Goal: Task Accomplishment & Management: Manage account settings

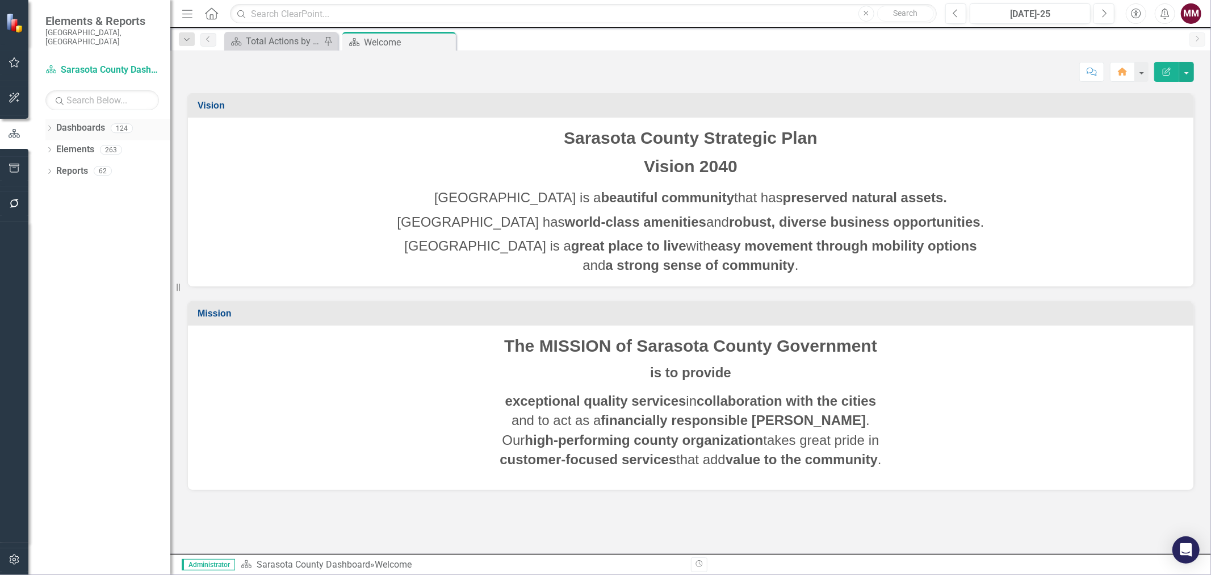
click at [49, 125] on icon at bounding box center [49, 127] width 3 height 5
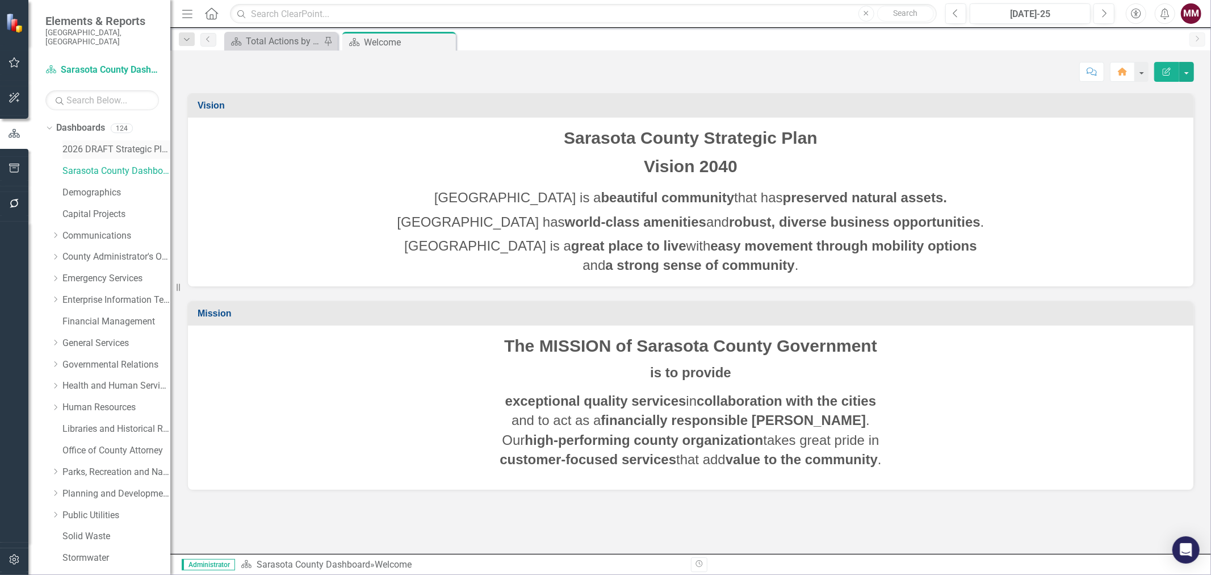
click at [94, 143] on link "2026 DRAFT Strategic Plan" at bounding box center [116, 149] width 108 height 13
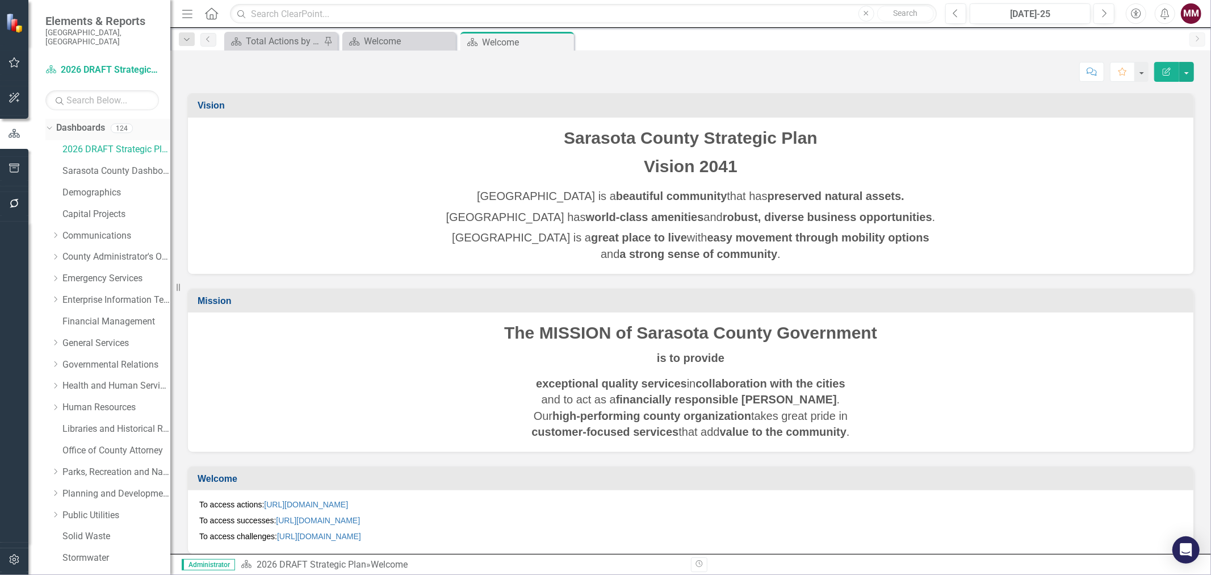
click at [47, 124] on icon "Dropdown" at bounding box center [48, 128] width 6 height 8
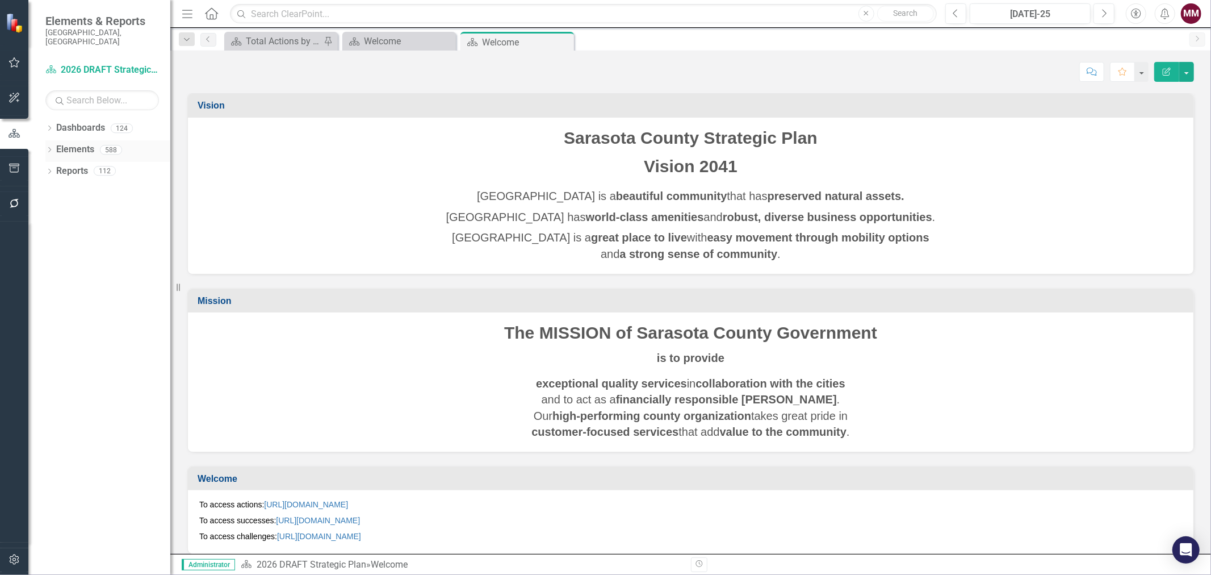
click at [49, 148] on icon "Dropdown" at bounding box center [49, 151] width 8 height 6
click at [91, 165] on link "diagramMenu" at bounding box center [90, 171] width 57 height 13
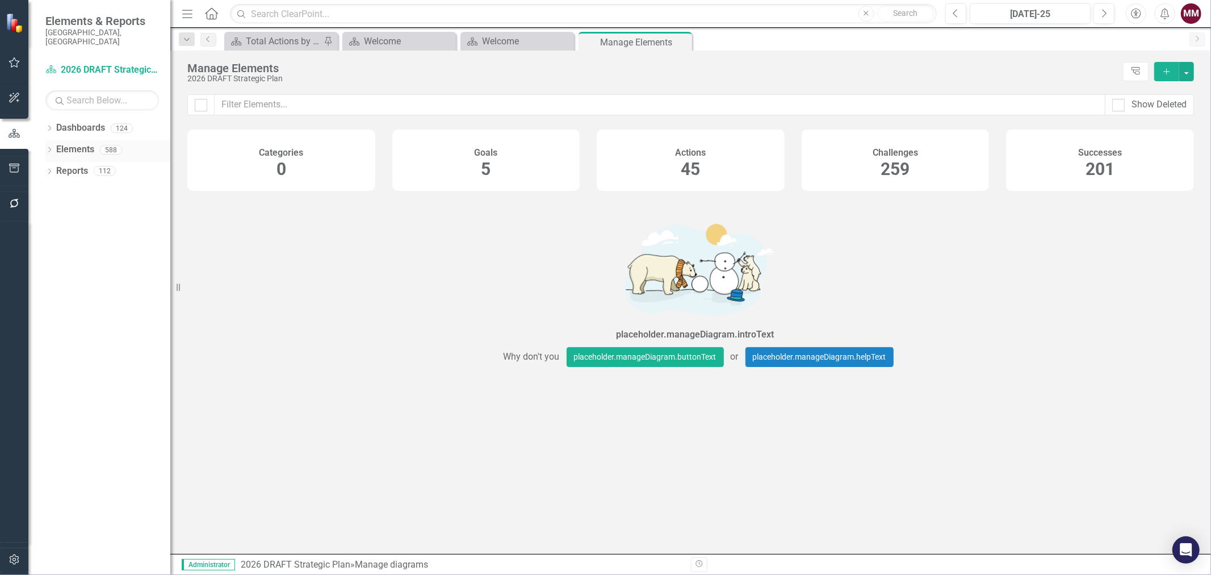
click at [49, 148] on icon "Dropdown" at bounding box center [49, 151] width 8 height 6
click at [46, 126] on icon "Dropdown" at bounding box center [49, 129] width 8 height 6
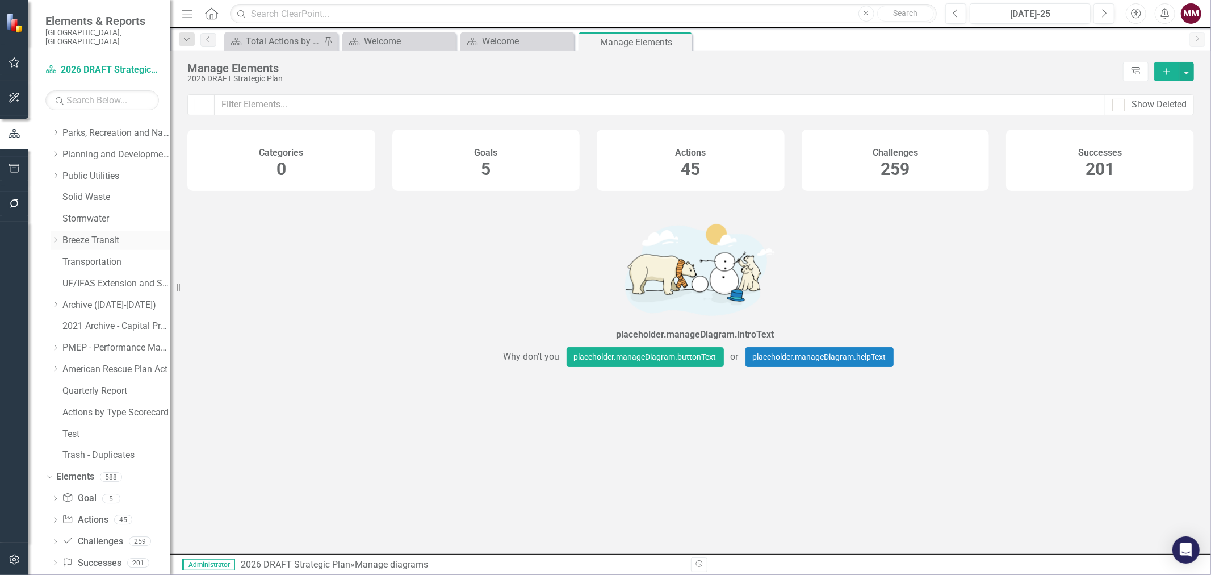
scroll to position [352, 0]
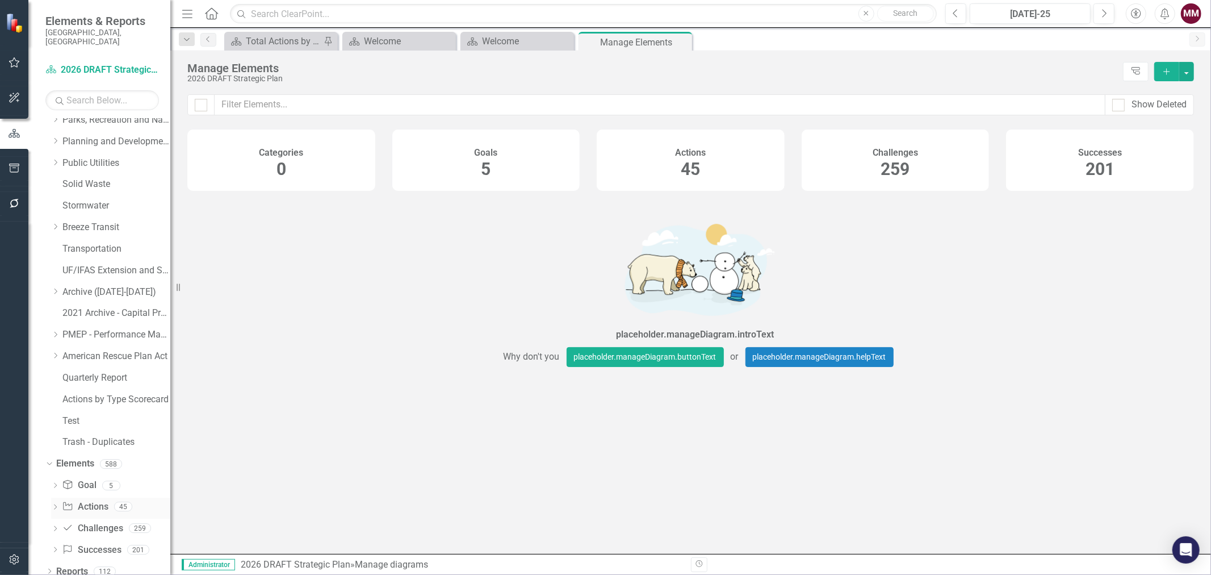
click at [85, 500] on link "Action Actions" at bounding box center [85, 506] width 46 height 13
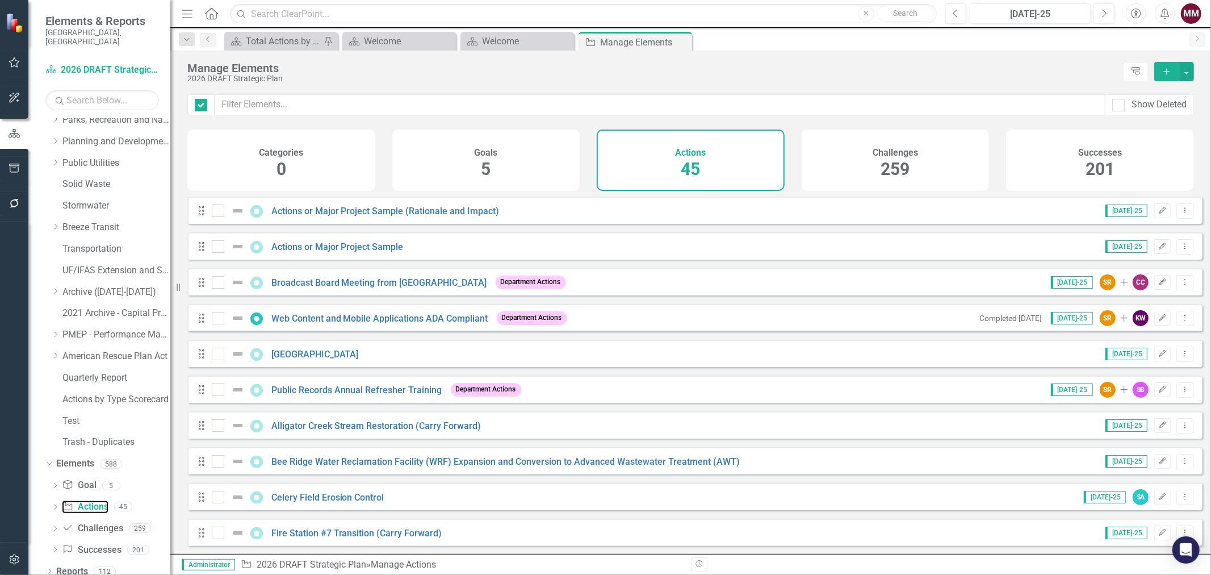
checkbox input "false"
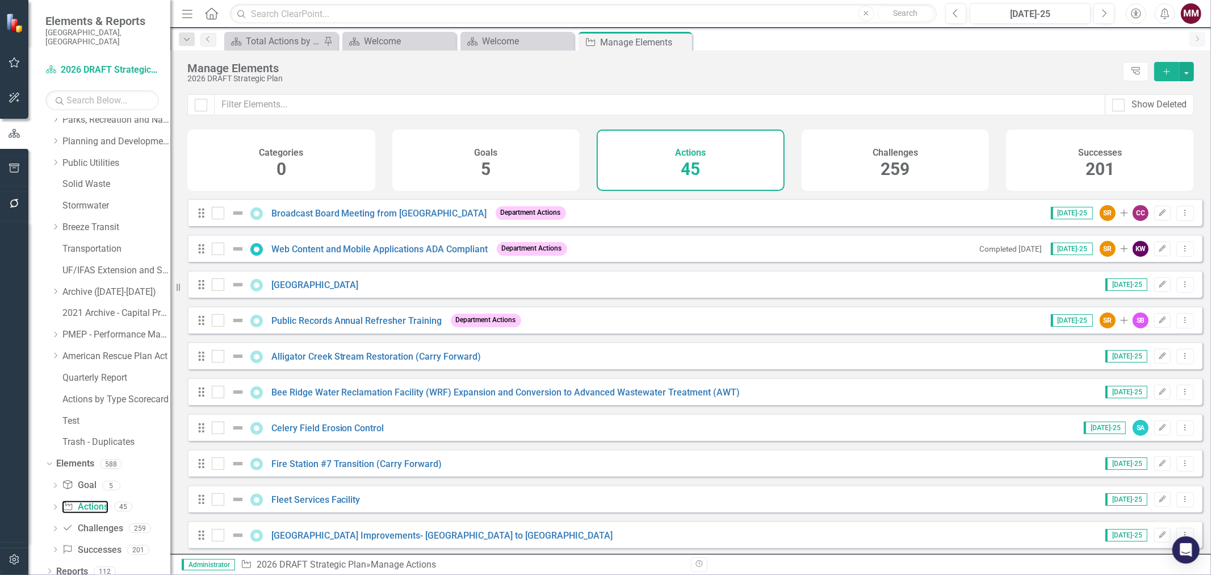
scroll to position [62, 0]
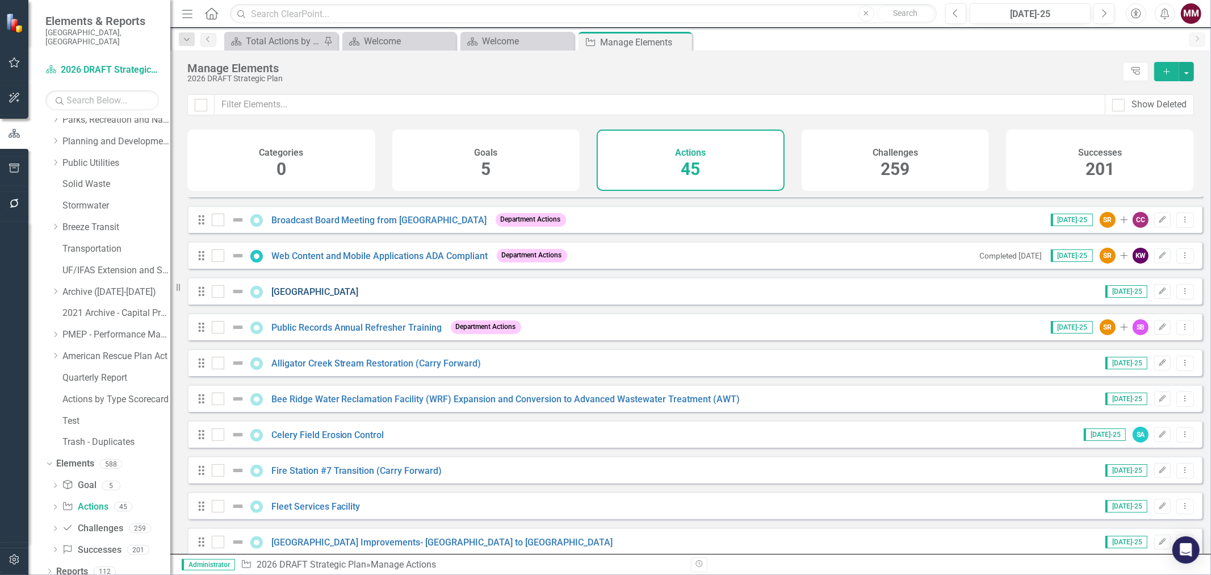
click at [325, 294] on link "[GEOGRAPHIC_DATA]" at bounding box center [314, 291] width 87 height 11
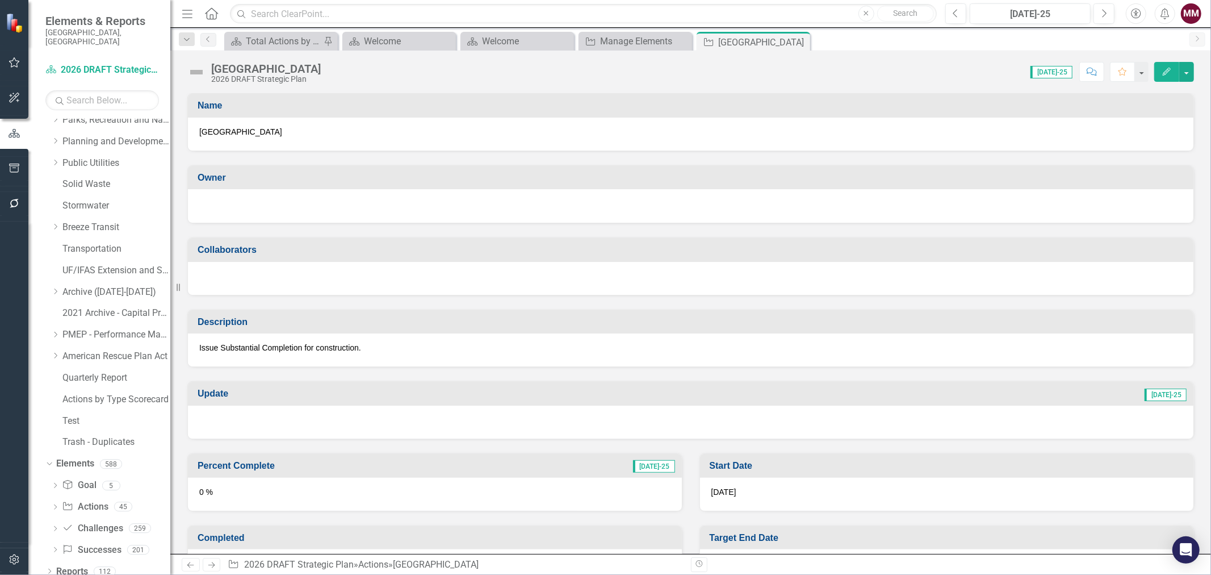
click at [453, 200] on div at bounding box center [690, 205] width 983 height 14
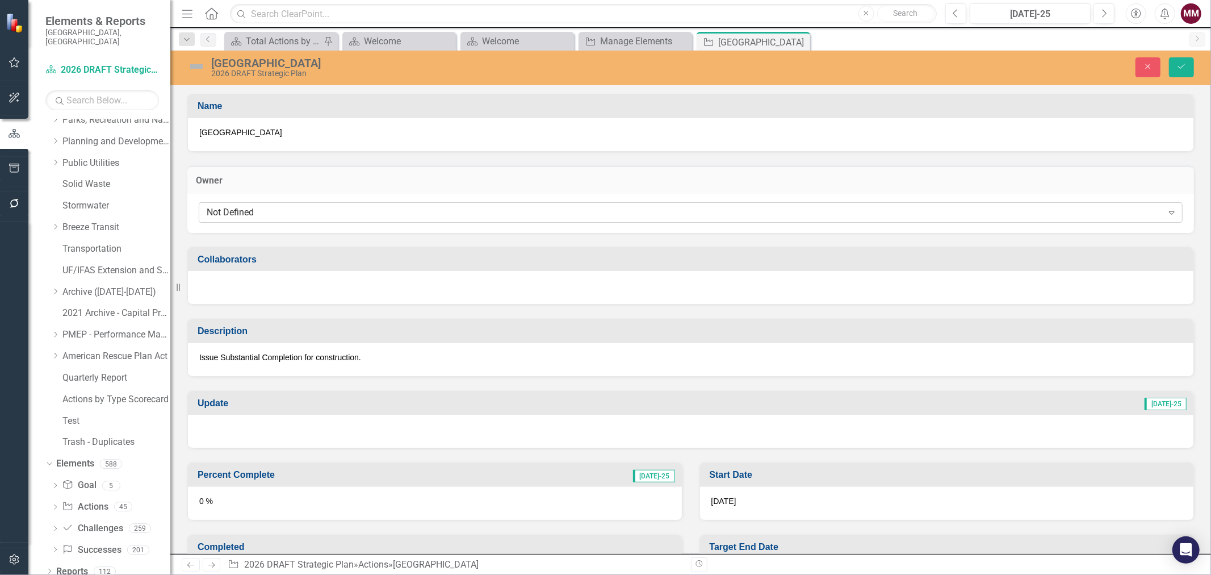
click at [455, 212] on div "Not Defined" at bounding box center [685, 212] width 956 height 13
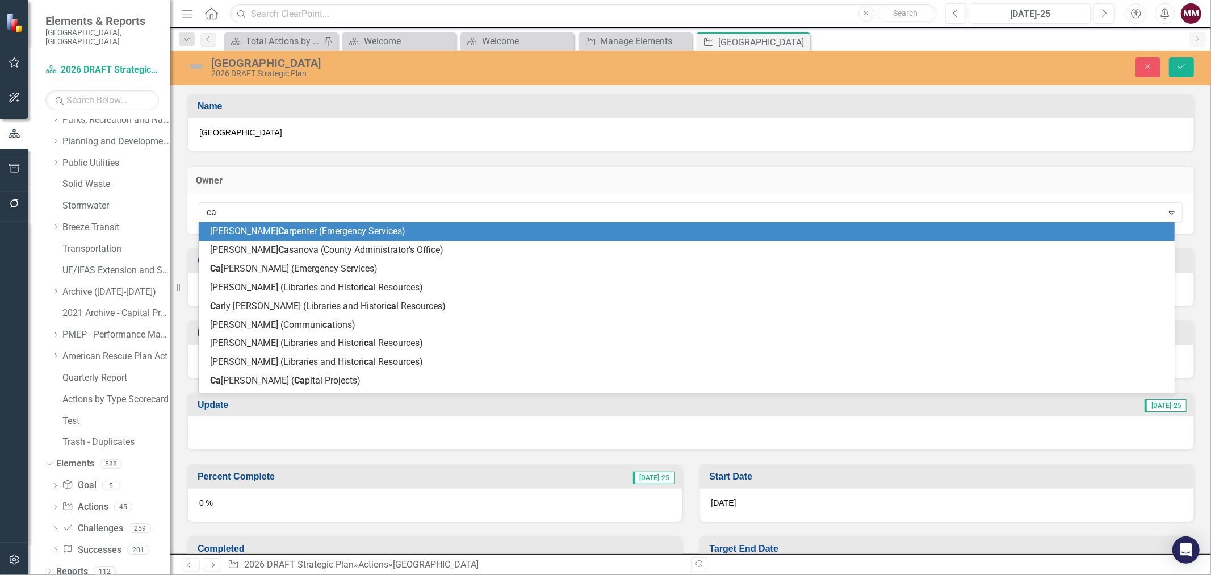
type input "car"
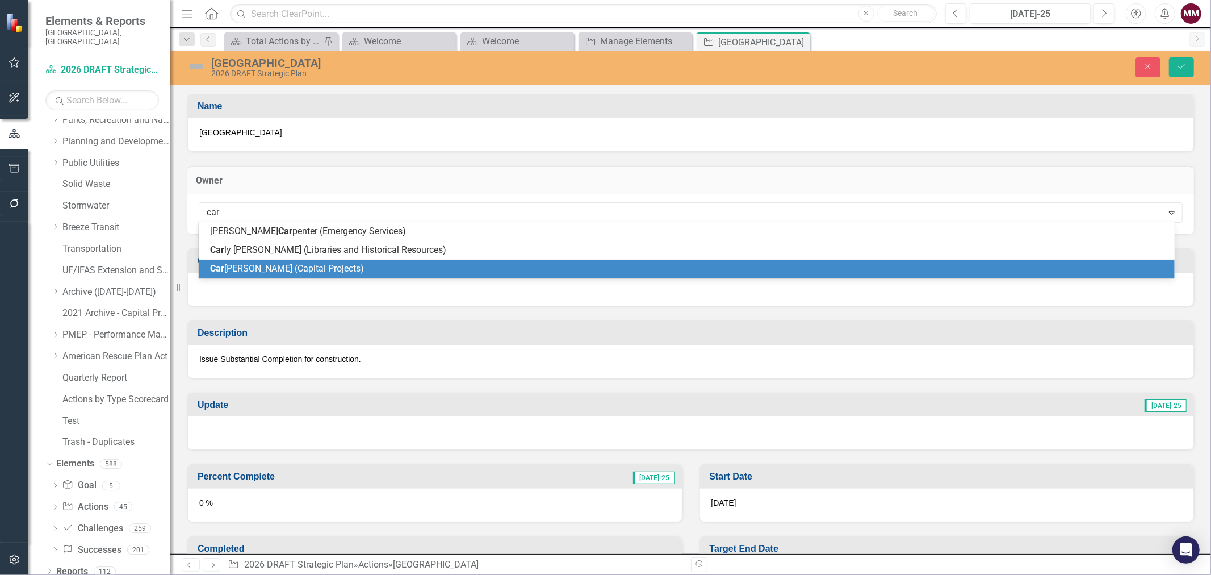
click at [326, 270] on span "Car [PERSON_NAME] (Capital Projects)" at bounding box center [287, 268] width 154 height 11
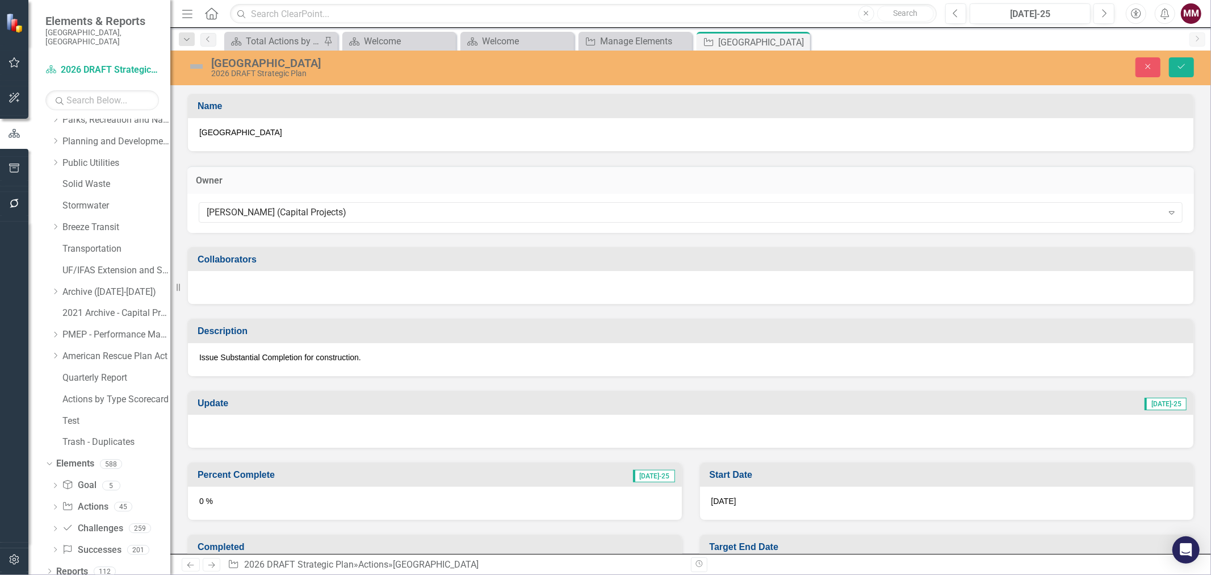
click at [291, 291] on div at bounding box center [691, 287] width 1006 height 33
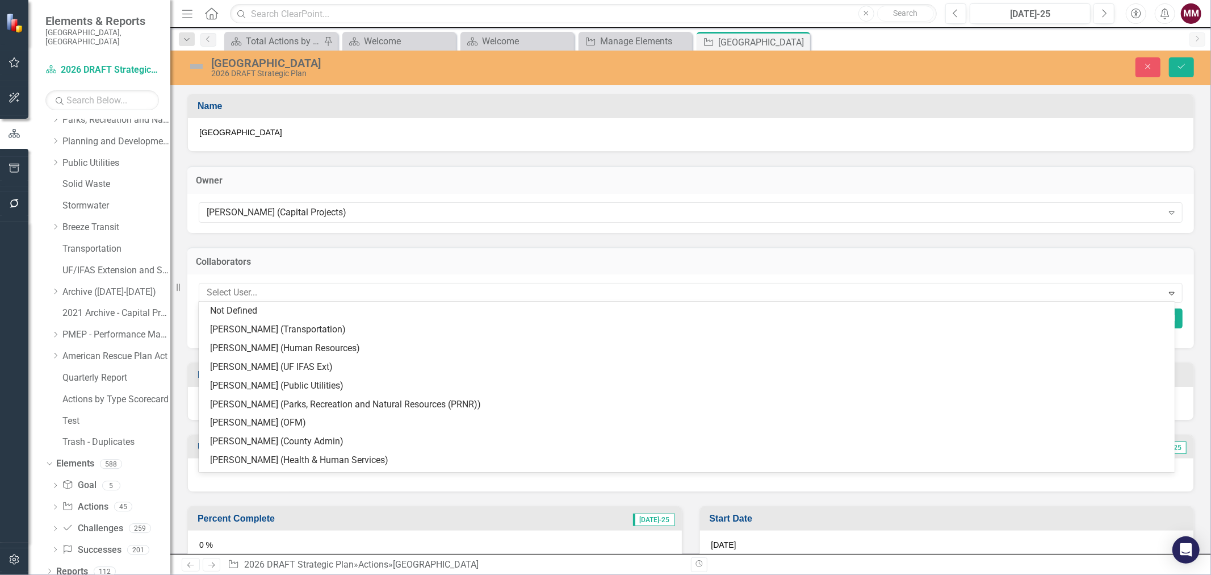
click at [291, 291] on div at bounding box center [682, 292] width 961 height 15
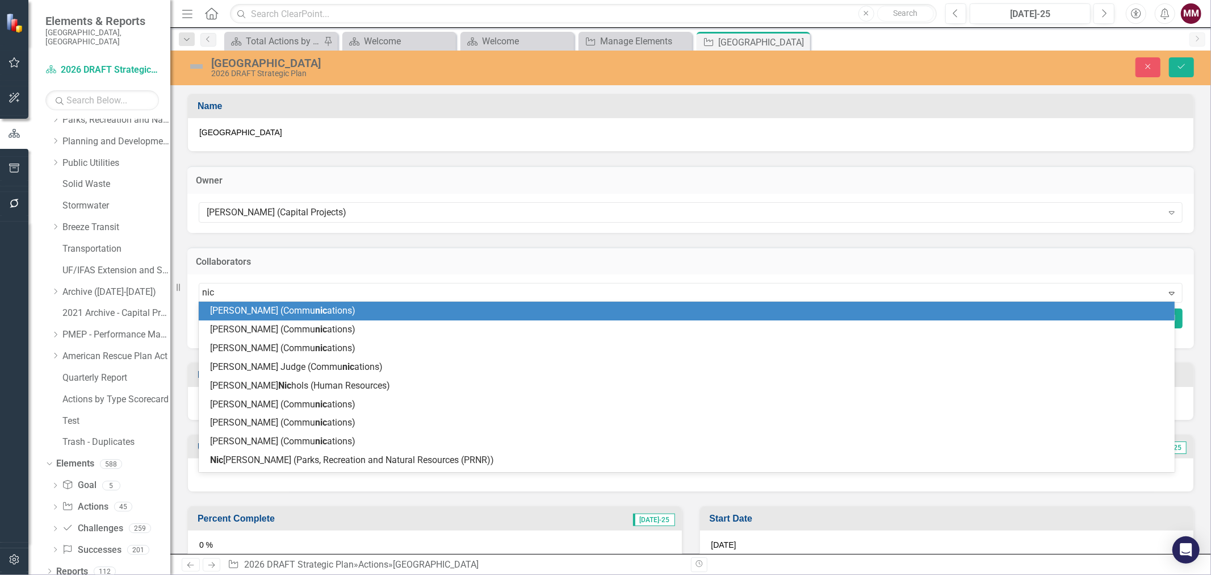
type input "nico"
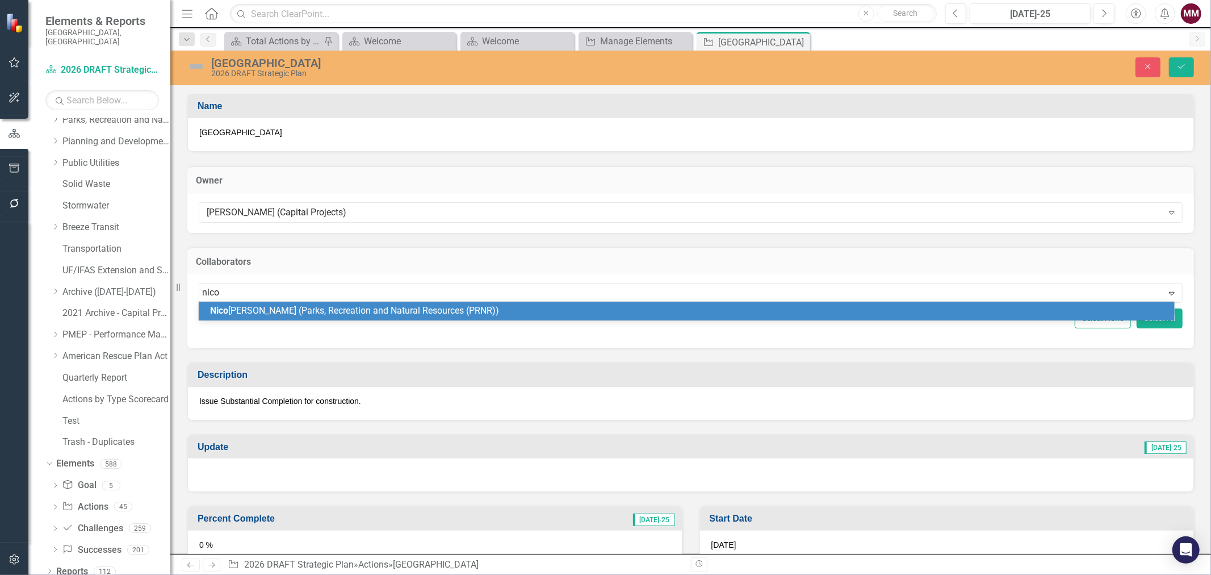
click at [288, 311] on span "[PERSON_NAME] (Parks, Recreation and Natural Resources (PRNR))" at bounding box center [354, 310] width 289 height 11
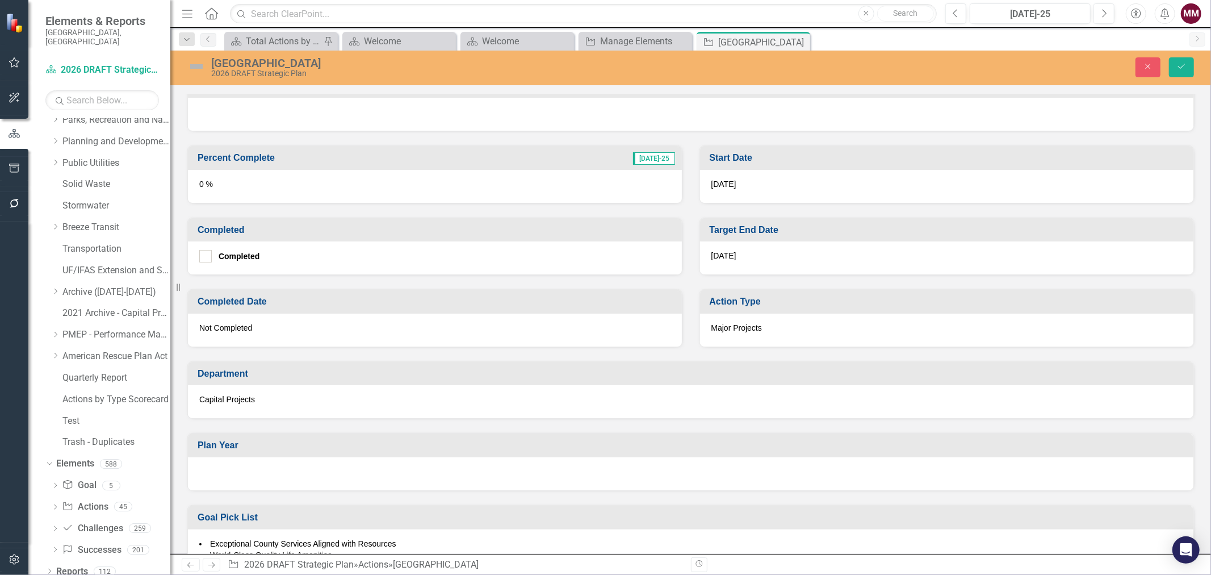
scroll to position [441, 0]
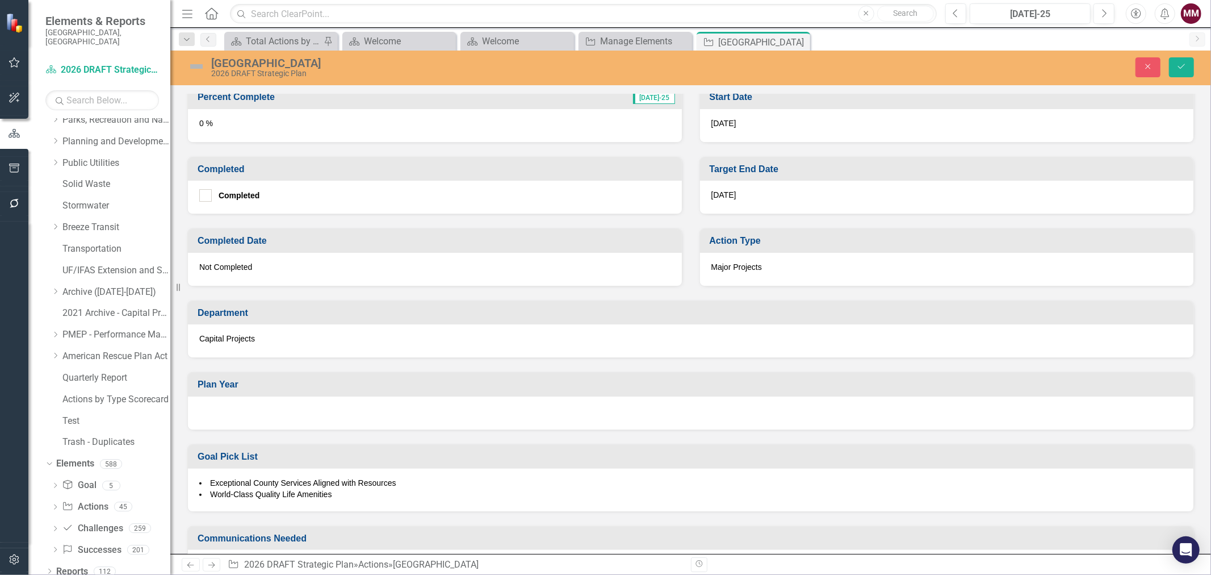
click at [409, 413] on div at bounding box center [691, 412] width 1006 height 33
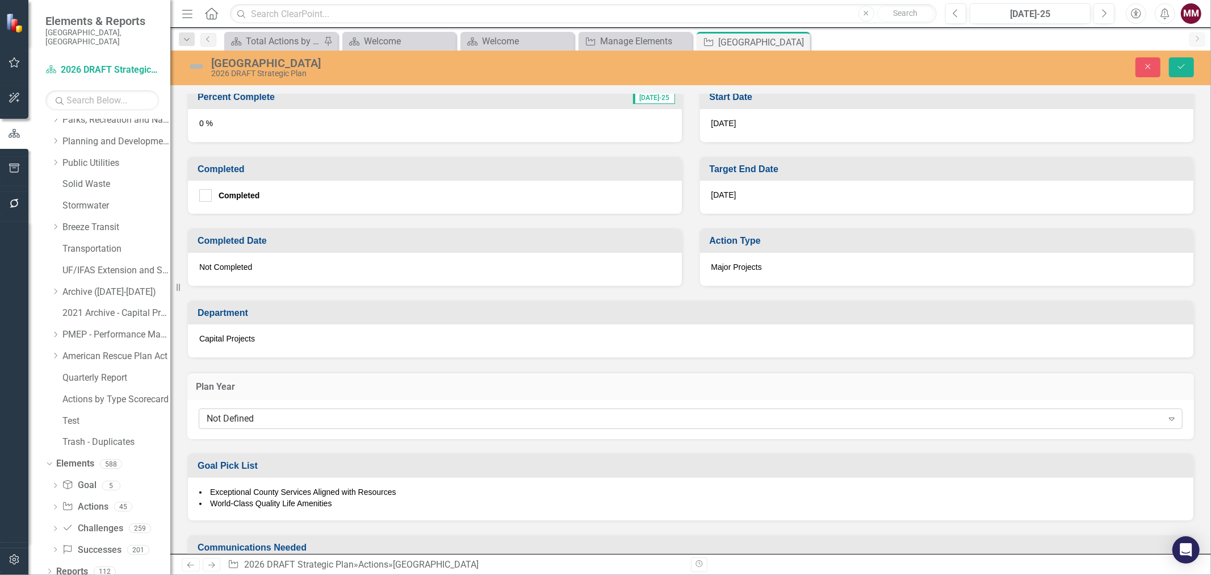
click at [400, 419] on div "Not Defined" at bounding box center [685, 418] width 956 height 13
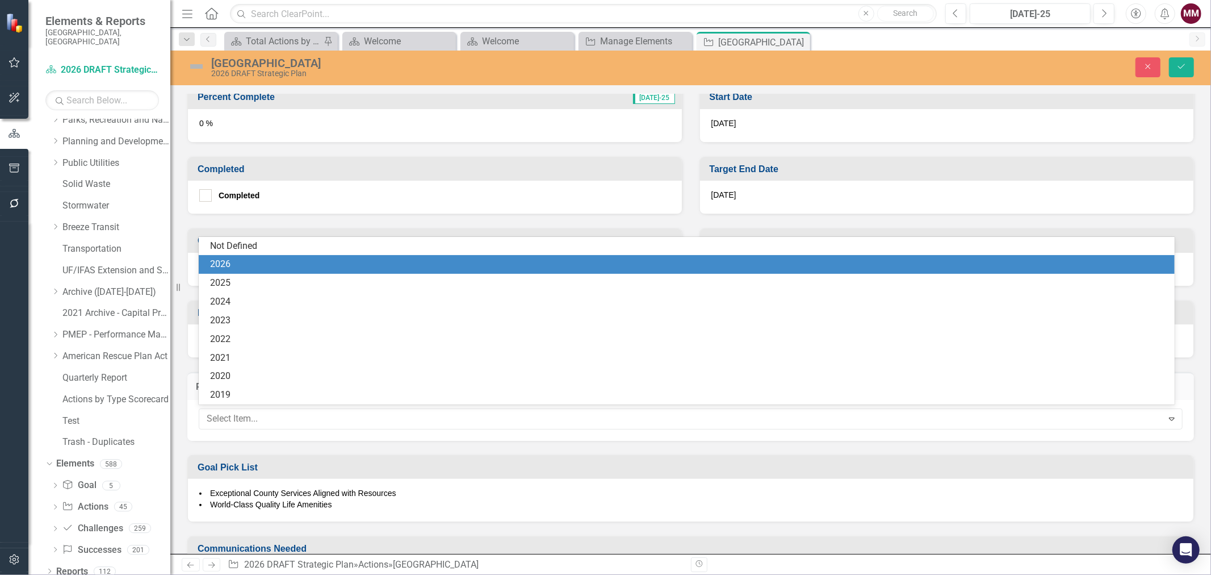
click at [294, 265] on div "2026" at bounding box center [689, 264] width 958 height 13
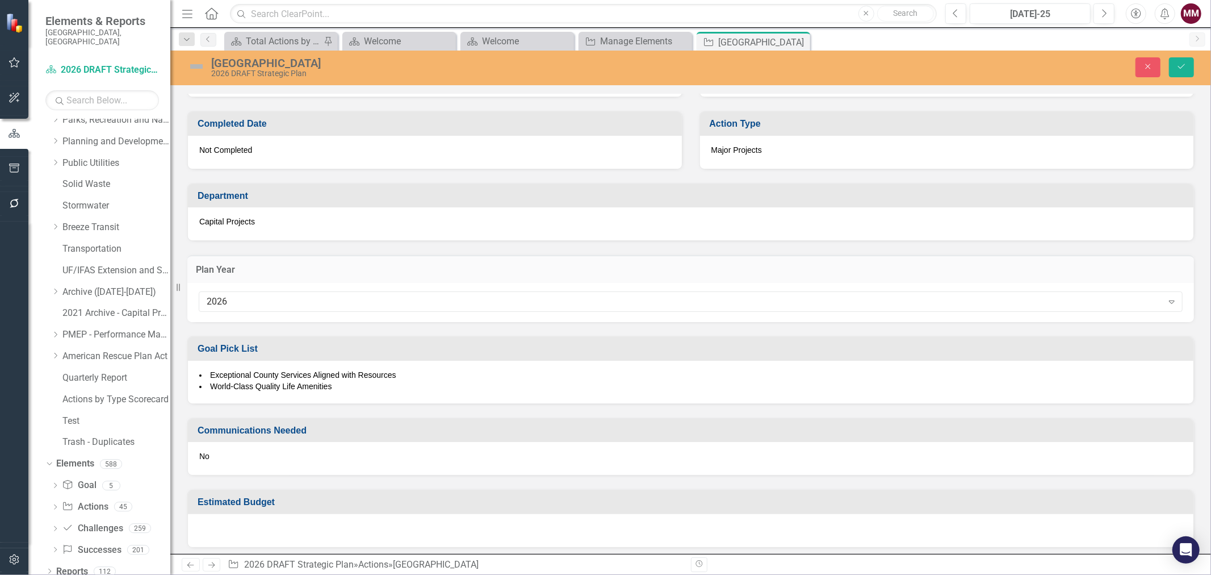
scroll to position [559, 0]
click at [1178, 64] on icon "Save" at bounding box center [1182, 66] width 10 height 8
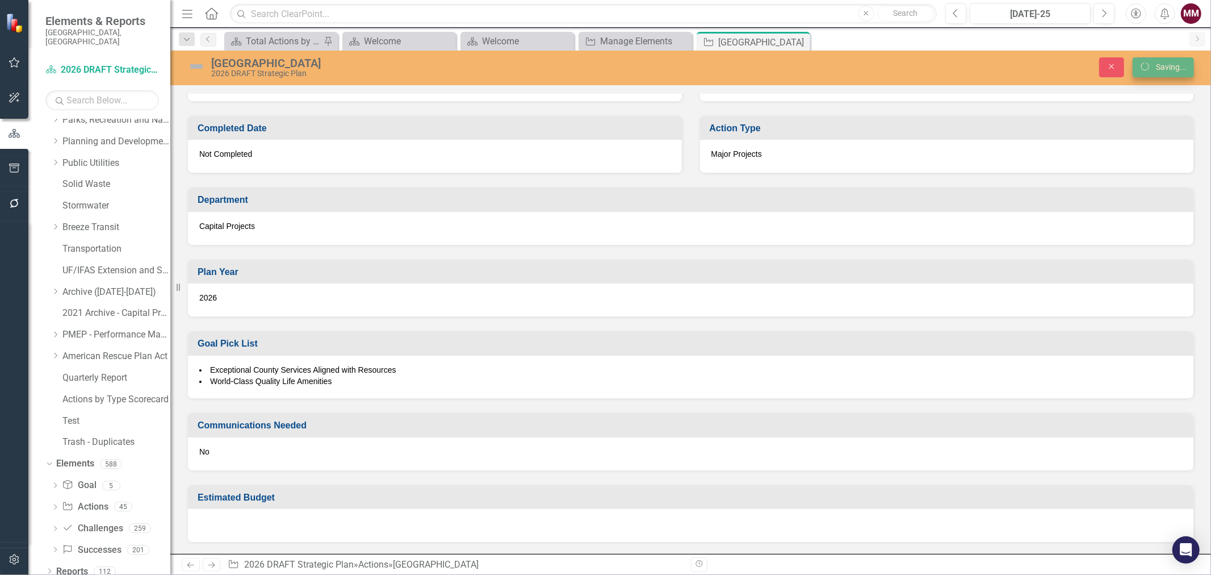
scroll to position [486, 0]
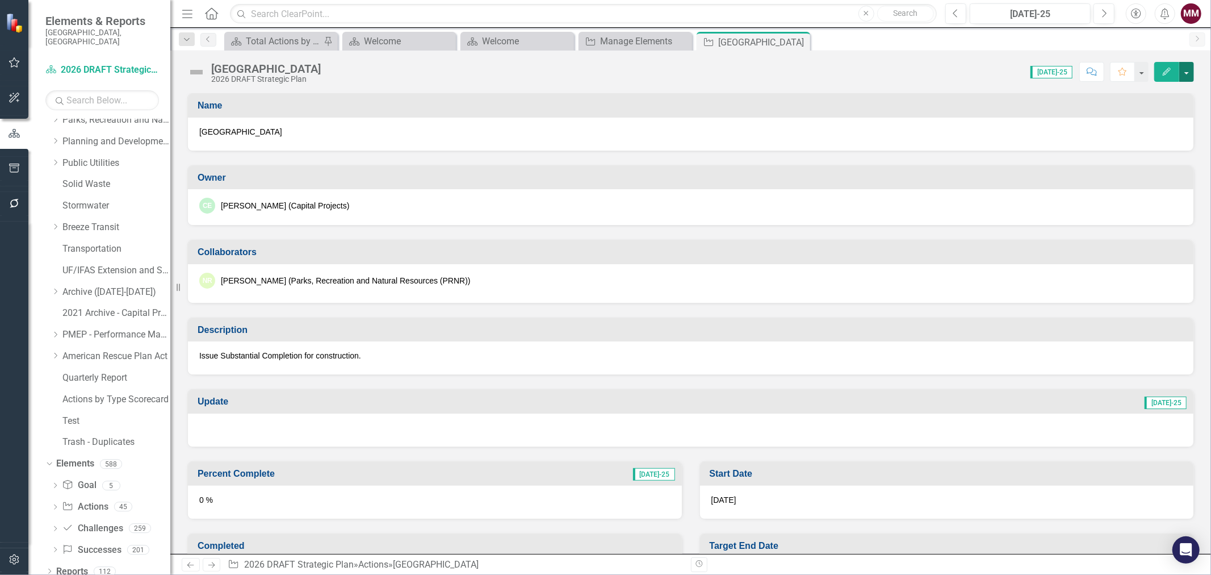
click at [1187, 71] on button "button" at bounding box center [1186, 72] width 15 height 20
click at [1137, 115] on link "Edit Report Edit Layout" at bounding box center [1125, 113] width 138 height 21
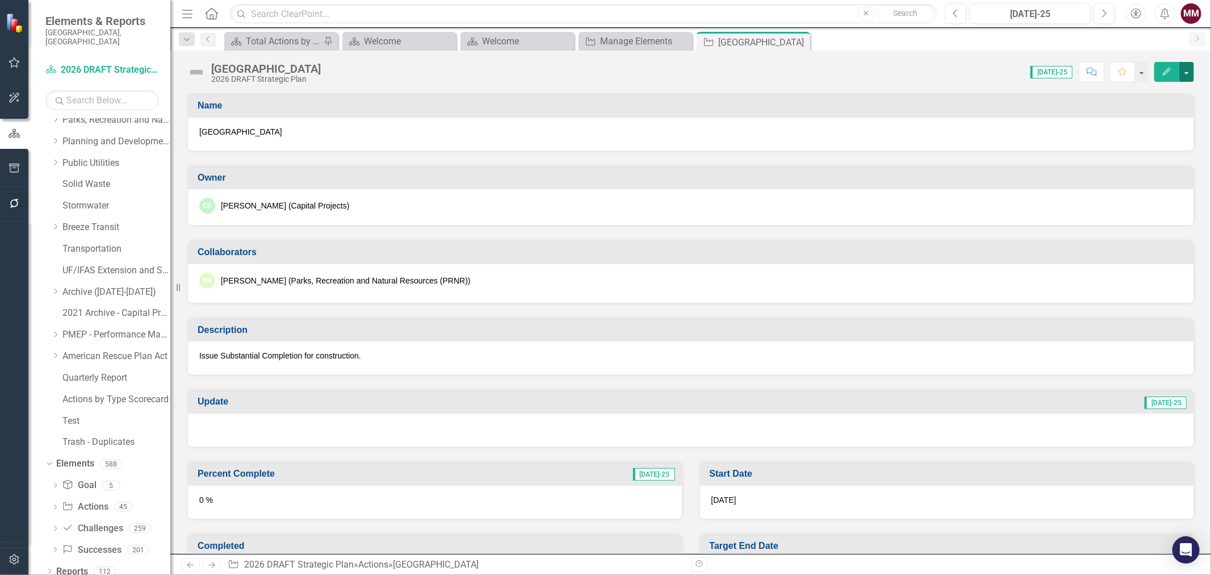
click at [1185, 70] on button "button" at bounding box center [1186, 72] width 15 height 20
click at [1140, 89] on link "Edit Edit Action" at bounding box center [1125, 92] width 138 height 21
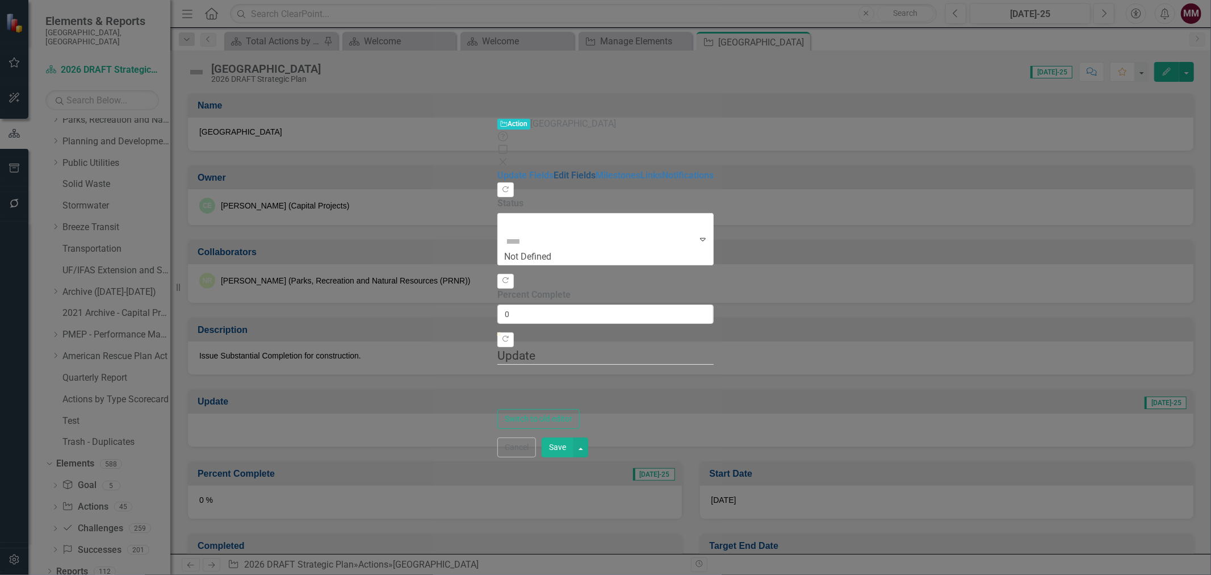
click at [554, 170] on link "Edit Fields" at bounding box center [575, 175] width 42 height 11
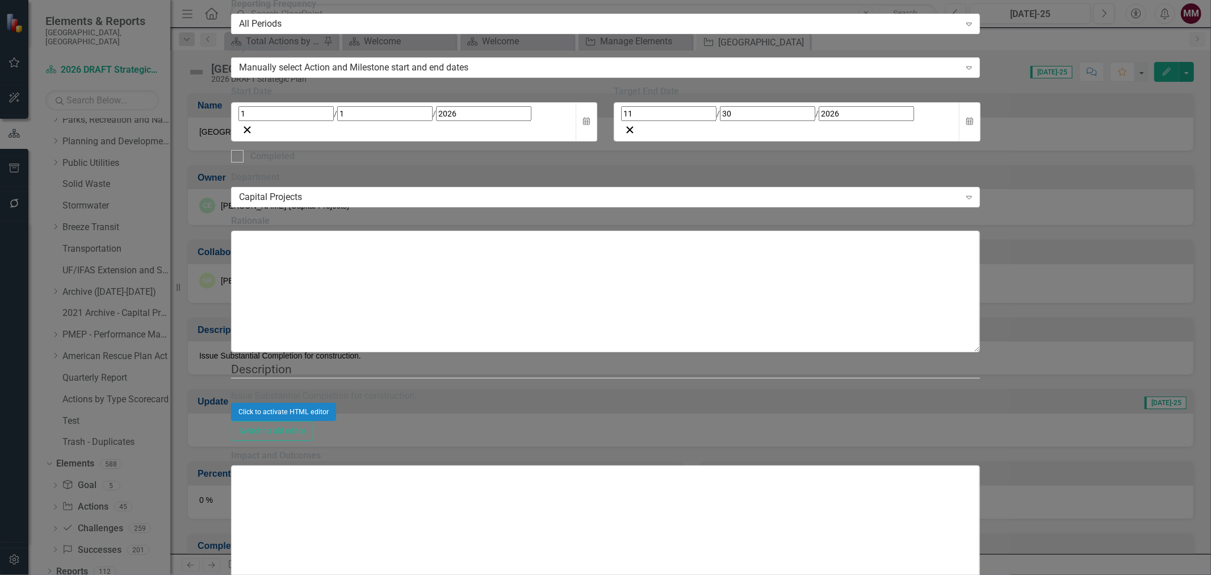
scroll to position [0, 0]
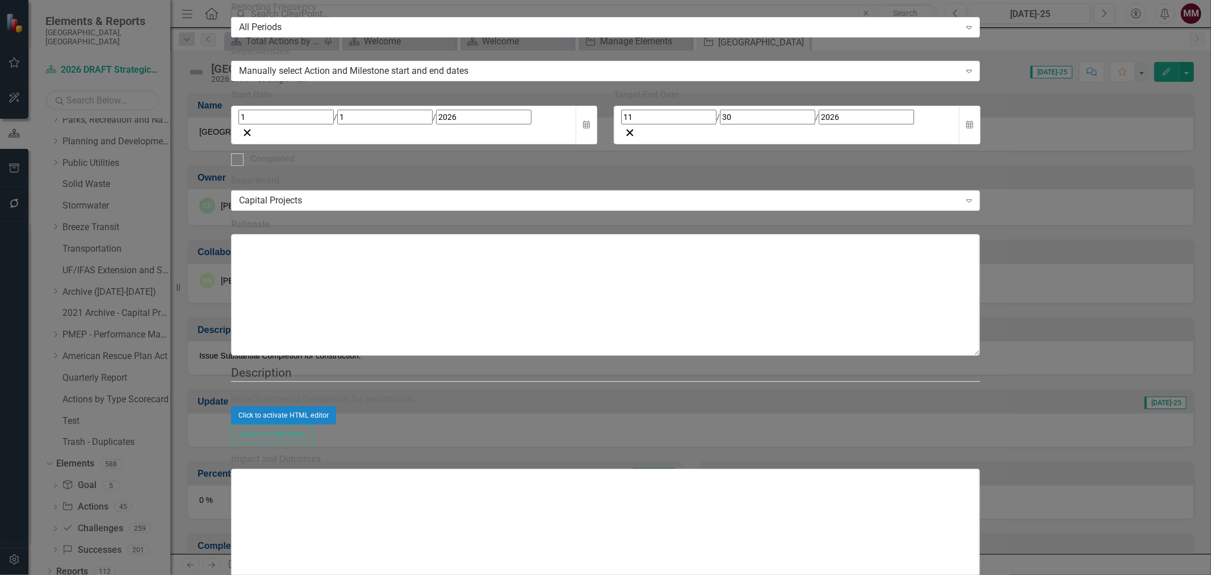
scroll to position [946, 0]
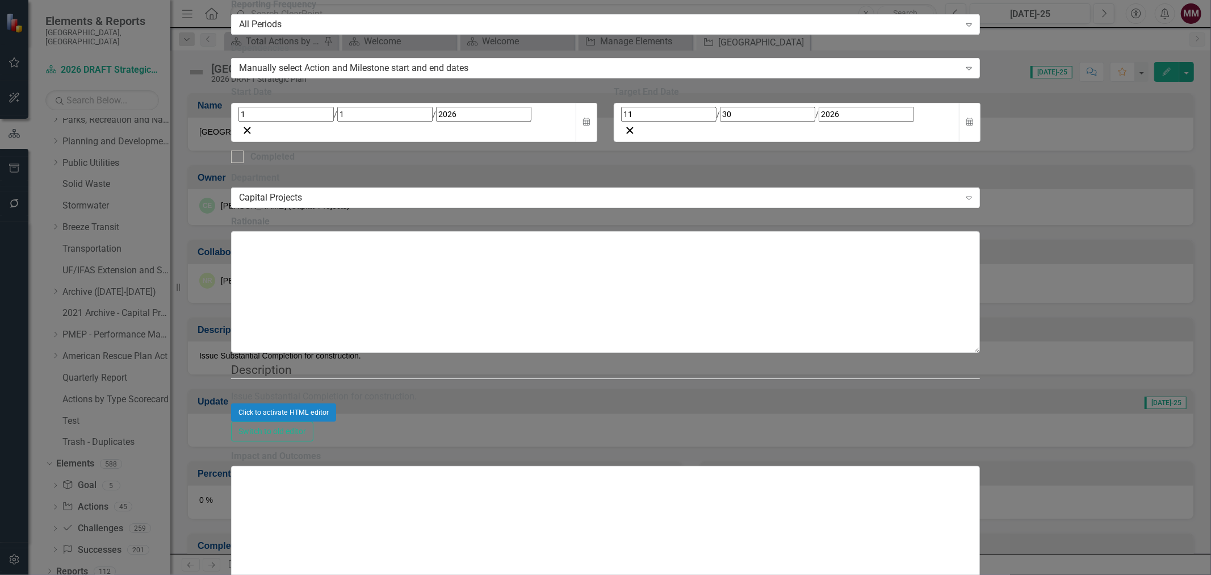
scroll to position [1262, 0]
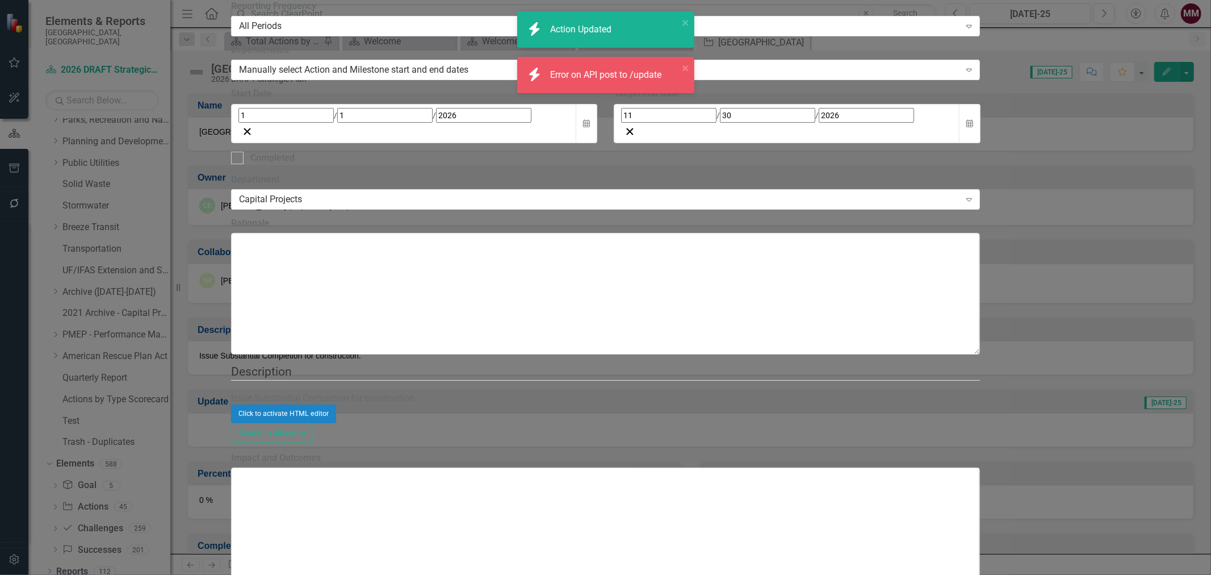
checkbox input "true"
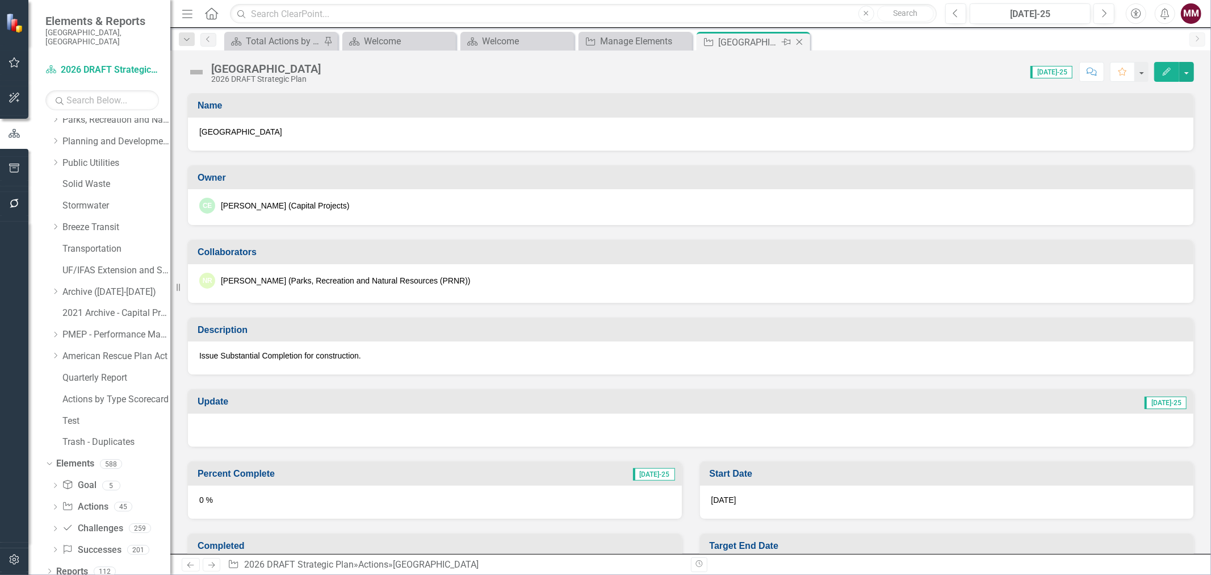
click at [798, 41] on icon at bounding box center [800, 42] width 6 height 6
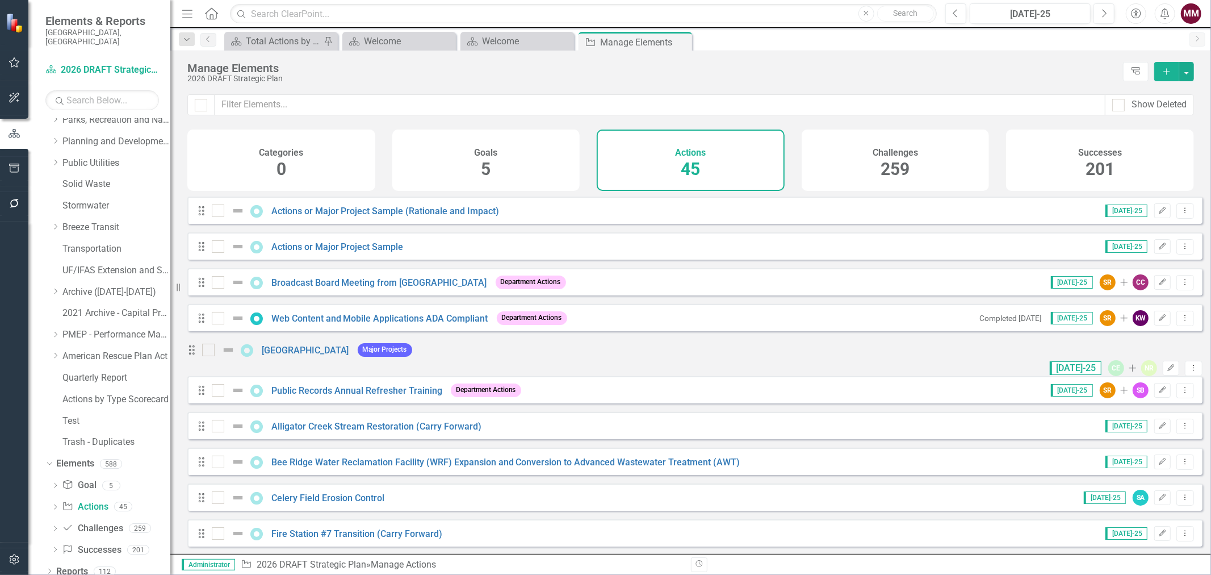
scroll to position [63, 0]
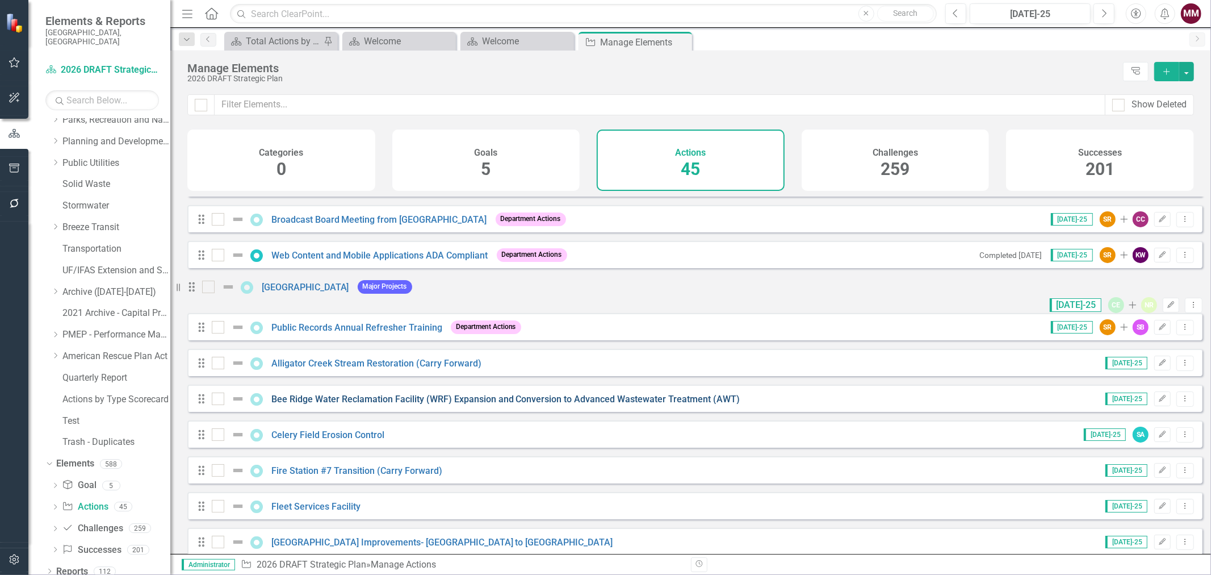
click at [486, 404] on link "Bee Ridge Water Reclamation Facility (WRF) Expansion and Conversion to Advanced…" at bounding box center [505, 399] width 469 height 11
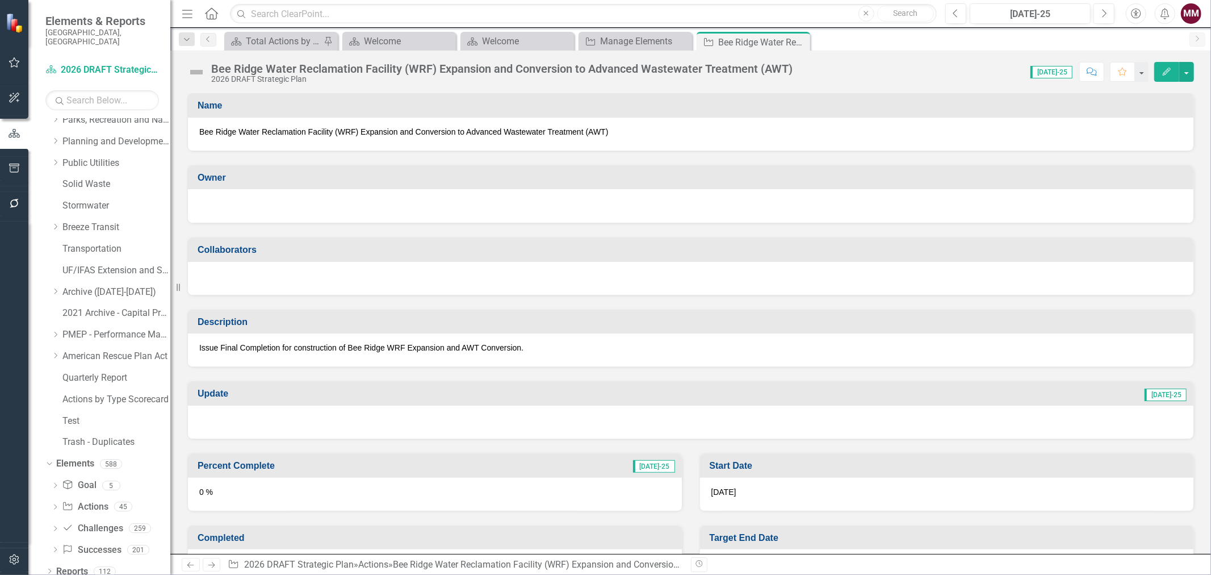
click at [683, 208] on div at bounding box center [690, 205] width 983 height 14
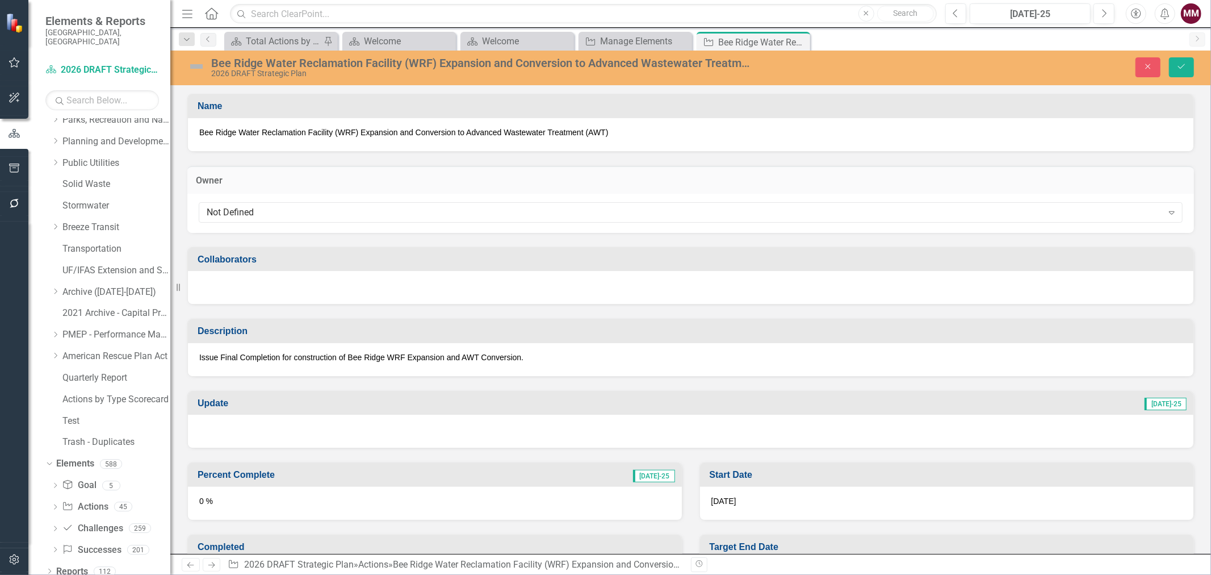
click at [683, 208] on div "Not Defined" at bounding box center [685, 212] width 956 height 13
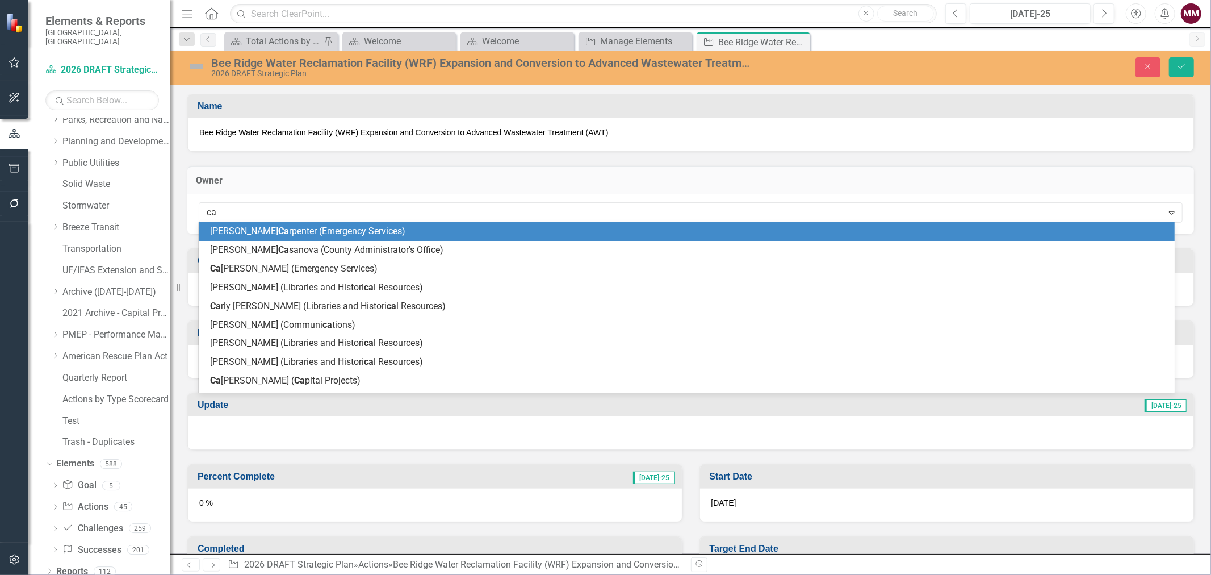
type input "car"
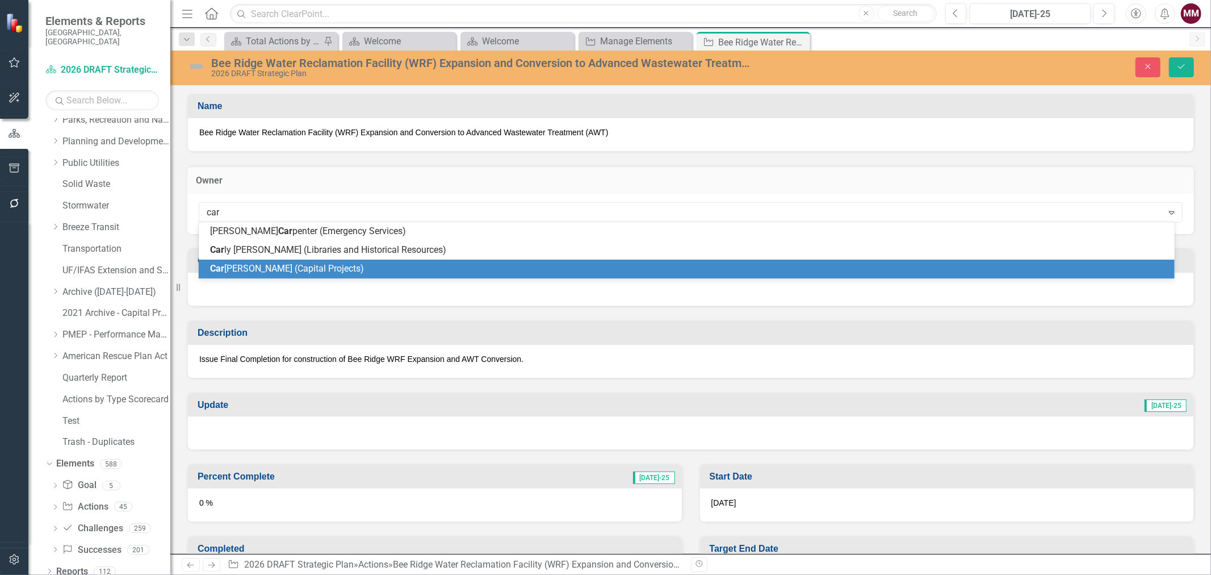
click at [407, 263] on div "Car [PERSON_NAME] (Capital Projects)" at bounding box center [689, 268] width 958 height 13
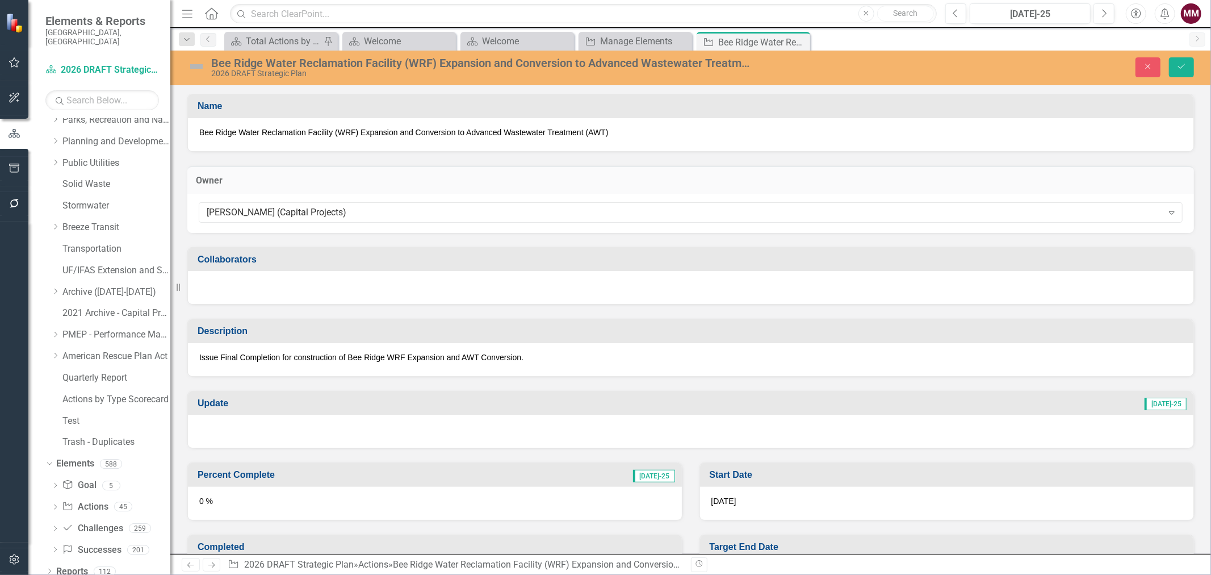
click at [321, 286] on div at bounding box center [691, 287] width 1006 height 33
click at [320, 286] on div at bounding box center [691, 287] width 1006 height 33
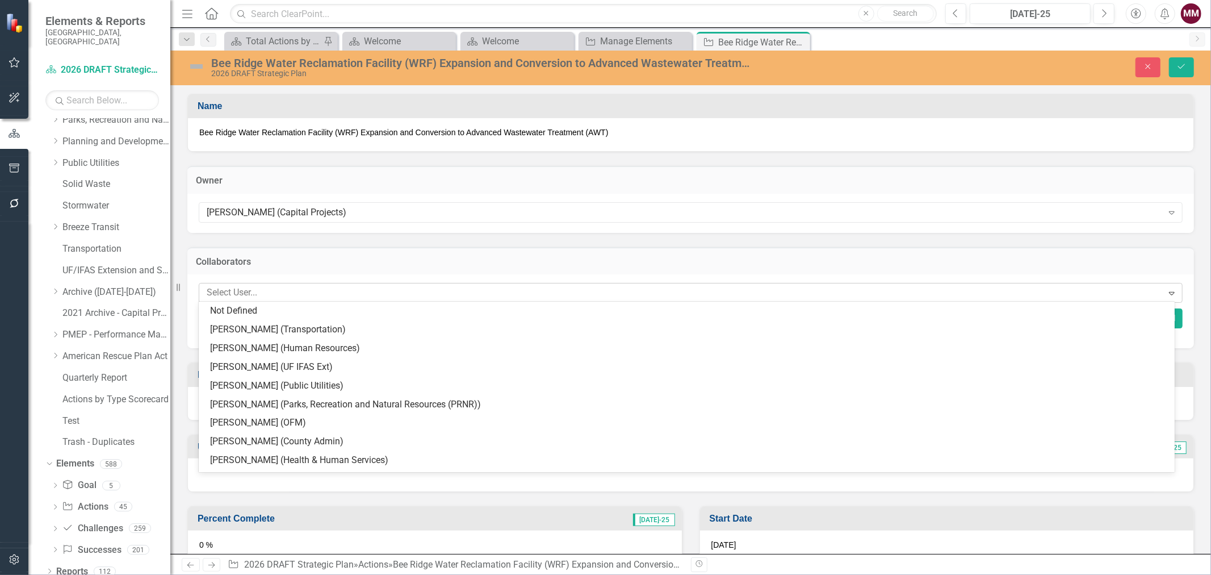
click at [315, 292] on div at bounding box center [682, 292] width 961 height 15
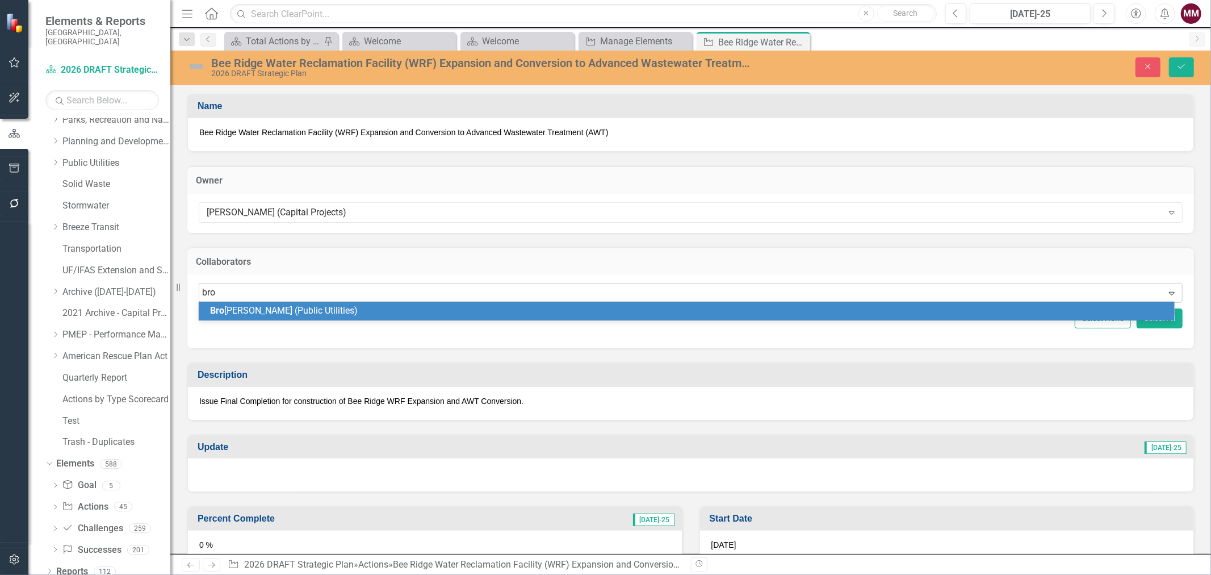
type input "broo"
click at [308, 311] on span "Broo [PERSON_NAME] (Public Utilities)" at bounding box center [286, 310] width 153 height 11
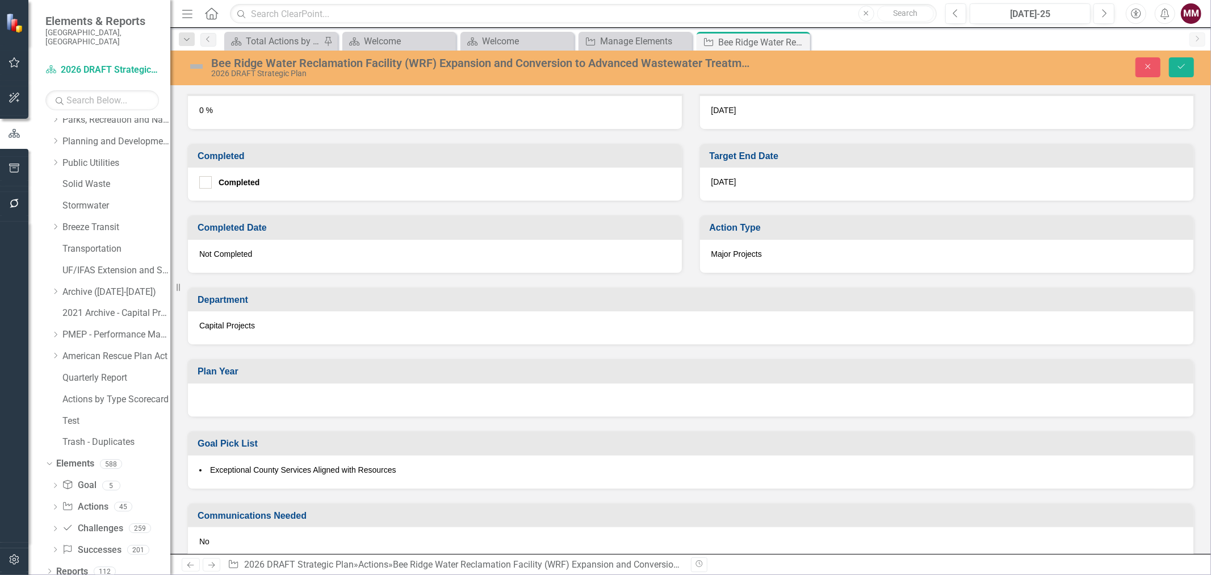
scroll to position [504, 0]
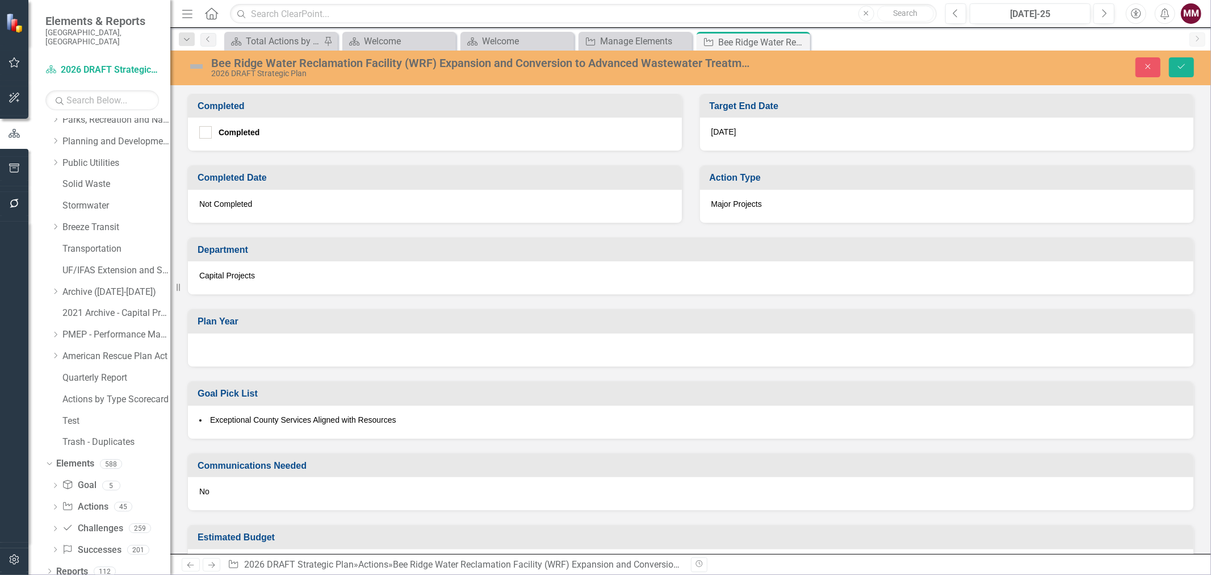
click at [291, 346] on div at bounding box center [691, 349] width 1006 height 33
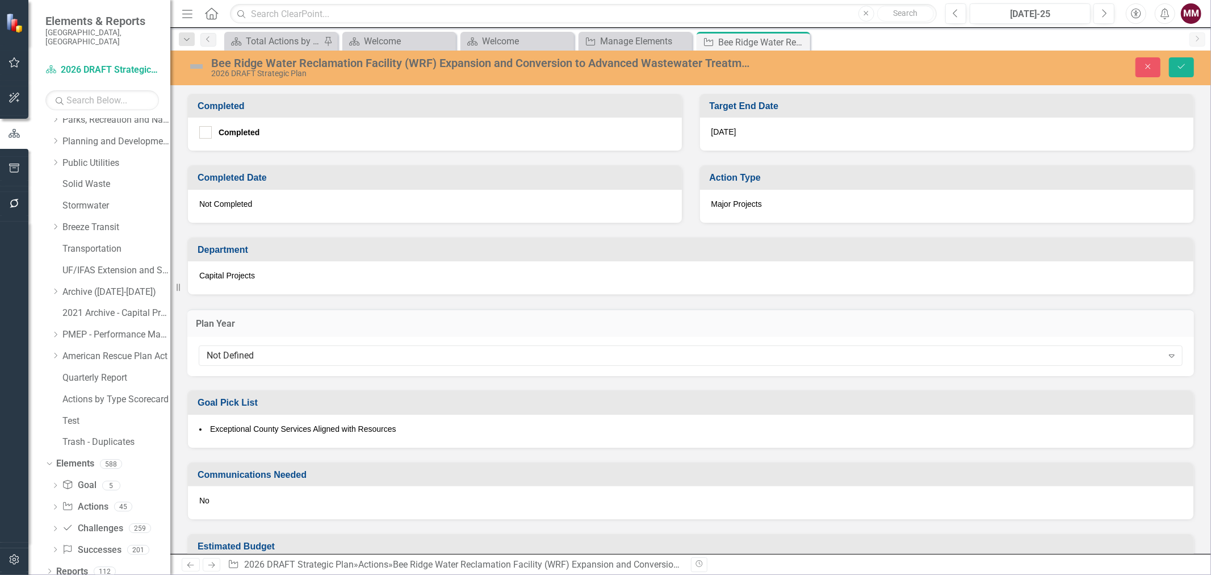
click at [291, 349] on div "Not Defined" at bounding box center [685, 355] width 956 height 13
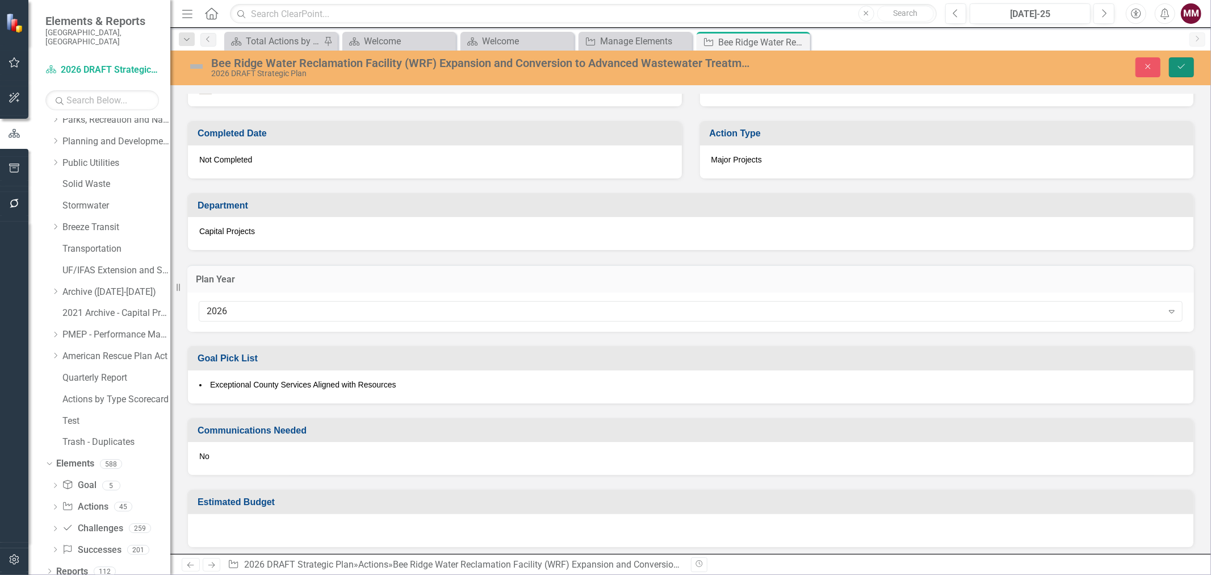
click at [1181, 70] on icon "Save" at bounding box center [1182, 66] width 10 height 8
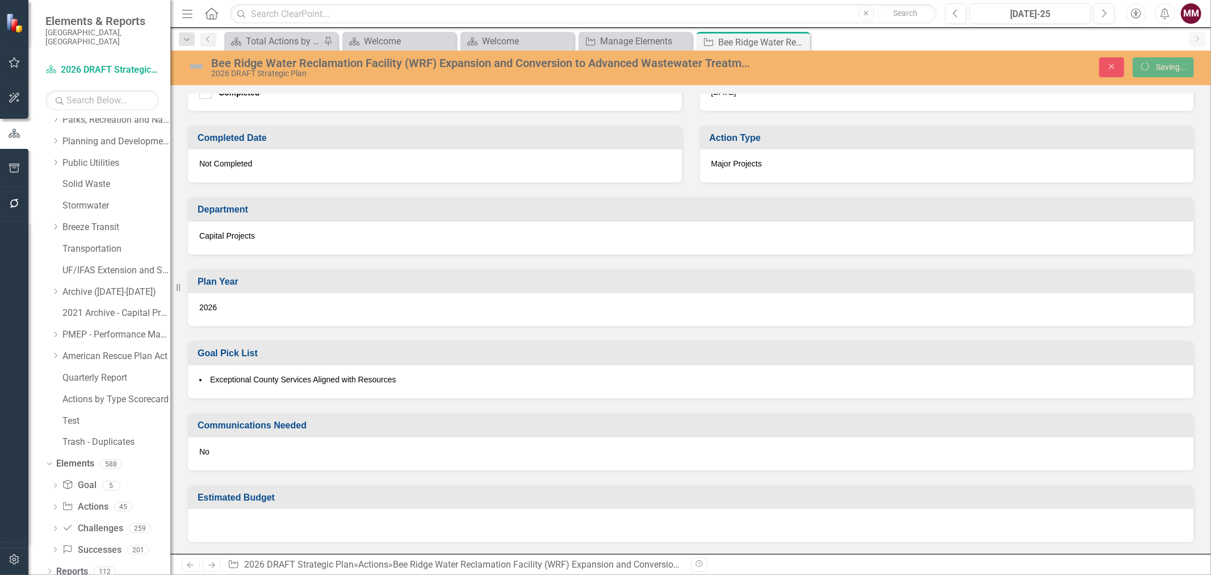
scroll to position [475, 0]
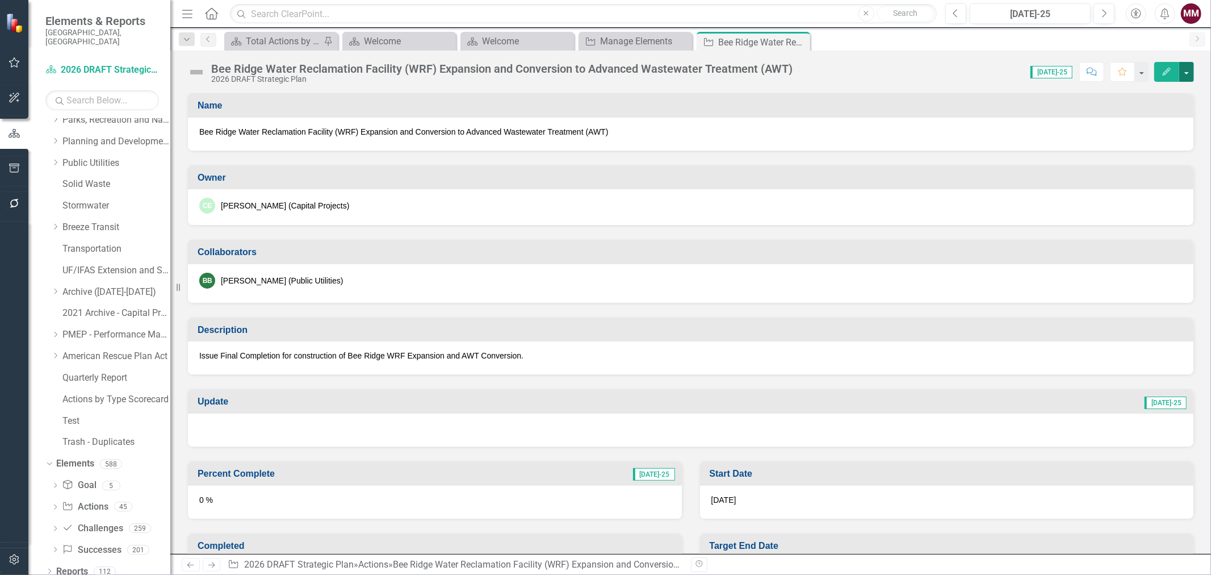
click at [1191, 78] on button "button" at bounding box center [1186, 72] width 15 height 20
click at [1115, 90] on link "Edit Edit Action" at bounding box center [1125, 92] width 138 height 21
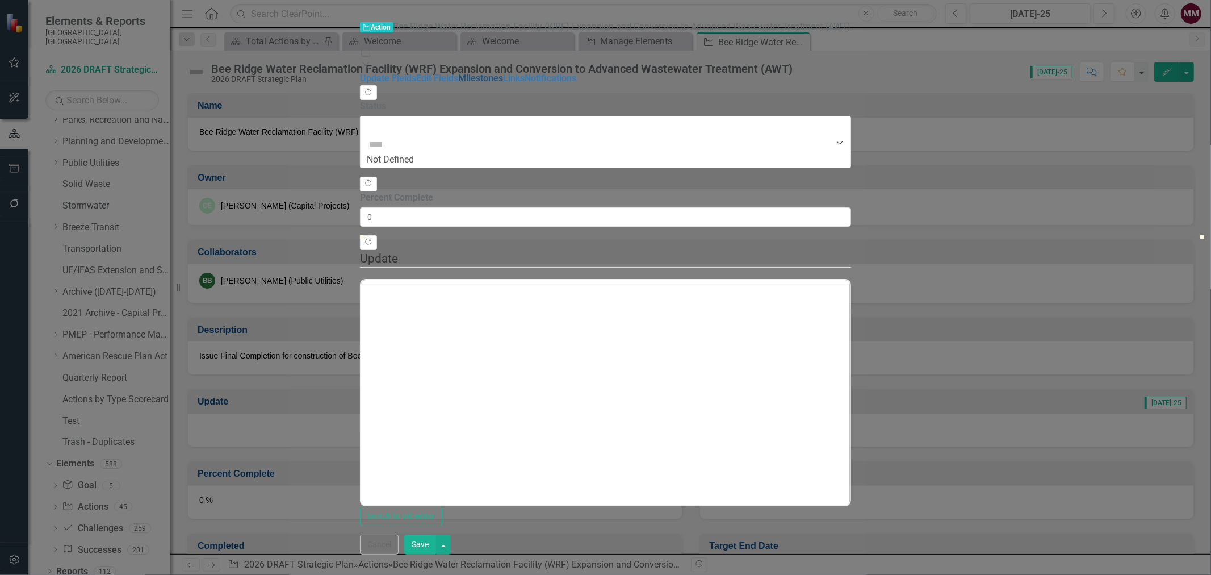
scroll to position [0, 0]
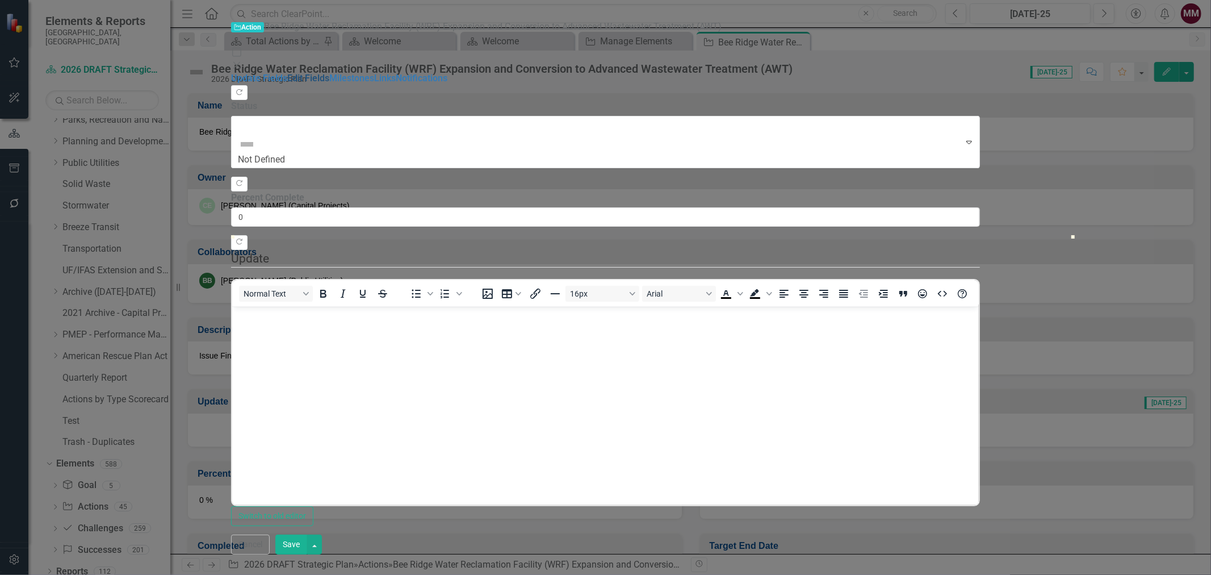
click at [287, 73] on link "Edit Fields" at bounding box center [308, 78] width 42 height 11
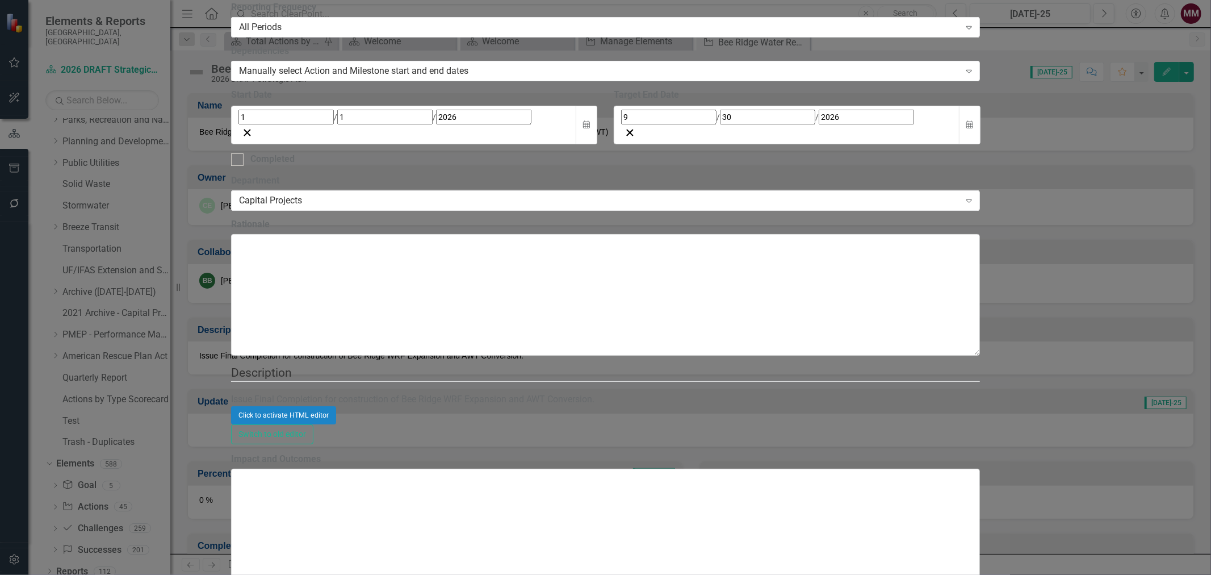
scroll to position [378, 0]
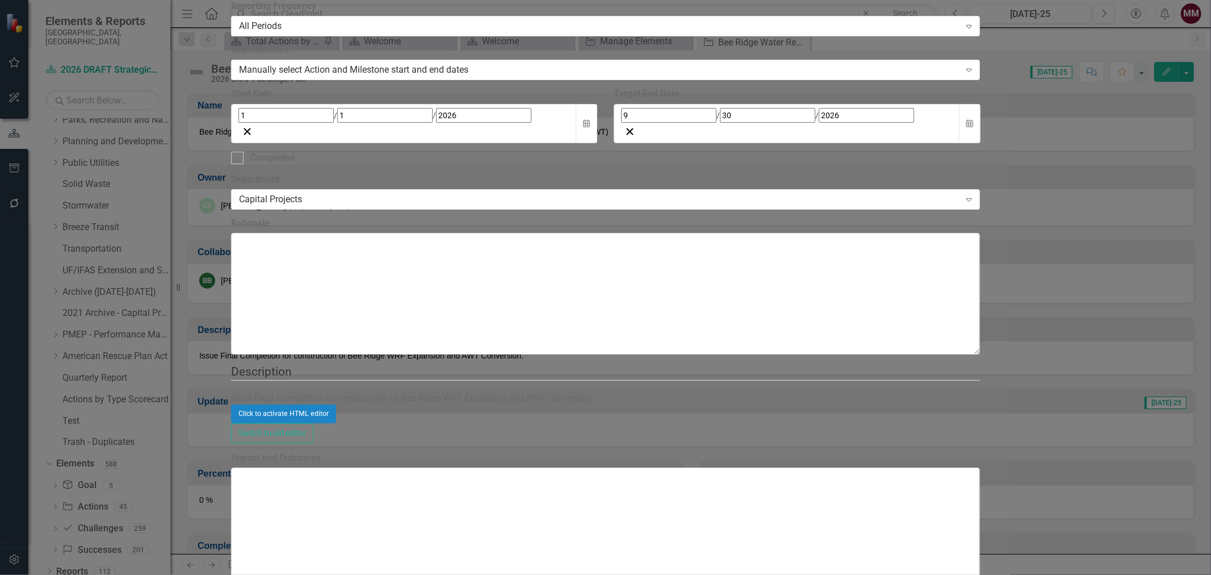
checkbox input "true"
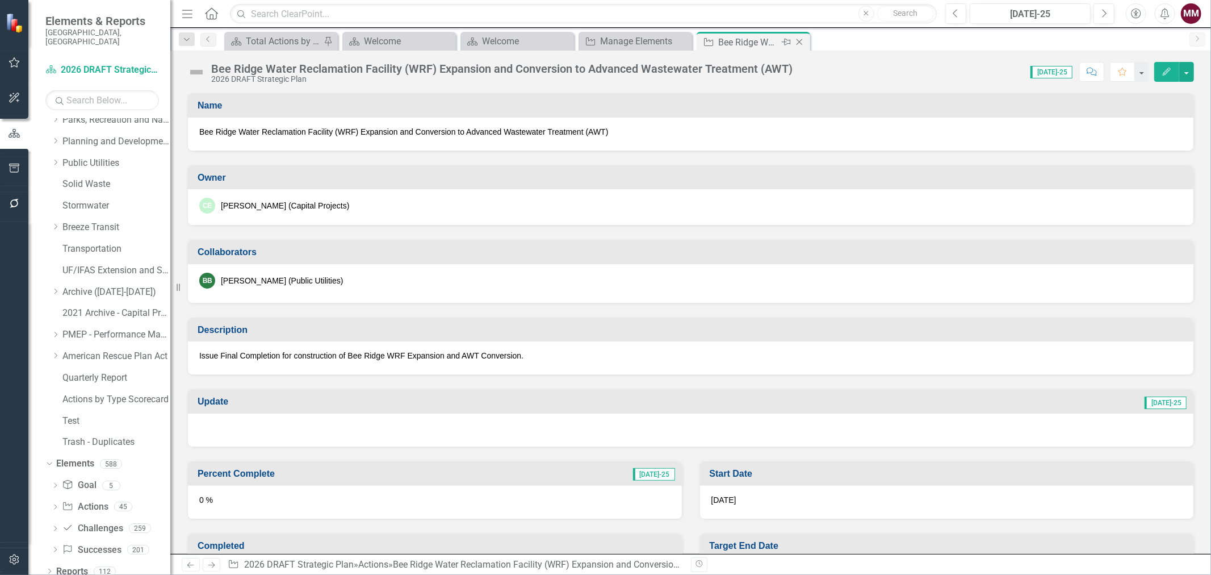
click at [799, 39] on icon "Close" at bounding box center [799, 41] width 11 height 9
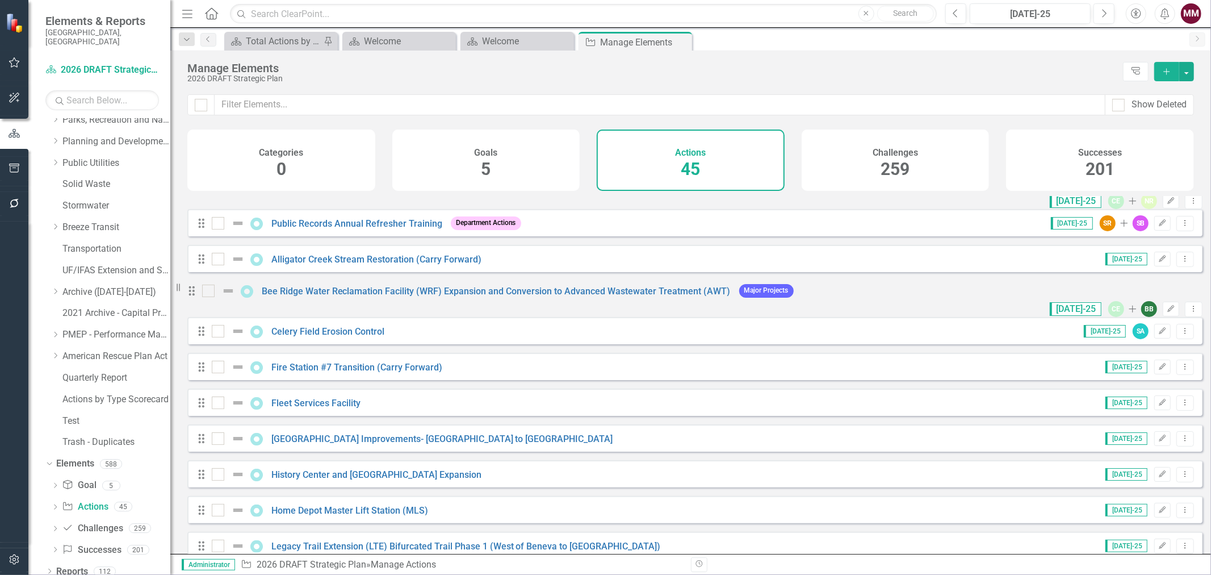
scroll to position [189, 0]
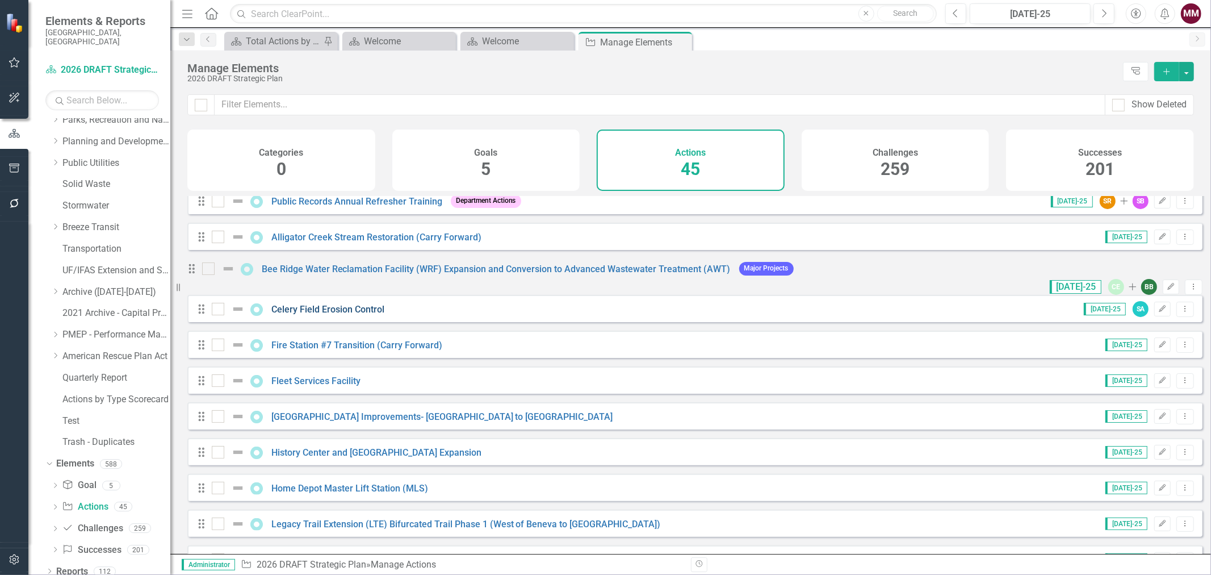
click at [327, 315] on link "Celery Field Erosion Control" at bounding box center [327, 309] width 113 height 11
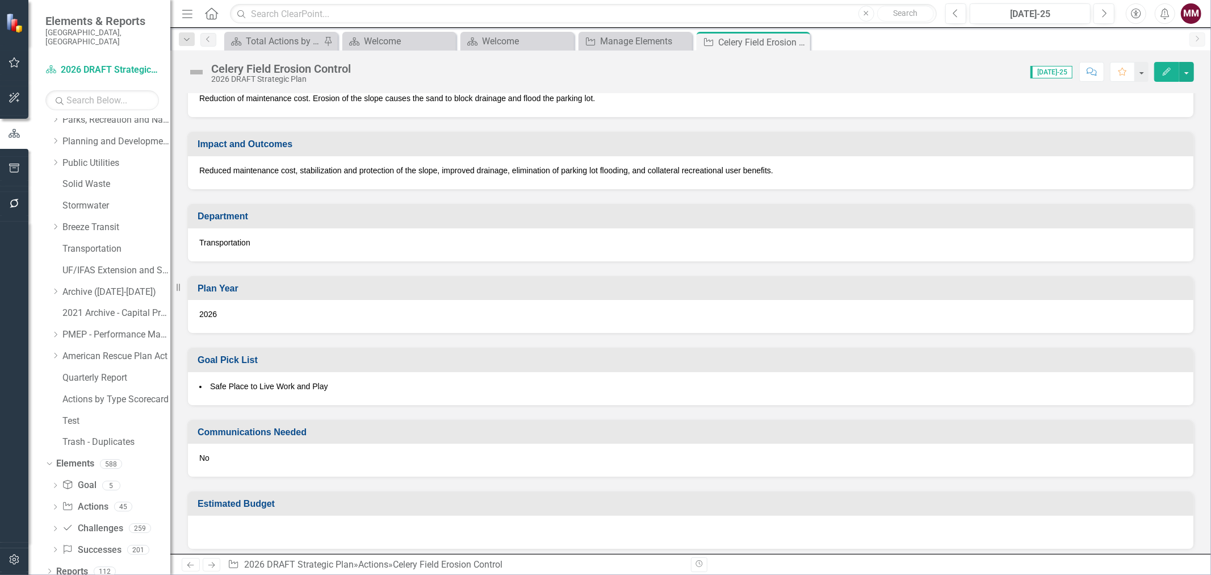
scroll to position [612, 0]
click at [1189, 74] on button "button" at bounding box center [1186, 72] width 15 height 20
click at [1134, 93] on link "Edit Edit Action" at bounding box center [1125, 92] width 138 height 21
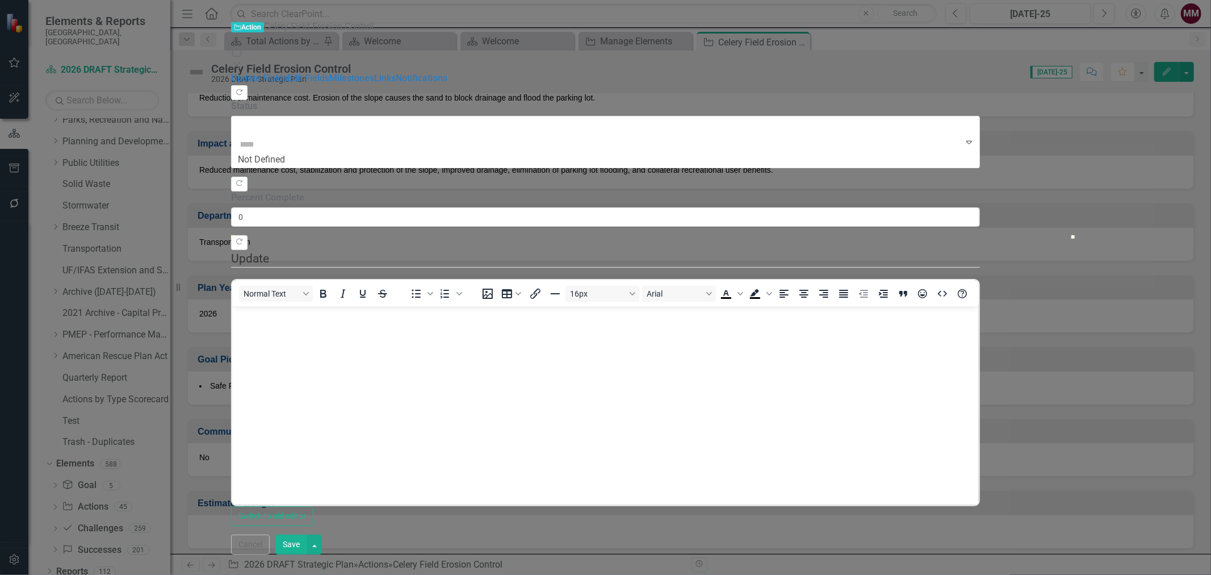
scroll to position [0, 0]
click at [287, 73] on link "Edit Fields" at bounding box center [308, 78] width 42 height 11
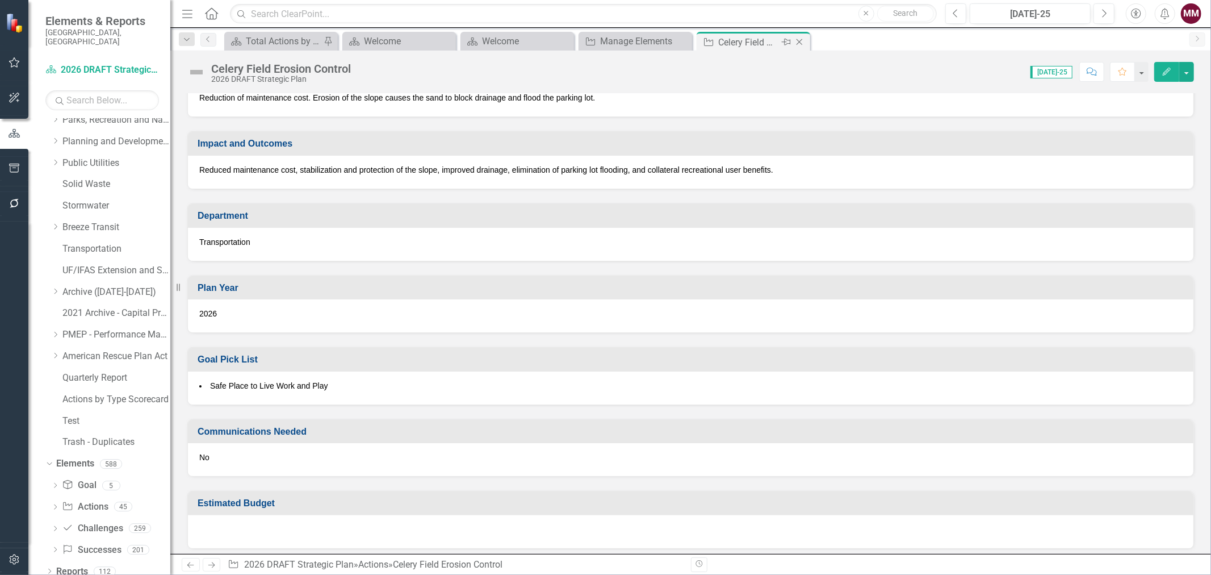
click at [798, 44] on icon "Close" at bounding box center [799, 41] width 11 height 9
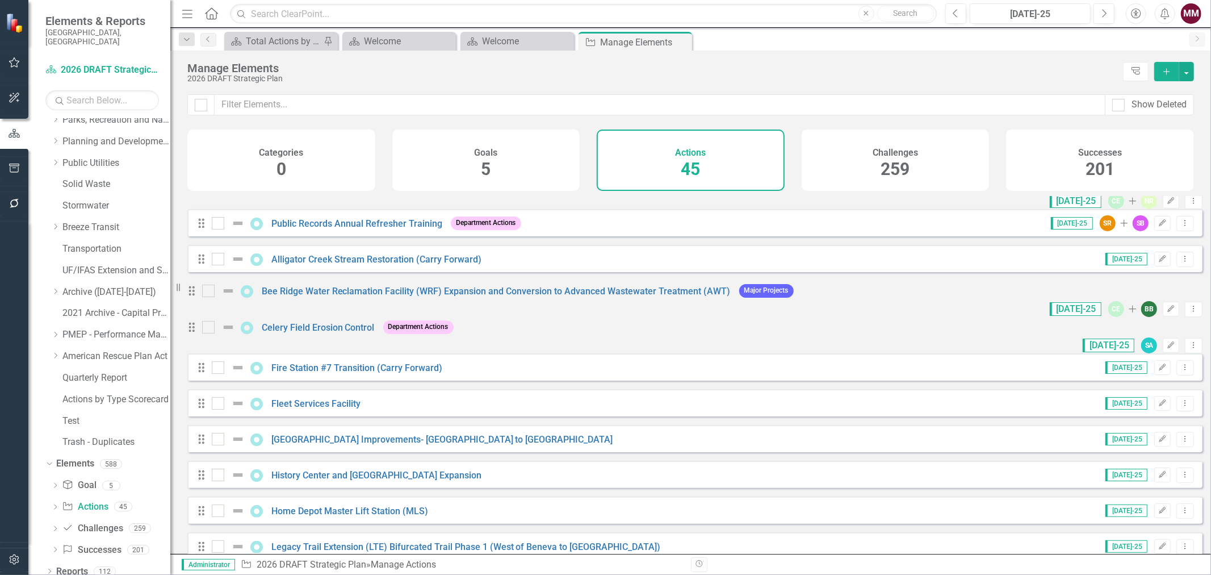
scroll to position [189, 0]
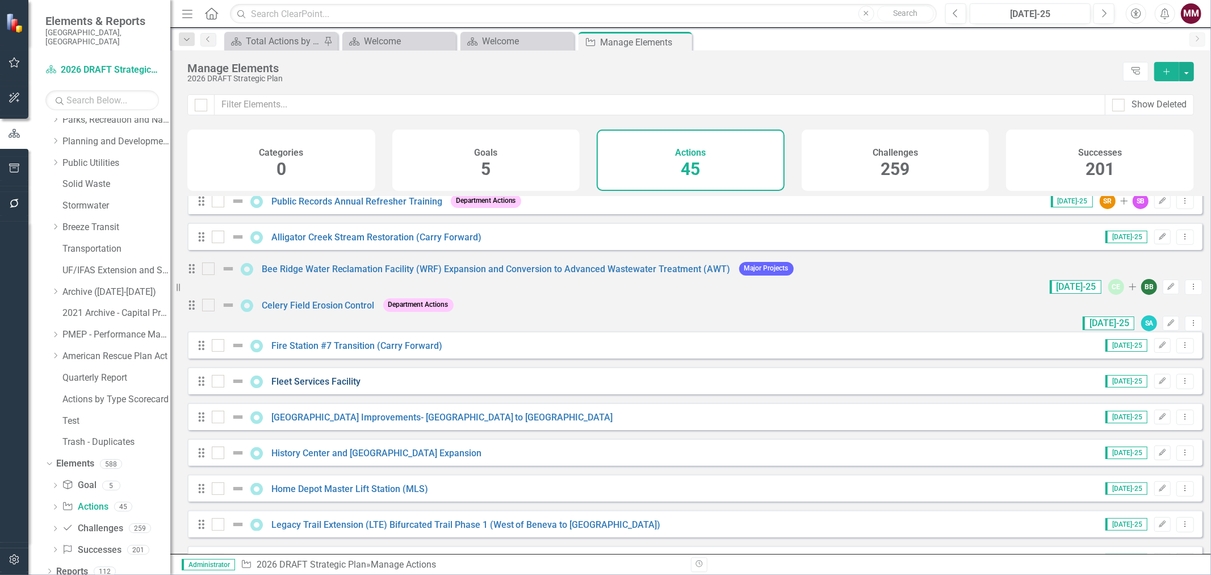
click at [319, 385] on link "Fleet Services Facility" at bounding box center [315, 381] width 89 height 11
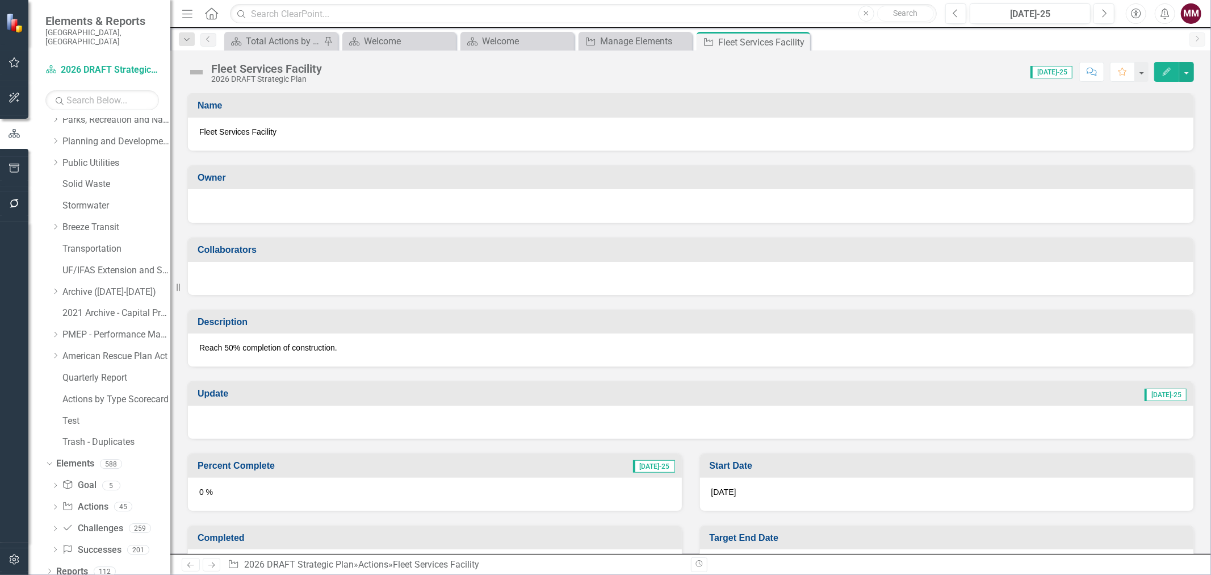
click at [444, 211] on div at bounding box center [691, 206] width 1006 height 34
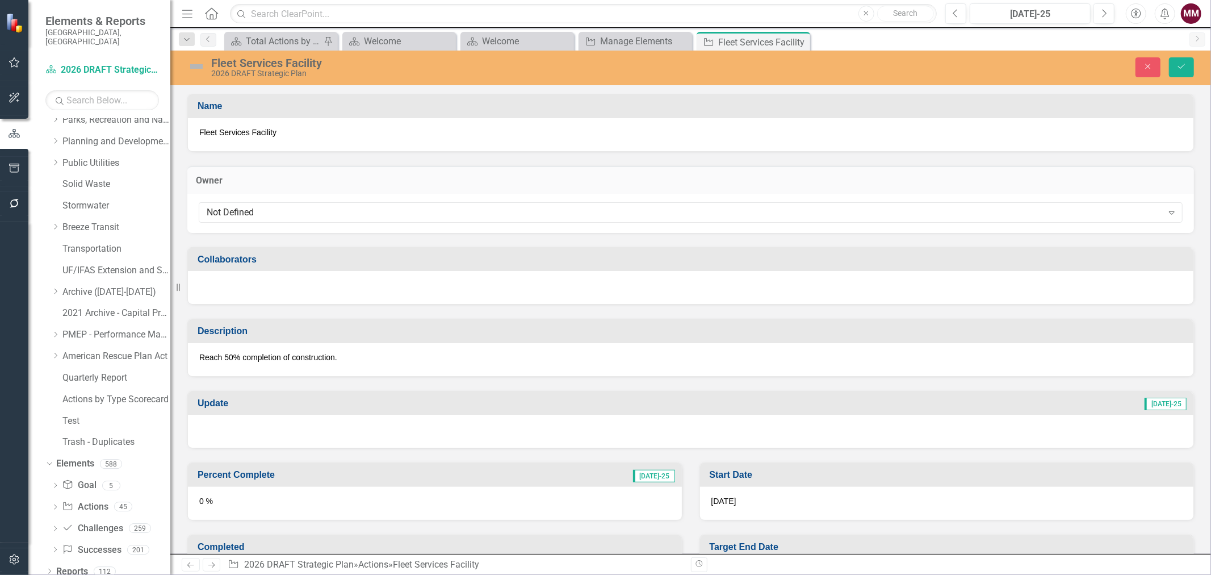
click at [444, 211] on div "Not Defined" at bounding box center [685, 212] width 956 height 13
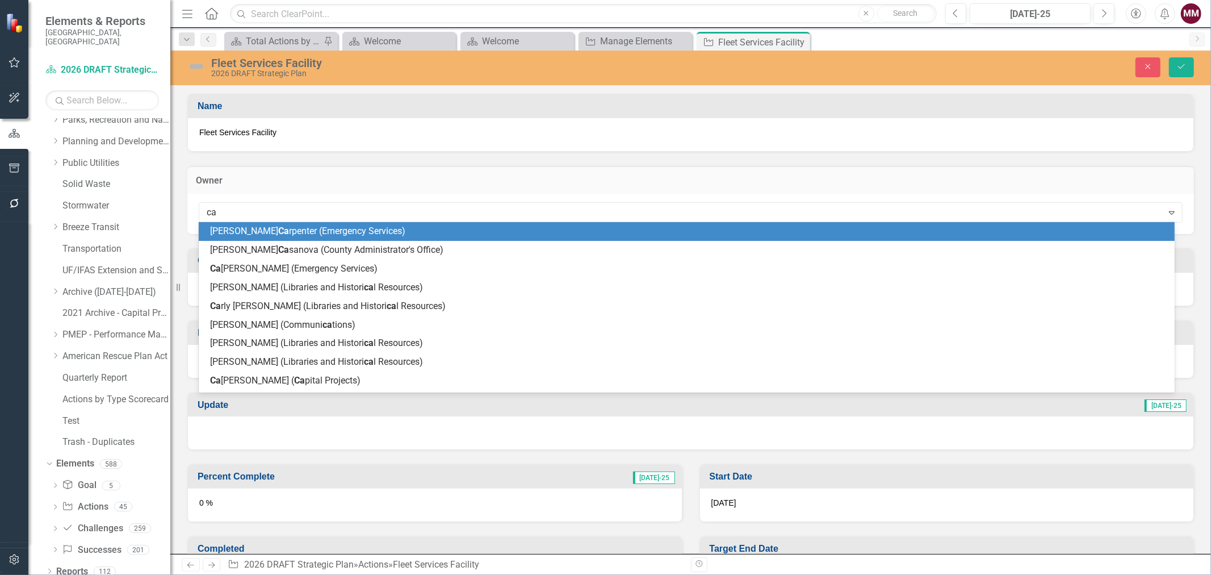
type input "car"
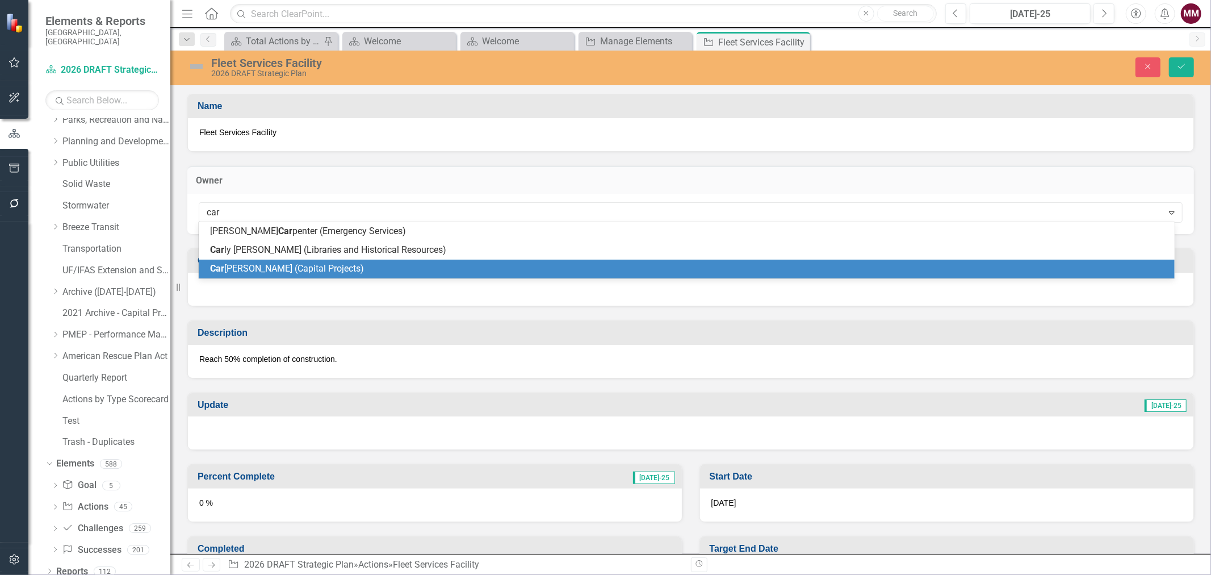
click at [262, 260] on div "Car [PERSON_NAME] (Capital Projects)" at bounding box center [687, 269] width 976 height 19
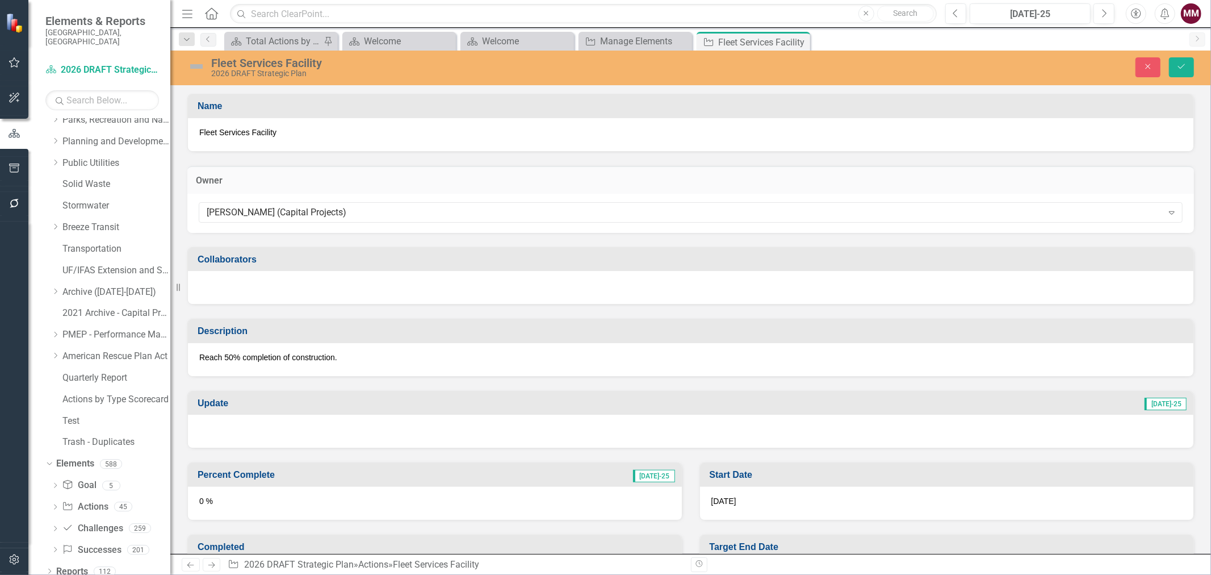
click at [259, 286] on div at bounding box center [691, 287] width 1006 height 33
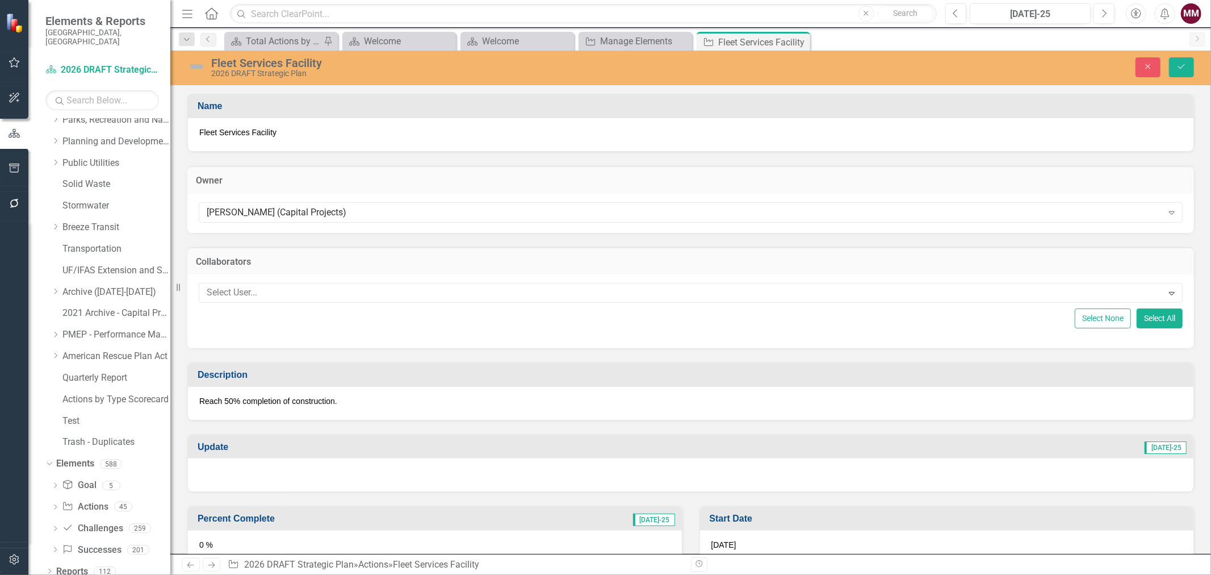
click at [259, 286] on div at bounding box center [682, 292] width 961 height 15
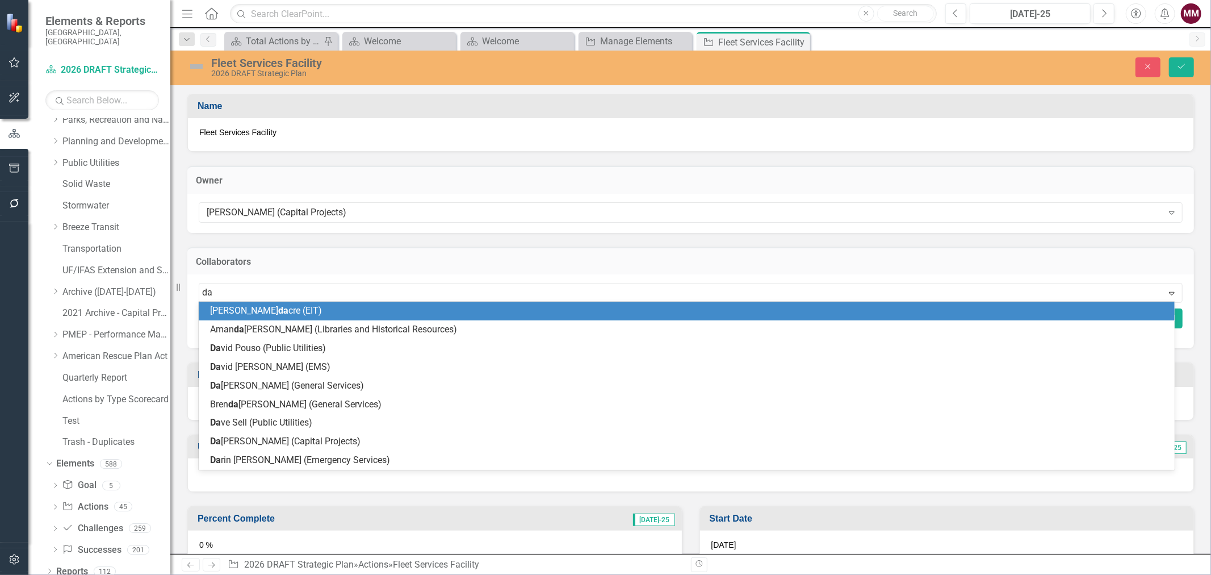
type input "[PERSON_NAME]"
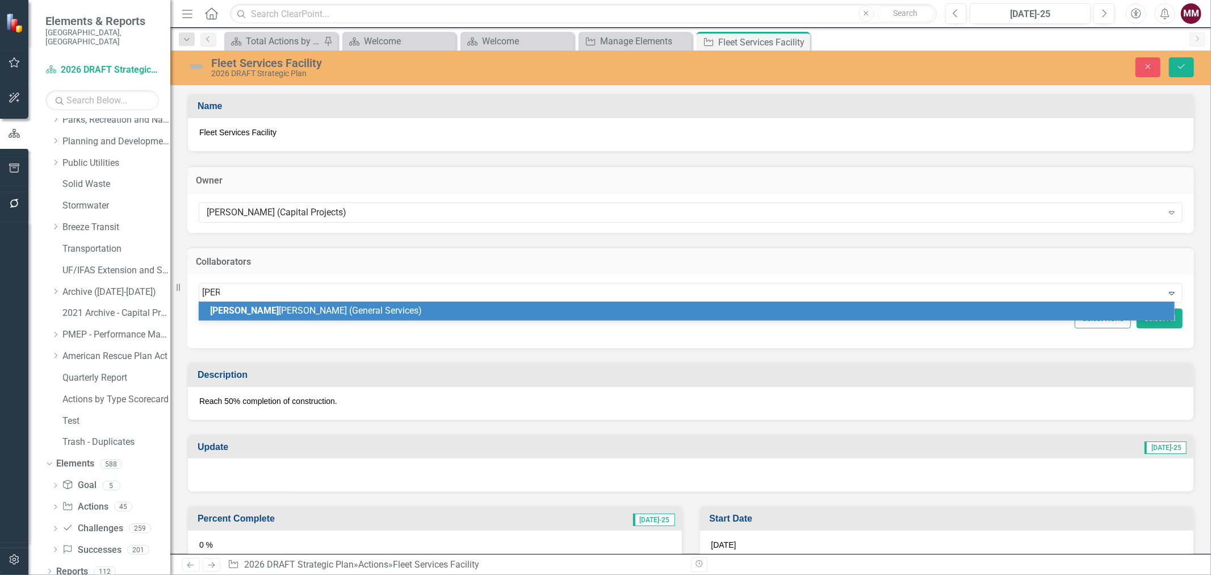
click at [327, 302] on div "[PERSON_NAME] (General Services)" at bounding box center [687, 311] width 976 height 19
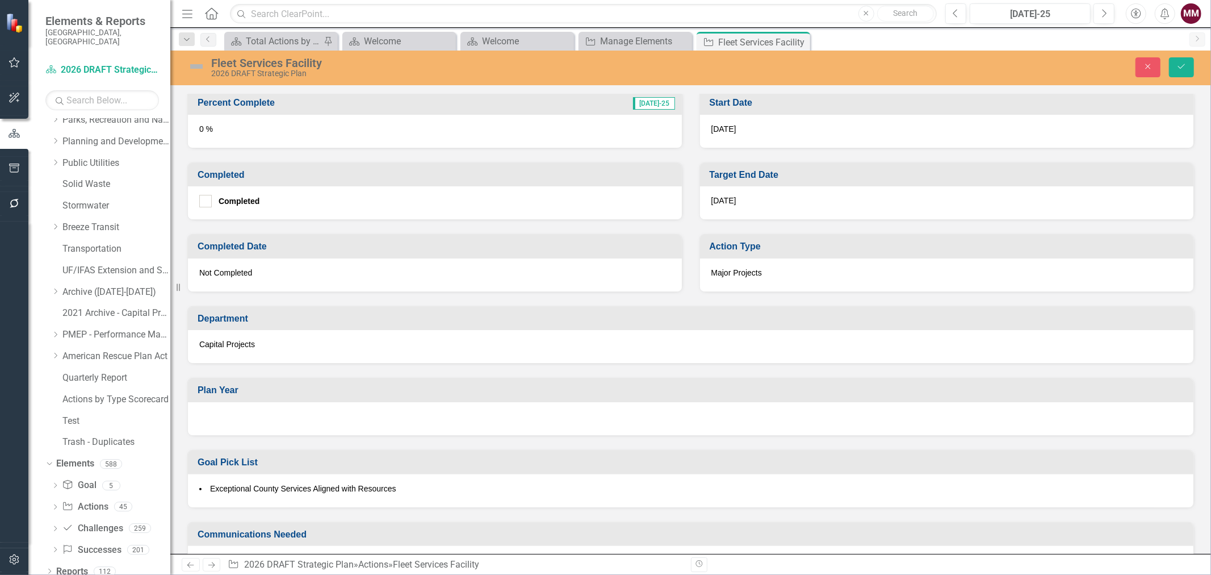
scroll to position [441, 0]
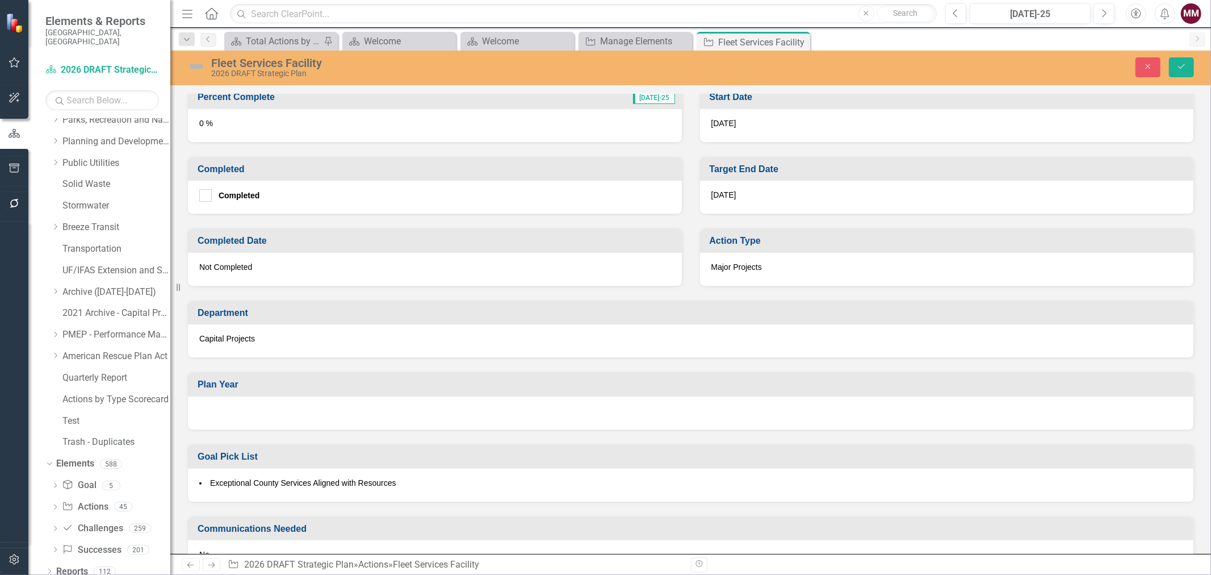
click at [399, 405] on div at bounding box center [691, 412] width 1006 height 33
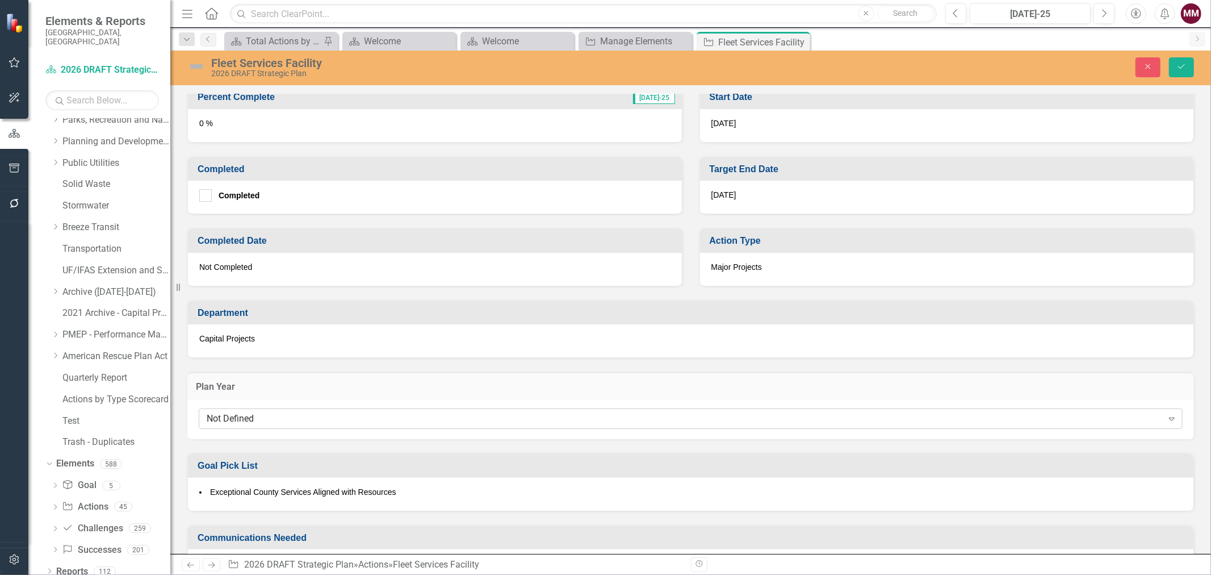
click at [395, 413] on div "Not Defined" at bounding box center [685, 418] width 956 height 13
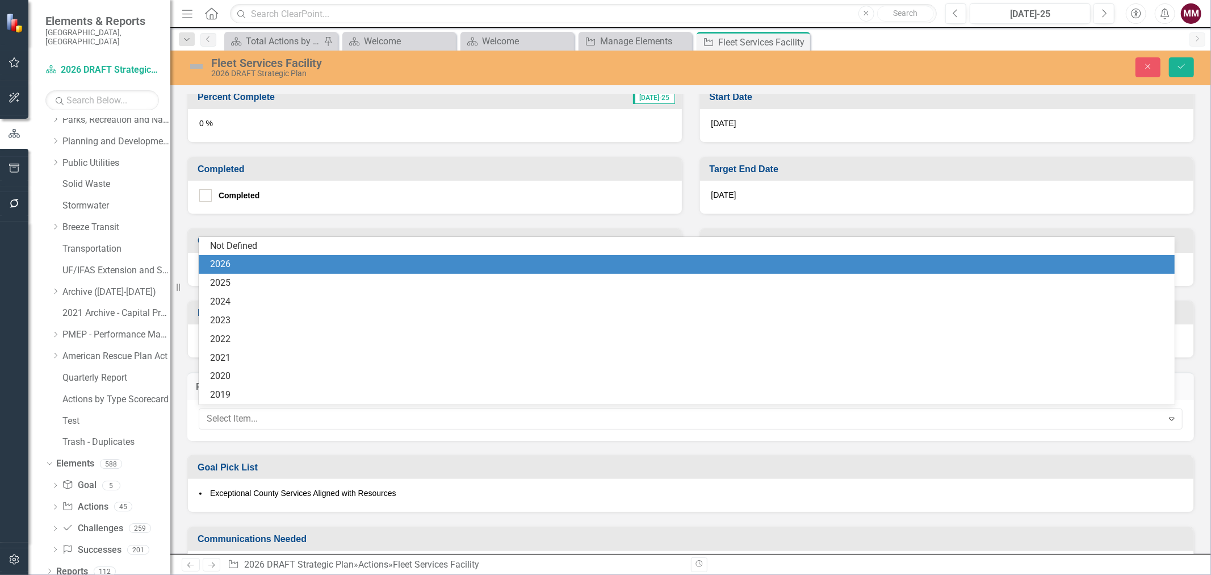
click at [260, 258] on div "2026" at bounding box center [689, 264] width 958 height 13
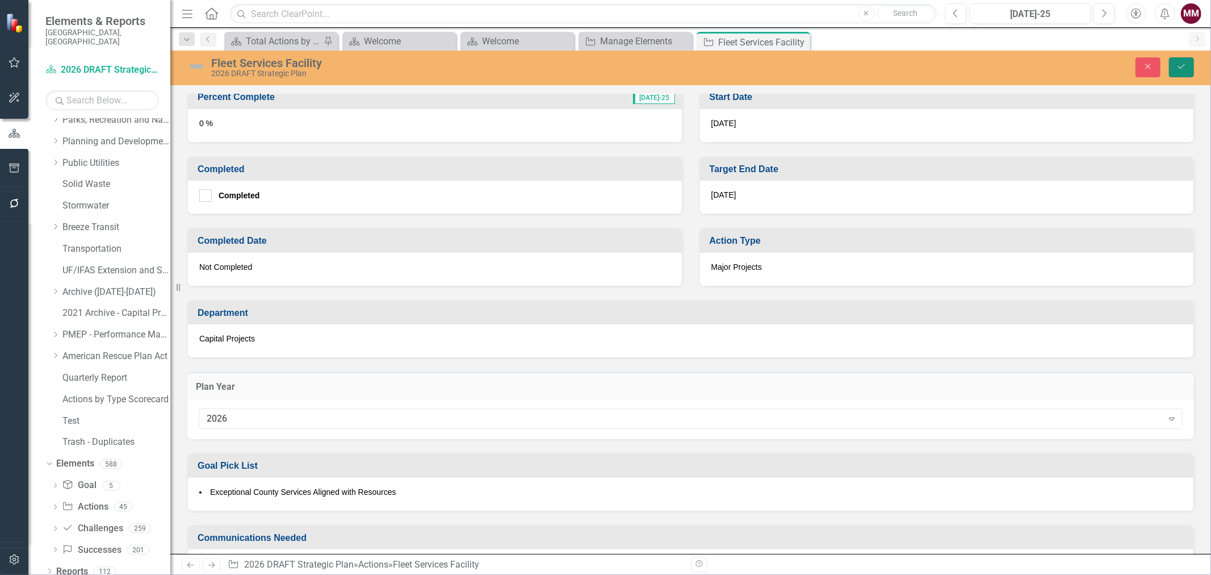
click at [1189, 64] on button "Save" at bounding box center [1181, 67] width 25 height 20
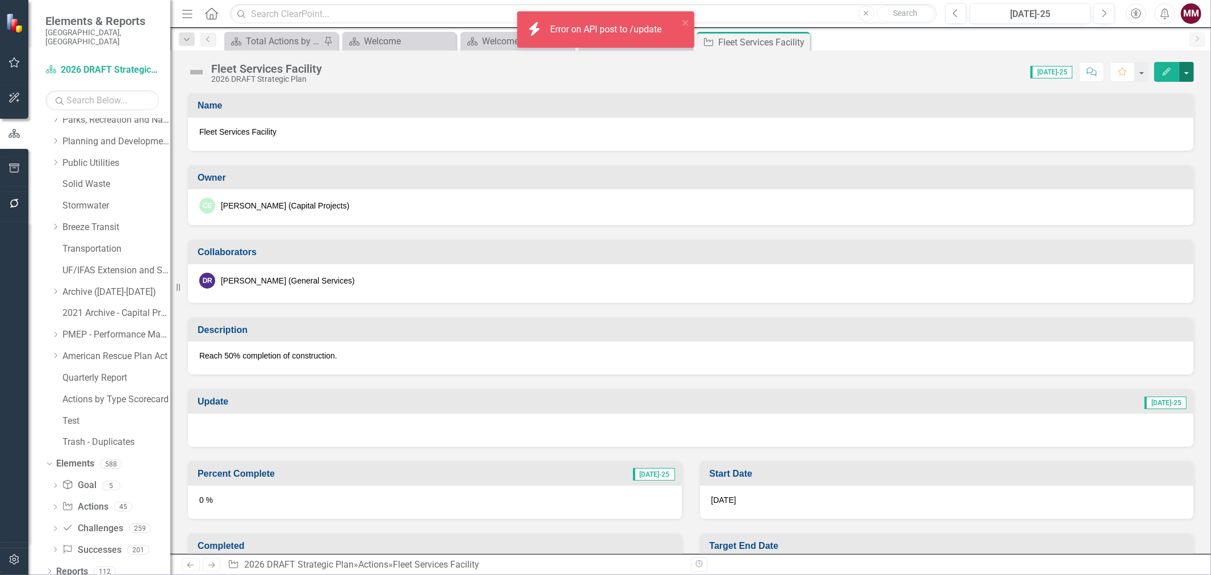
click at [1185, 76] on button "button" at bounding box center [1186, 72] width 15 height 20
click at [1148, 95] on link "Edit Edit Action" at bounding box center [1125, 92] width 138 height 21
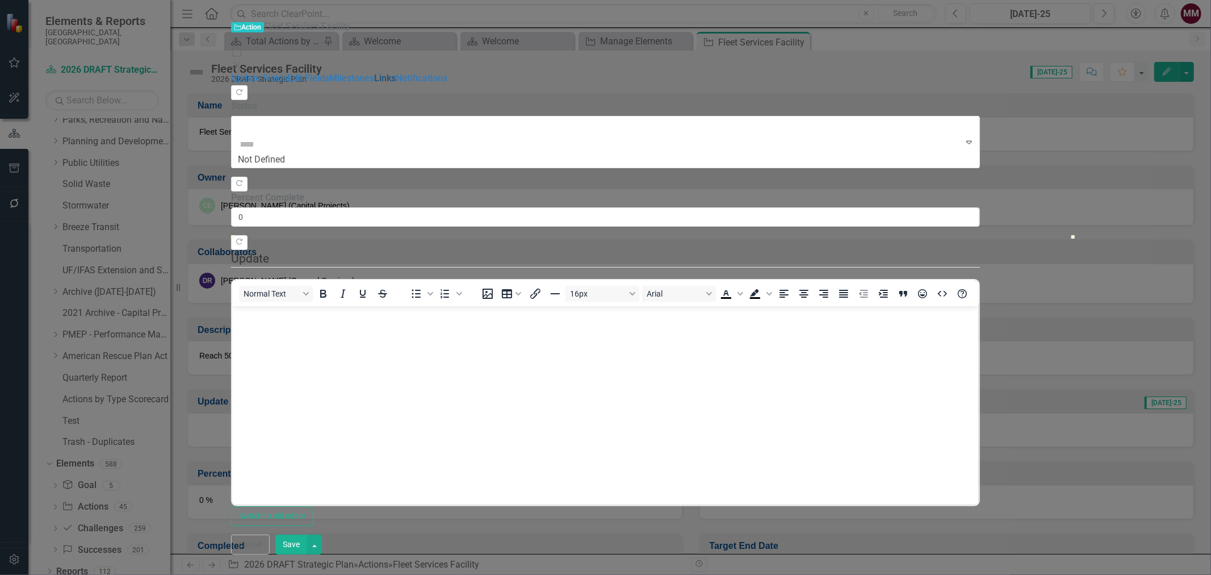
scroll to position [0, 0]
click at [287, 73] on link "Edit Fields" at bounding box center [308, 78] width 42 height 11
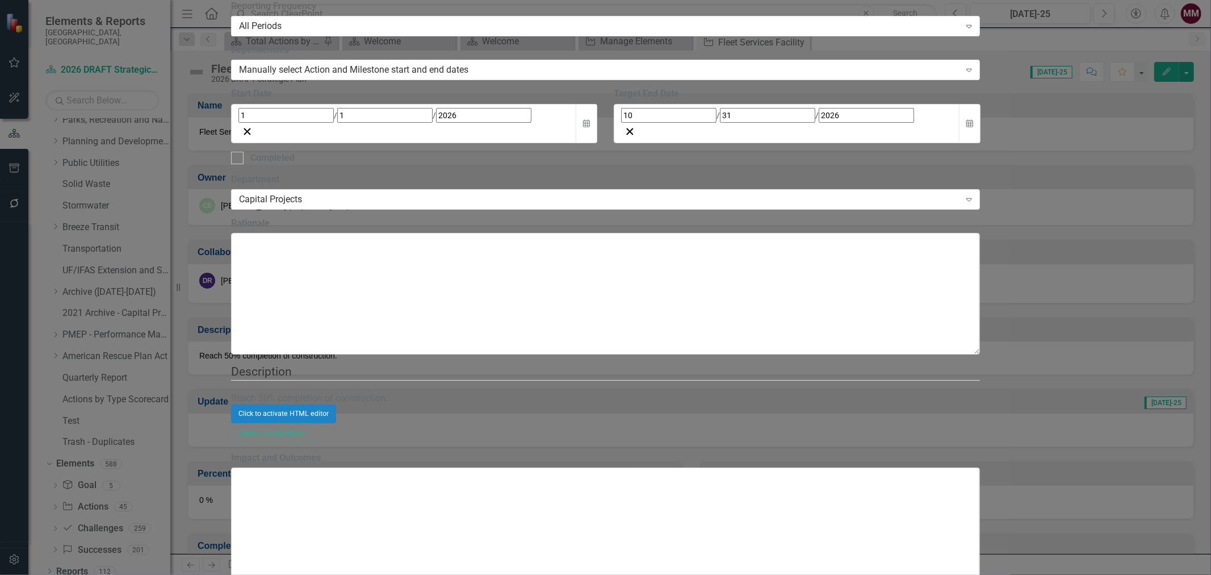
checkbox input "true"
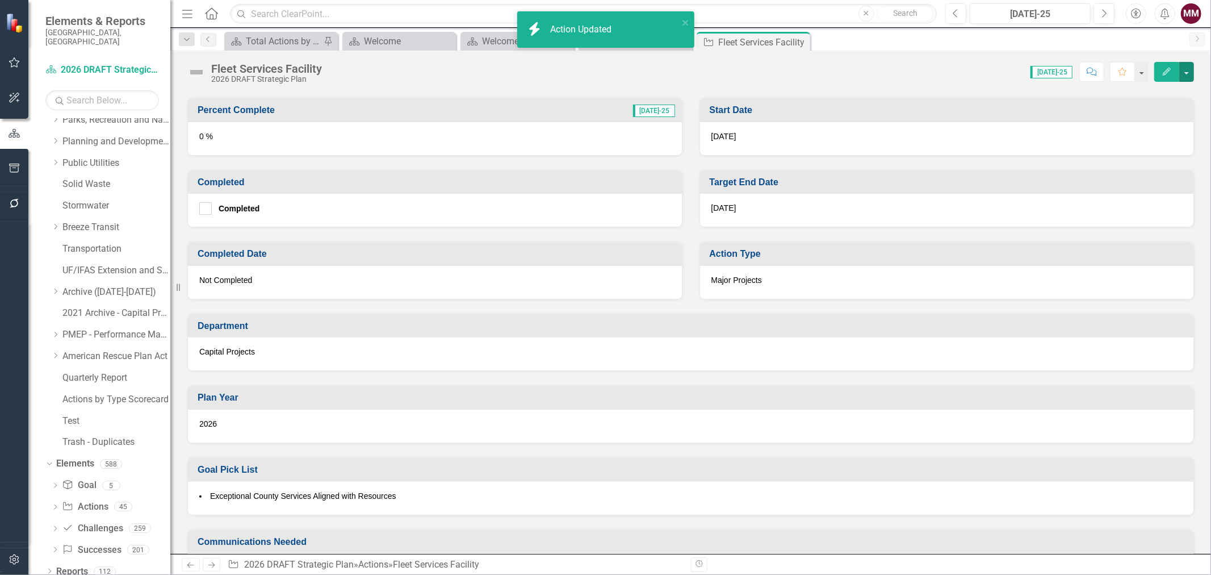
scroll to position [189, 0]
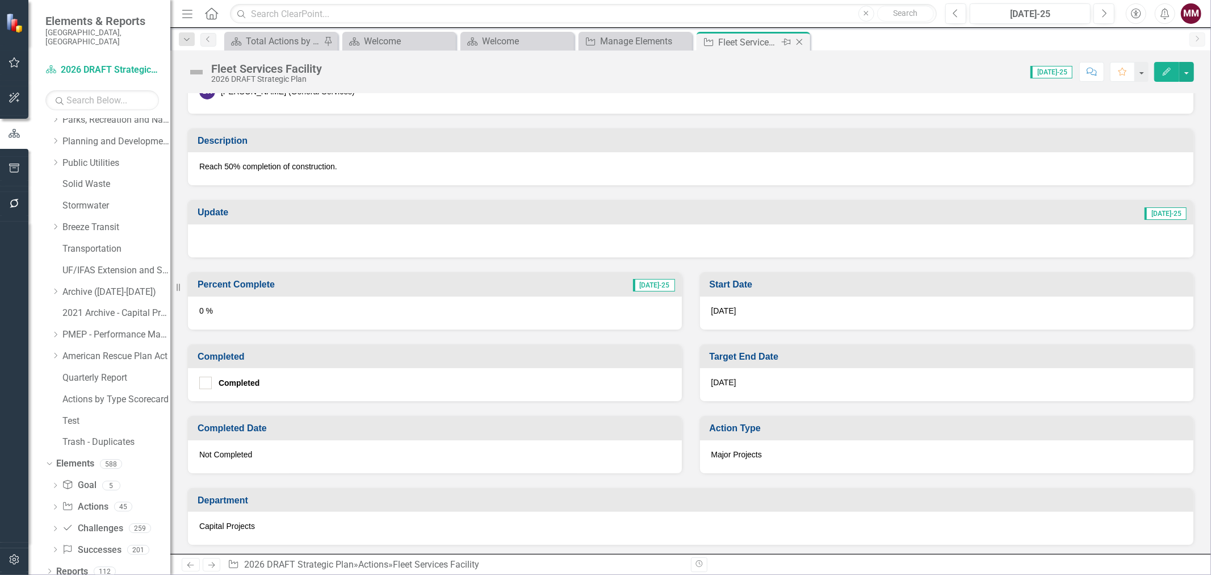
click at [798, 42] on icon at bounding box center [800, 42] width 6 height 6
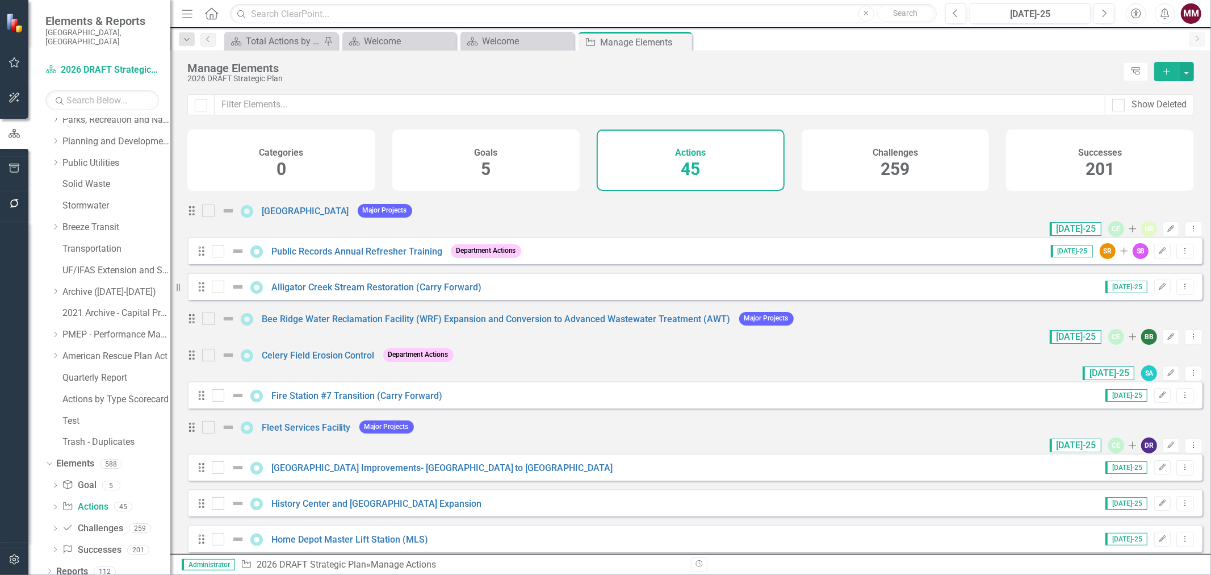
scroll to position [252, 0]
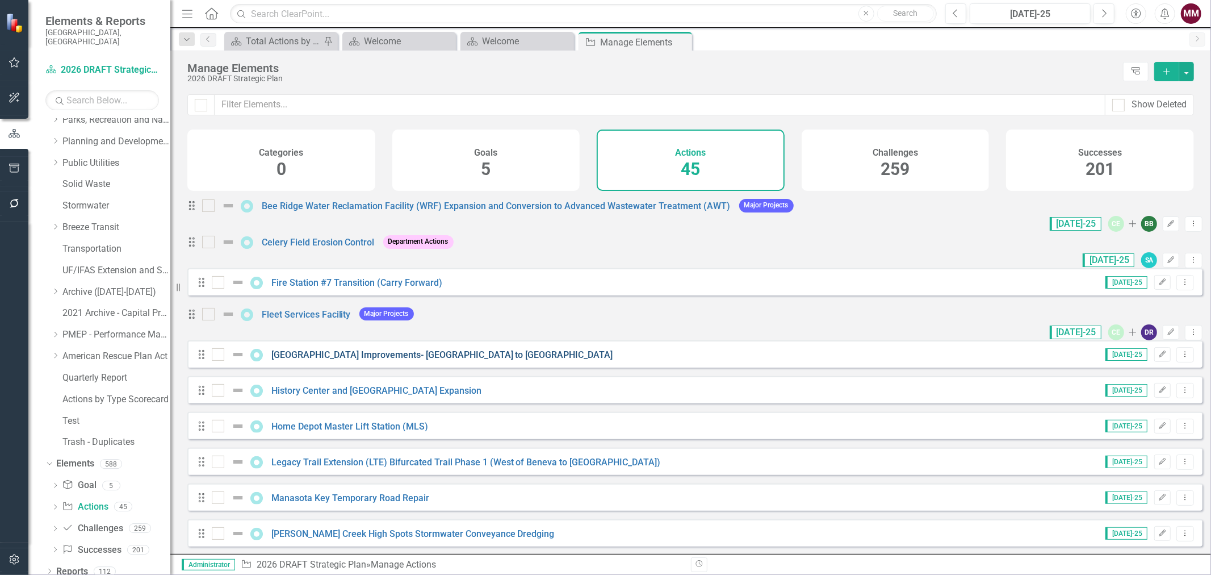
click at [425, 360] on link "[GEOGRAPHIC_DATA] Improvements- [GEOGRAPHIC_DATA] to [GEOGRAPHIC_DATA]" at bounding box center [442, 354] width 342 height 11
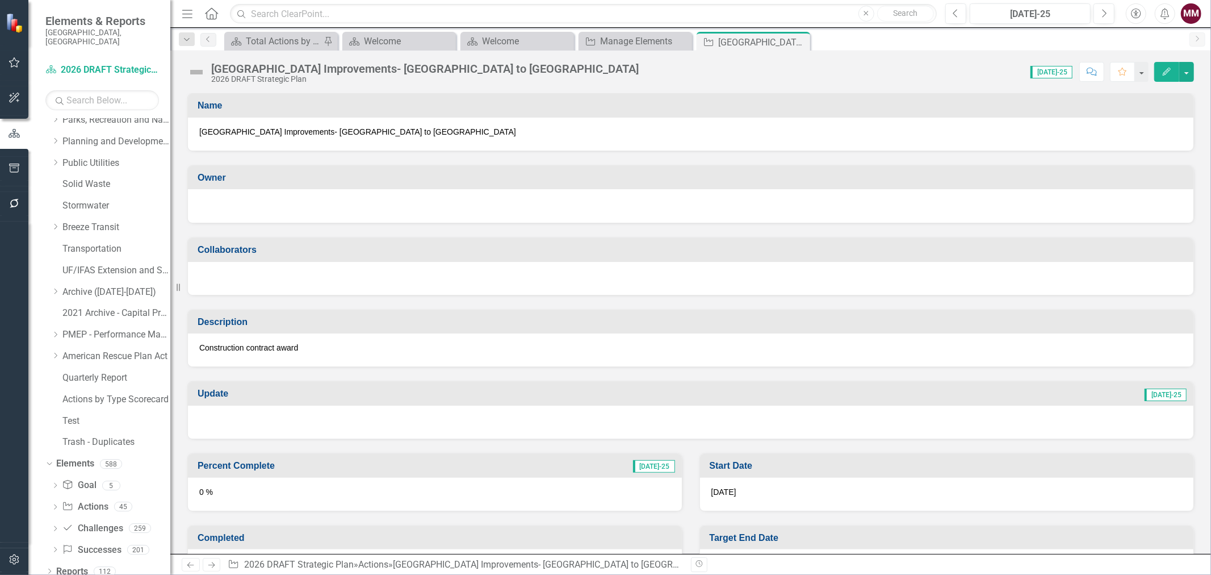
click at [231, 202] on div at bounding box center [690, 205] width 983 height 14
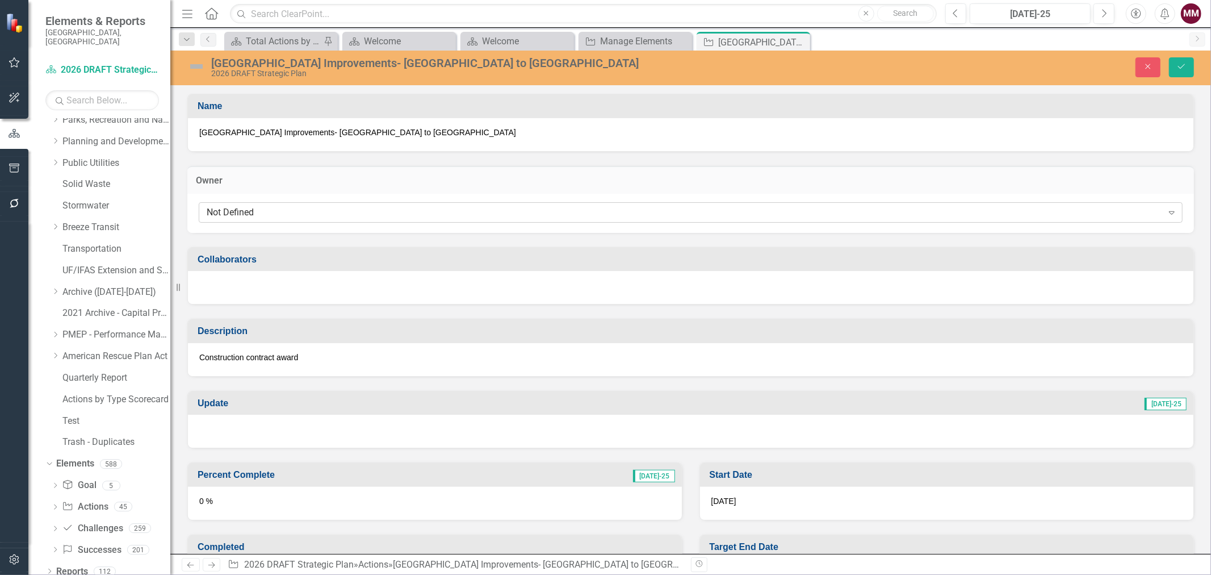
click at [235, 209] on div "Not Defined" at bounding box center [685, 212] width 956 height 13
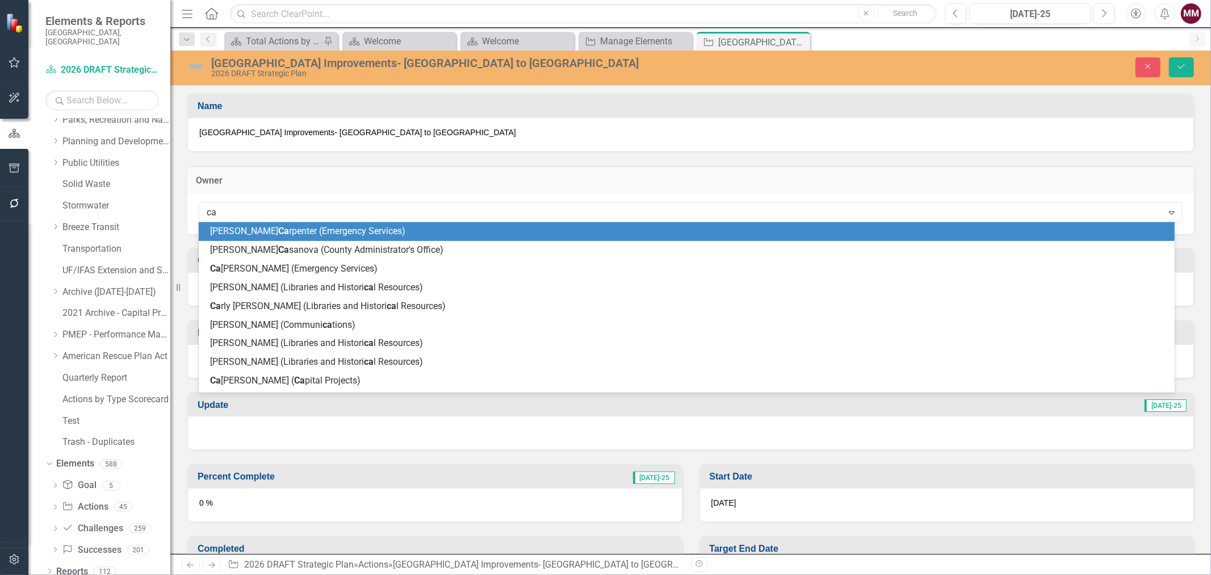
type input "car"
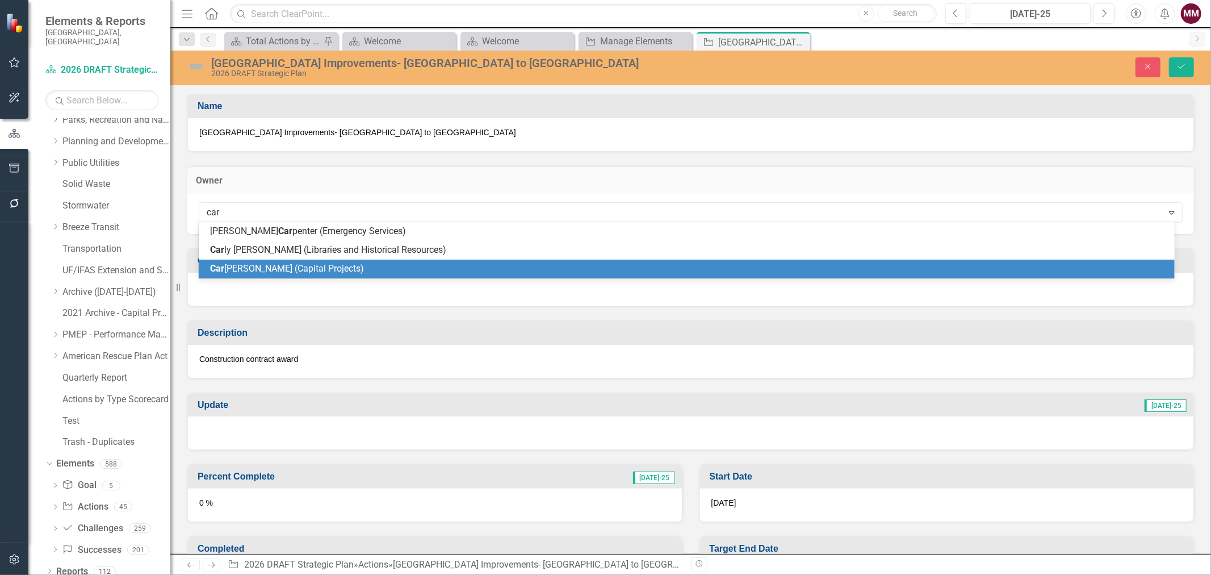
click at [236, 265] on span "Car [PERSON_NAME] (Capital Projects)" at bounding box center [287, 268] width 154 height 11
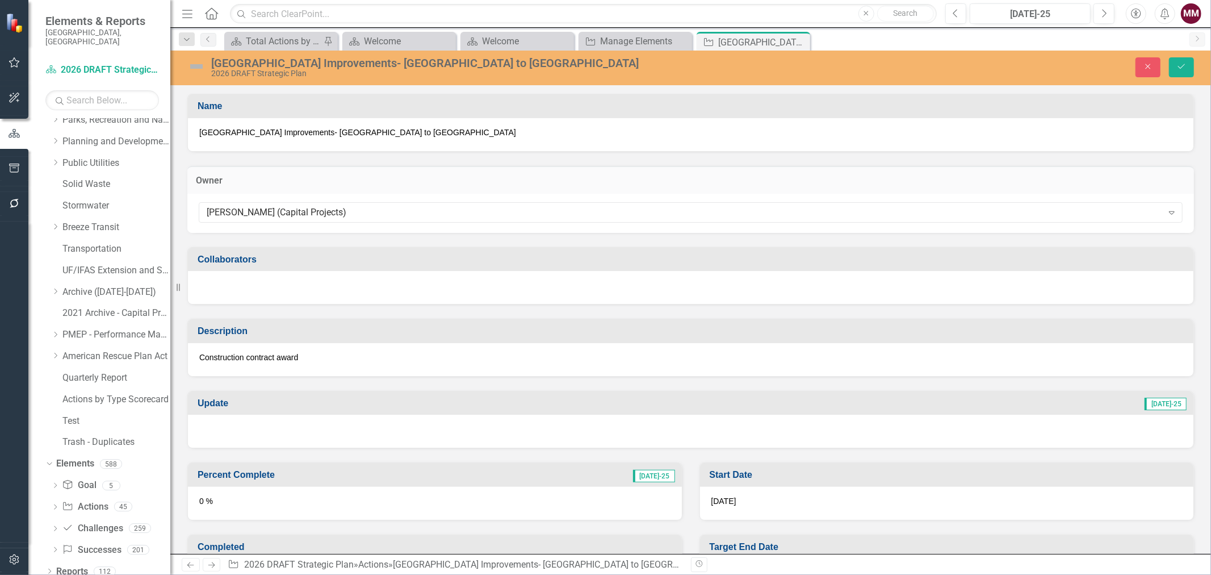
click at [233, 298] on div at bounding box center [691, 287] width 1006 height 33
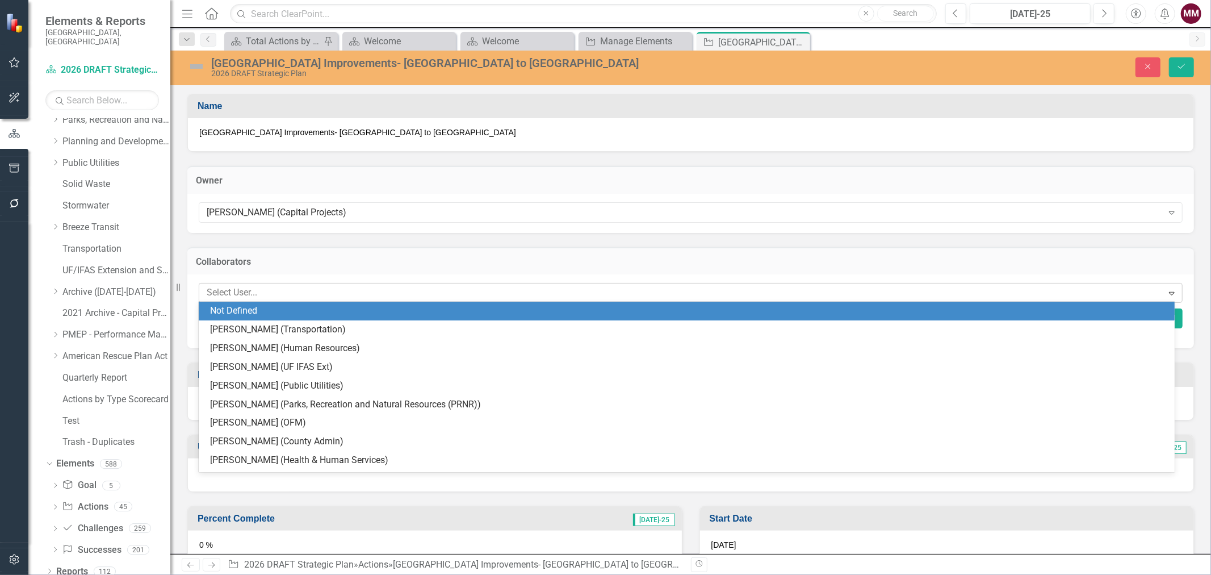
click at [236, 290] on div at bounding box center [682, 292] width 961 height 15
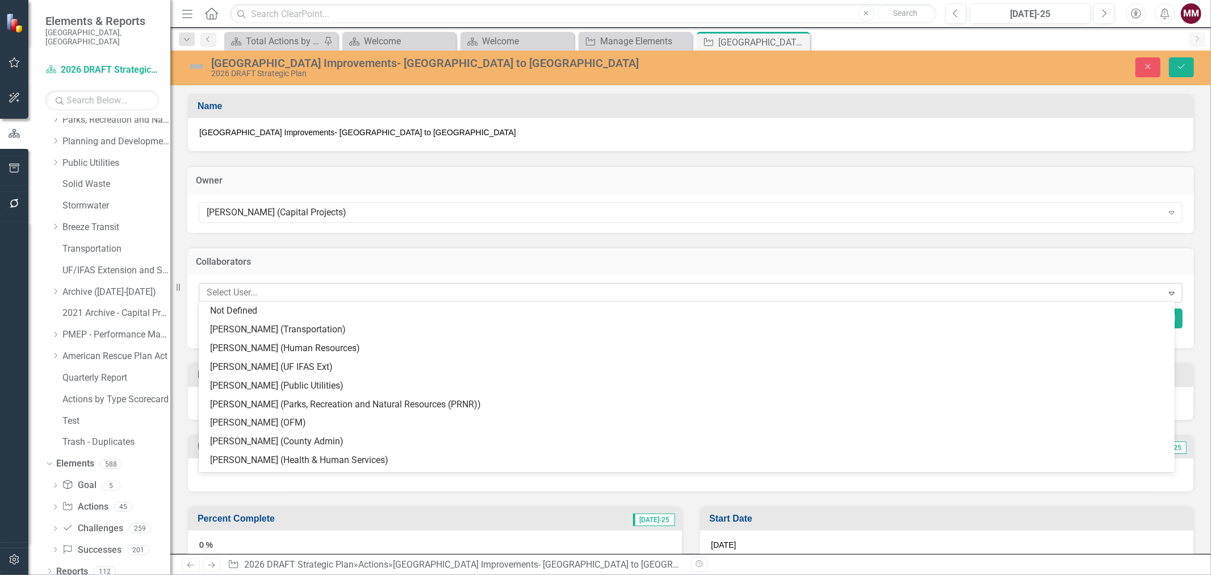
type input "s"
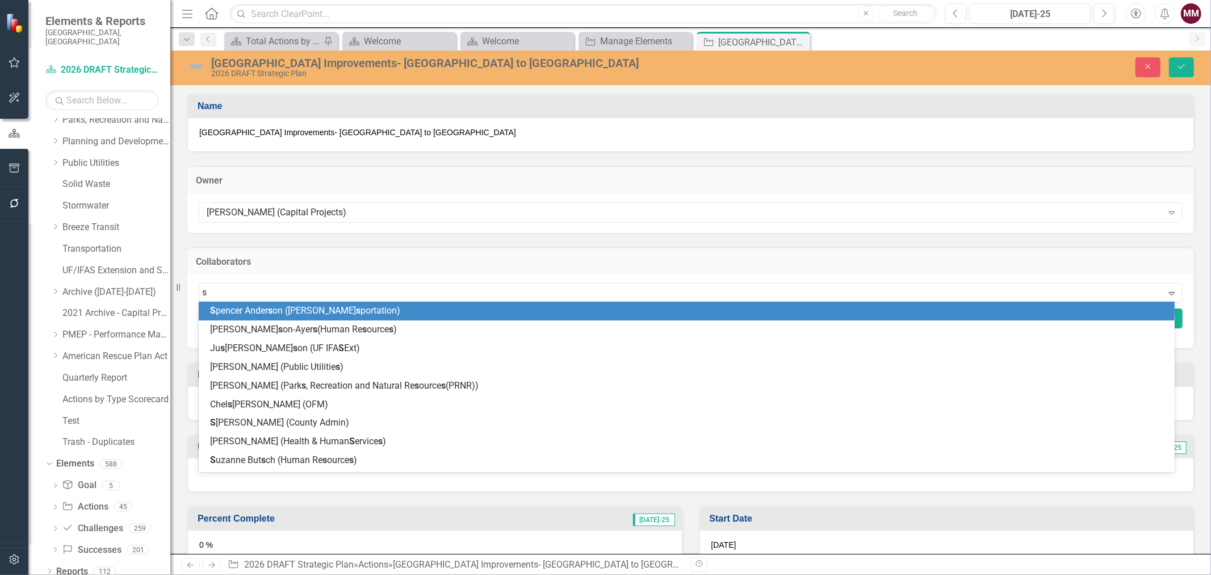
click at [240, 307] on span "S pencer Ander s on ([PERSON_NAME] s portation)" at bounding box center [305, 310] width 190 height 11
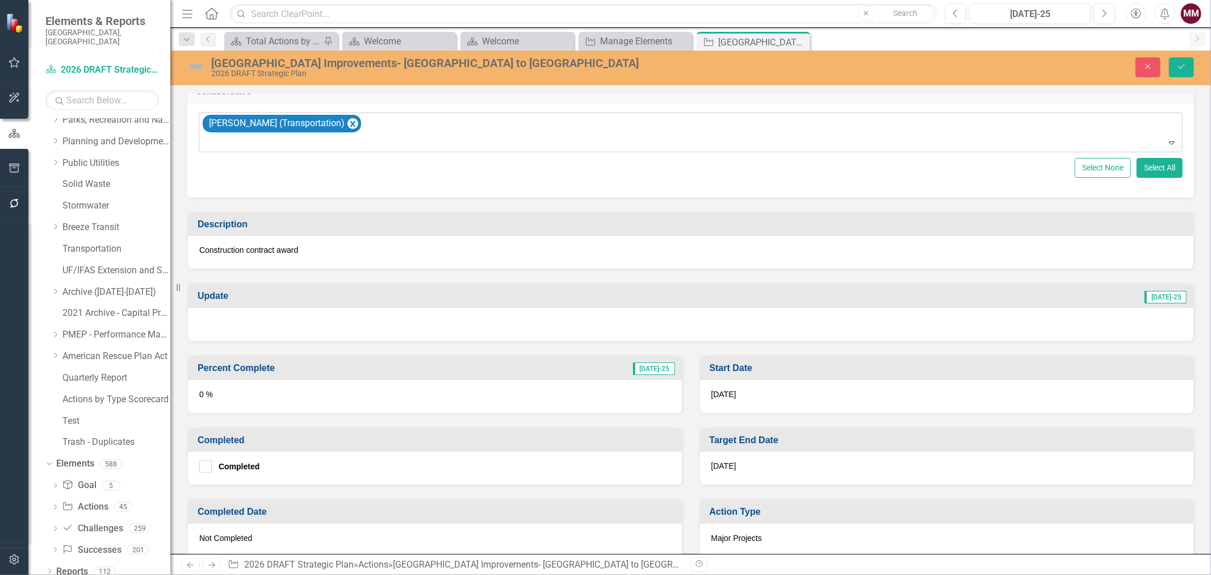
scroll to position [189, 0]
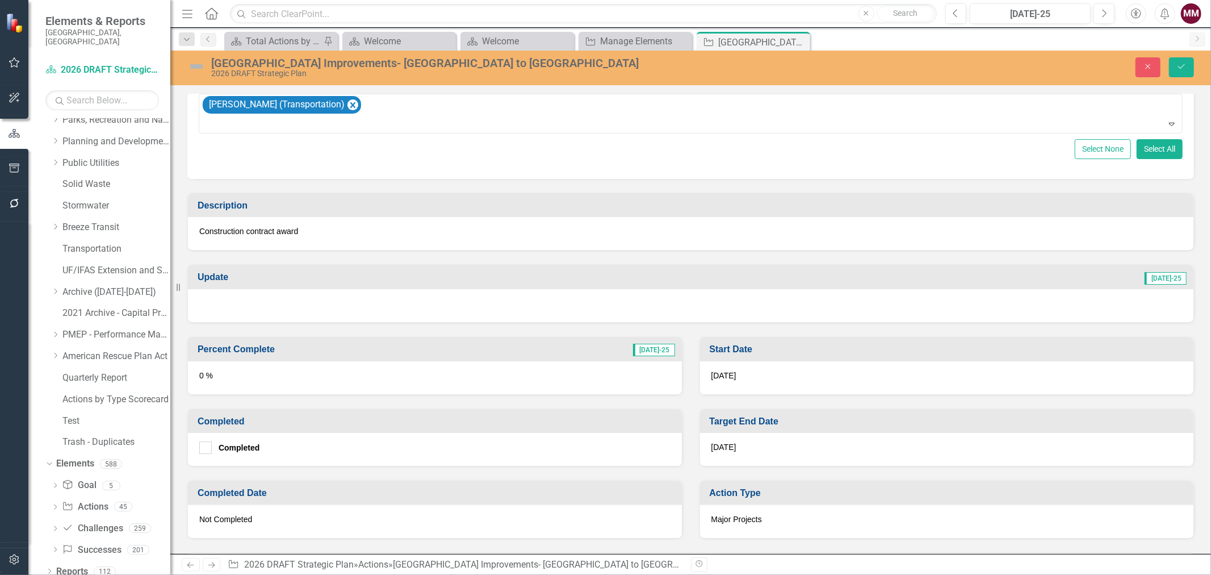
click at [358, 231] on p "Construction contract award" at bounding box center [690, 230] width 983 height 11
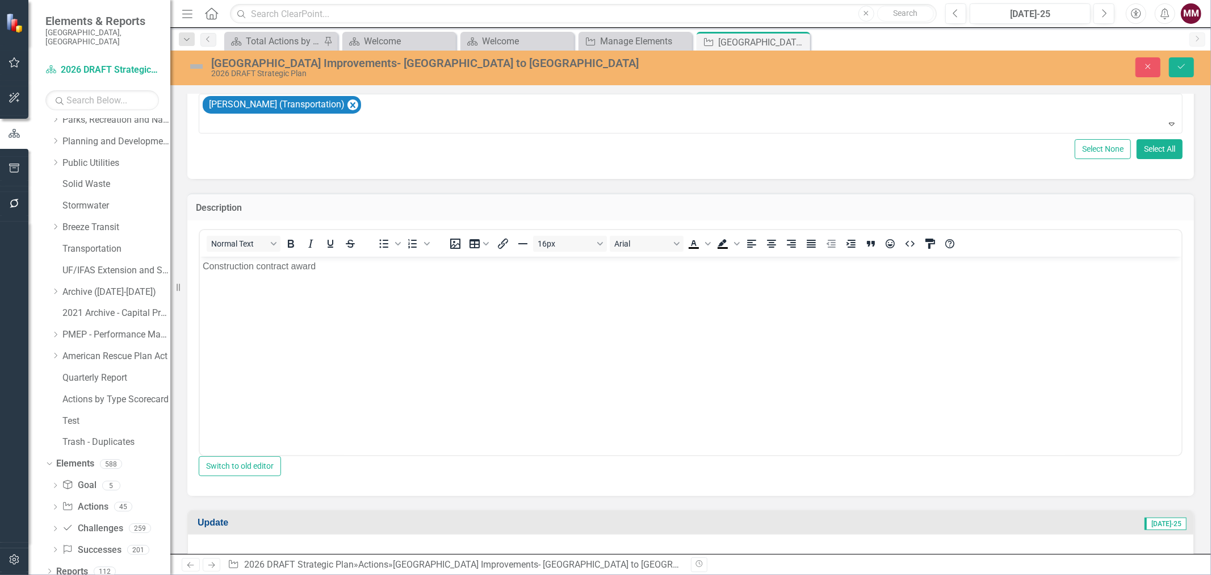
scroll to position [0, 0]
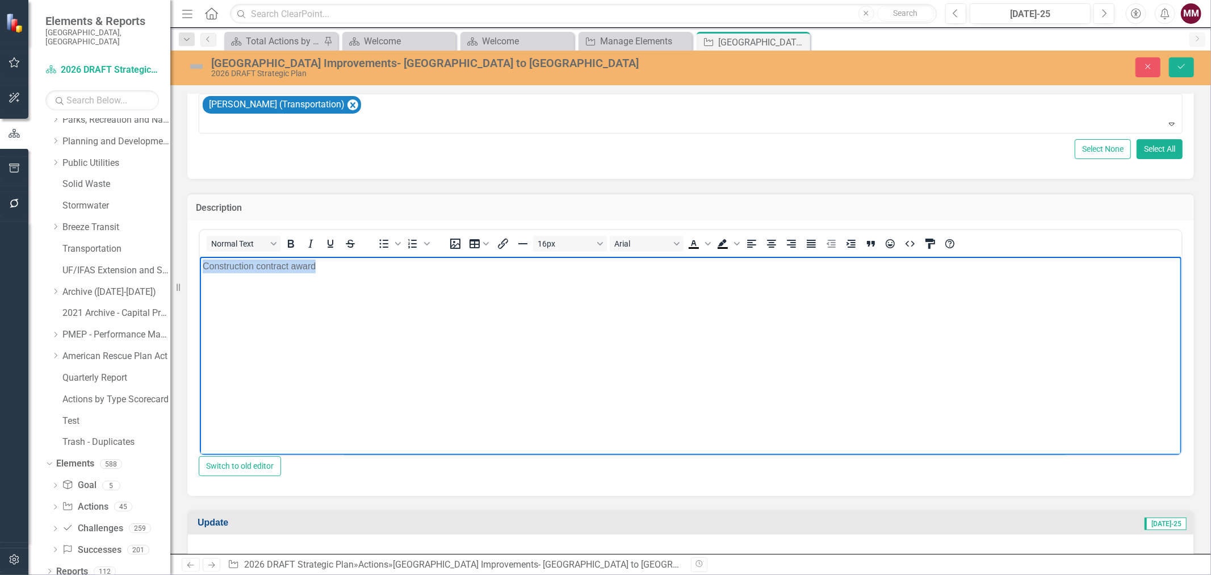
drag, startPoint x: 342, startPoint y: 265, endPoint x: -23, endPoint y: 256, distance: 365.3
click at [199, 257] on html "Construction contract award" at bounding box center [690, 342] width 982 height 170
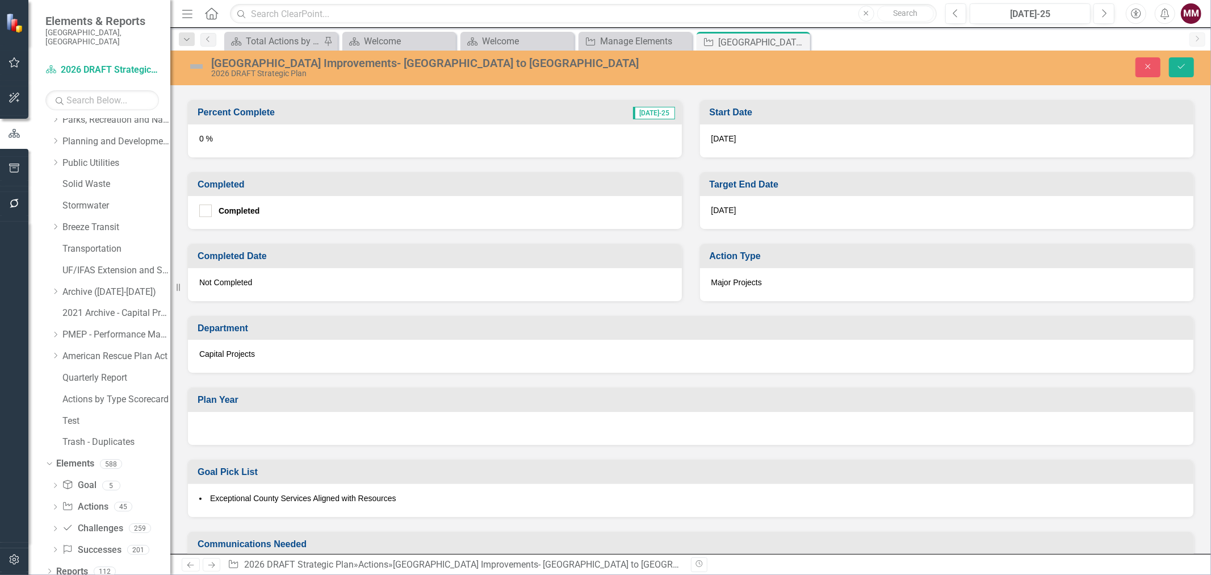
scroll to position [694, 0]
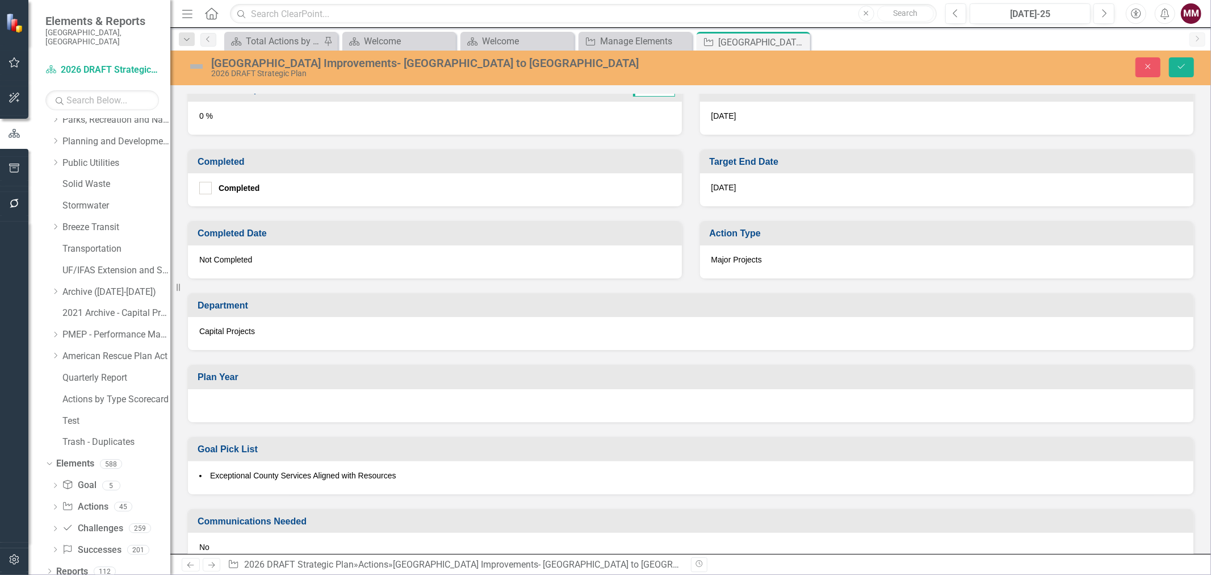
click at [351, 409] on div at bounding box center [691, 405] width 1006 height 33
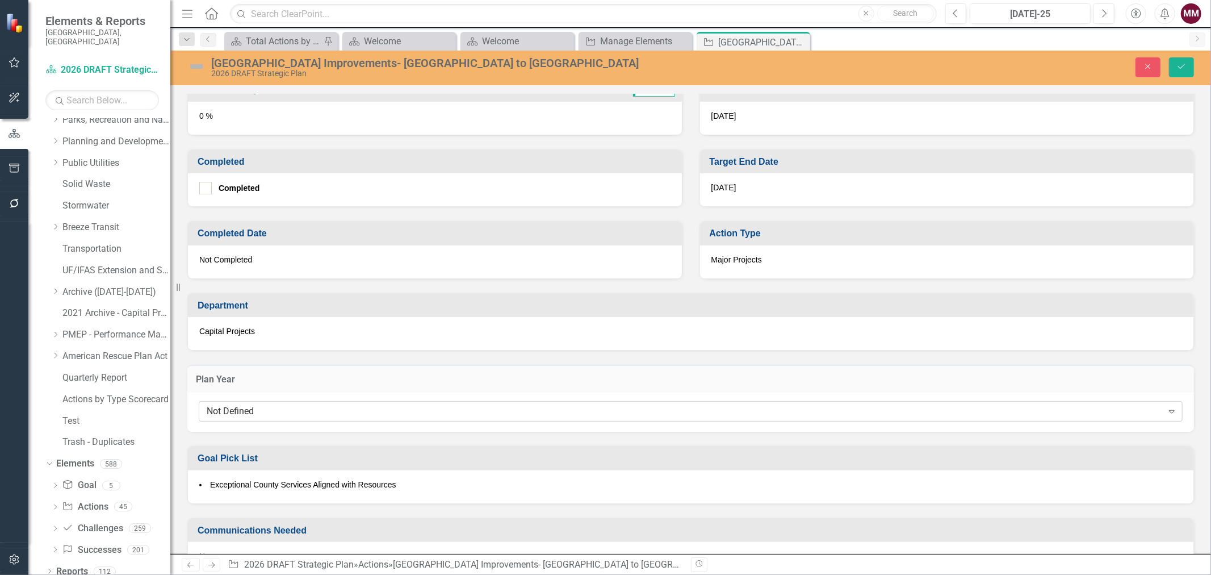
click at [351, 412] on div "Not Defined" at bounding box center [685, 411] width 956 height 13
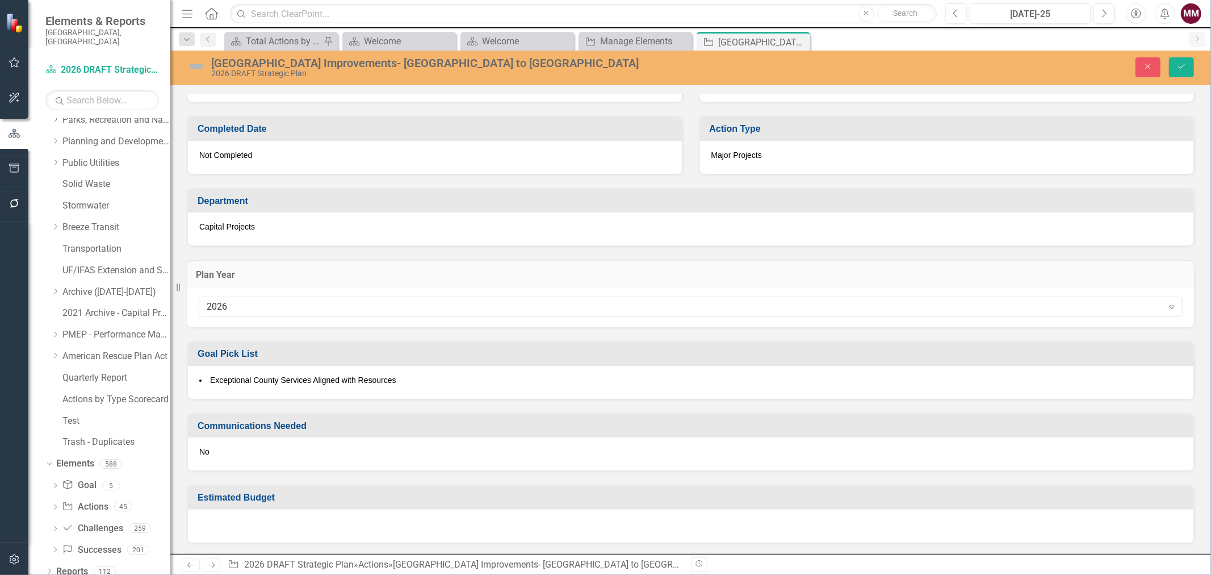
scroll to position [801, 0]
click at [1180, 66] on icon "Save" at bounding box center [1182, 66] width 10 height 8
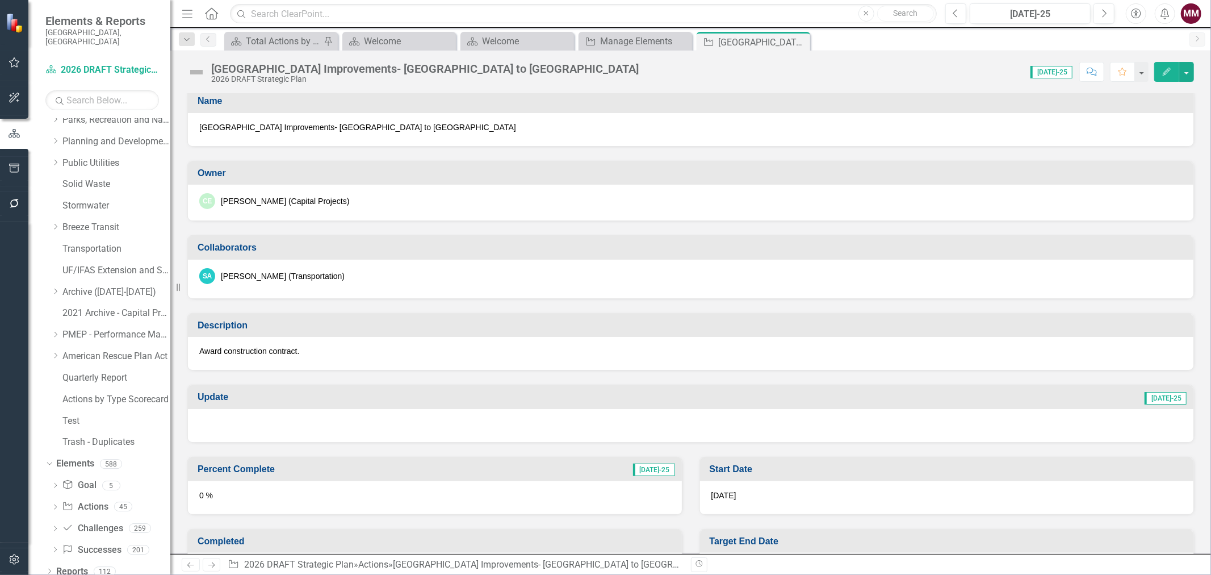
scroll to position [0, 0]
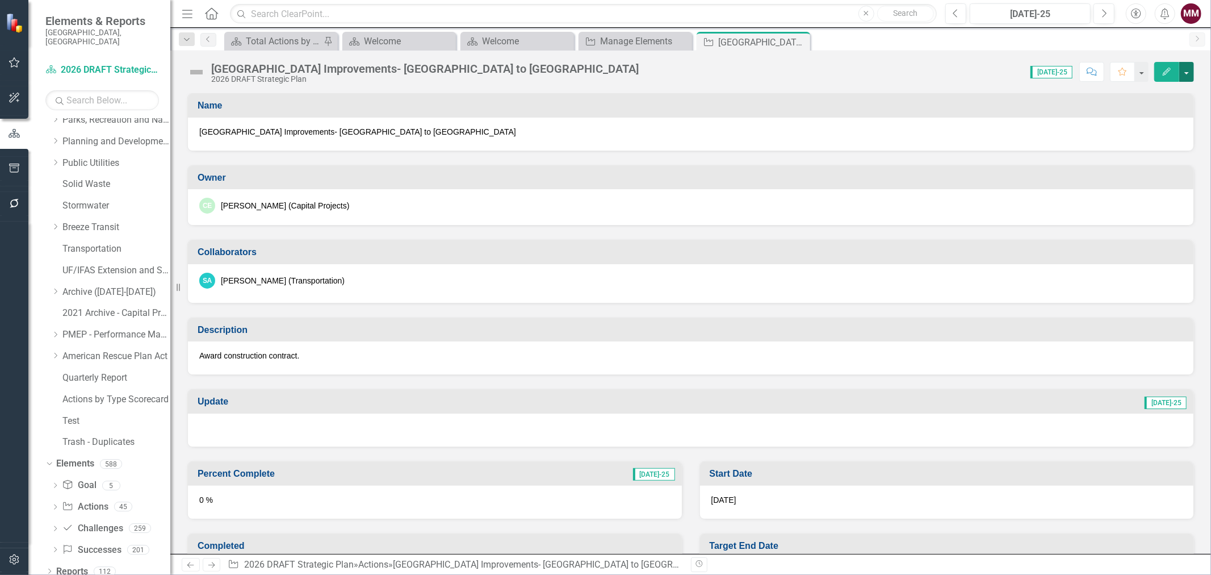
click at [1190, 67] on button "button" at bounding box center [1186, 72] width 15 height 20
click at [1158, 87] on link "Edit Edit Action" at bounding box center [1125, 92] width 138 height 21
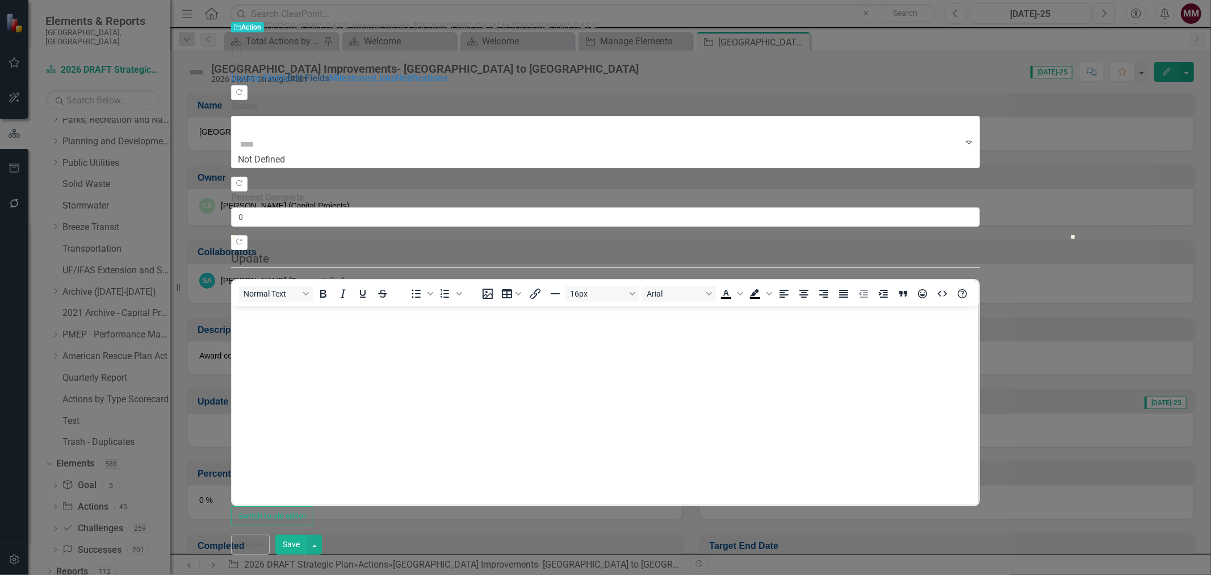
click at [287, 73] on link "Edit Fields" at bounding box center [308, 78] width 42 height 11
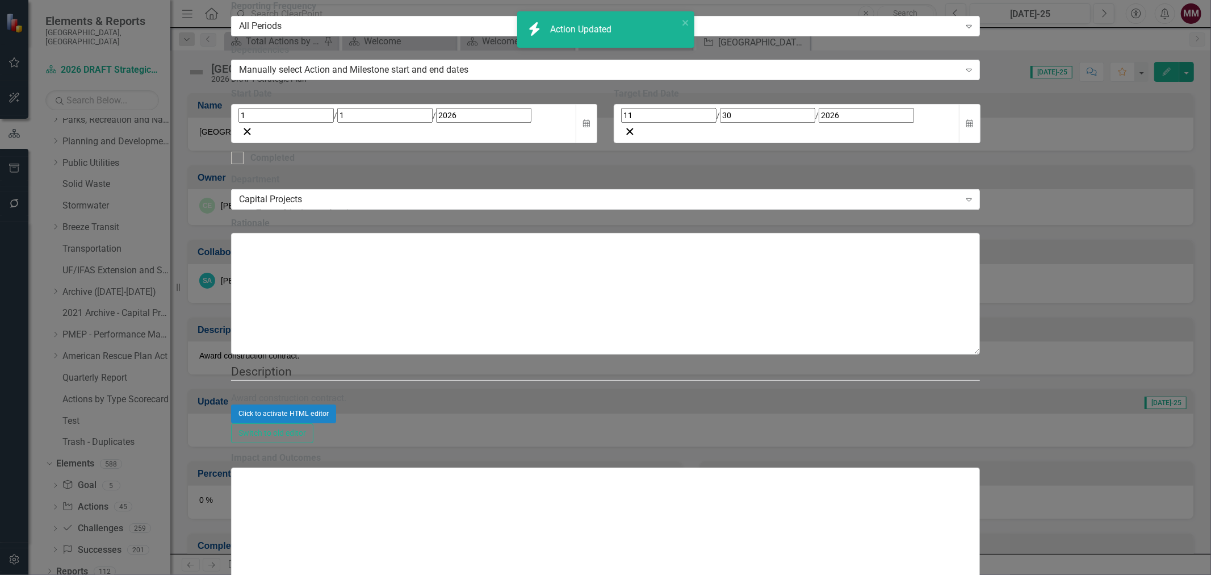
checkbox input "true"
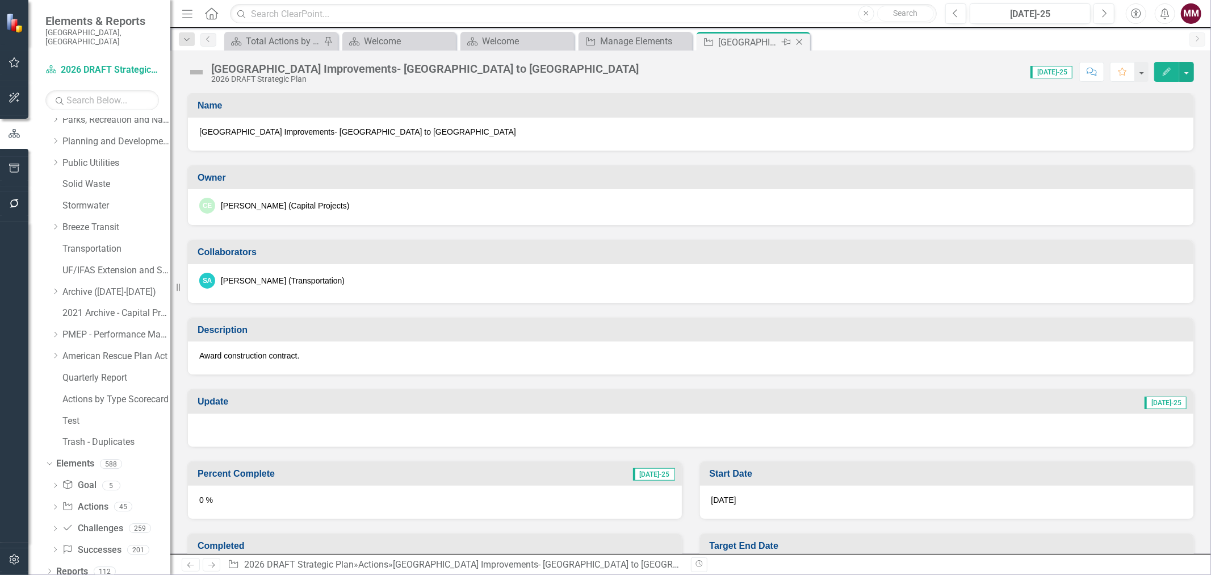
click at [803, 43] on icon "Close" at bounding box center [799, 41] width 11 height 9
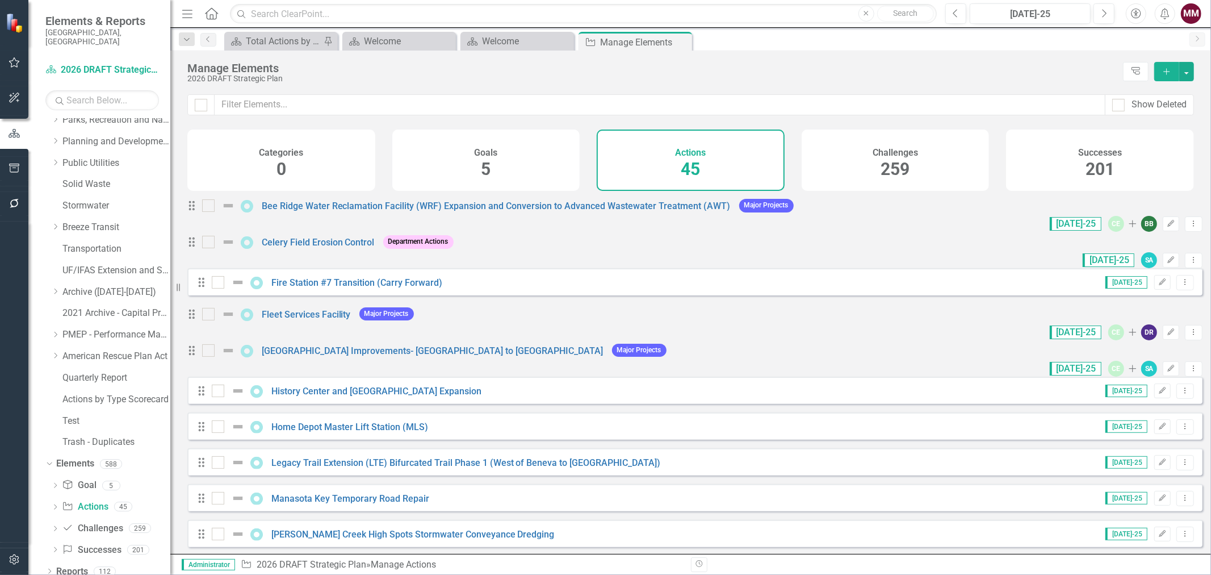
scroll to position [315, 0]
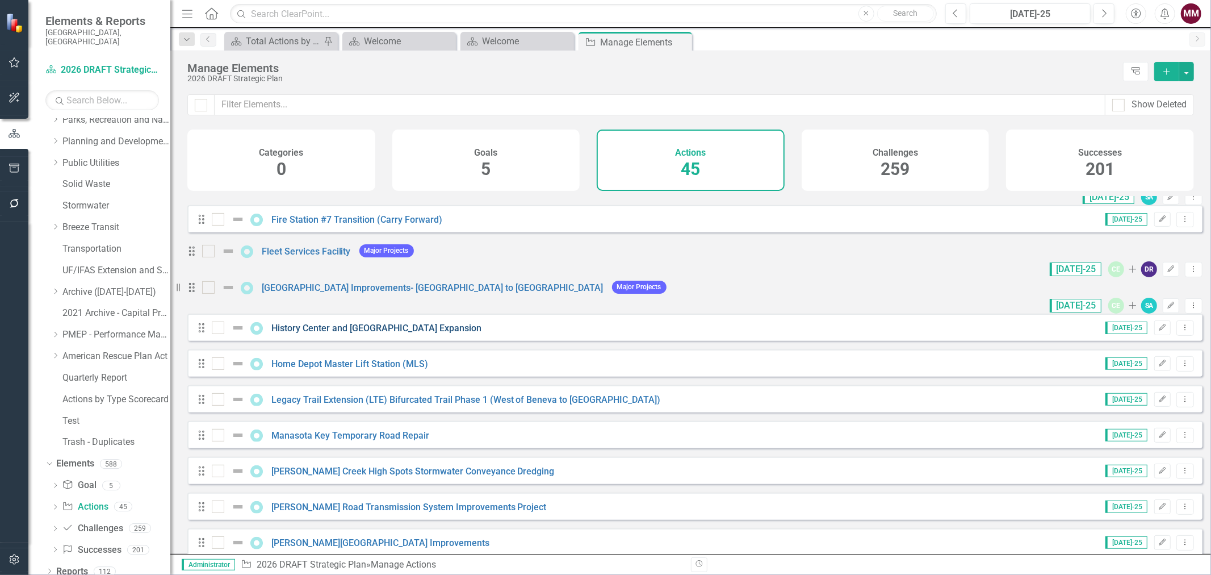
click at [346, 327] on link "History Center and [GEOGRAPHIC_DATA] Expansion" at bounding box center [376, 328] width 210 height 11
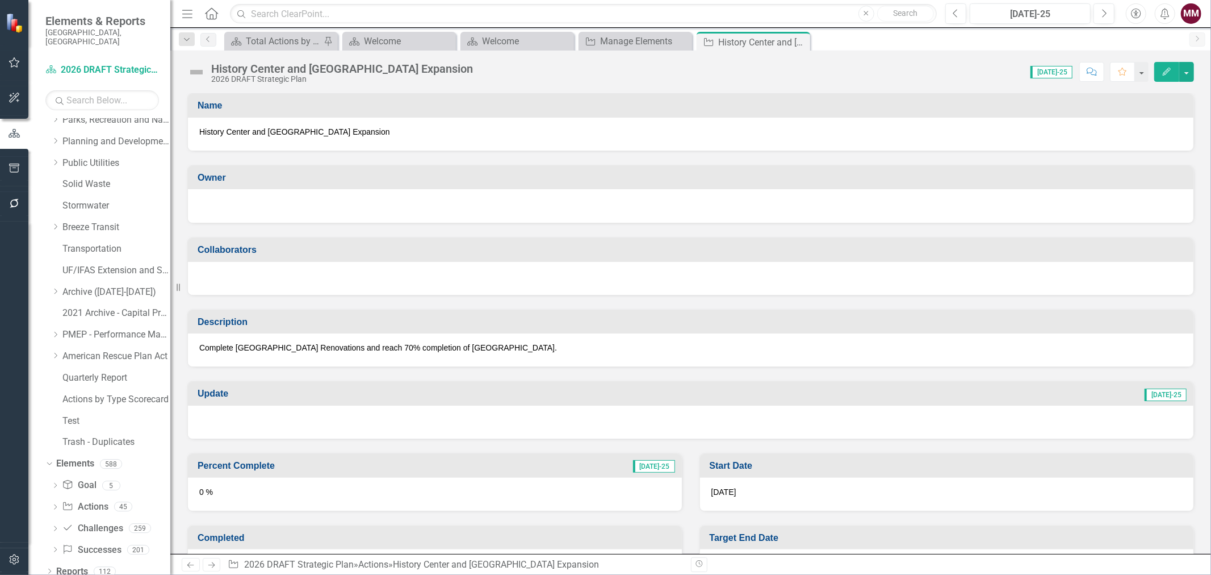
click at [233, 203] on div at bounding box center [690, 205] width 983 height 14
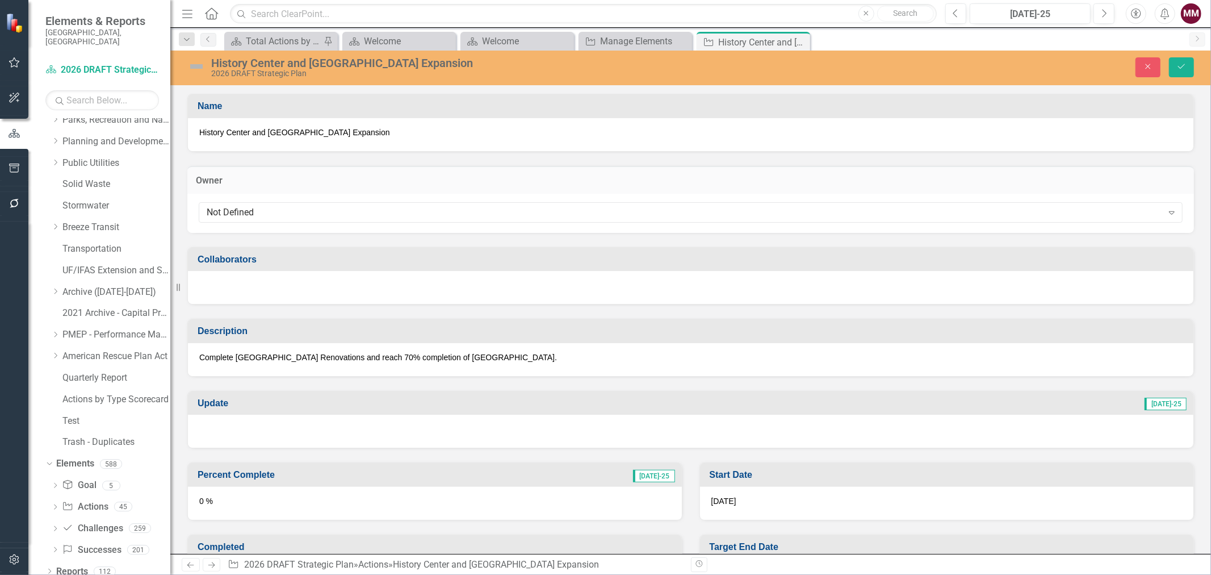
click at [233, 203] on div "Not Defined Expand" at bounding box center [691, 212] width 984 height 20
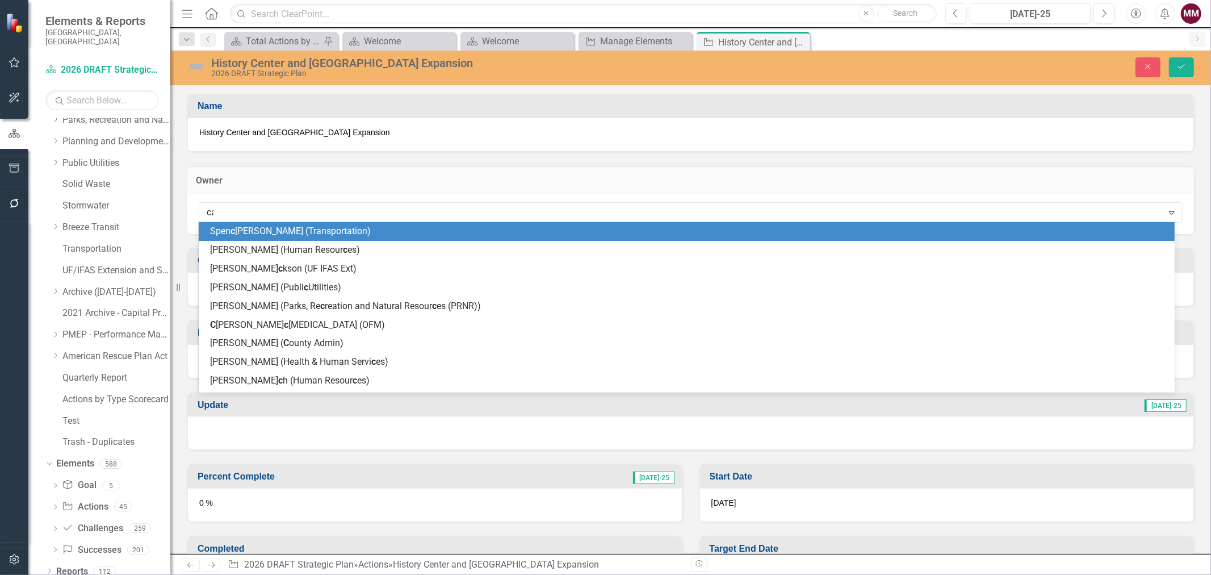
type input "car"
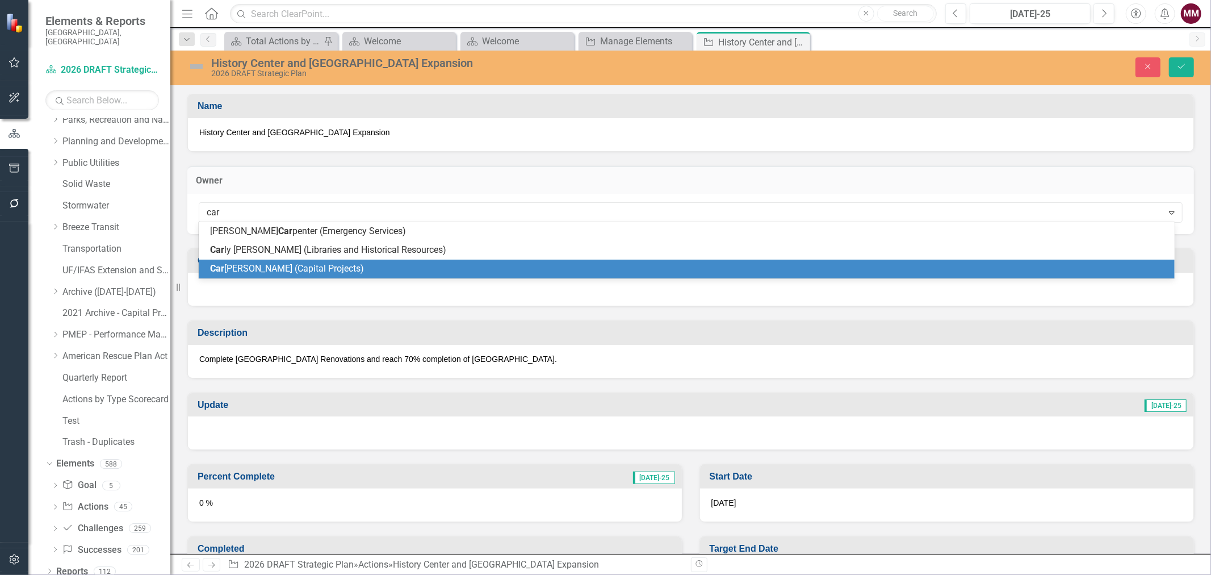
click at [240, 271] on span "Car [PERSON_NAME] (Capital Projects)" at bounding box center [287, 268] width 154 height 11
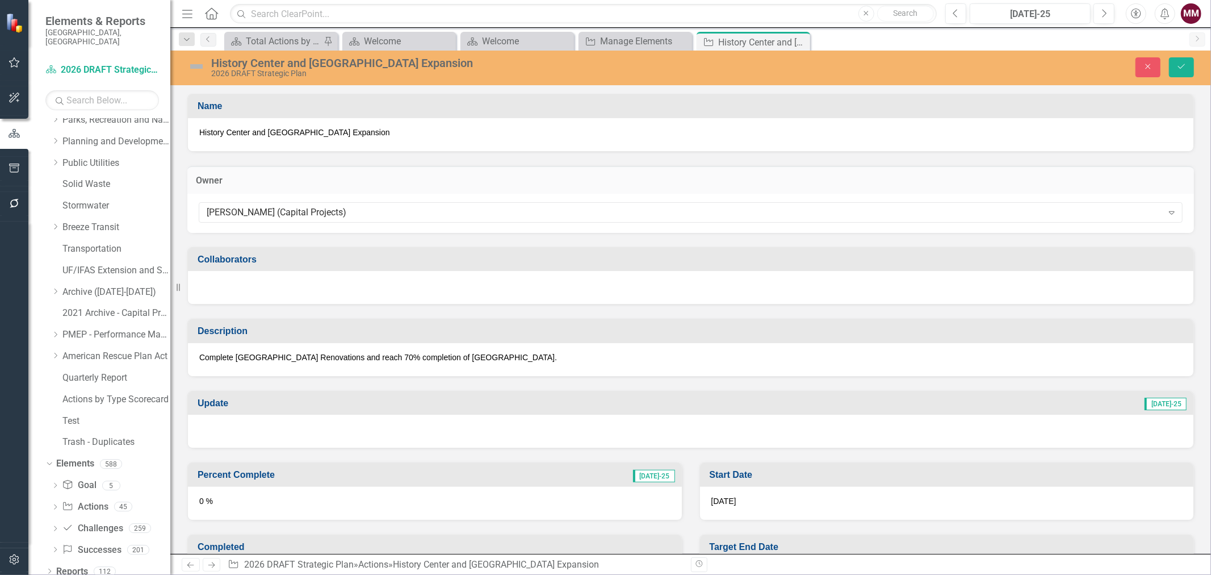
click at [241, 281] on div at bounding box center [691, 287] width 1006 height 33
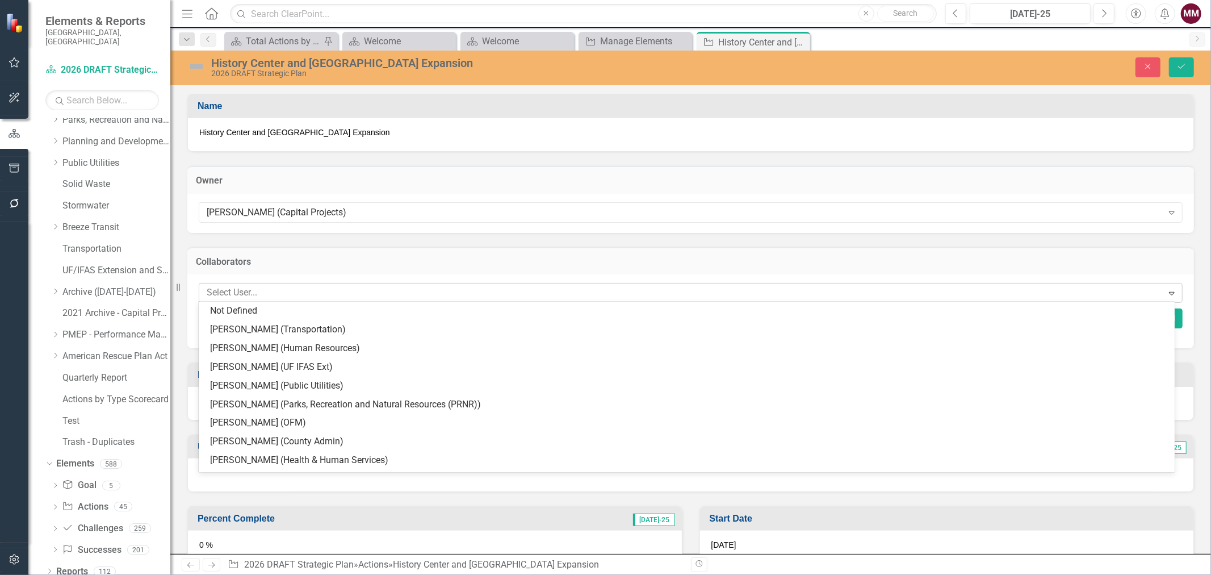
click at [240, 288] on div at bounding box center [682, 292] width 961 height 15
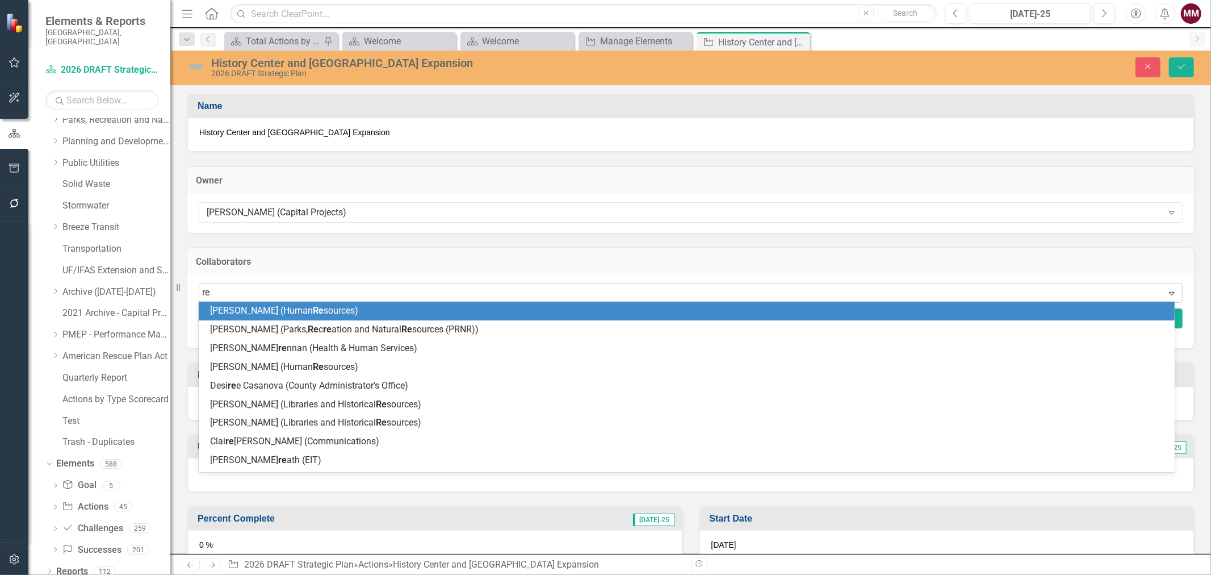
type input "ren"
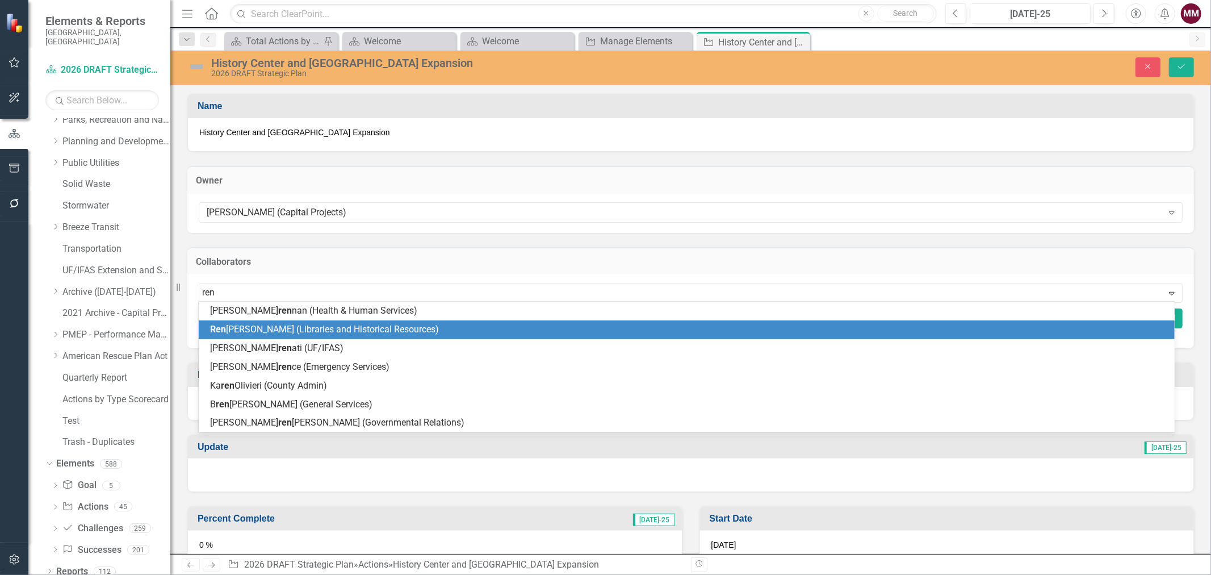
click at [231, 328] on span "Ren [PERSON_NAME] (Libraries and Historical Resources)" at bounding box center [324, 329] width 229 height 11
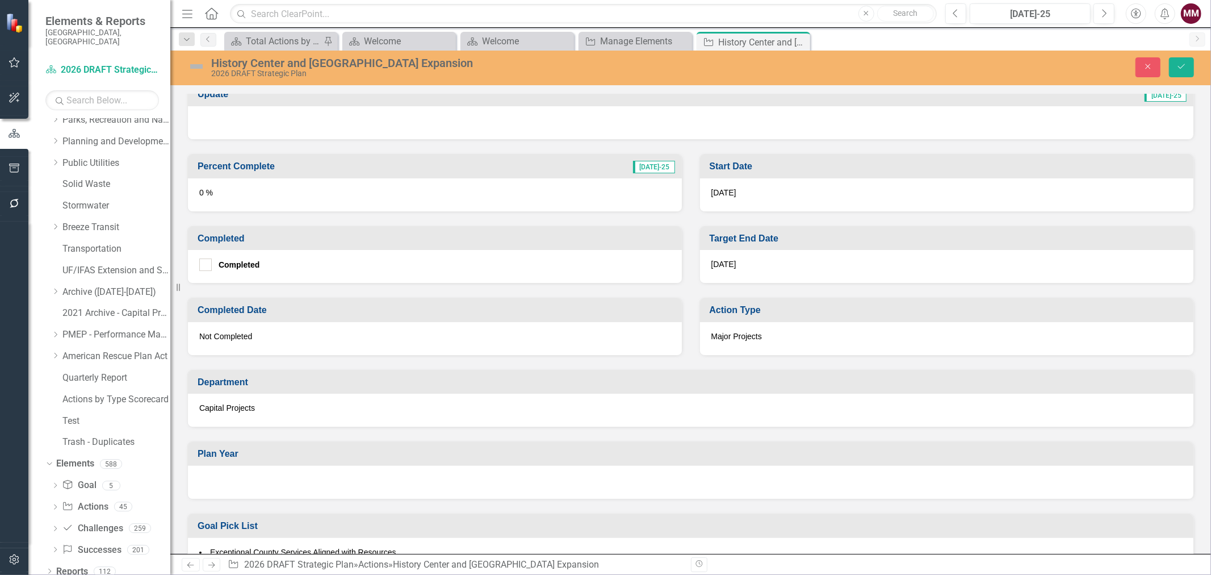
scroll to position [378, 0]
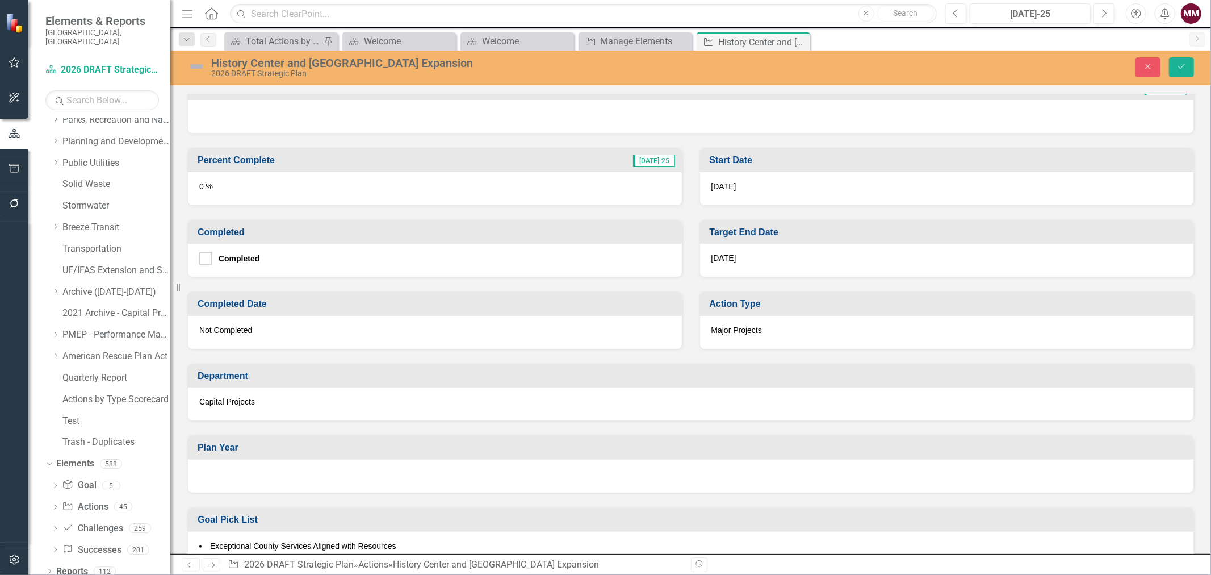
click at [270, 468] on div at bounding box center [691, 475] width 1006 height 33
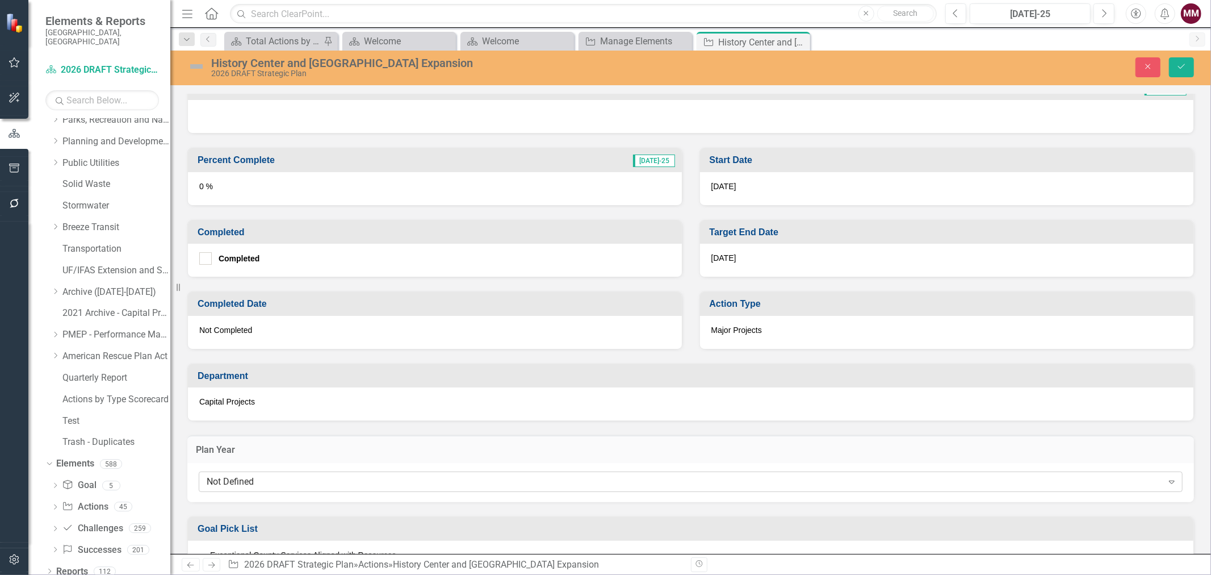
click at [269, 478] on div "Not Defined" at bounding box center [685, 481] width 956 height 13
click at [1183, 63] on icon "Save" at bounding box center [1182, 66] width 10 height 8
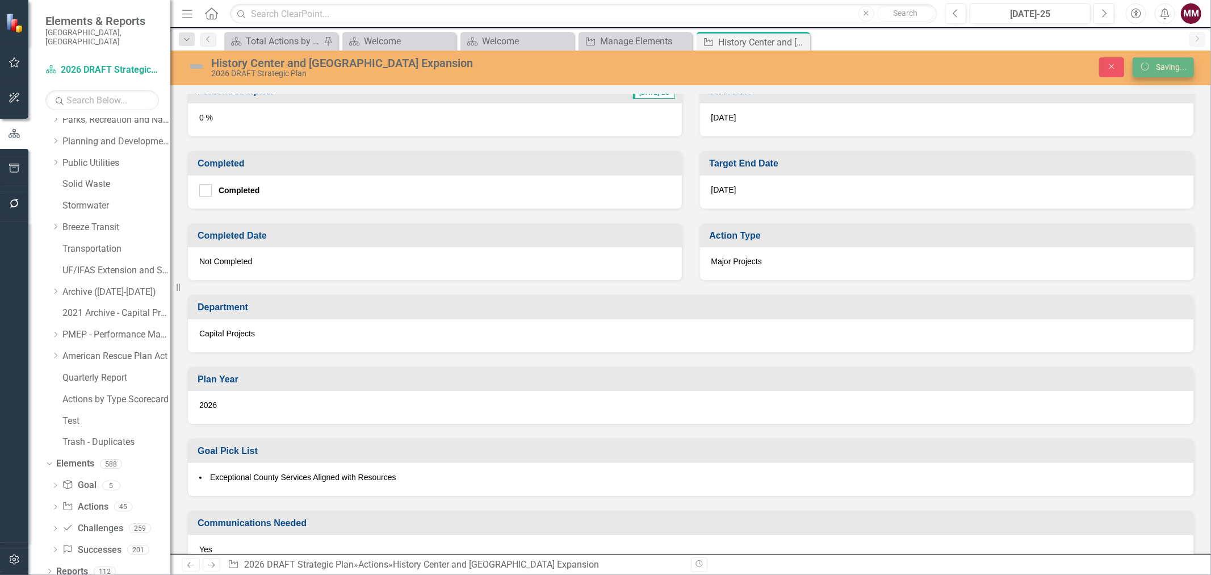
scroll to position [314, 0]
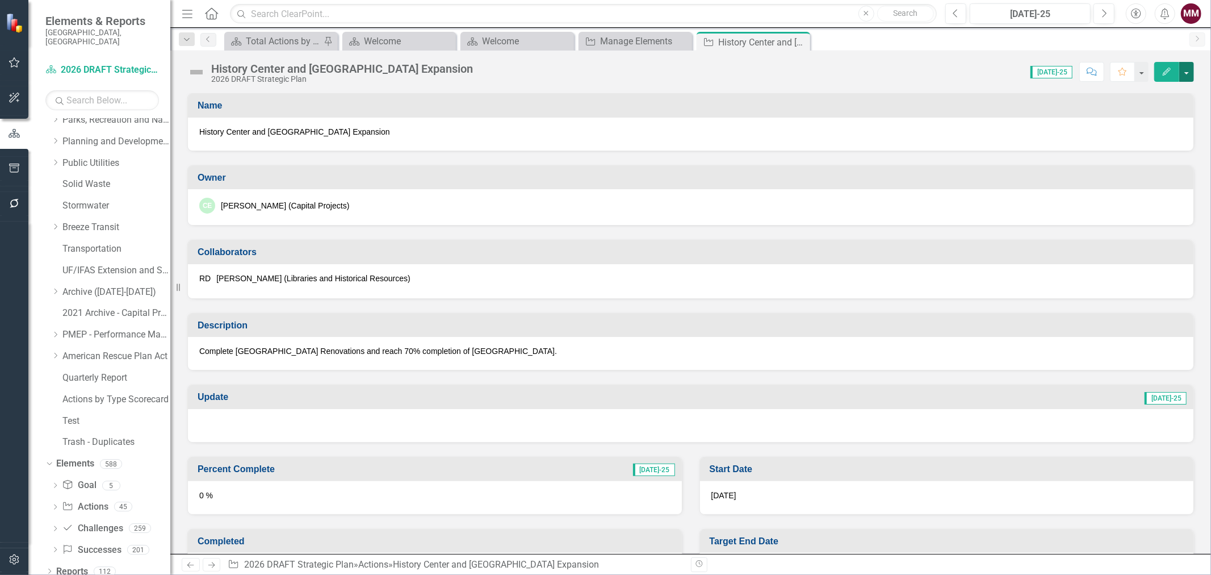
click at [1185, 77] on button "button" at bounding box center [1186, 72] width 15 height 20
click at [1163, 87] on link "Edit Edit Action" at bounding box center [1125, 92] width 138 height 21
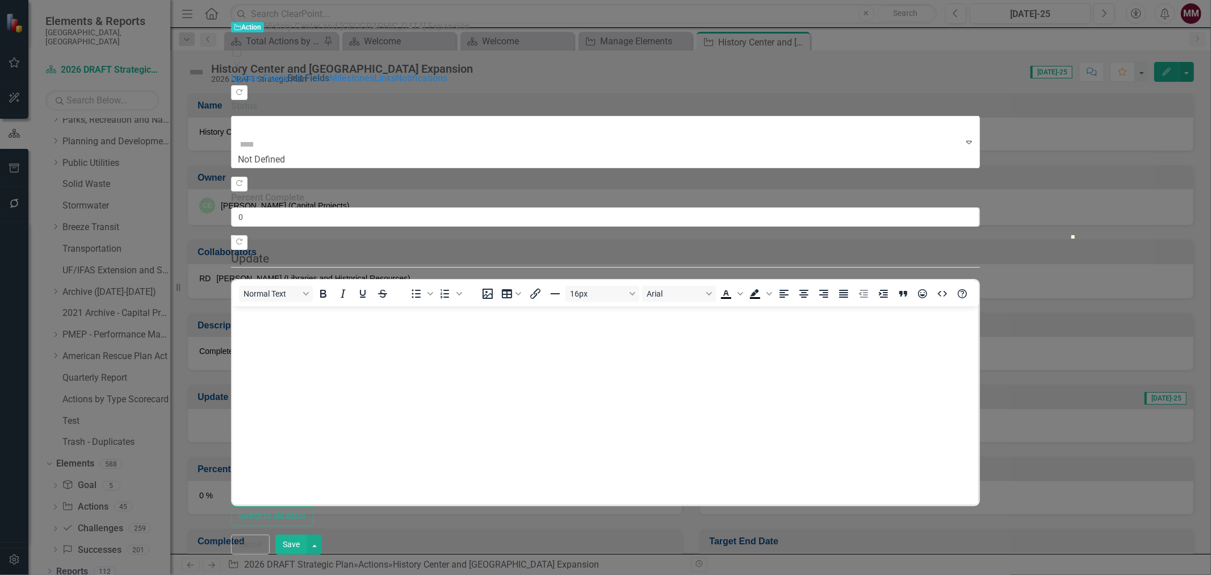
scroll to position [0, 0]
click at [287, 73] on link "Edit Fields" at bounding box center [308, 78] width 42 height 11
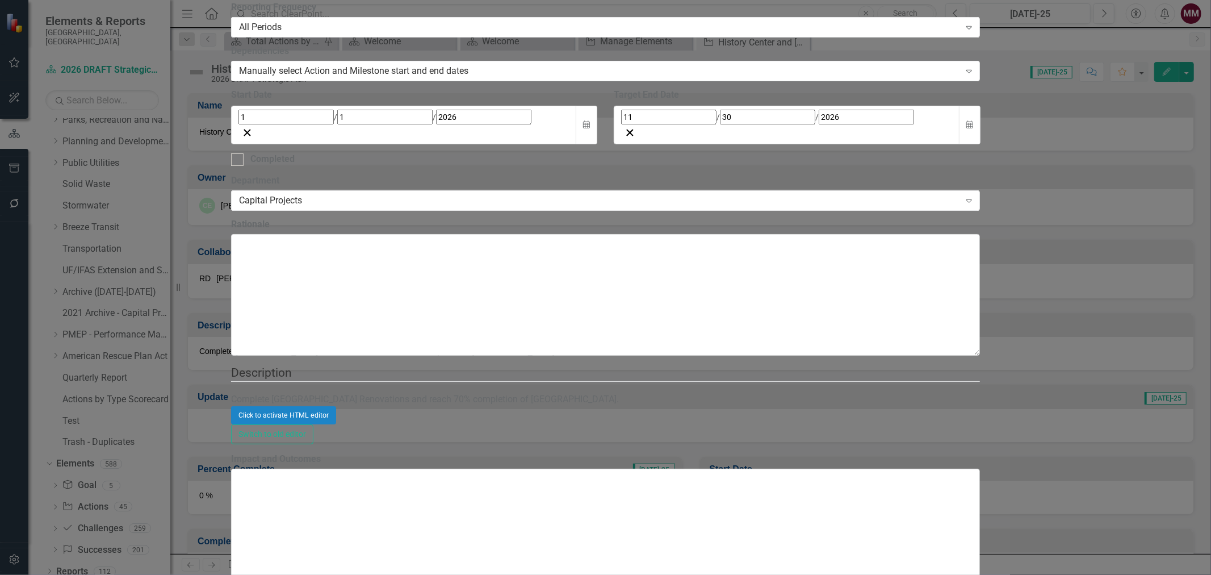
scroll to position [252, 0]
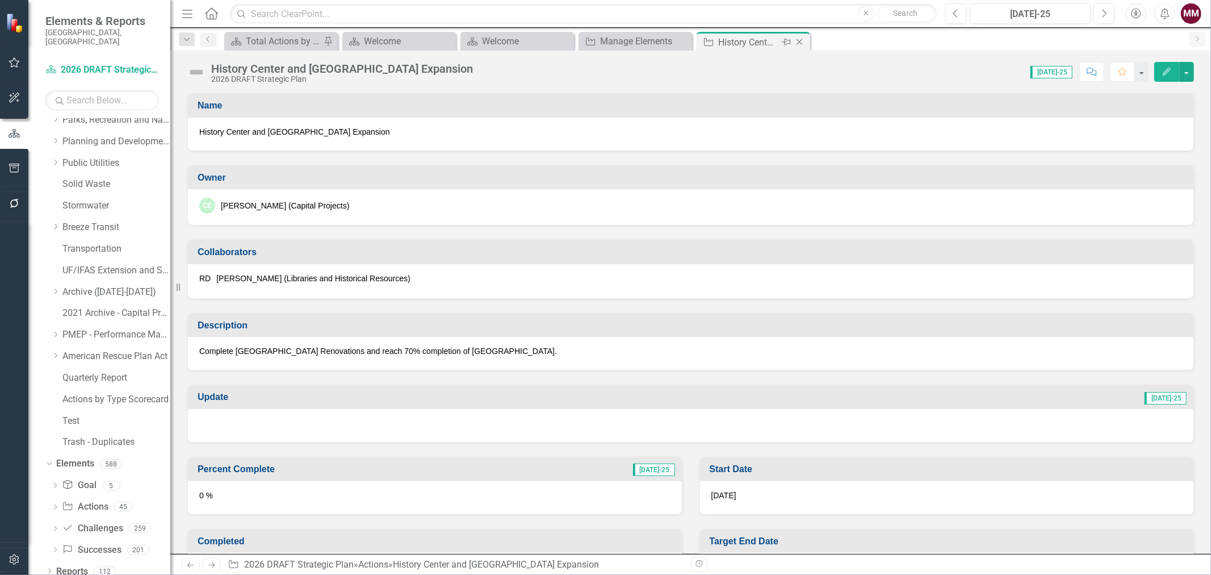
click at [802, 43] on icon "Close" at bounding box center [799, 41] width 11 height 9
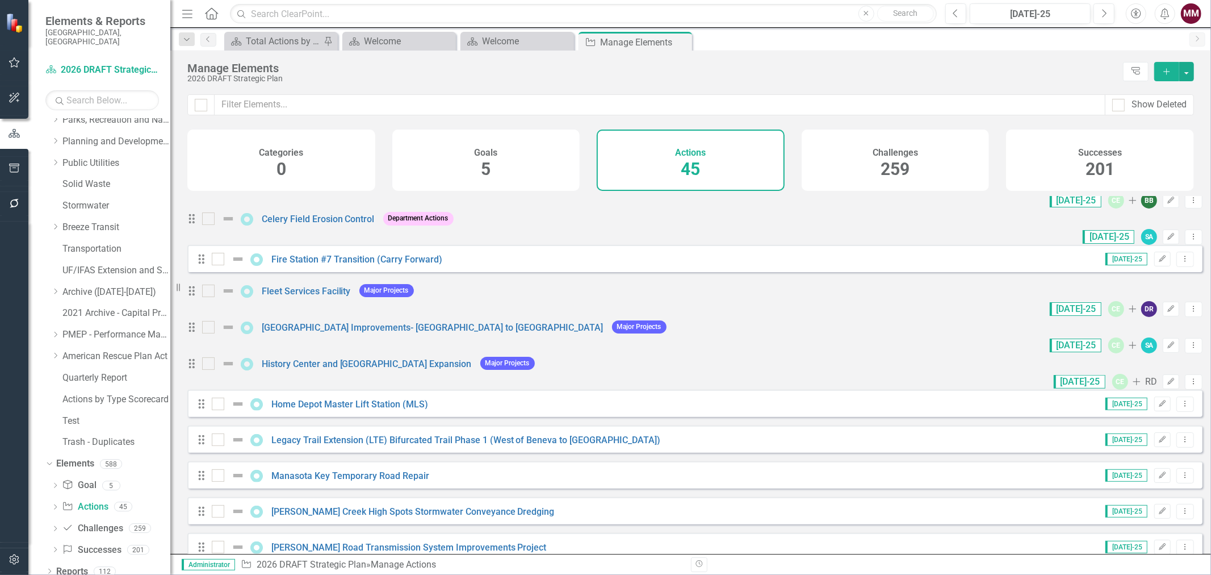
scroll to position [315, 0]
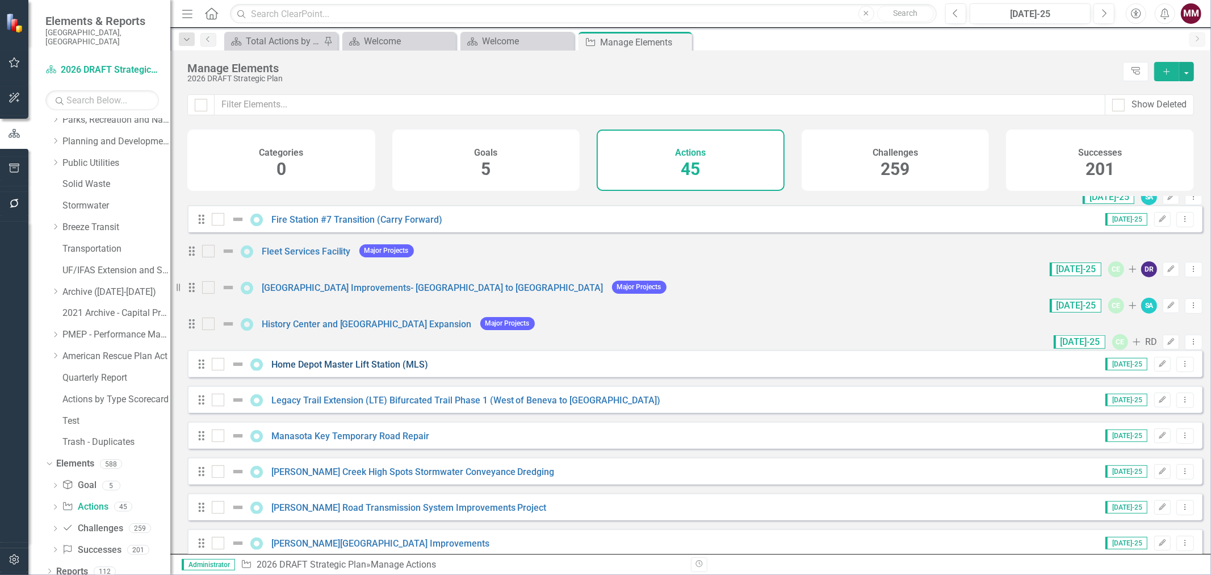
click at [327, 370] on link "Home Depot Master Lift Station (MLS)" at bounding box center [349, 364] width 157 height 11
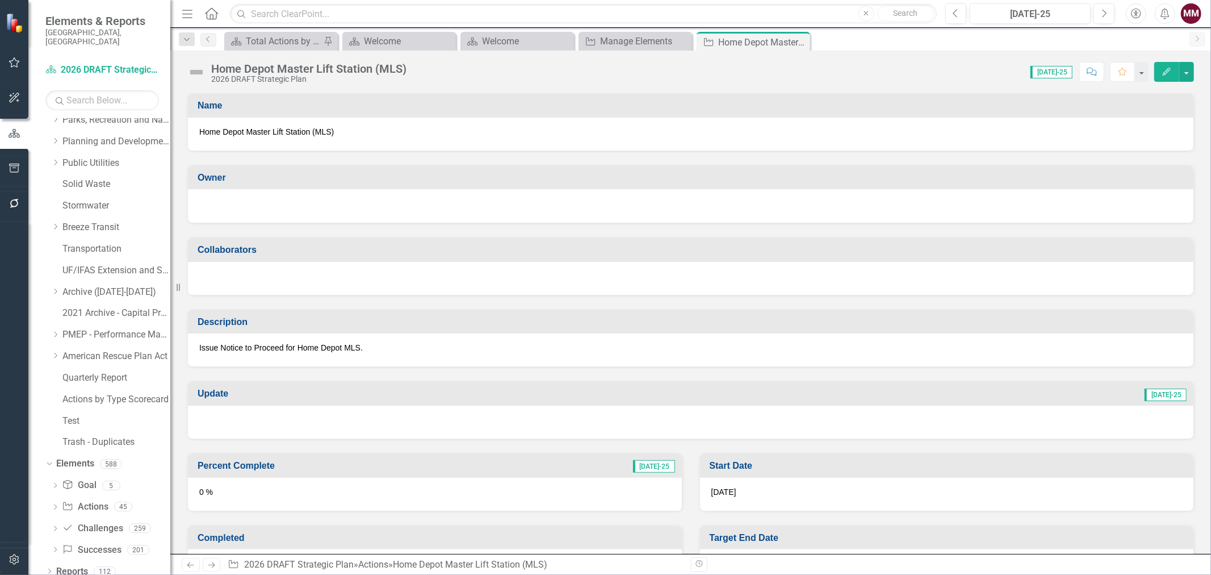
click at [256, 212] on div at bounding box center [691, 206] width 1006 height 34
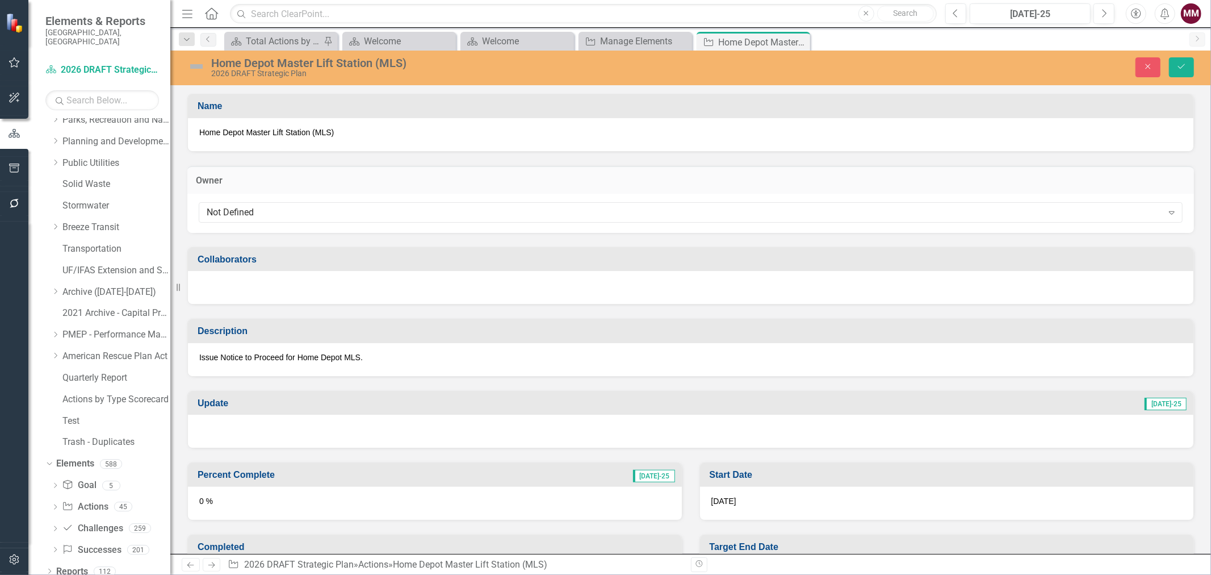
click at [256, 212] on div "Not Defined" at bounding box center [685, 212] width 956 height 13
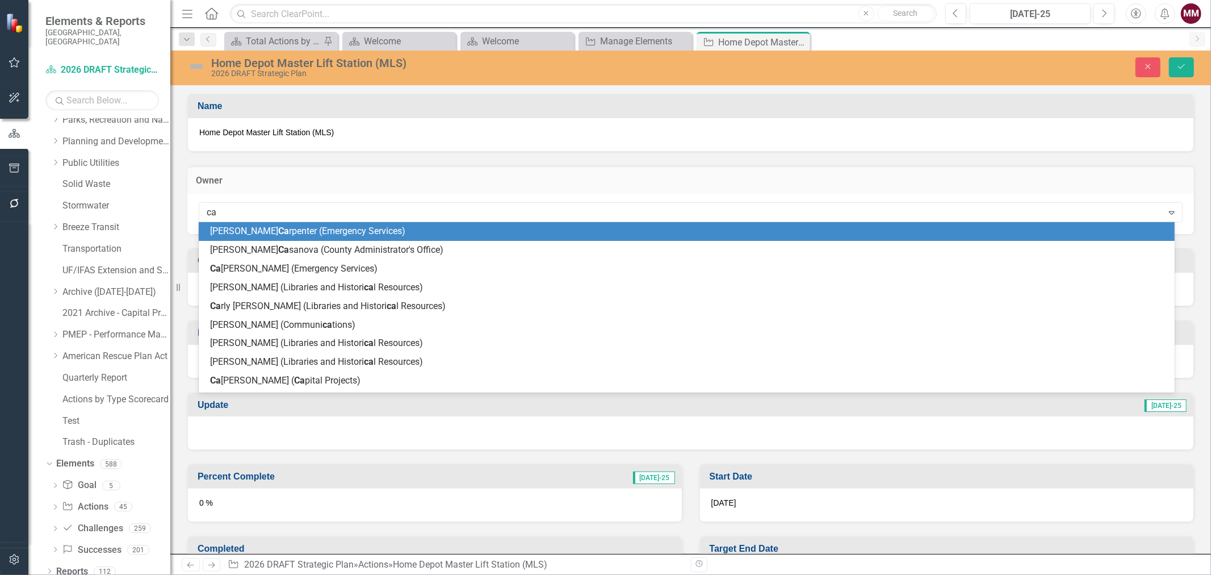
type input "car"
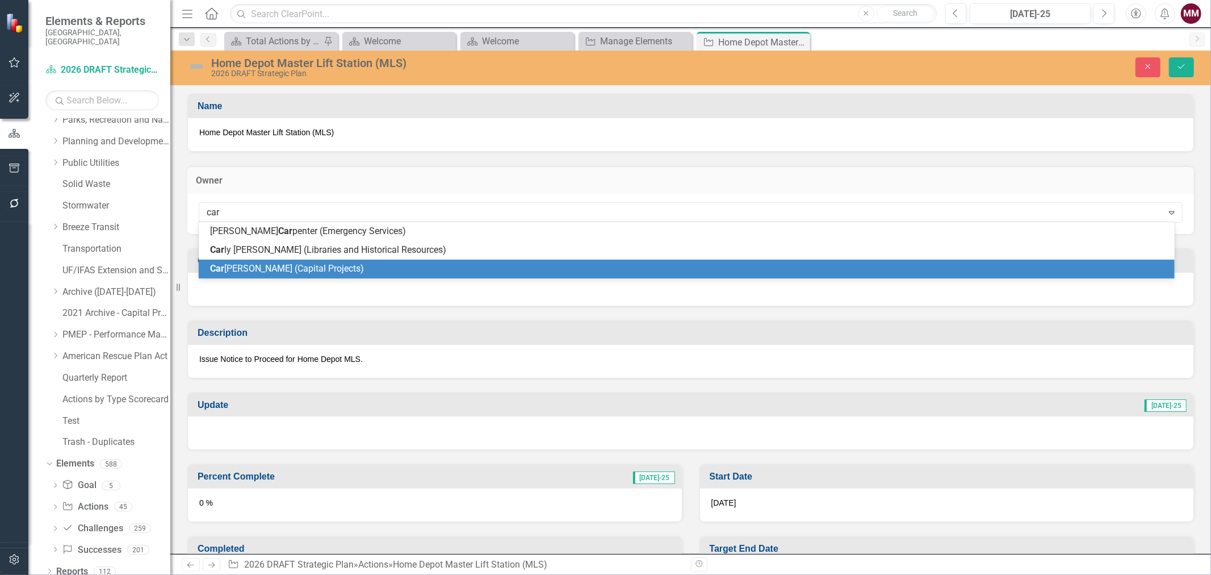
click at [254, 270] on span "Car [PERSON_NAME] (Capital Projects)" at bounding box center [287, 268] width 154 height 11
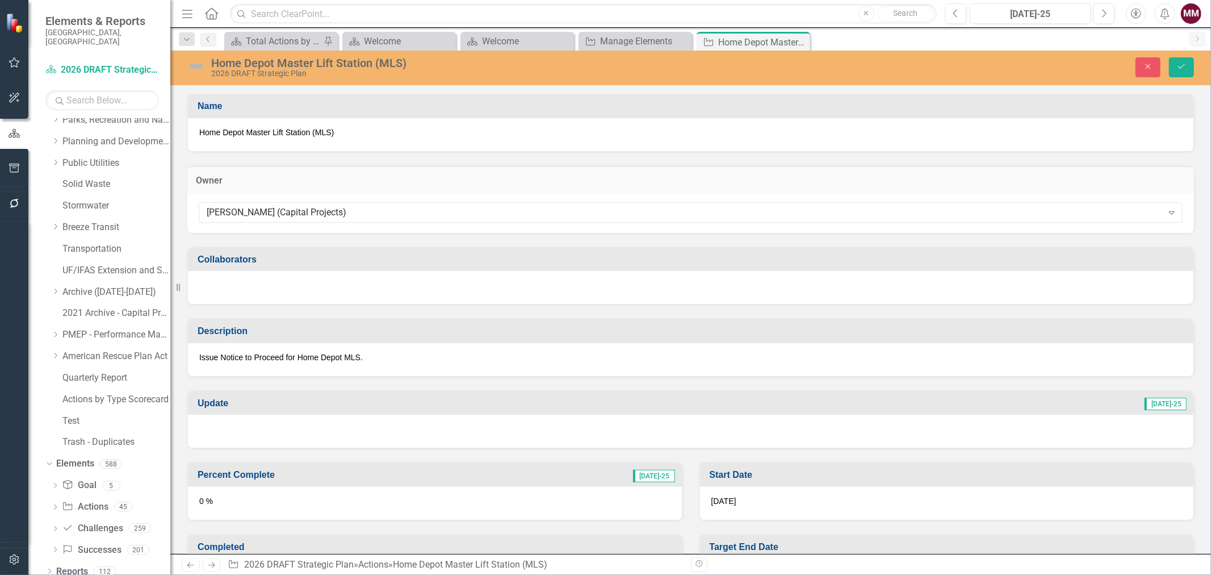
click at [248, 287] on div at bounding box center [691, 287] width 1006 height 33
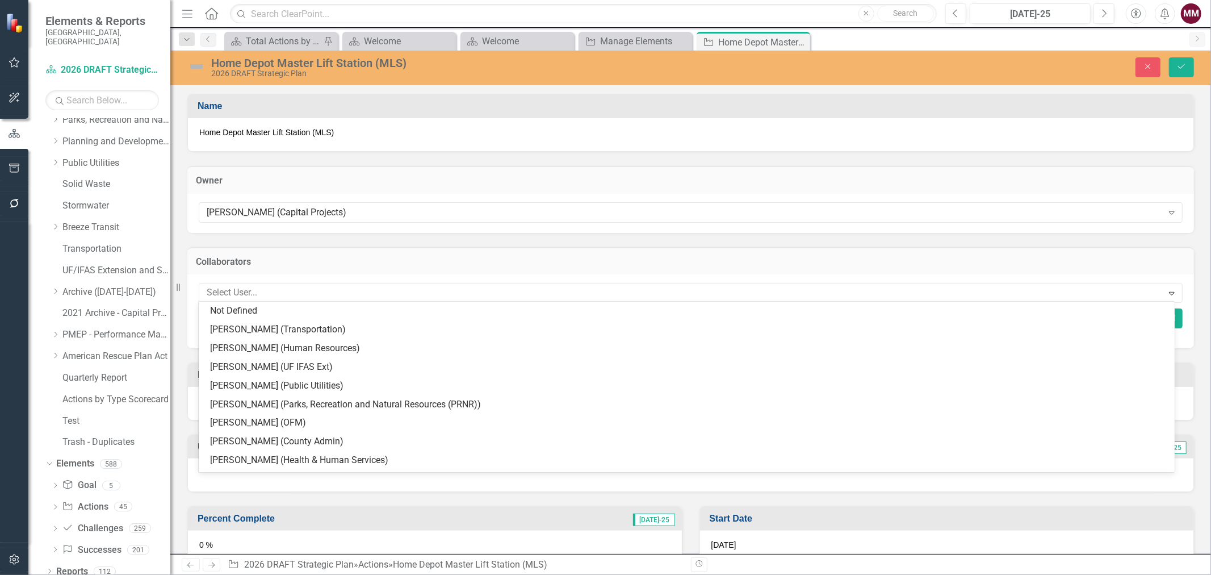
click at [248, 287] on div at bounding box center [682, 292] width 961 height 15
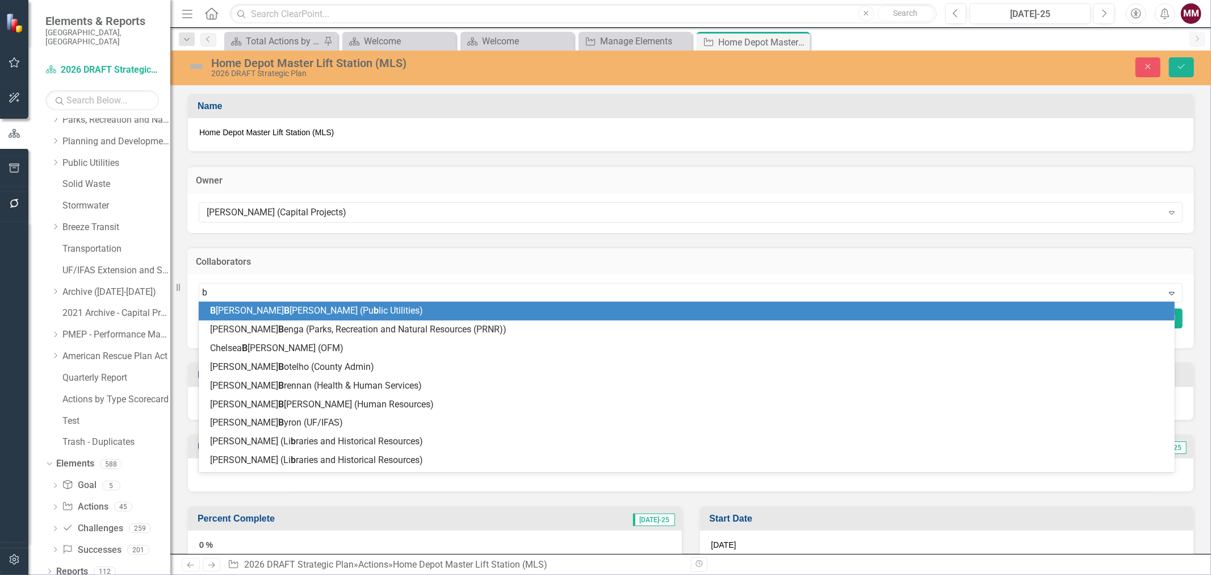
type input "br"
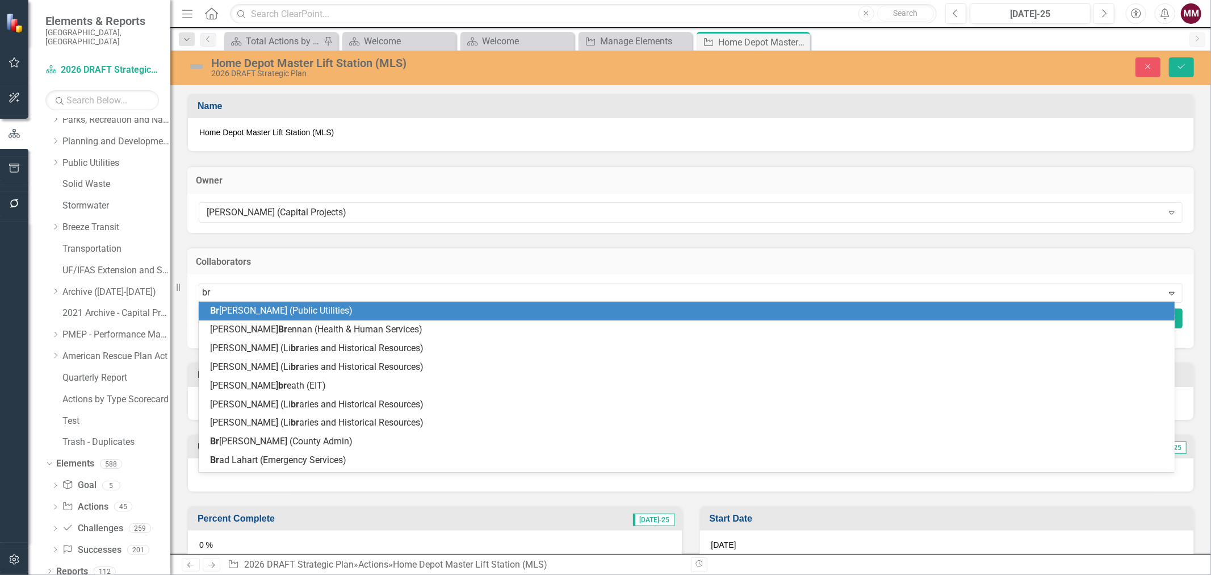
click at [239, 311] on span "Br ooke [PERSON_NAME] (Public Utilities)" at bounding box center [281, 310] width 143 height 11
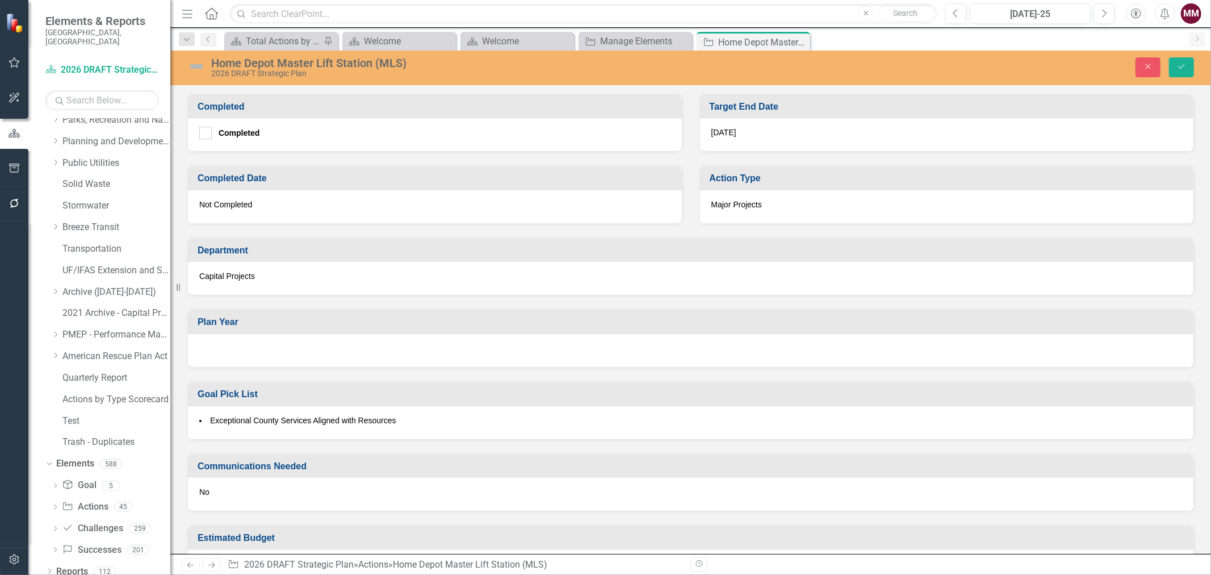
scroll to position [504, 0]
click at [325, 348] on div at bounding box center [691, 349] width 1006 height 33
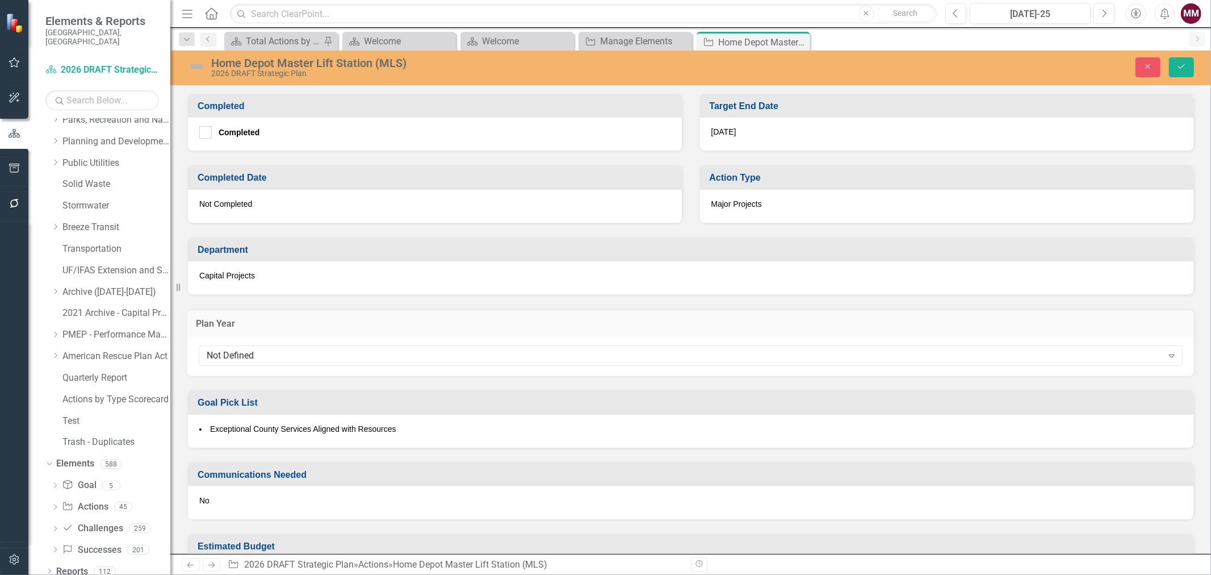
click at [325, 349] on div "Not Defined" at bounding box center [685, 355] width 956 height 13
click at [1177, 70] on button "Save" at bounding box center [1181, 67] width 25 height 20
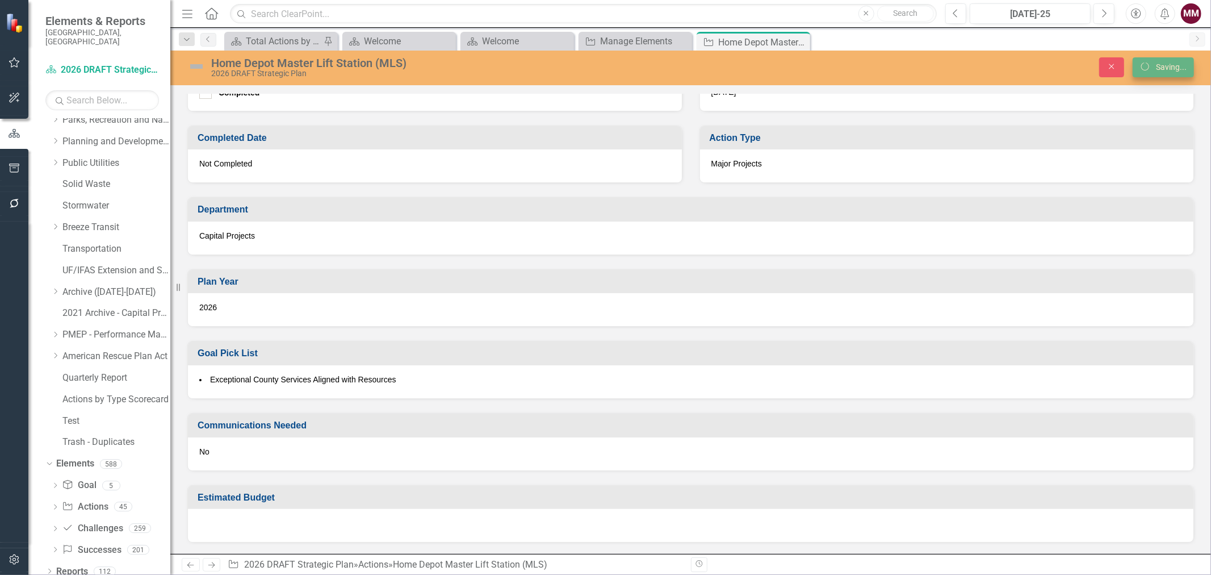
scroll to position [440, 0]
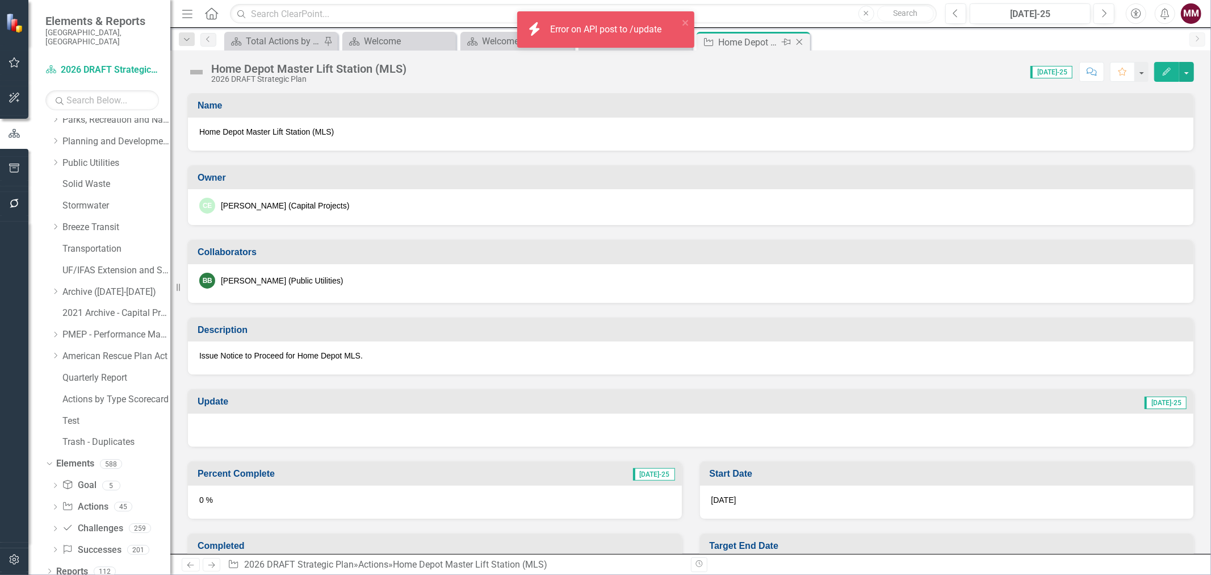
click at [798, 44] on icon "Close" at bounding box center [799, 41] width 11 height 9
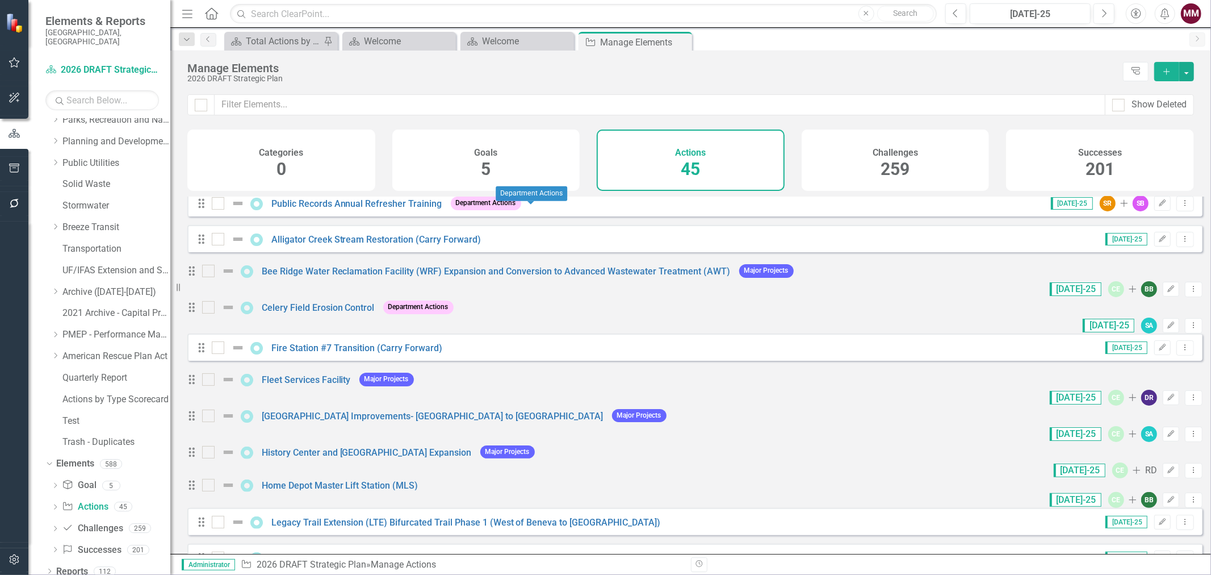
scroll to position [252, 0]
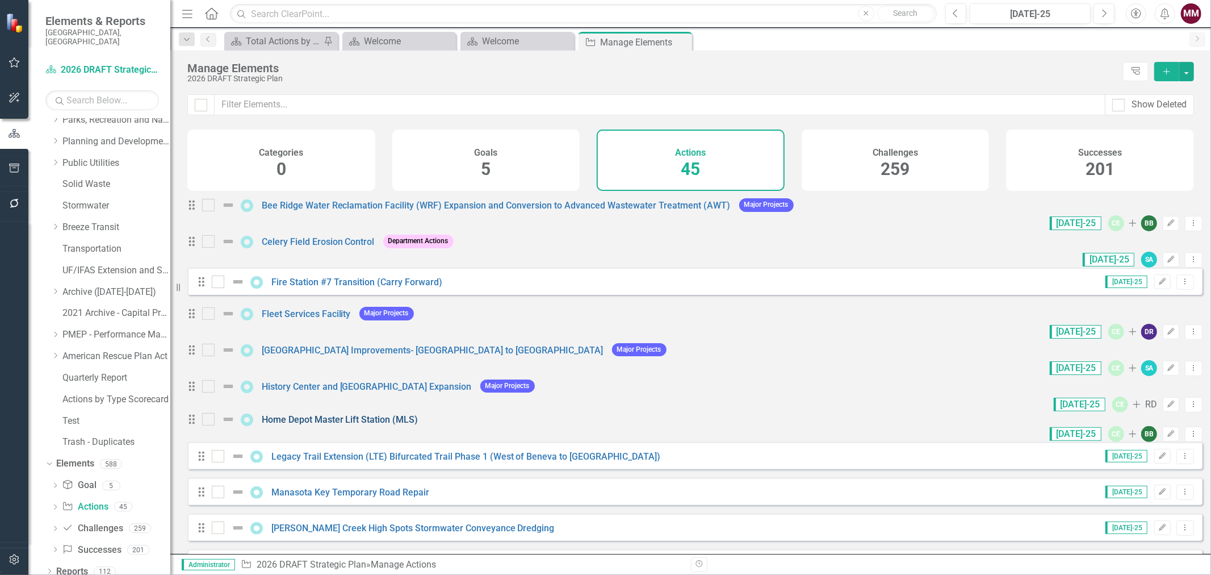
click at [342, 425] on link "Home Depot Master Lift Station (MLS)" at bounding box center [340, 419] width 157 height 11
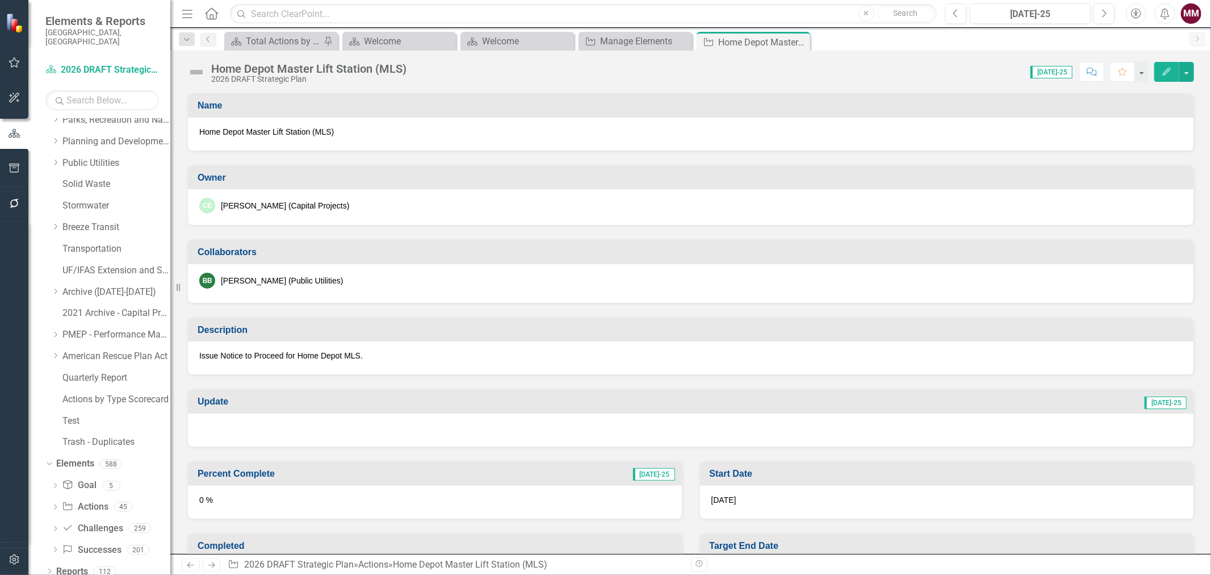
click at [457, 74] on div "Score: N/A [DATE]-25 Completed Comment Favorite Edit" at bounding box center [803, 71] width 782 height 19
click at [1187, 72] on button "button" at bounding box center [1186, 72] width 15 height 20
click at [1142, 98] on link "Edit Edit Action" at bounding box center [1125, 92] width 138 height 21
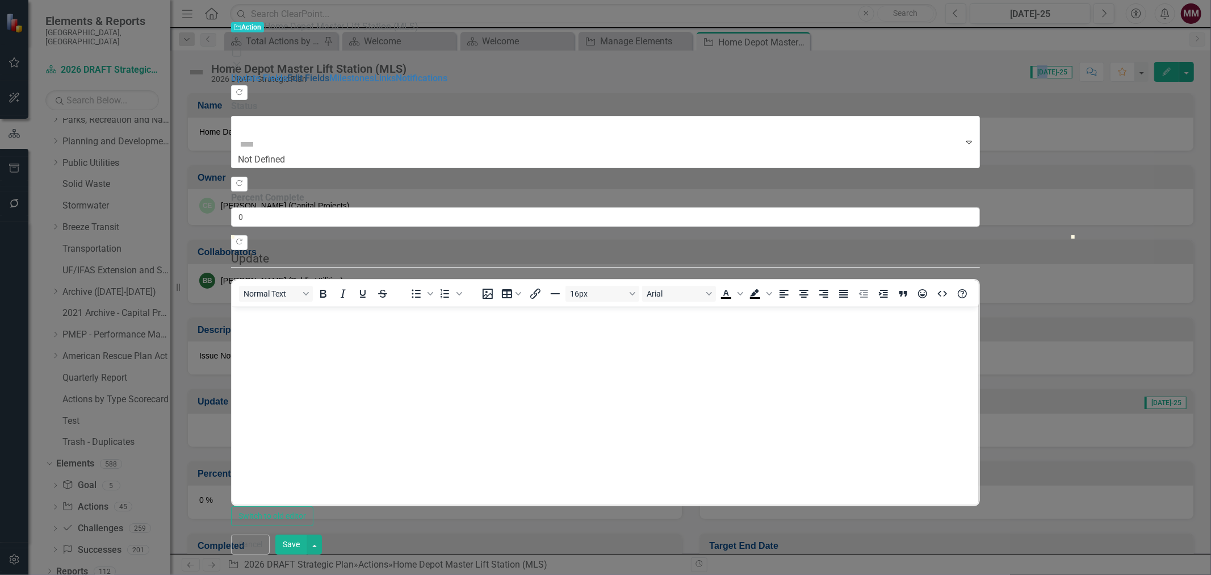
click at [287, 73] on link "Edit Fields" at bounding box center [308, 78] width 42 height 11
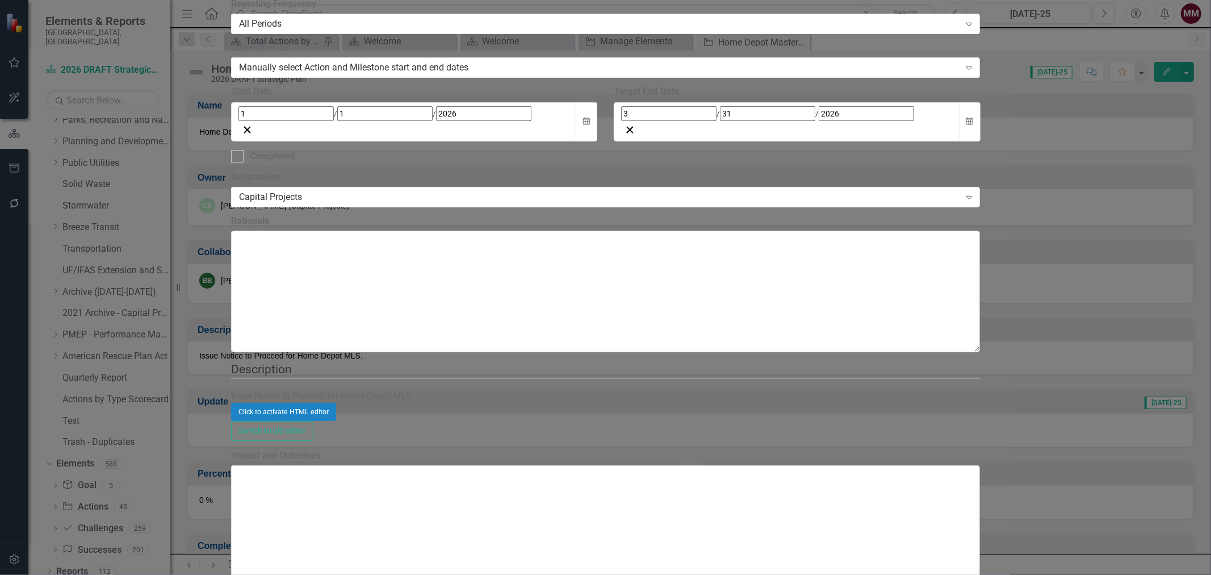
drag, startPoint x: 542, startPoint y: 66, endPoint x: 487, endPoint y: 72, distance: 55.3
type input "Home Depot Master Lift Station"
click at [558, 403] on div "Click to activate HTML editor" at bounding box center [605, 412] width 749 height 18
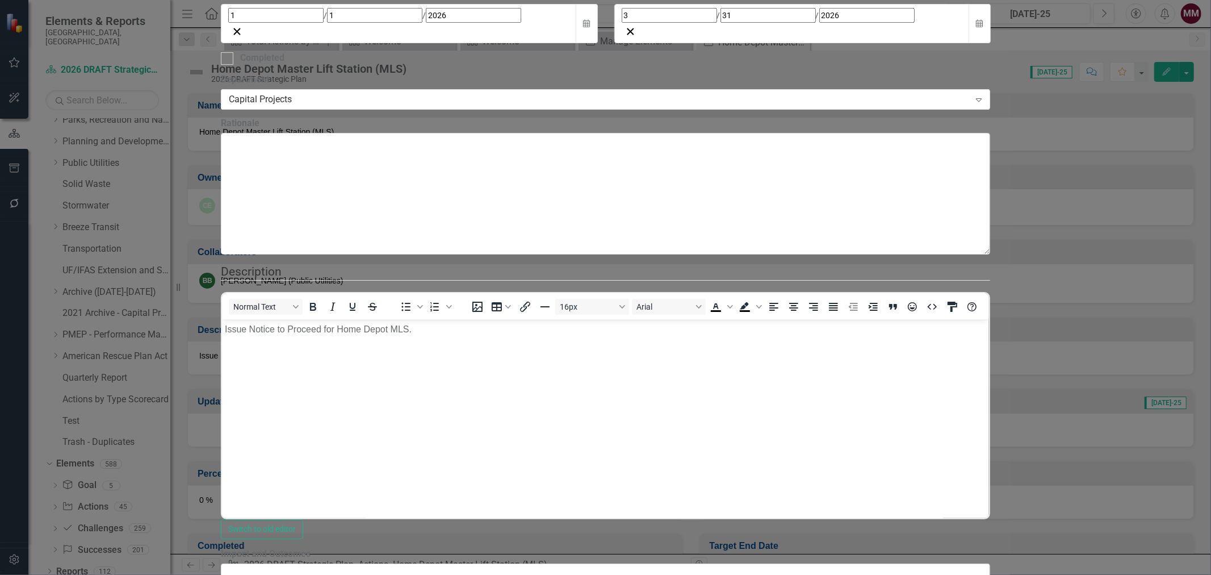
scroll to position [0, 0]
click at [417, 333] on p "Issue Notice to Proceed for Home Depot MLS." at bounding box center [605, 329] width 761 height 14
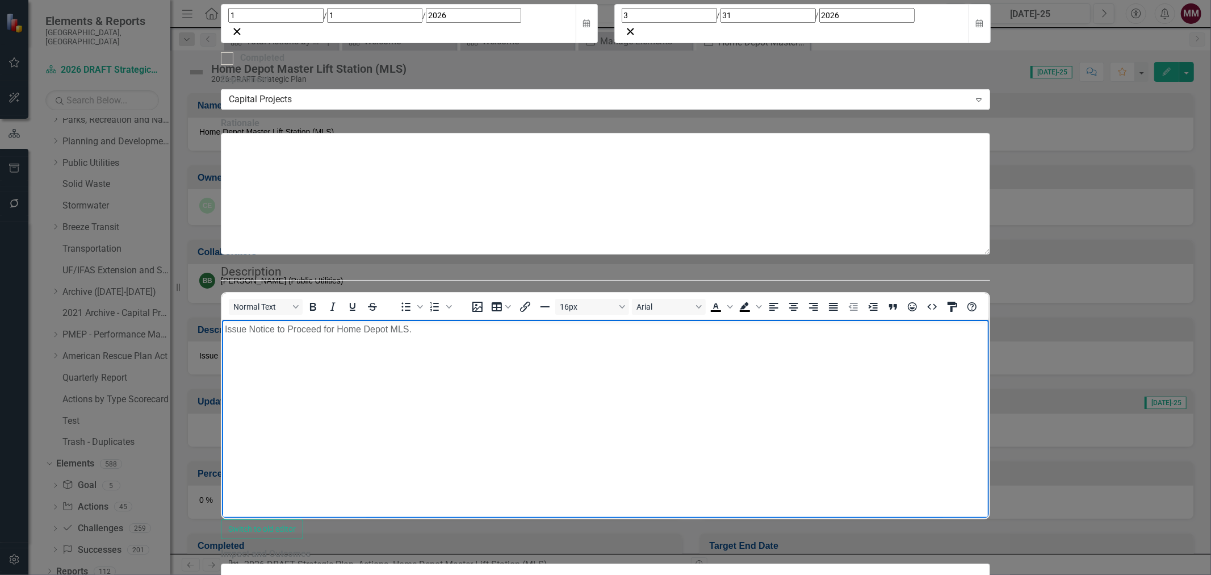
click at [390, 330] on p "Issue Notice to Proceed for Home Depot MLS." at bounding box center [605, 329] width 761 height 14
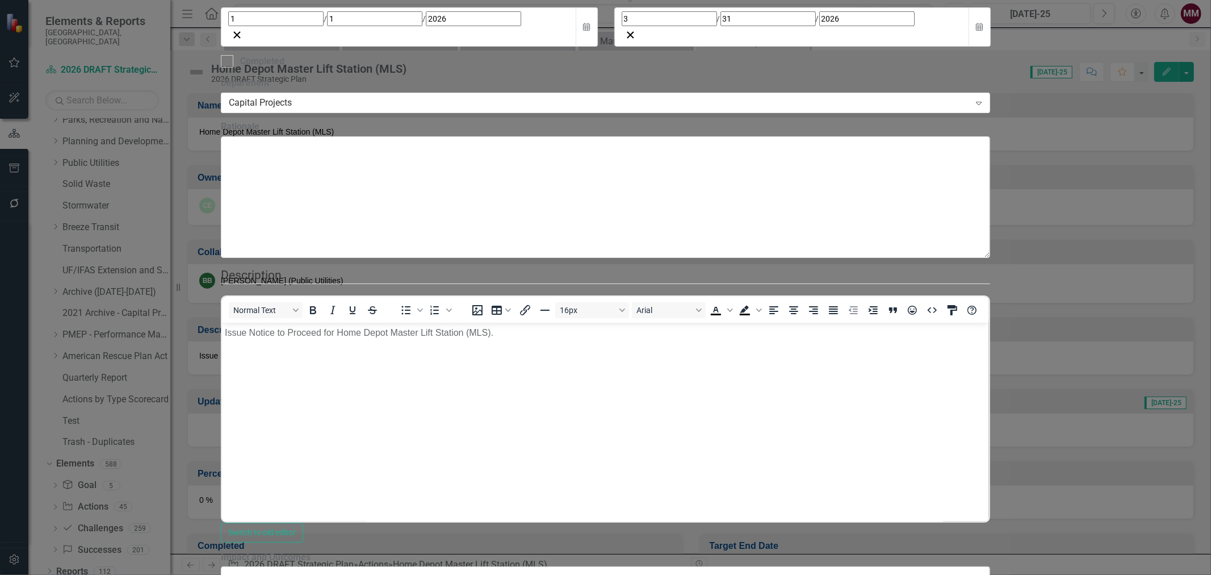
scroll to position [1009, 0]
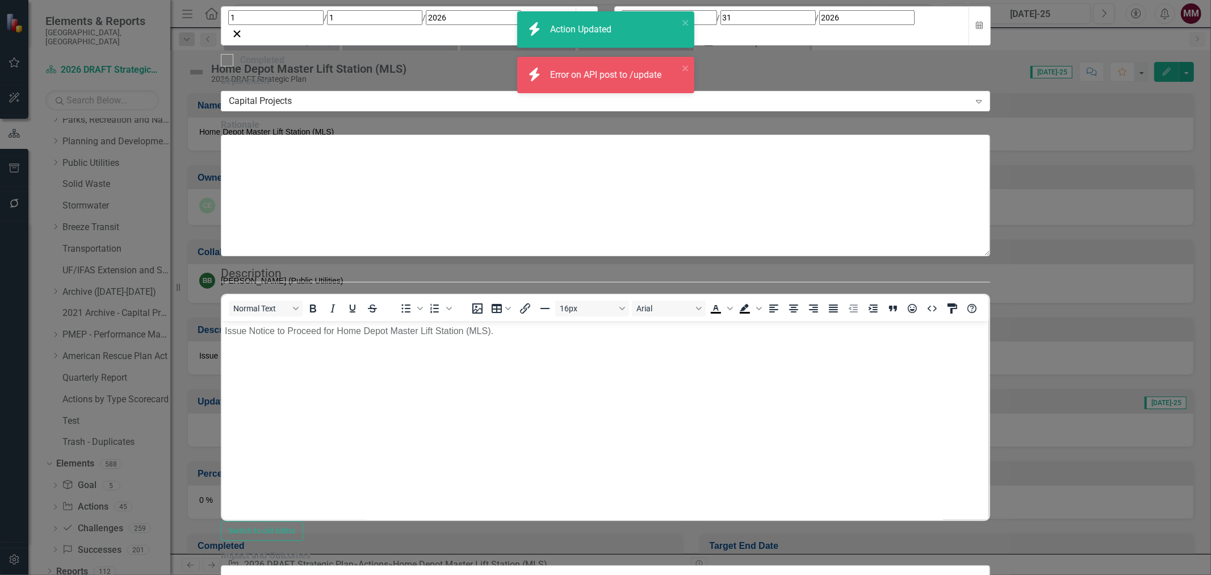
checkbox input "true"
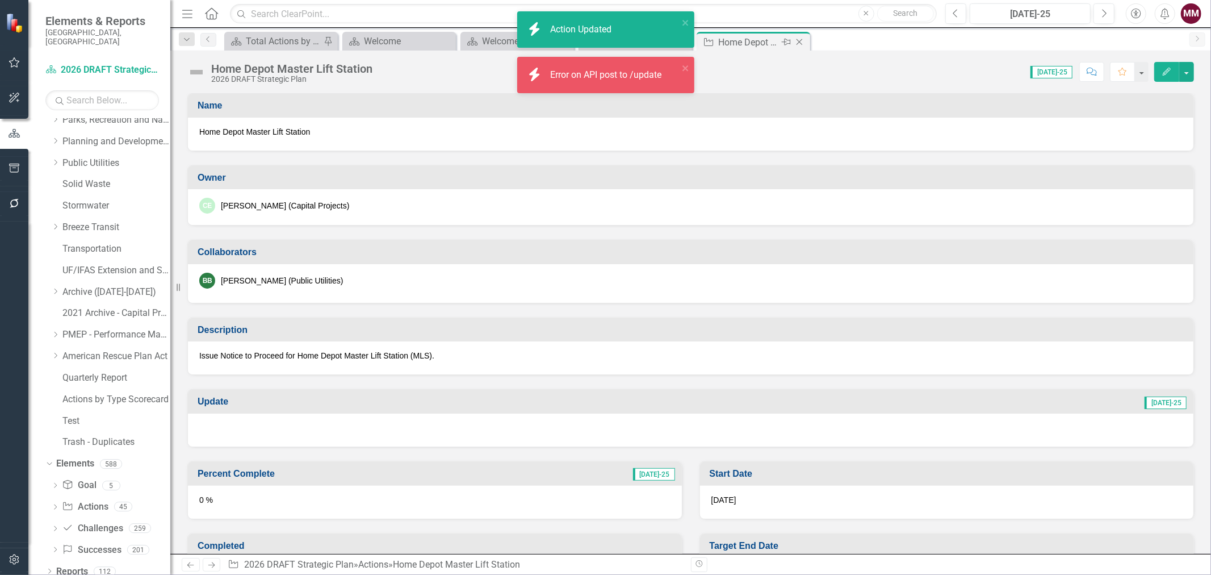
click at [798, 41] on icon "Close" at bounding box center [799, 41] width 11 height 9
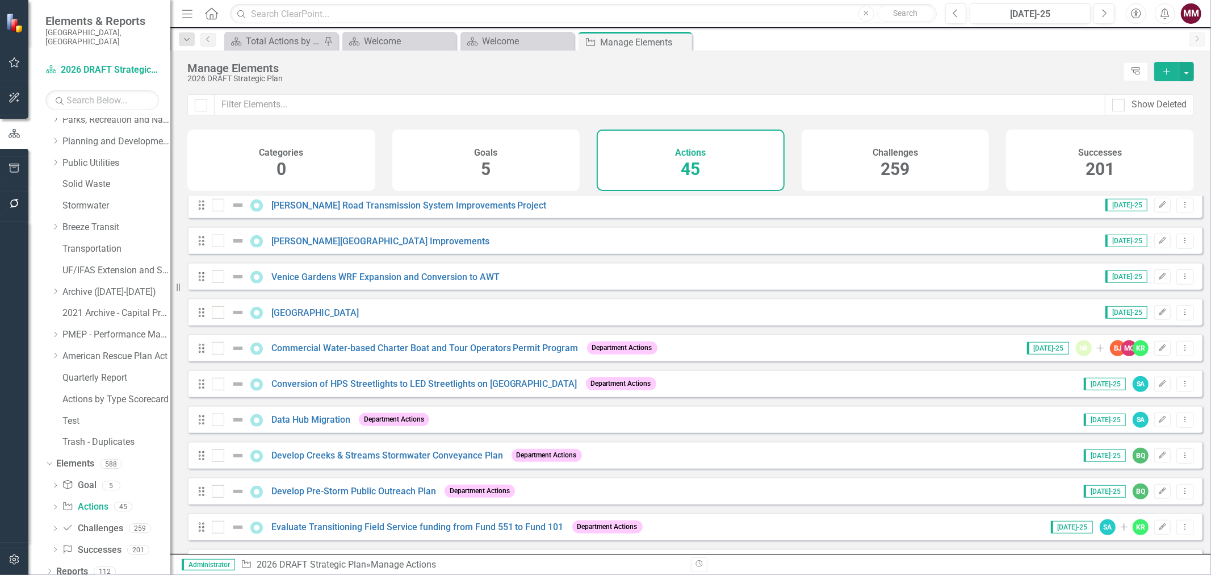
scroll to position [567, 0]
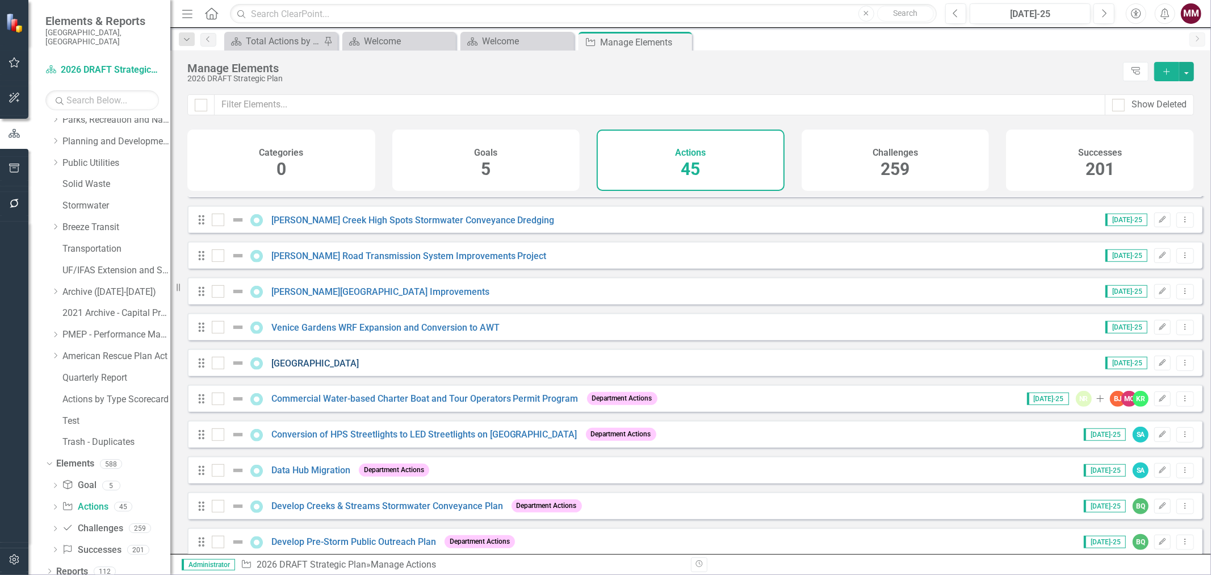
click at [325, 367] on link "[GEOGRAPHIC_DATA]" at bounding box center [314, 363] width 87 height 11
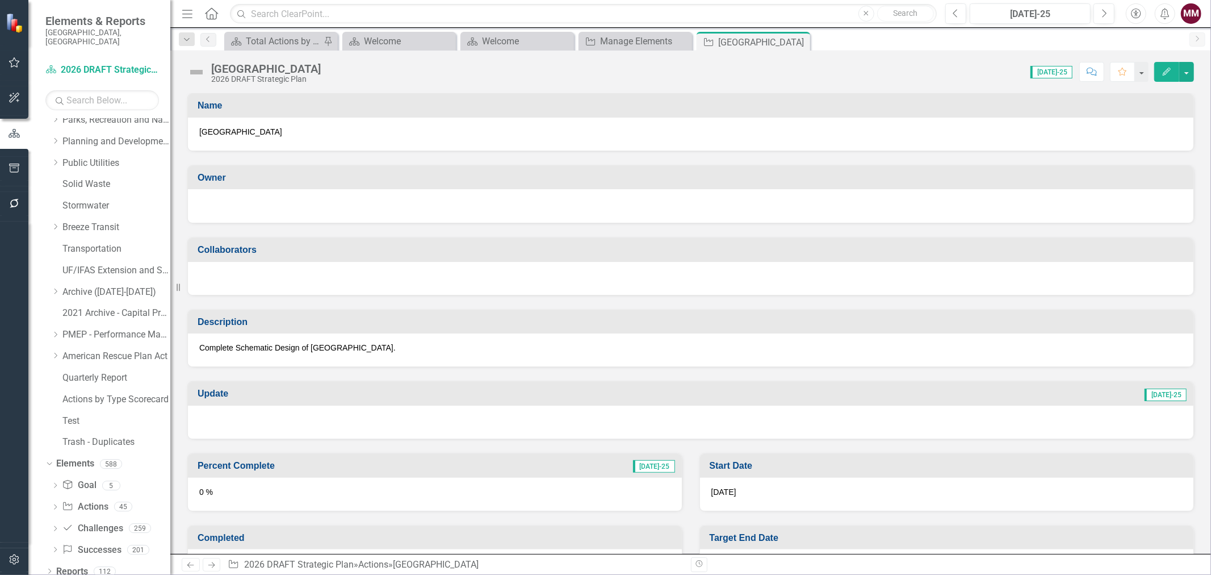
click at [220, 202] on div at bounding box center [690, 205] width 983 height 14
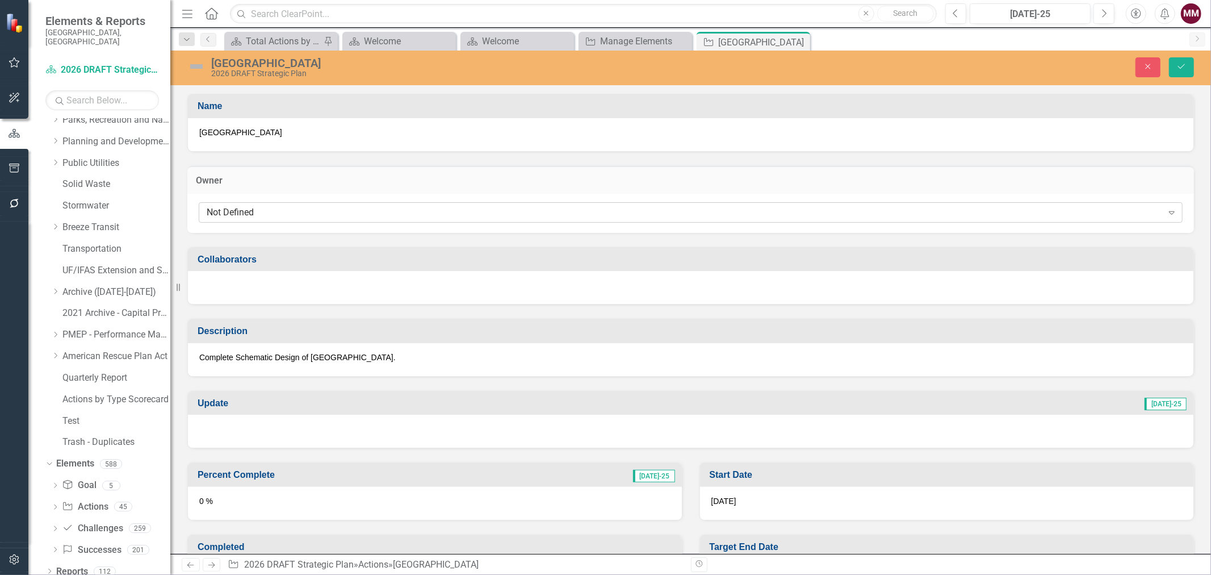
click at [226, 208] on div "Not Defined" at bounding box center [685, 212] width 956 height 13
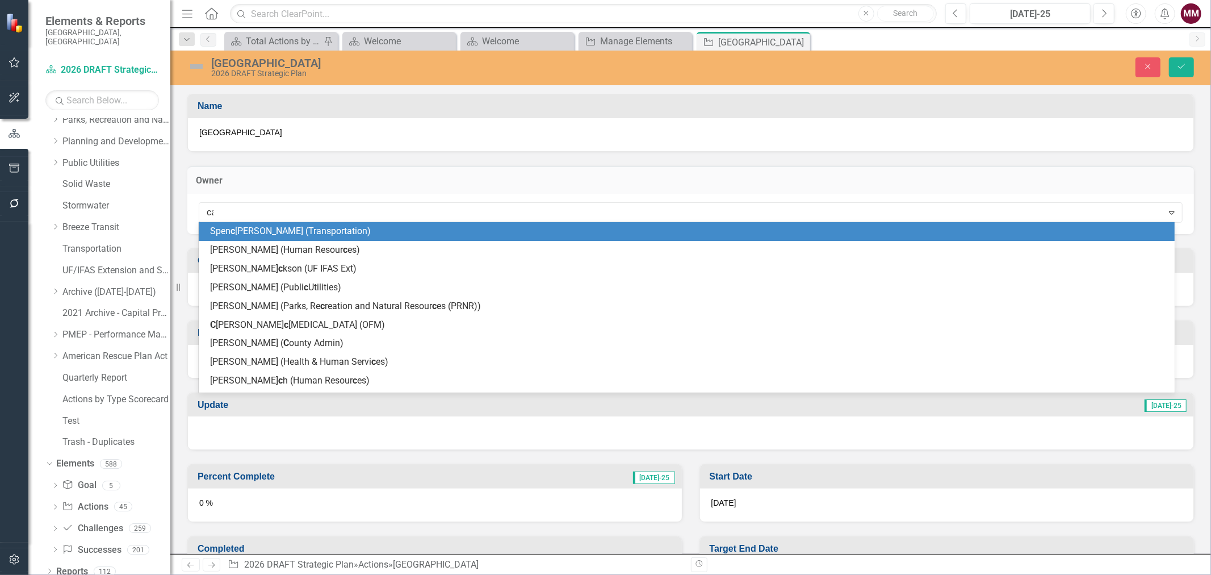
type input "car"
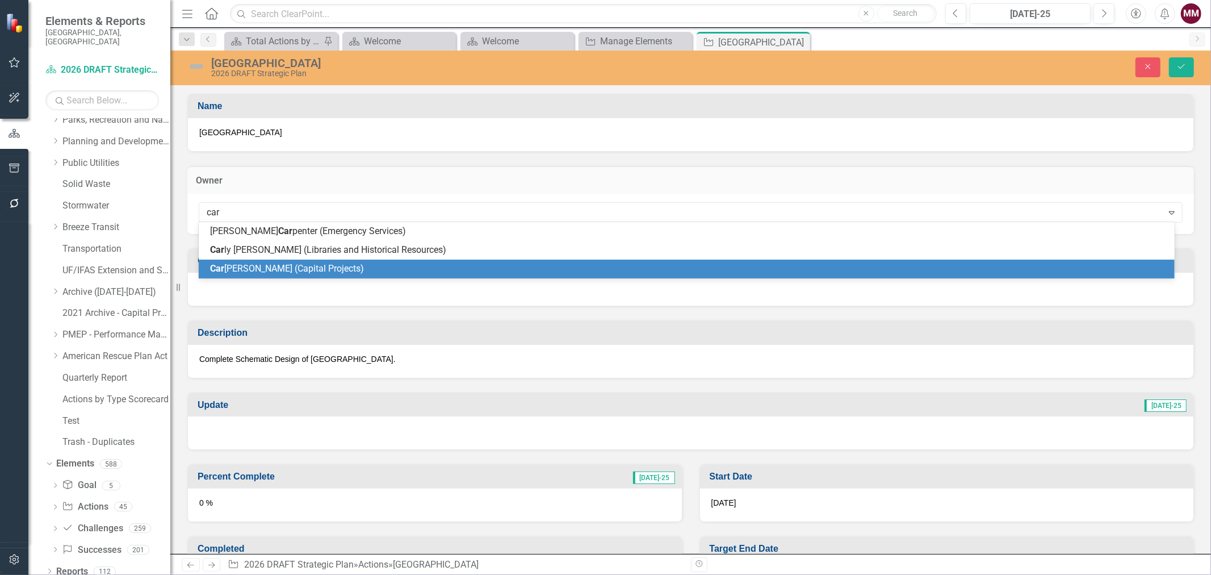
click at [256, 273] on span "Car [PERSON_NAME] (Capital Projects)" at bounding box center [287, 268] width 154 height 11
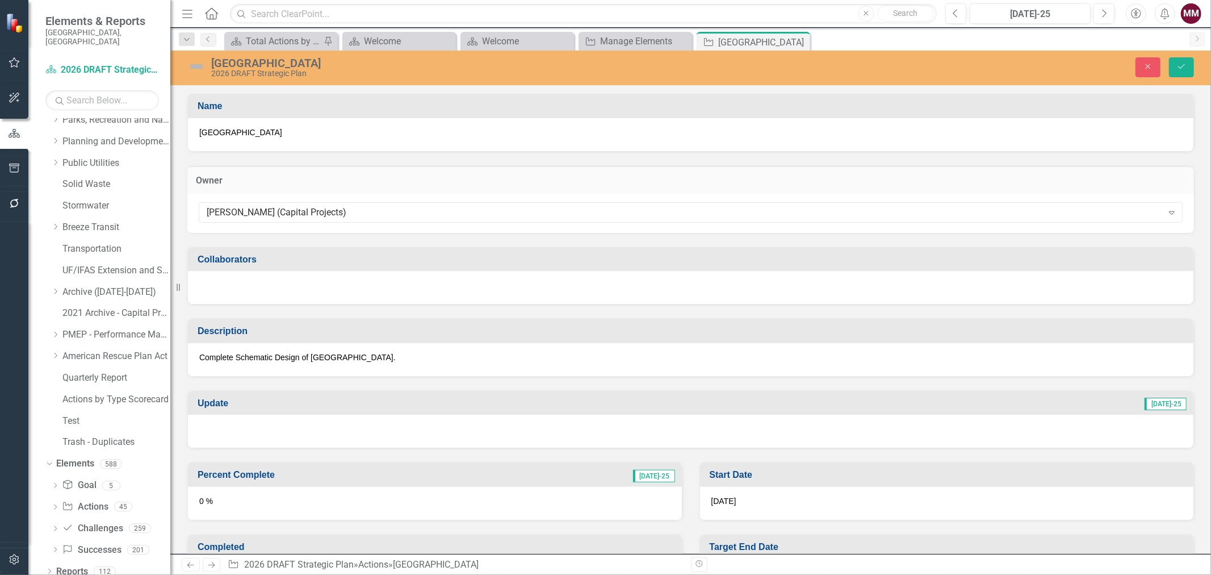
click at [257, 292] on div at bounding box center [691, 287] width 1006 height 33
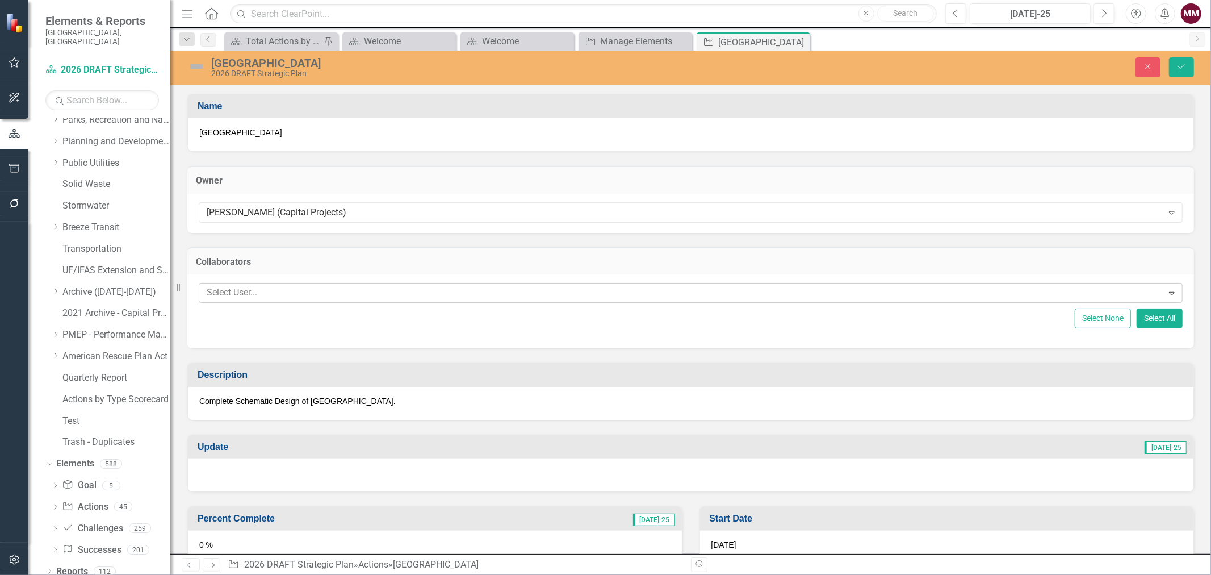
click at [258, 293] on div at bounding box center [682, 292] width 961 height 15
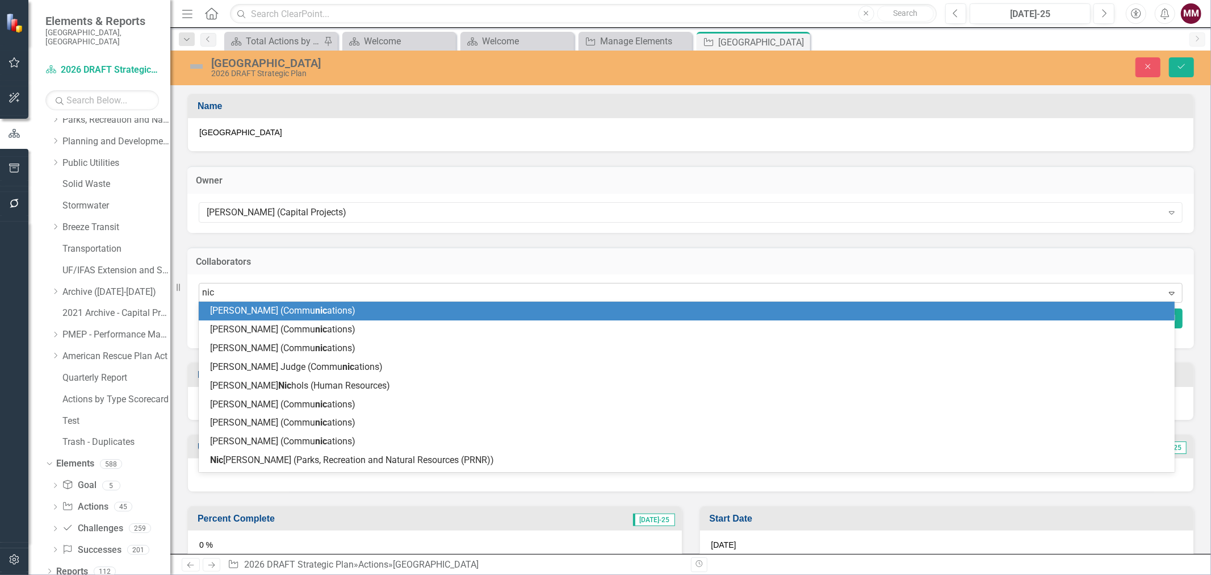
type input "nico"
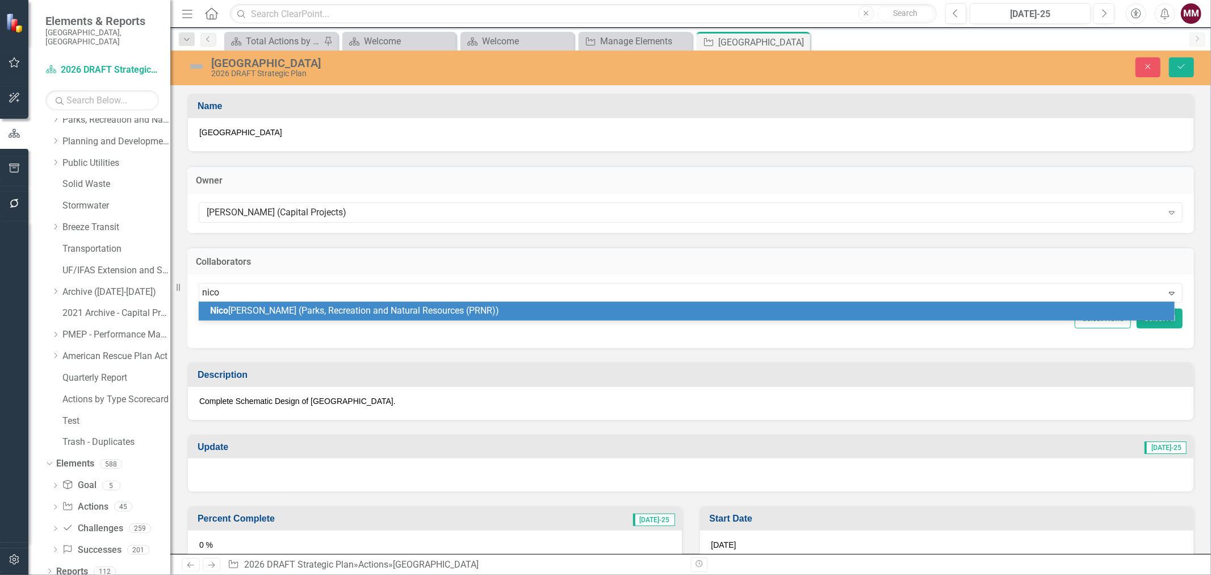
click at [259, 313] on span "[PERSON_NAME] (Parks, Recreation and Natural Resources (PRNR))" at bounding box center [354, 310] width 289 height 11
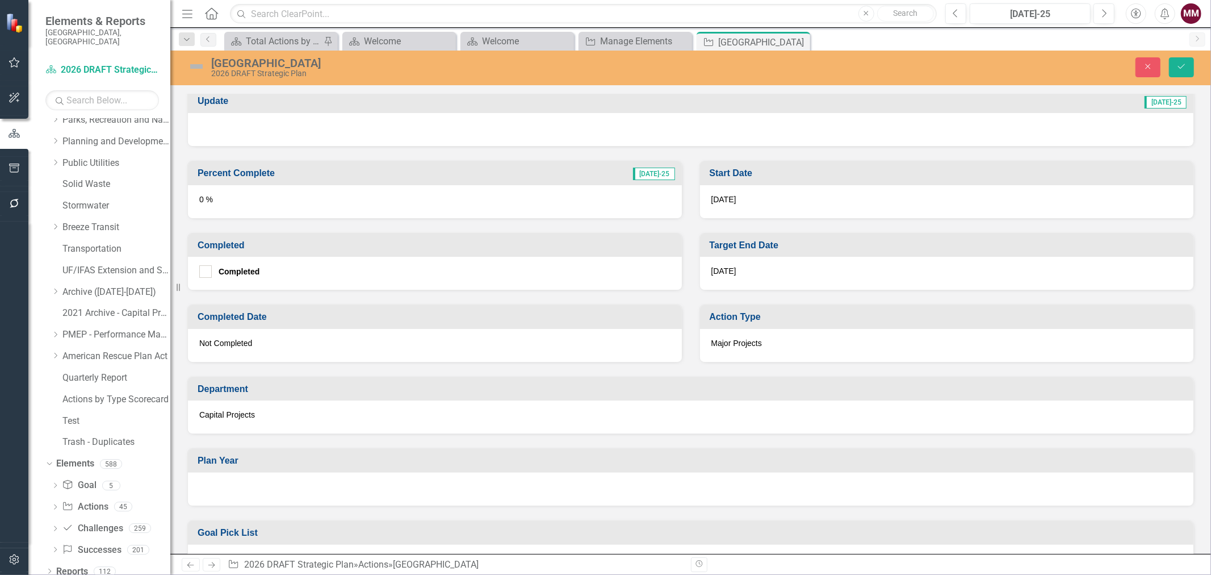
scroll to position [378, 0]
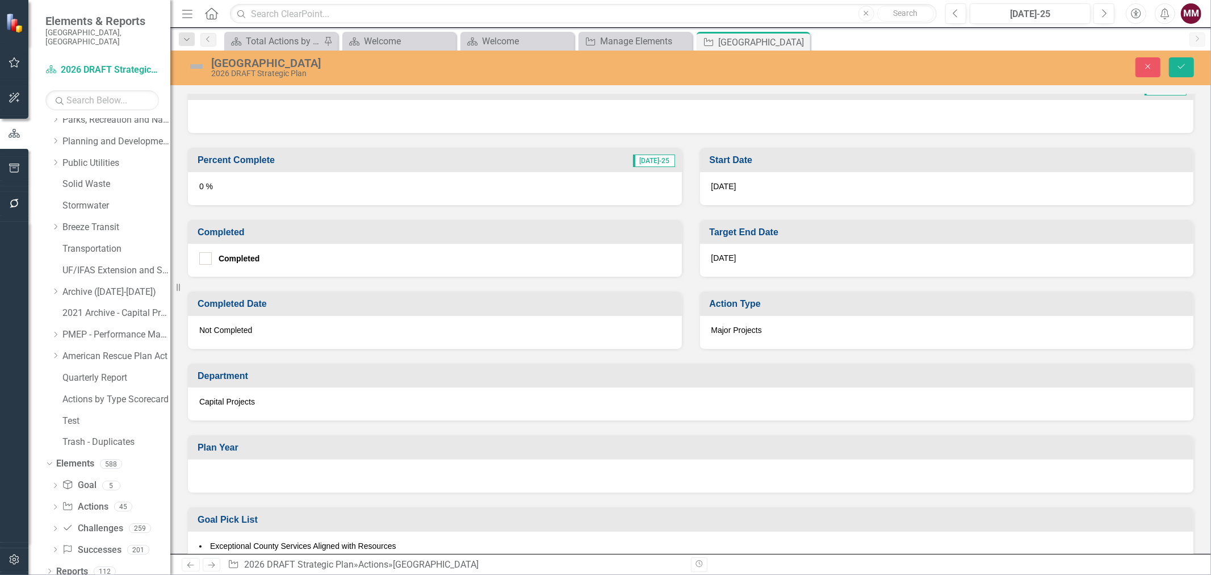
click at [315, 476] on div at bounding box center [691, 475] width 1006 height 33
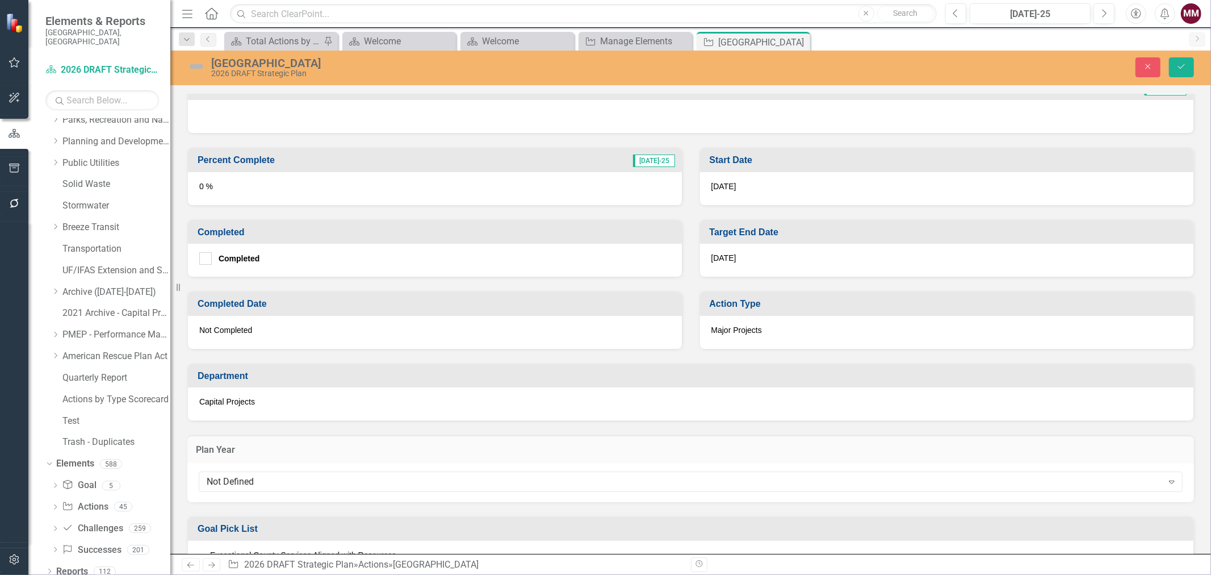
click at [315, 476] on div "Not Defined" at bounding box center [685, 481] width 956 height 13
click at [1178, 62] on icon "Save" at bounding box center [1182, 66] width 10 height 8
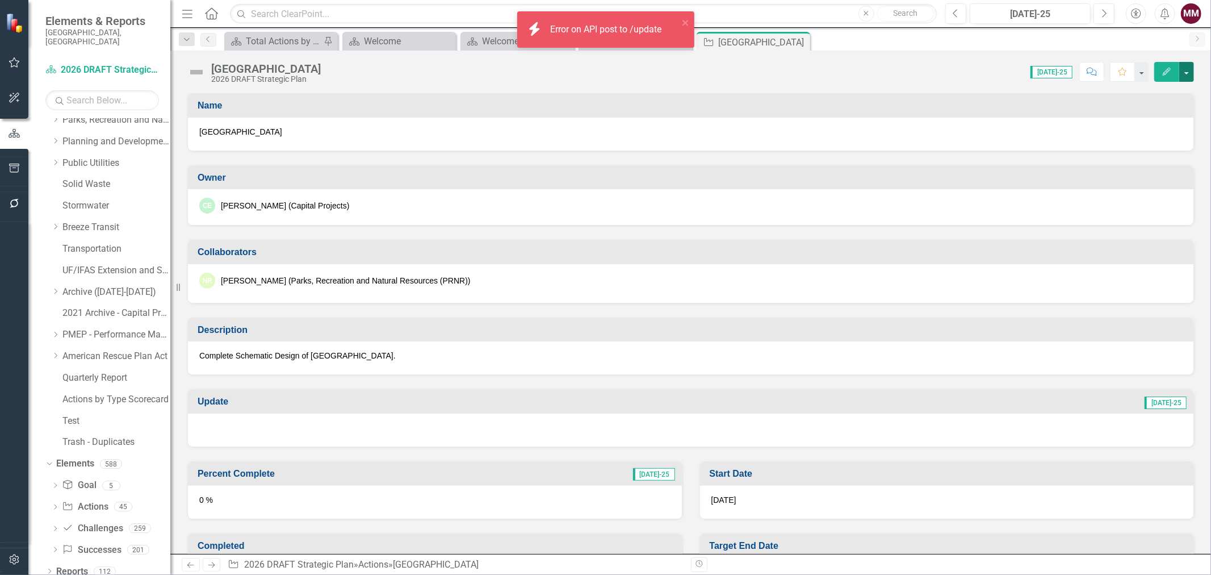
click at [1187, 72] on button "button" at bounding box center [1186, 72] width 15 height 20
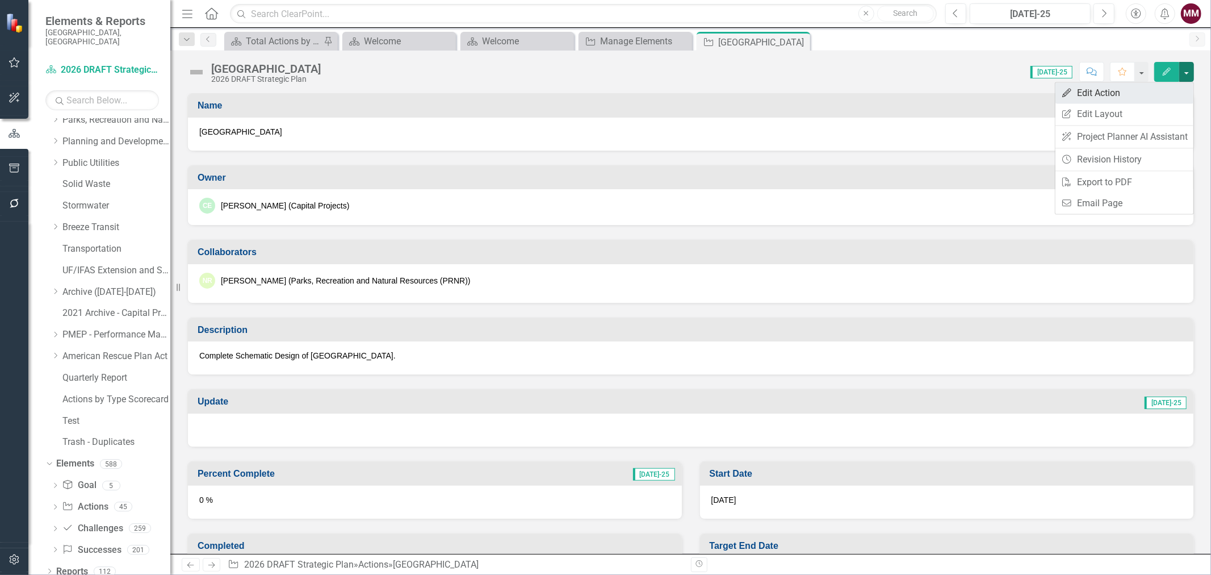
click at [1171, 90] on link "Edit Edit Action" at bounding box center [1125, 92] width 138 height 21
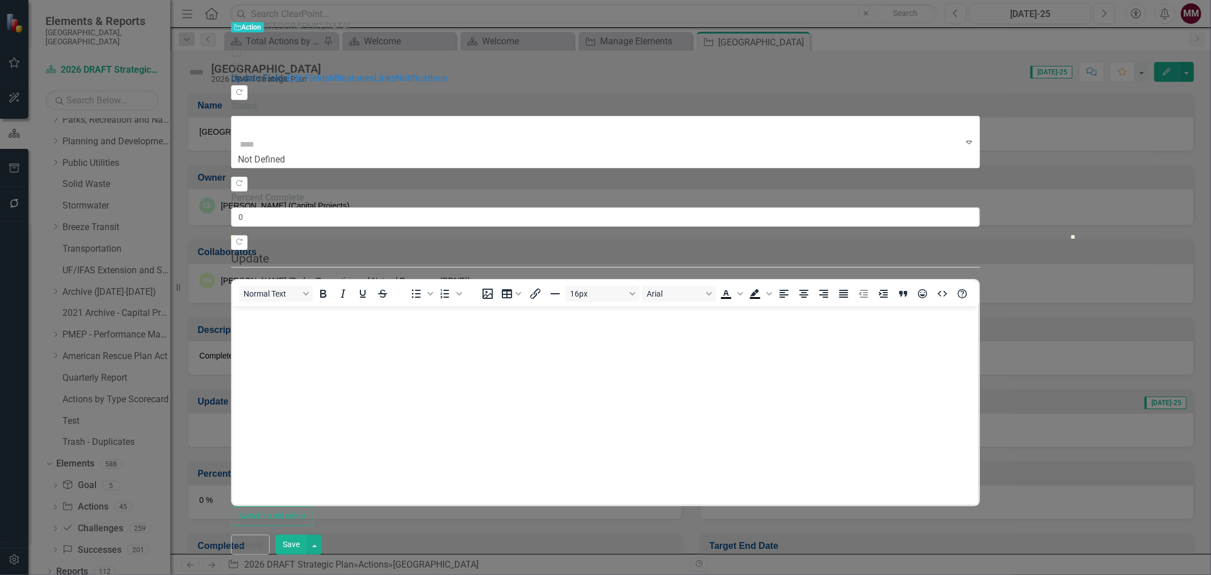
scroll to position [0, 0]
click at [287, 73] on link "Edit Fields" at bounding box center [308, 78] width 42 height 11
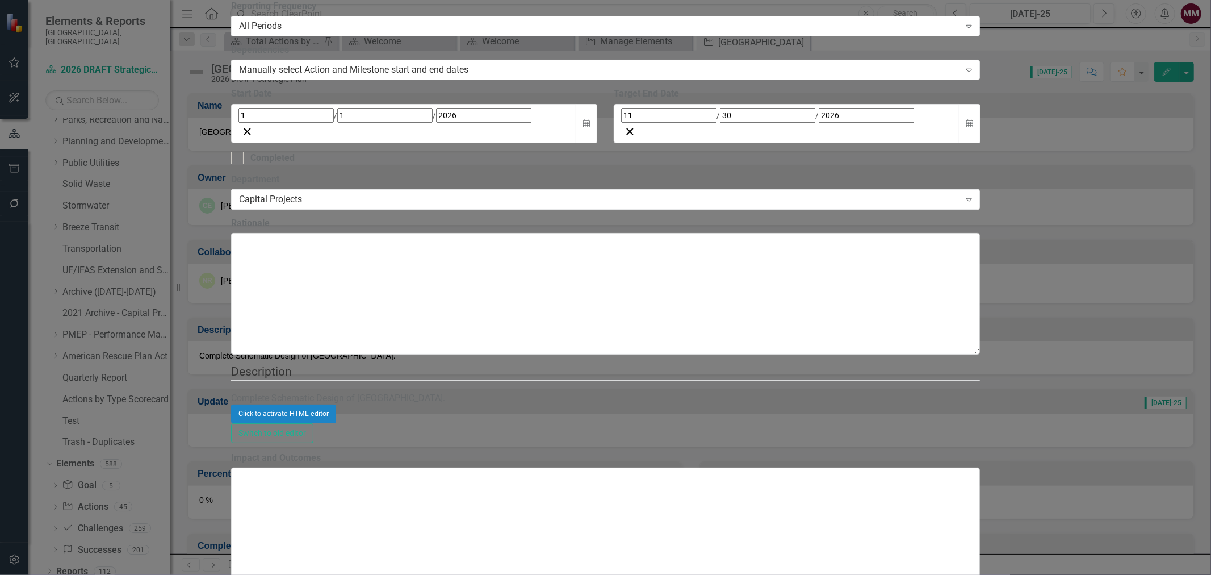
checkbox input "true"
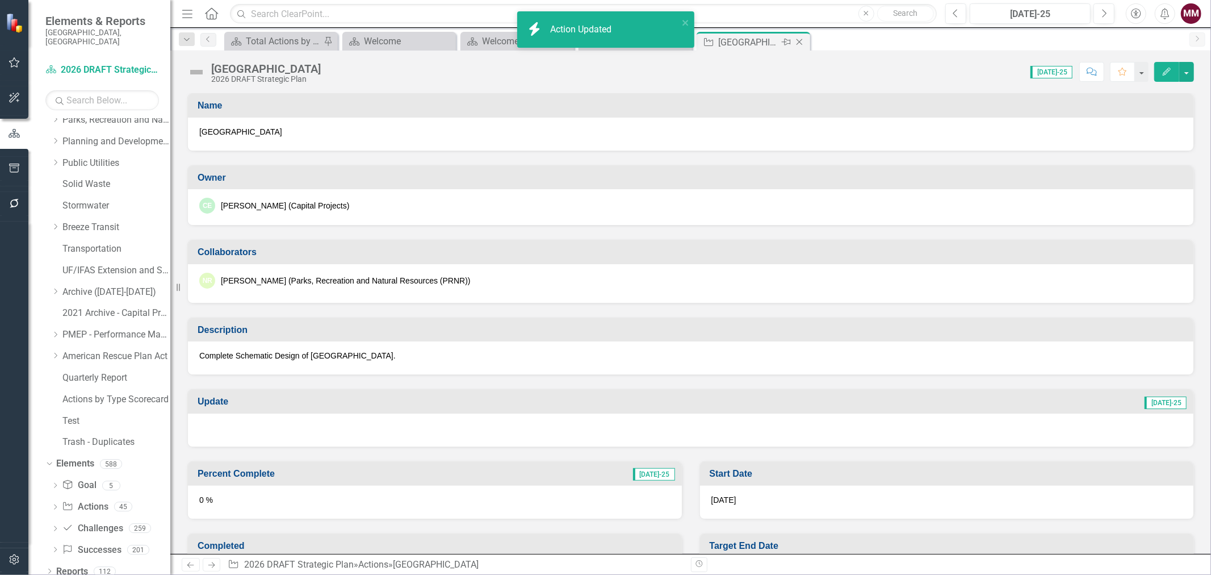
click at [801, 41] on icon "Close" at bounding box center [799, 41] width 11 height 9
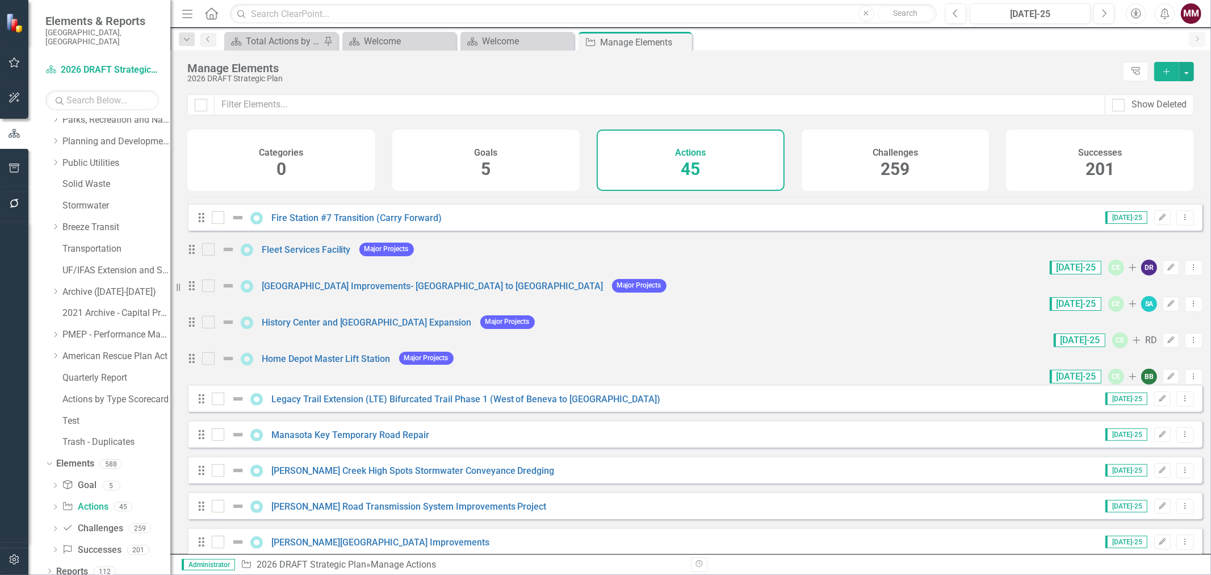
scroll to position [378, 0]
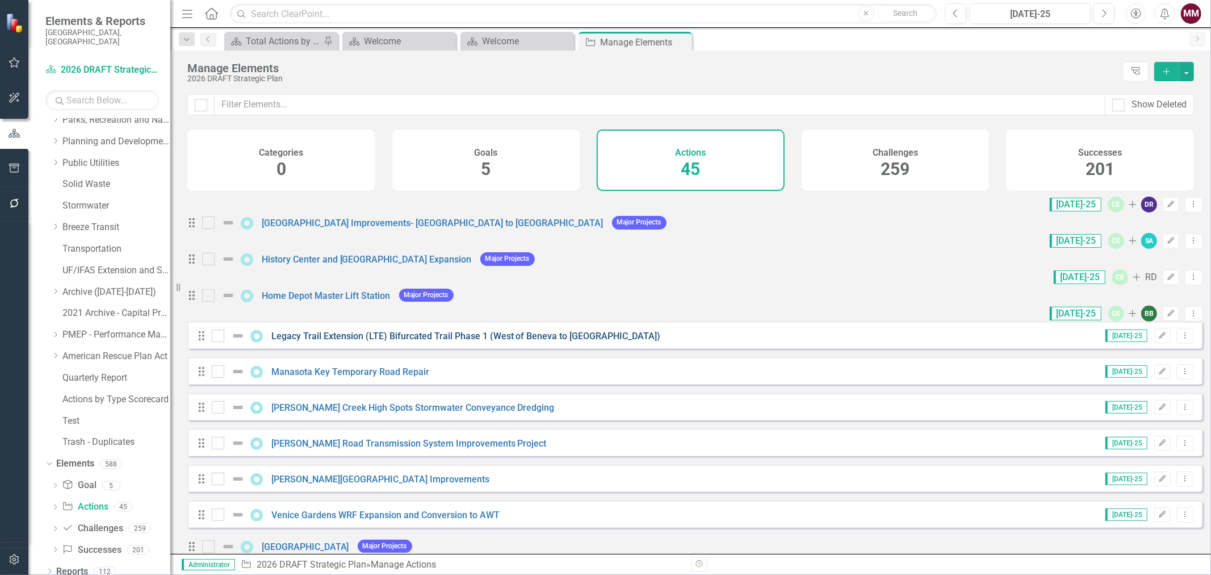
click at [508, 341] on link "Legacy Trail Extension (LTE) Bifurcated Trail Phase 1 (West of Beneva to [GEOGR…" at bounding box center [466, 335] width 390 height 11
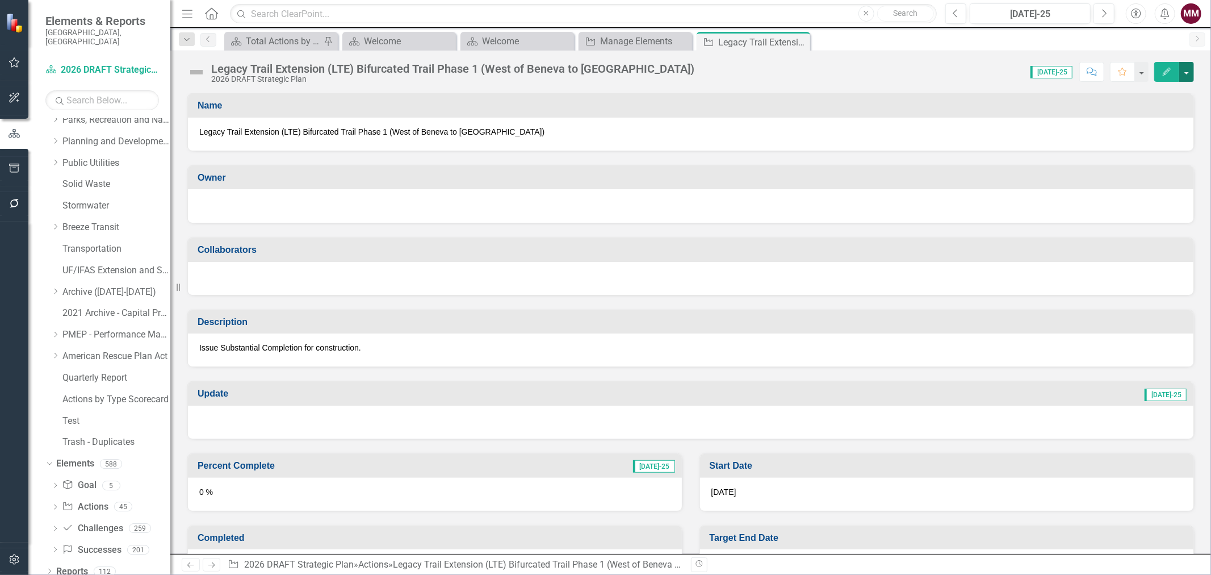
click at [1189, 73] on button "button" at bounding box center [1186, 72] width 15 height 20
click at [1165, 91] on link "Edit Edit Action" at bounding box center [1125, 92] width 138 height 21
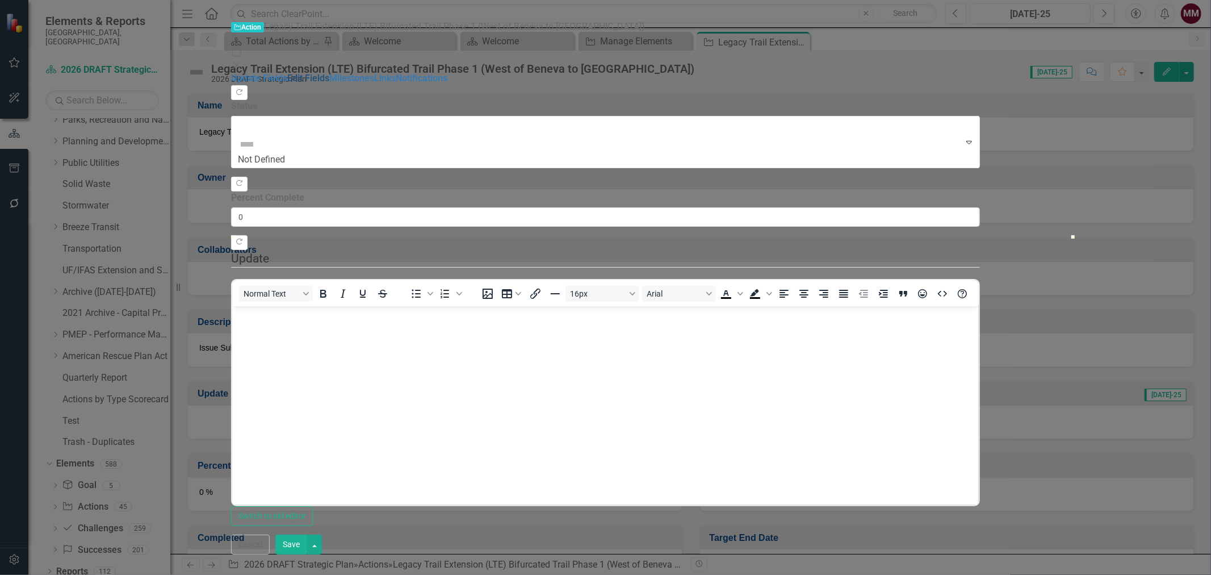
click at [287, 73] on link "Edit Fields" at bounding box center [308, 78] width 42 height 11
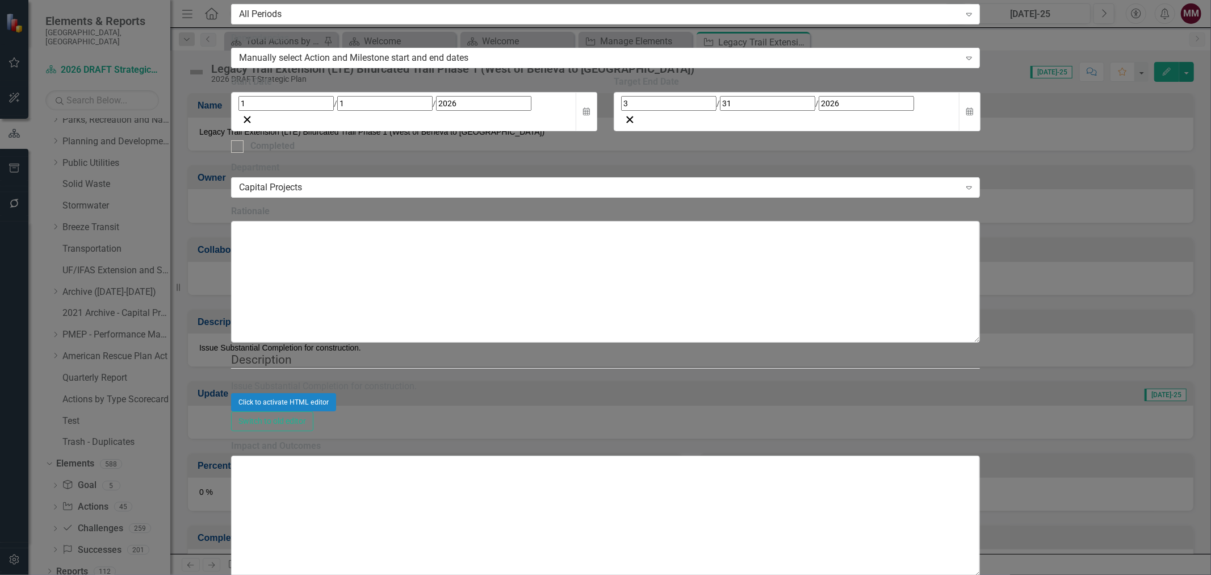
drag, startPoint x: 705, startPoint y: 62, endPoint x: 275, endPoint y: 59, distance: 429.9
click at [275, 59] on div "Update Fields Edit Fields Milestones Links Notifications "Update" fields in Cle…" at bounding box center [605, 298] width 749 height 2061
click at [436, 393] on div "Click to activate HTML editor" at bounding box center [605, 402] width 749 height 18
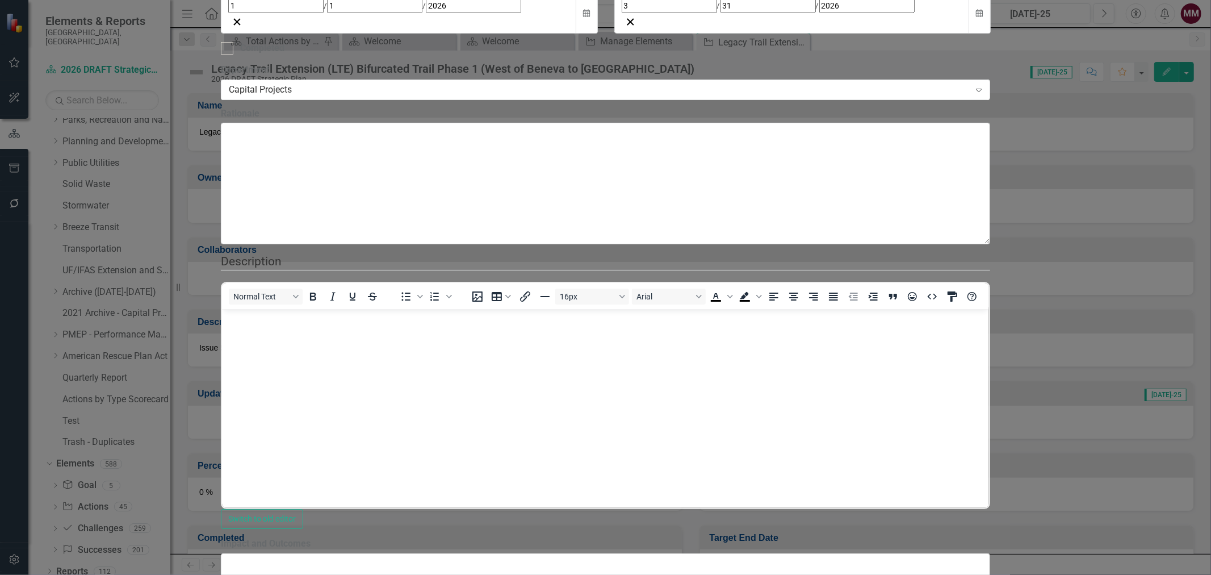
click at [303, 303] on button "Normal Text" at bounding box center [266, 296] width 74 height 16
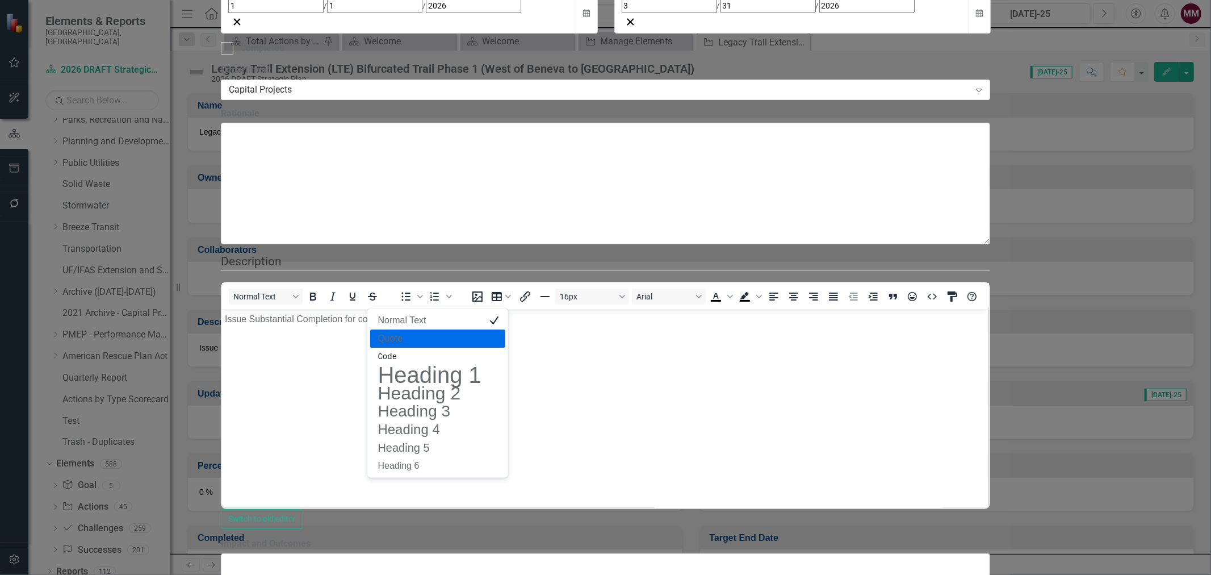
click at [476, 328] on body "Issue Substantial Completion for construction." at bounding box center [605, 394] width 767 height 170
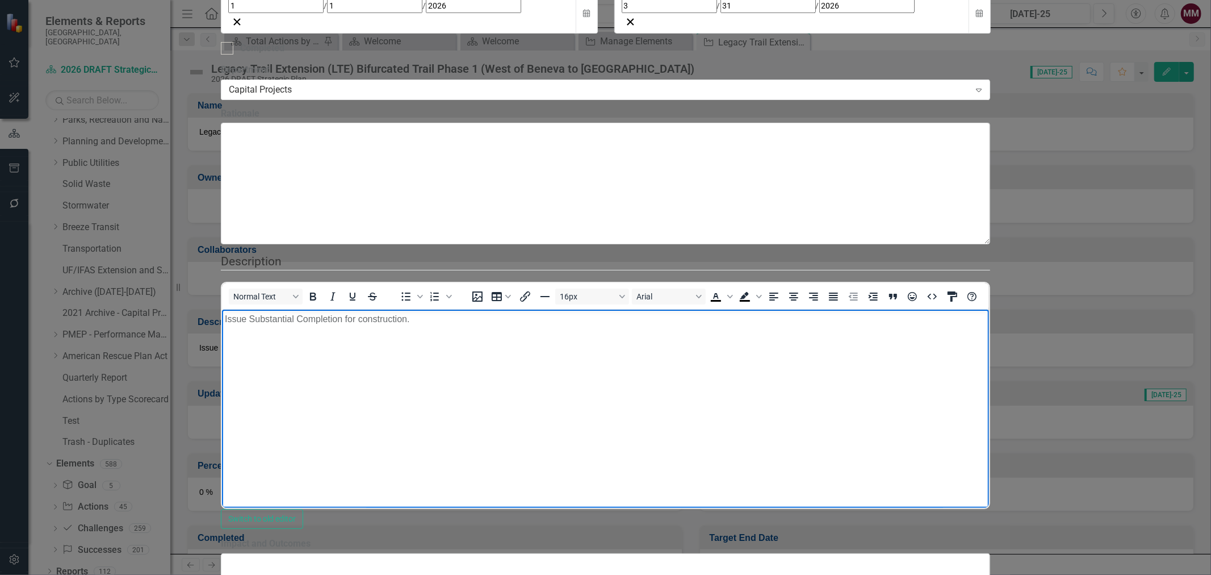
paste body "Rich Text Area. Press ALT-0 for help."
click at [424, 319] on p "Issue Substantial Completion for construction." at bounding box center [605, 319] width 761 height 14
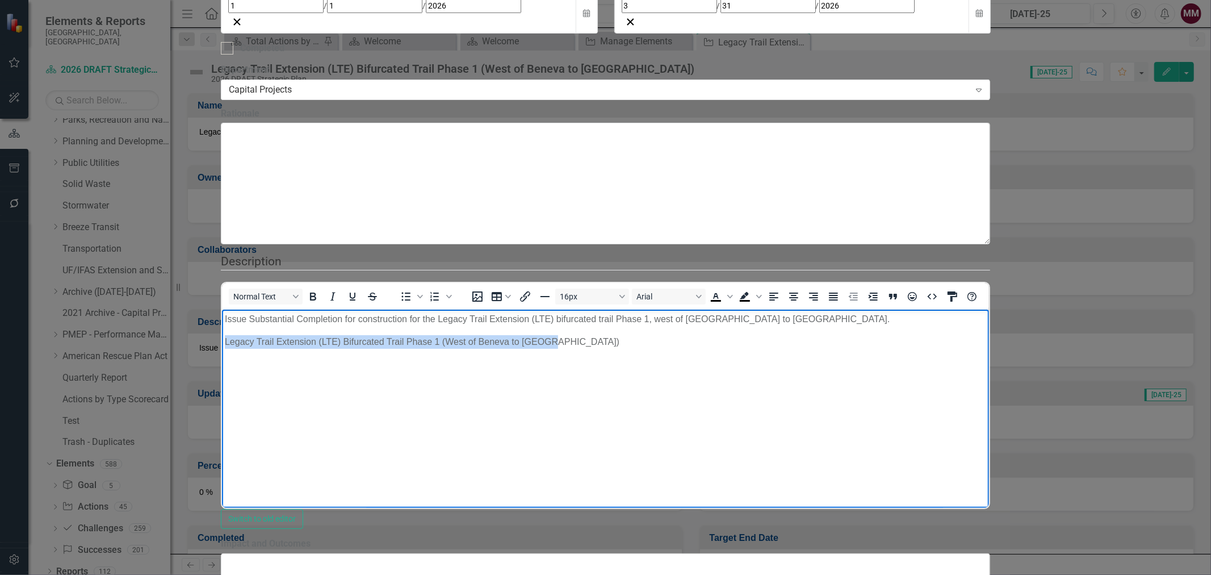
drag, startPoint x: 571, startPoint y: 345, endPoint x: 175, endPoint y: 340, distance: 396.4
click at [222, 340] on html "Issue Substantial Completion for construction for the Legacy Trail Extension (L…" at bounding box center [605, 394] width 767 height 170
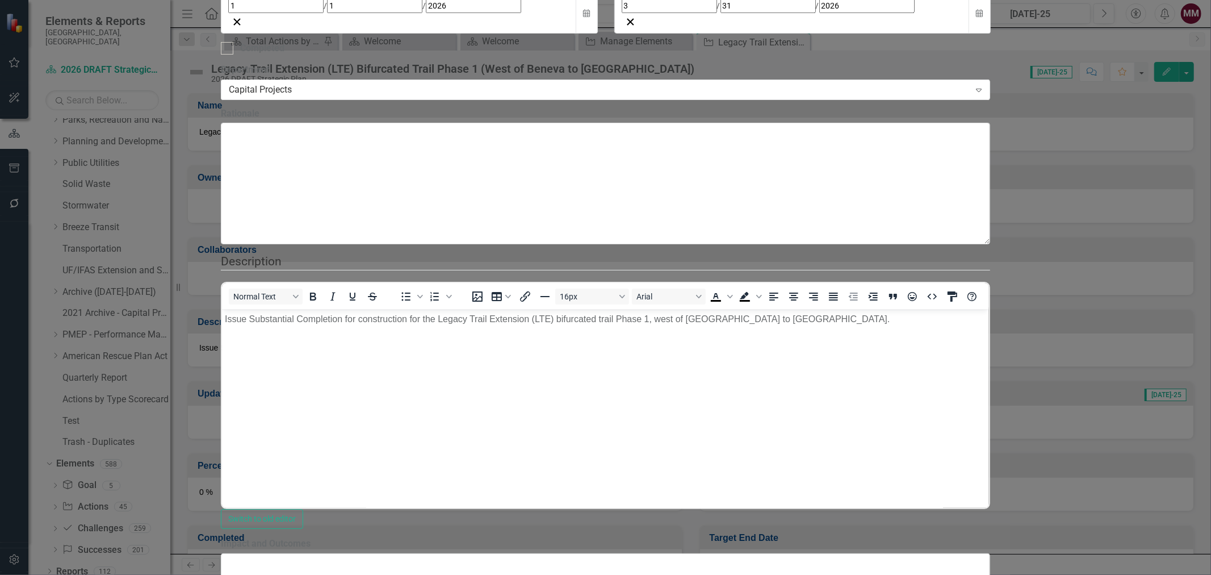
drag, startPoint x: 688, startPoint y: 62, endPoint x: 570, endPoint y: 62, distance: 117.5
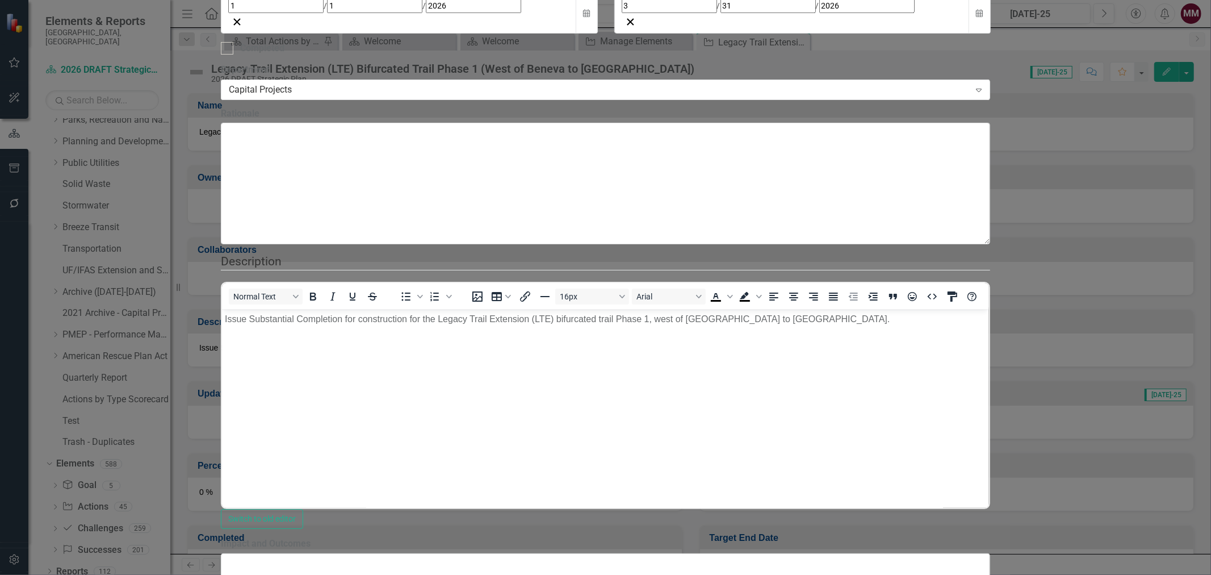
type input "Legacy Trail Extension Bifurcated Trail Phase 1"
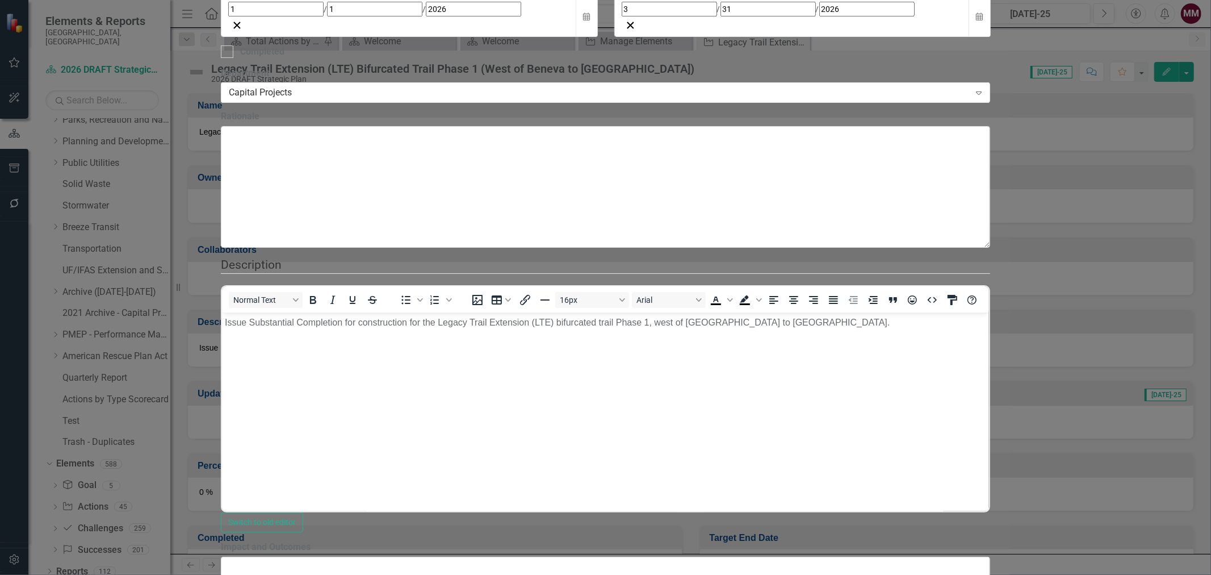
scroll to position [1072, 0]
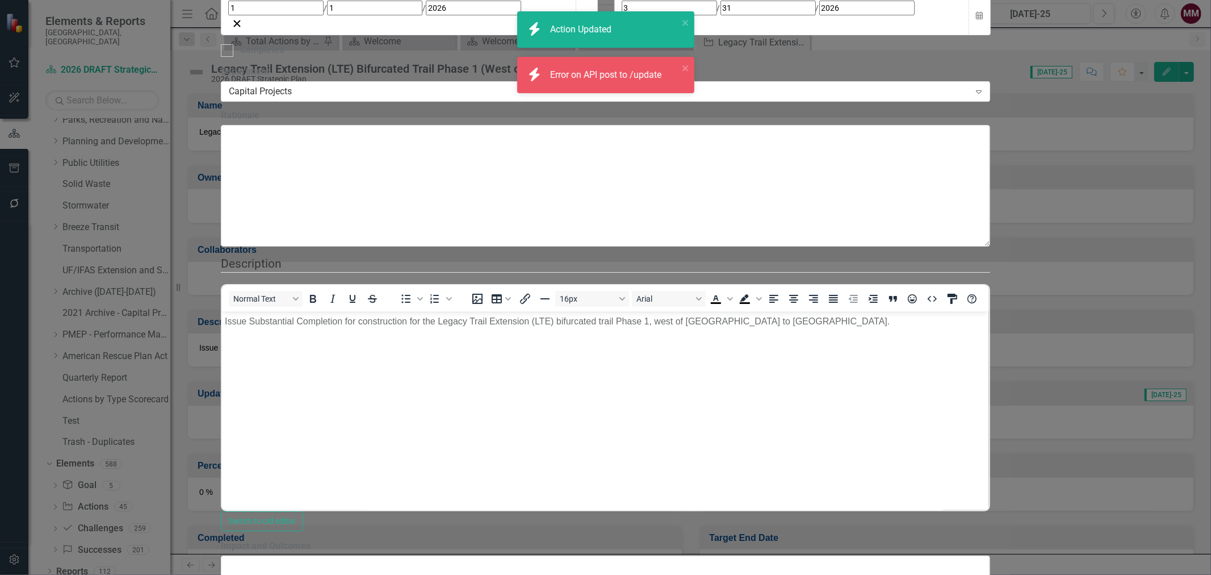
checkbox input "true"
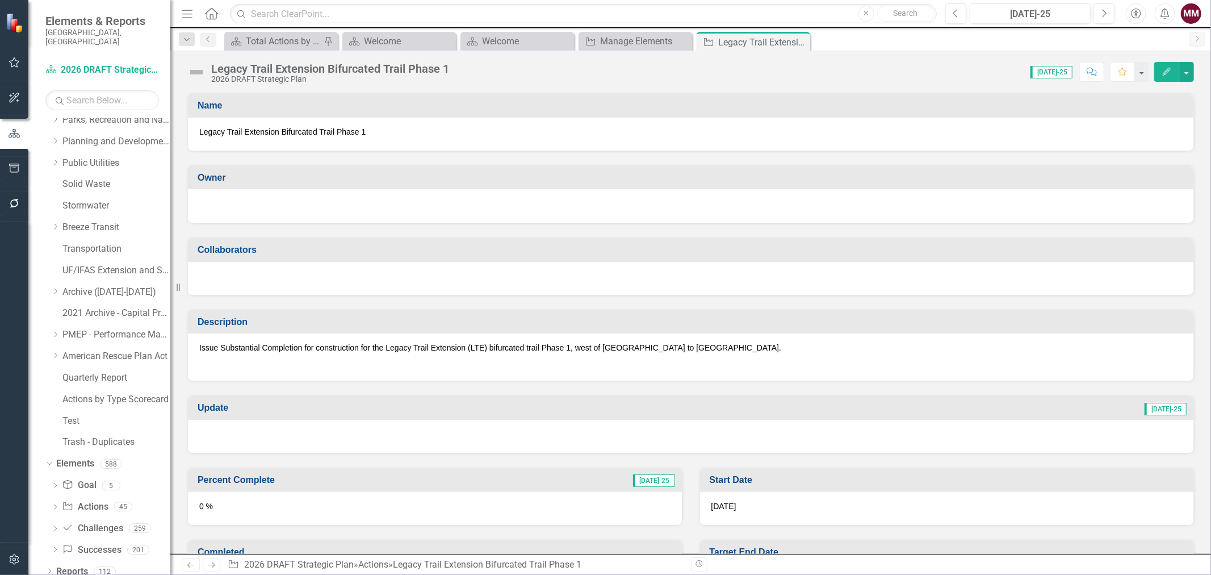
click at [285, 205] on div at bounding box center [690, 205] width 983 height 14
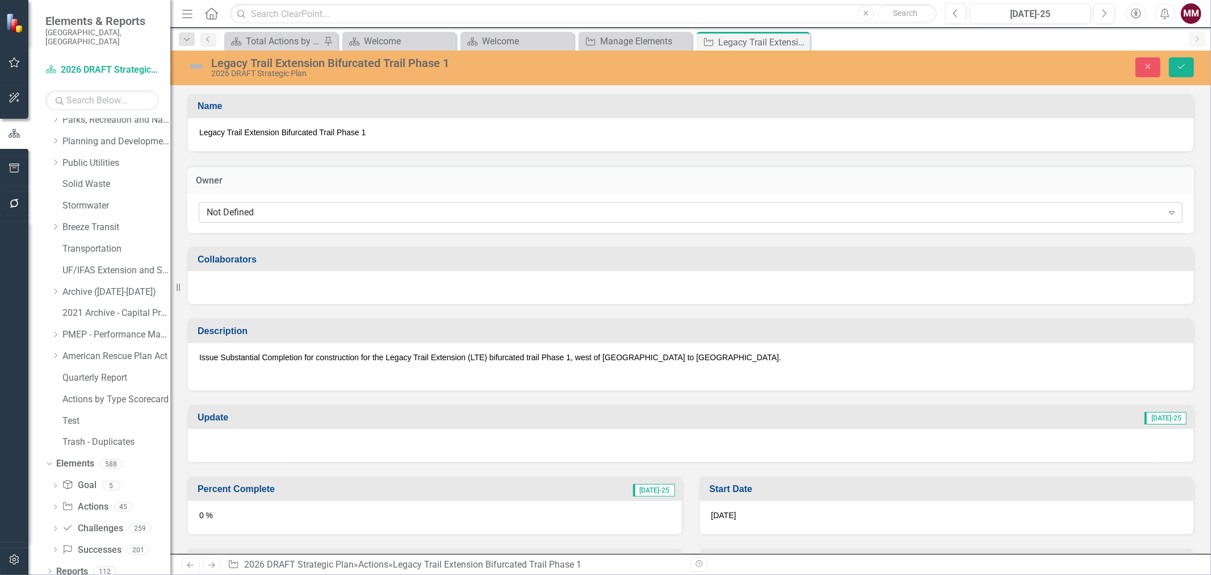
click at [284, 207] on div "Not Defined" at bounding box center [685, 212] width 956 height 13
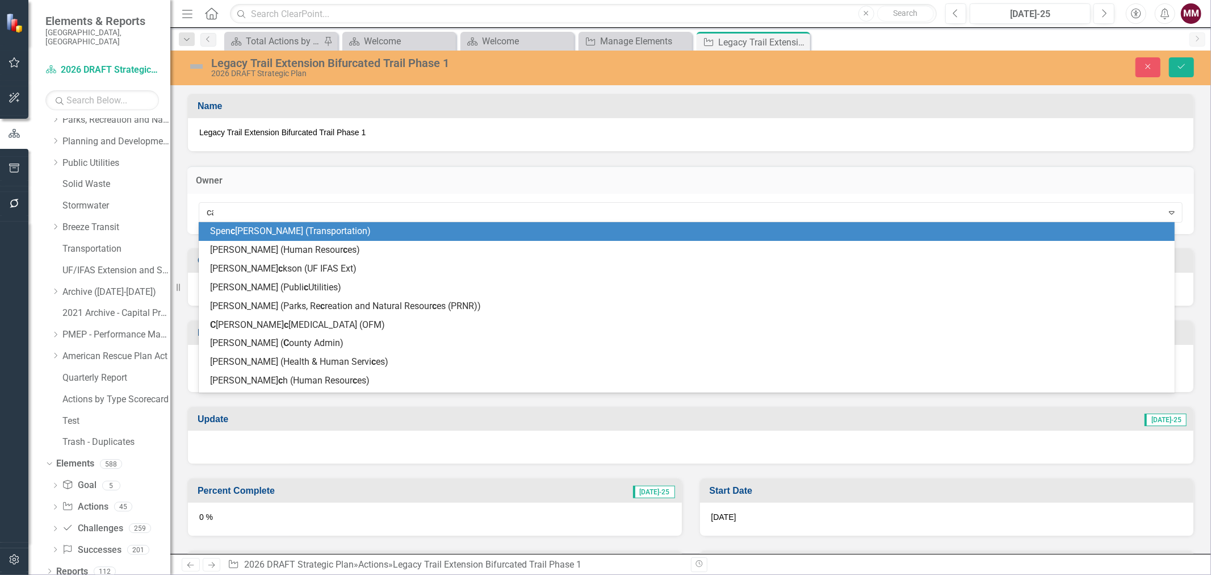
type input "car"
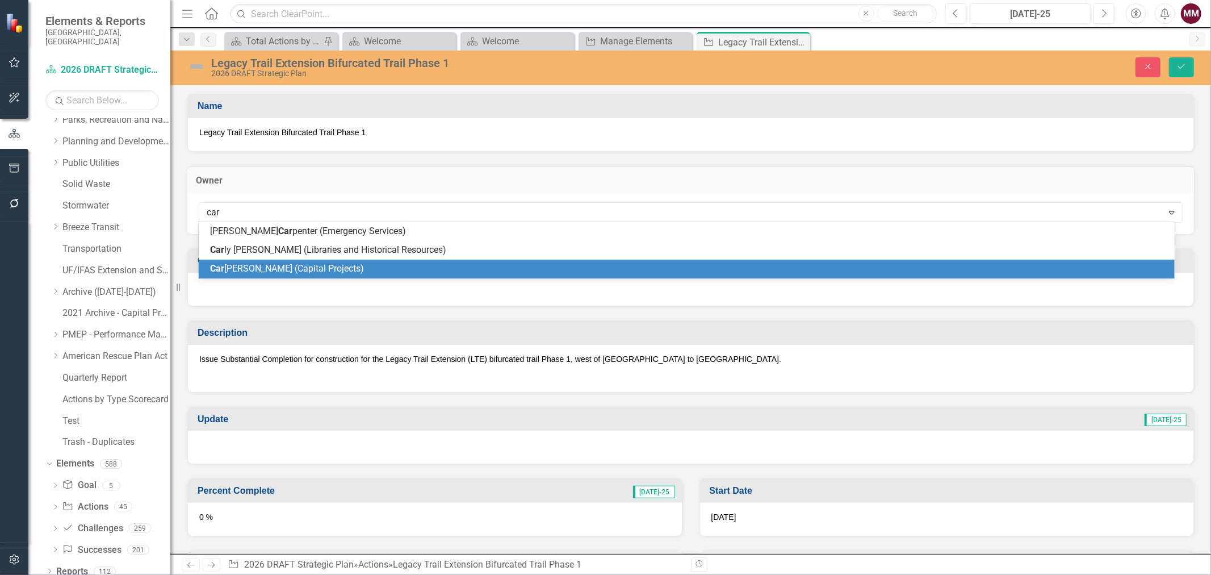
click at [287, 264] on span "Car [PERSON_NAME] (Capital Projects)" at bounding box center [287, 268] width 154 height 11
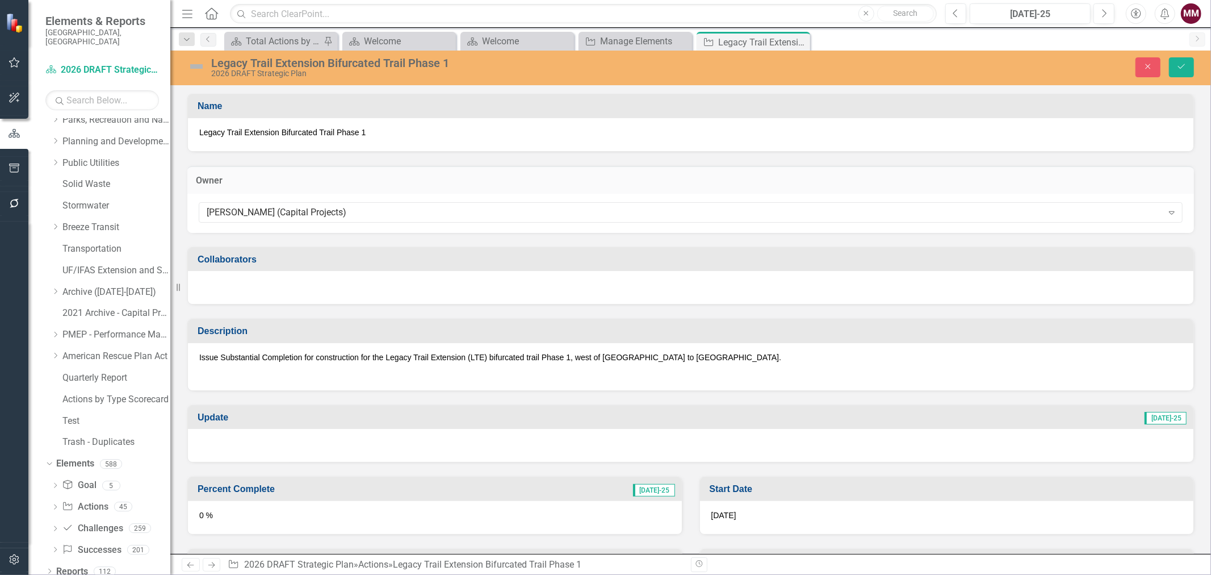
click at [285, 282] on div at bounding box center [691, 287] width 1006 height 33
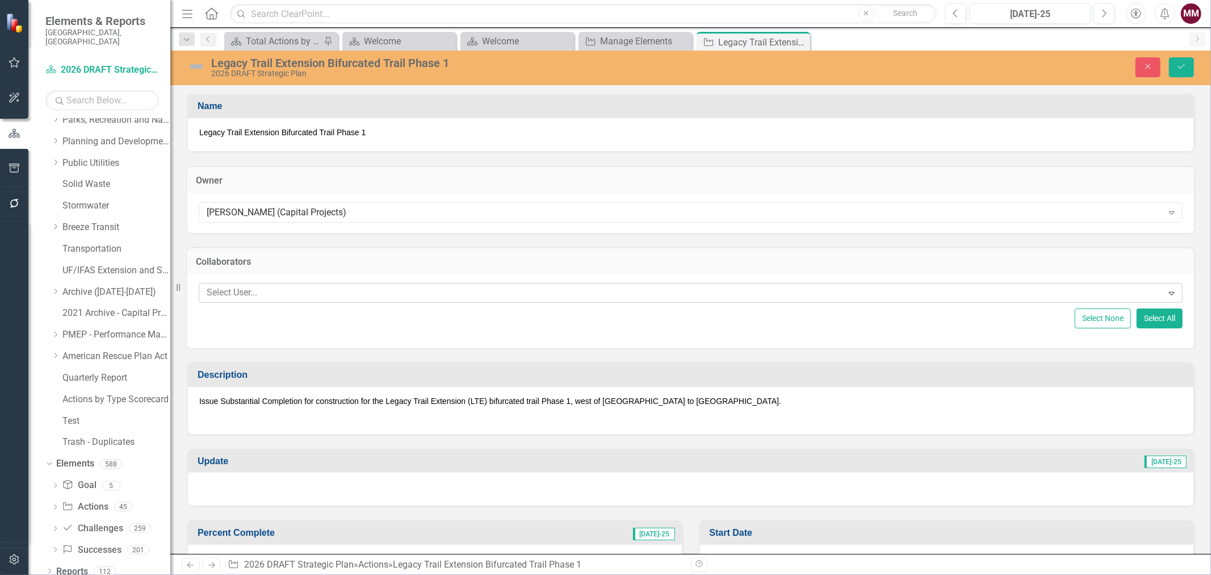
click at [275, 288] on div at bounding box center [682, 292] width 961 height 15
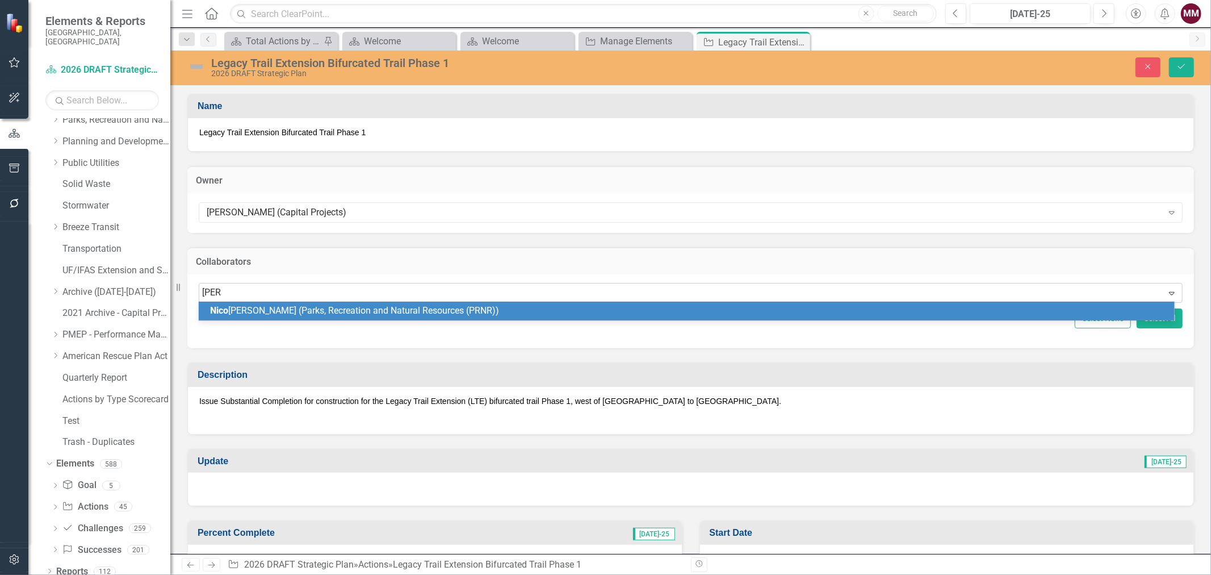
type input "[PERSON_NAME]"
click at [282, 313] on span "[PERSON_NAME] (Parks, Recreation and Natural Resources (PRNR))" at bounding box center [380, 310] width 340 height 11
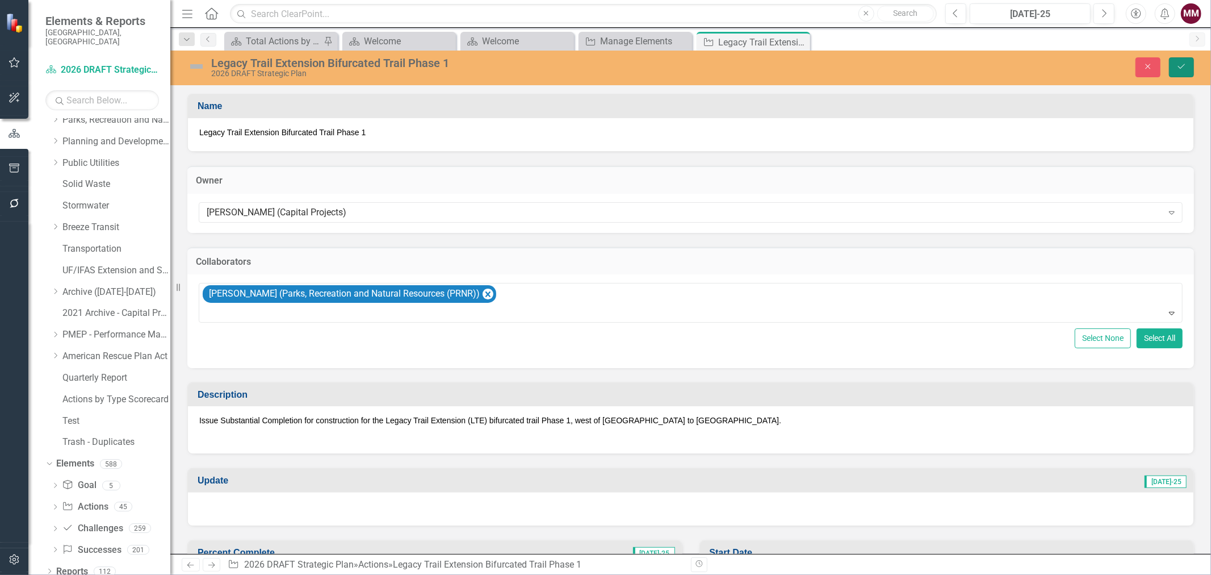
click at [1182, 72] on button "Save" at bounding box center [1181, 67] width 25 height 20
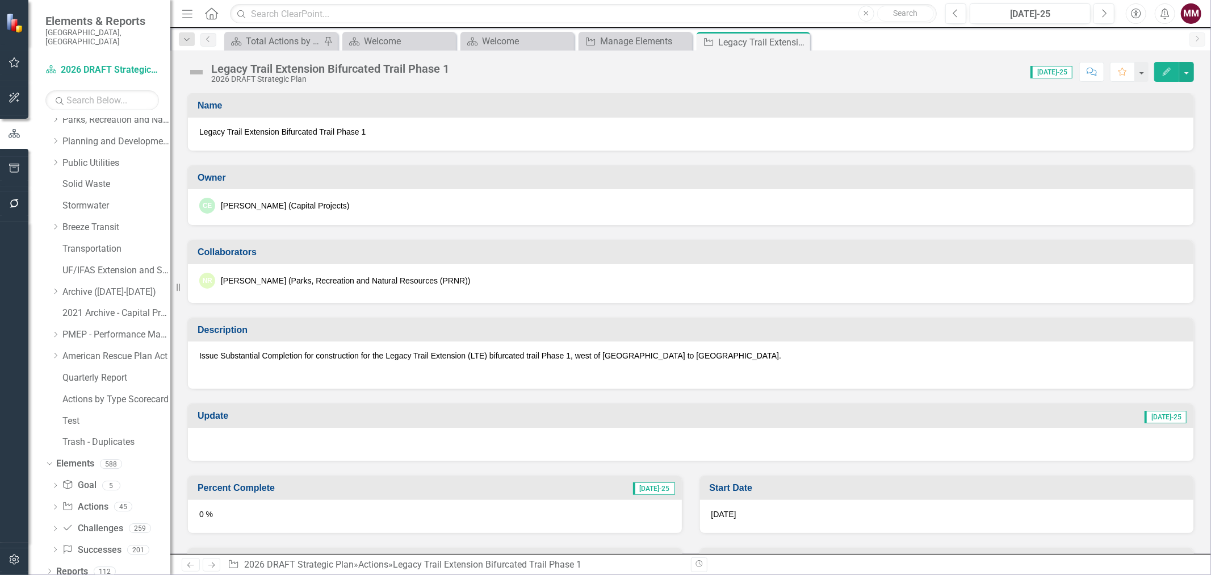
click at [0, 0] on icon "Close" at bounding box center [0, 0] width 0 height 0
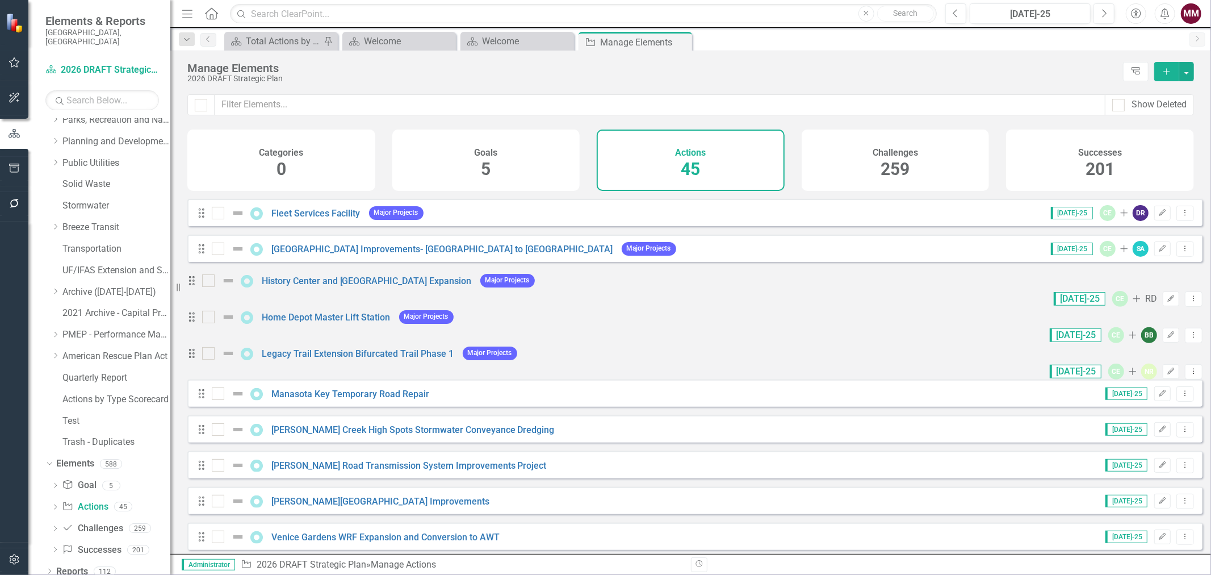
scroll to position [378, 0]
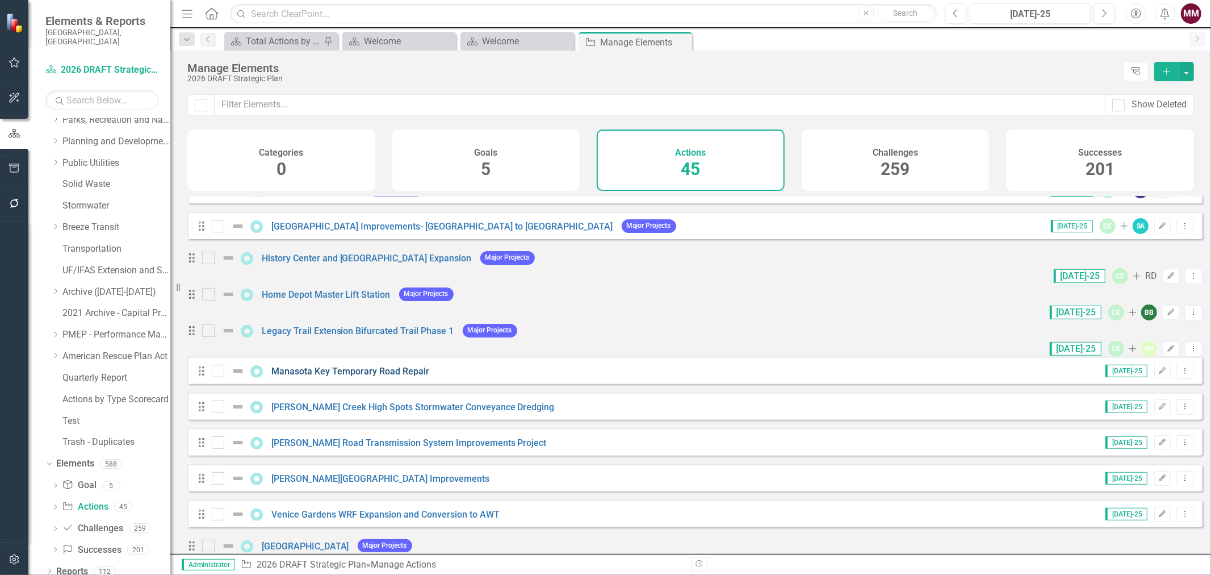
click at [375, 376] on link "Manasota Key Temporary Road Repair" at bounding box center [350, 371] width 158 height 11
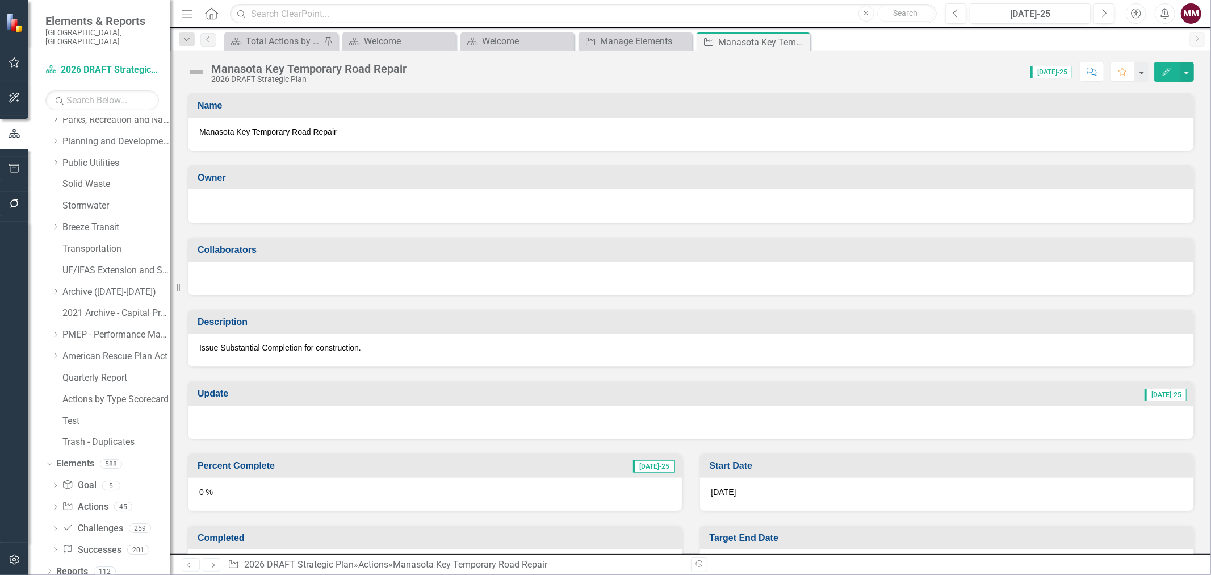
click at [231, 207] on div at bounding box center [690, 205] width 983 height 14
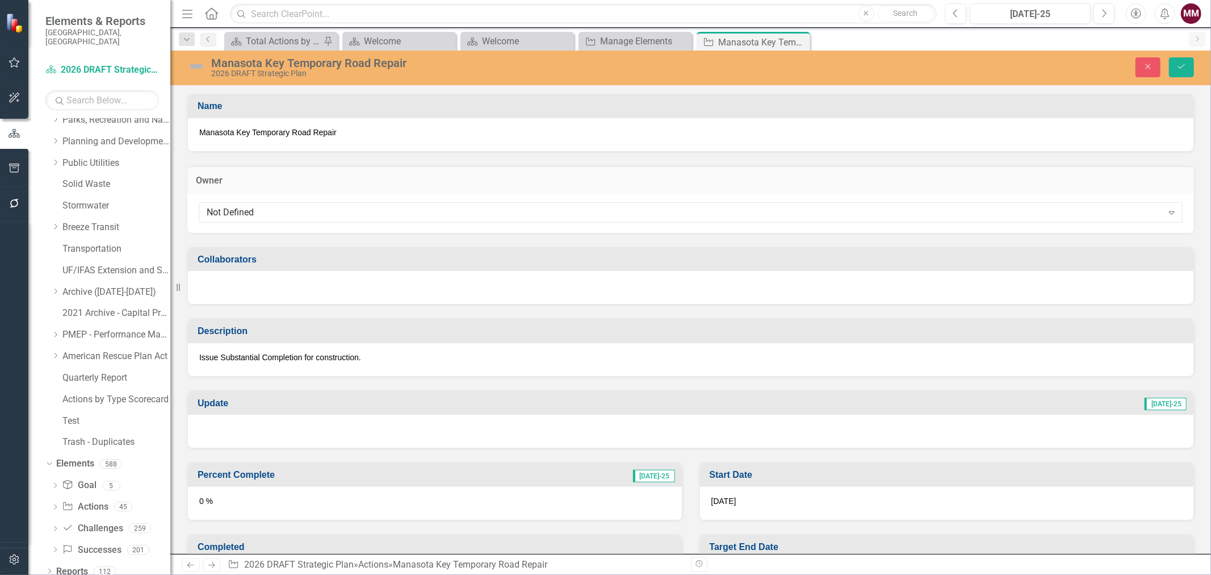
click at [231, 207] on div "Not Defined" at bounding box center [685, 212] width 956 height 13
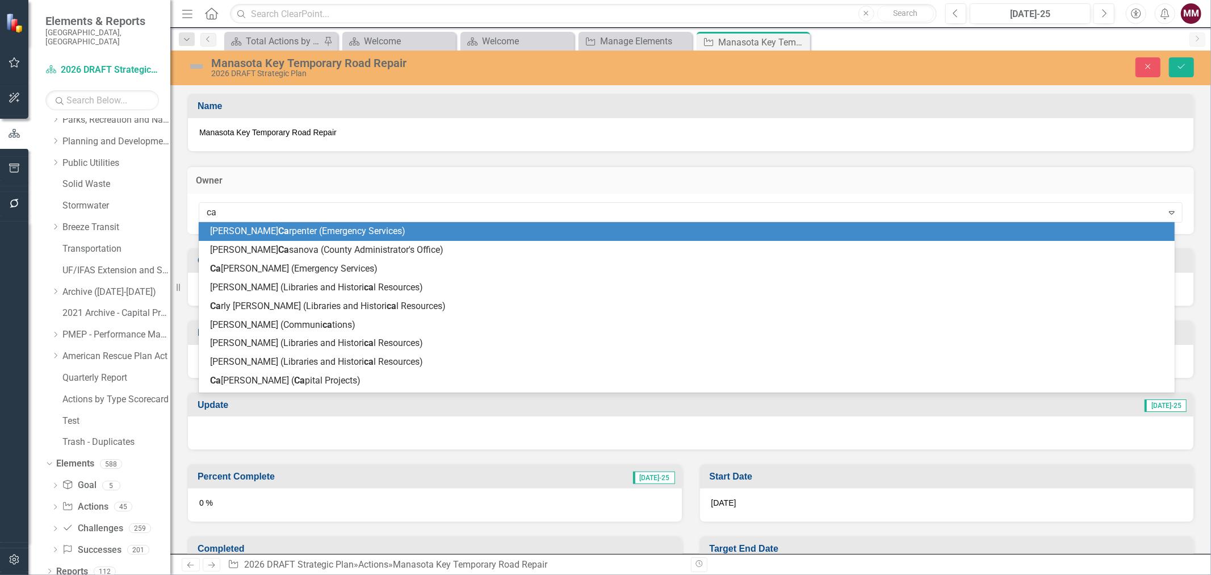
type input "car"
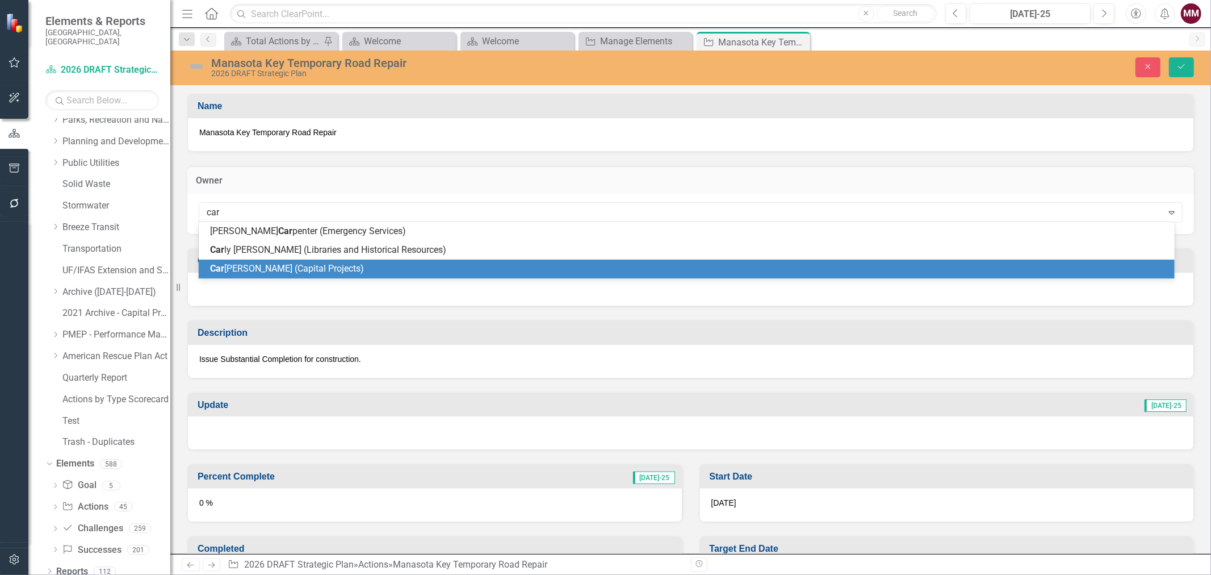
click at [242, 265] on span "Car [PERSON_NAME] (Capital Projects)" at bounding box center [287, 268] width 154 height 11
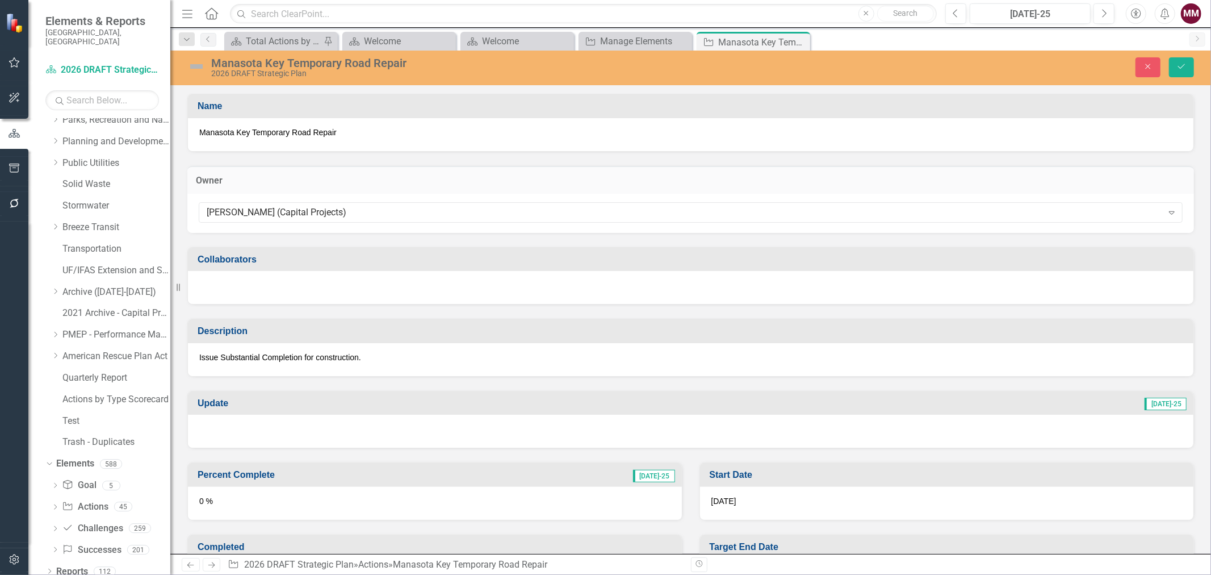
click at [242, 288] on div at bounding box center [691, 287] width 1006 height 33
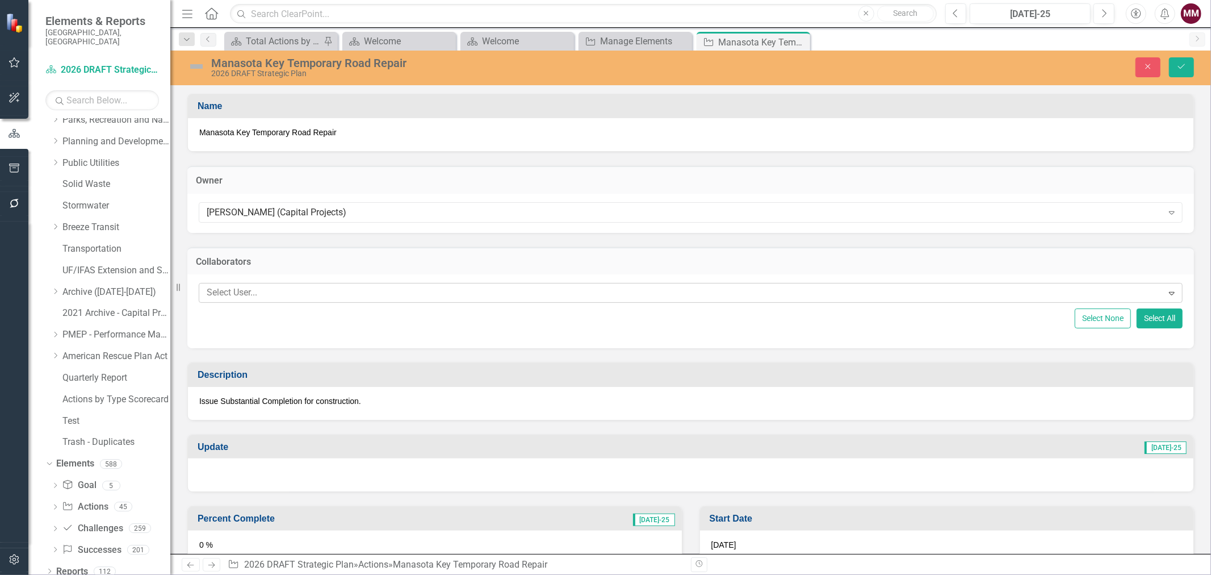
click at [242, 288] on div at bounding box center [682, 292] width 961 height 15
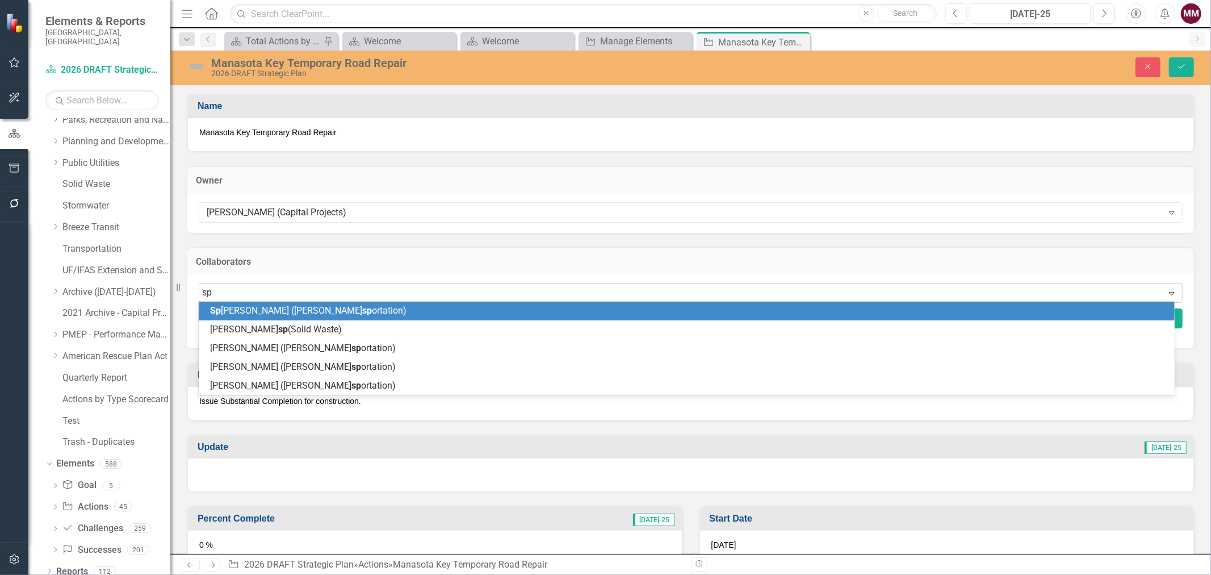
type input "spe"
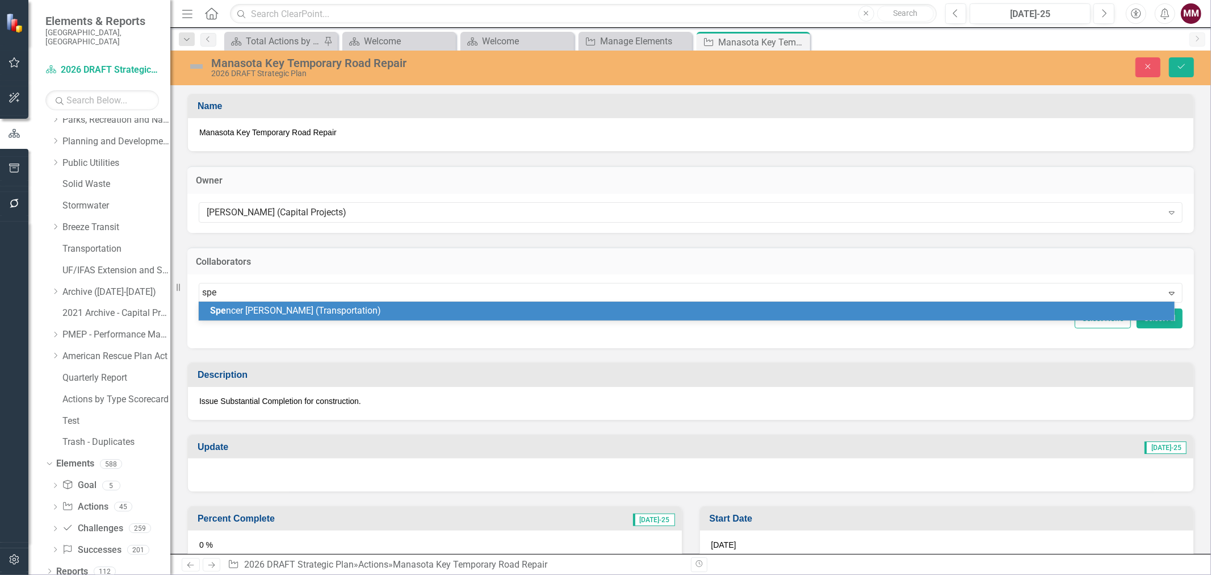
click at [237, 307] on span "Spe ncer [PERSON_NAME] (Transportation)" at bounding box center [295, 310] width 171 height 11
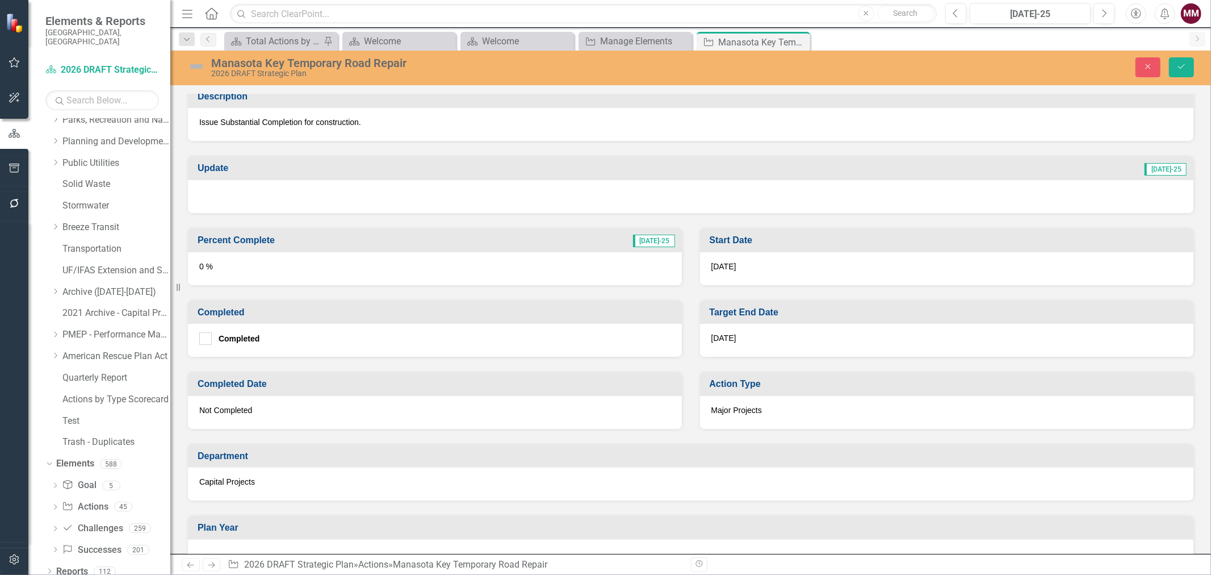
scroll to position [441, 0]
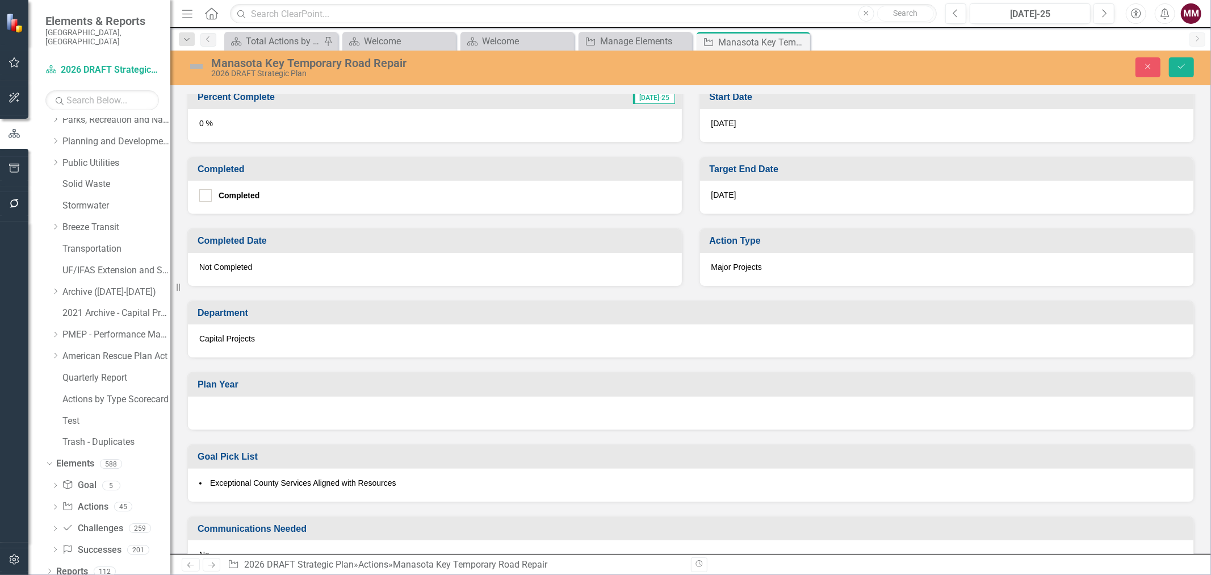
click at [393, 408] on div at bounding box center [691, 412] width 1006 height 33
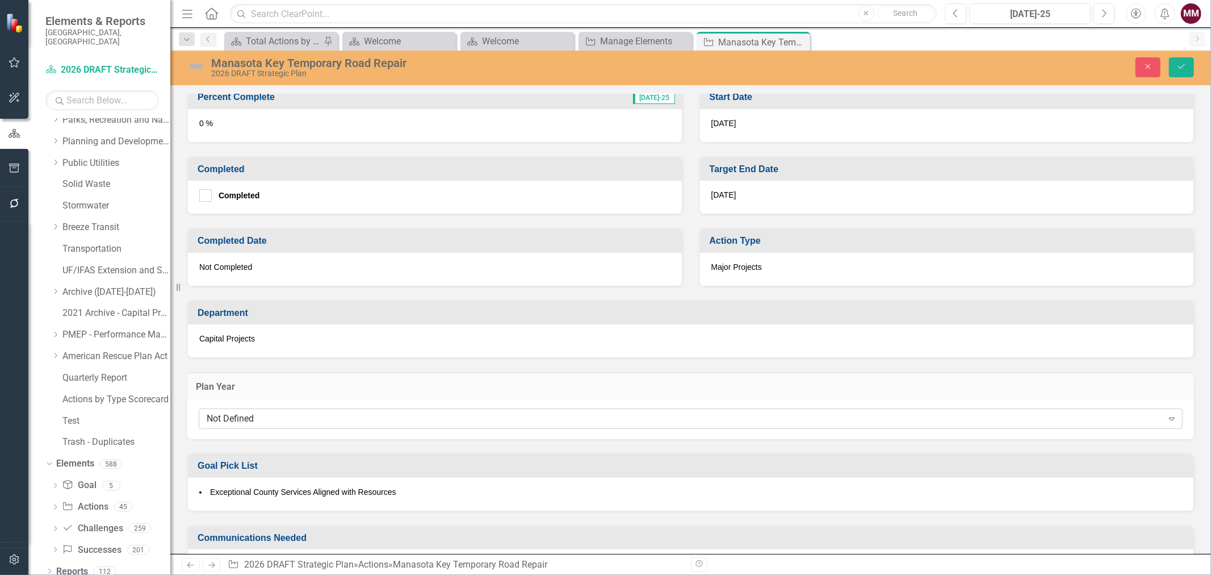
click at [387, 412] on div "Not Defined" at bounding box center [685, 418] width 956 height 13
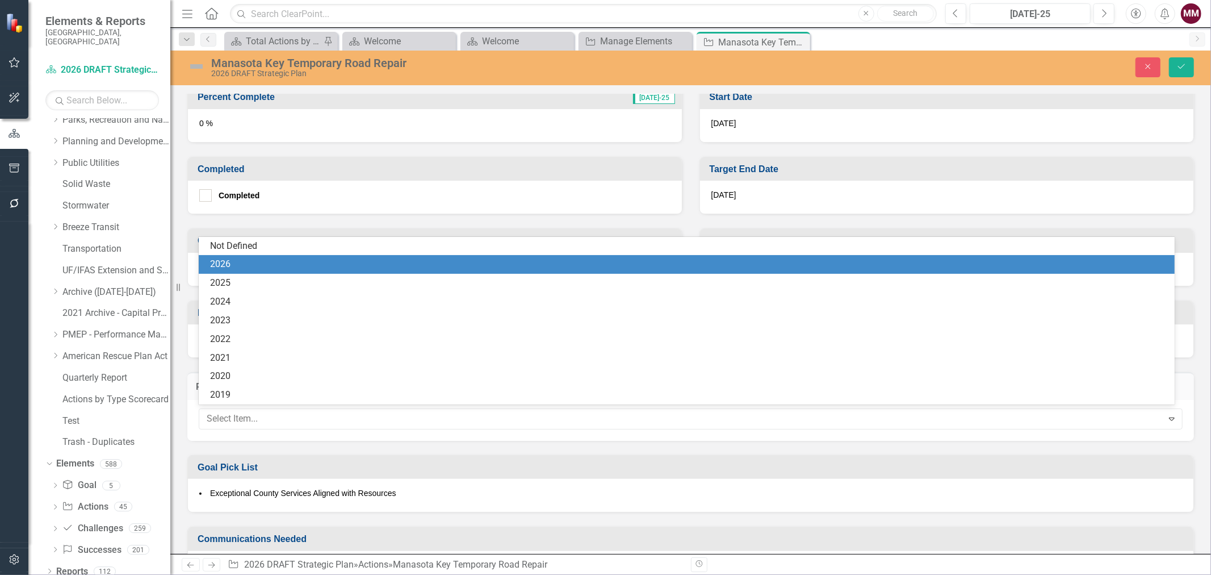
click at [265, 269] on div "2026" at bounding box center [689, 264] width 958 height 13
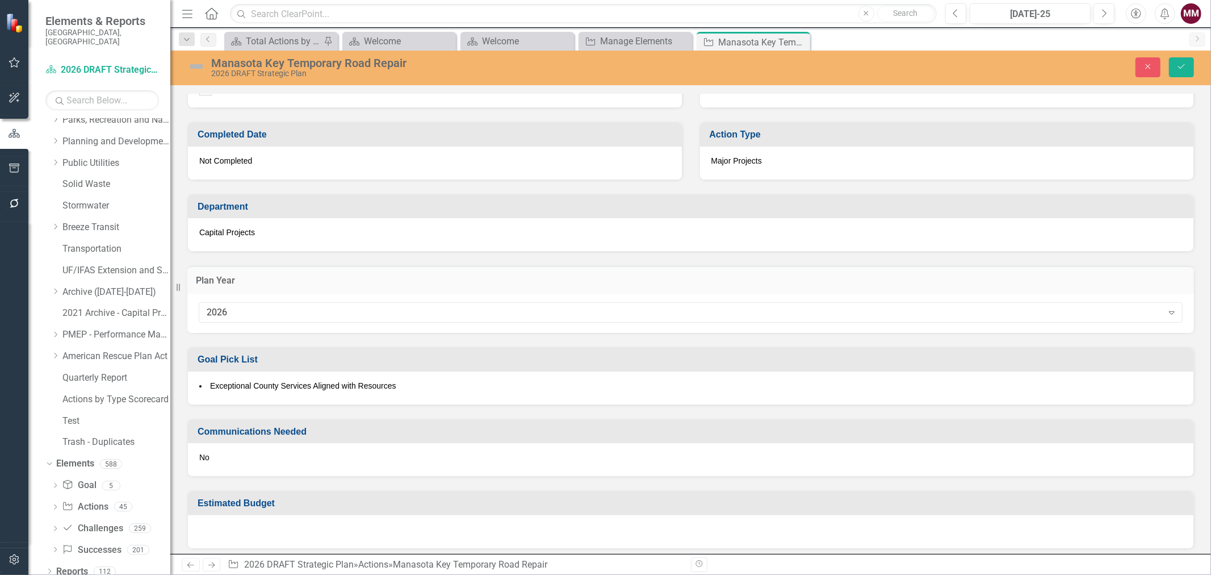
scroll to position [549, 0]
click at [1185, 70] on icon "Save" at bounding box center [1182, 66] width 10 height 8
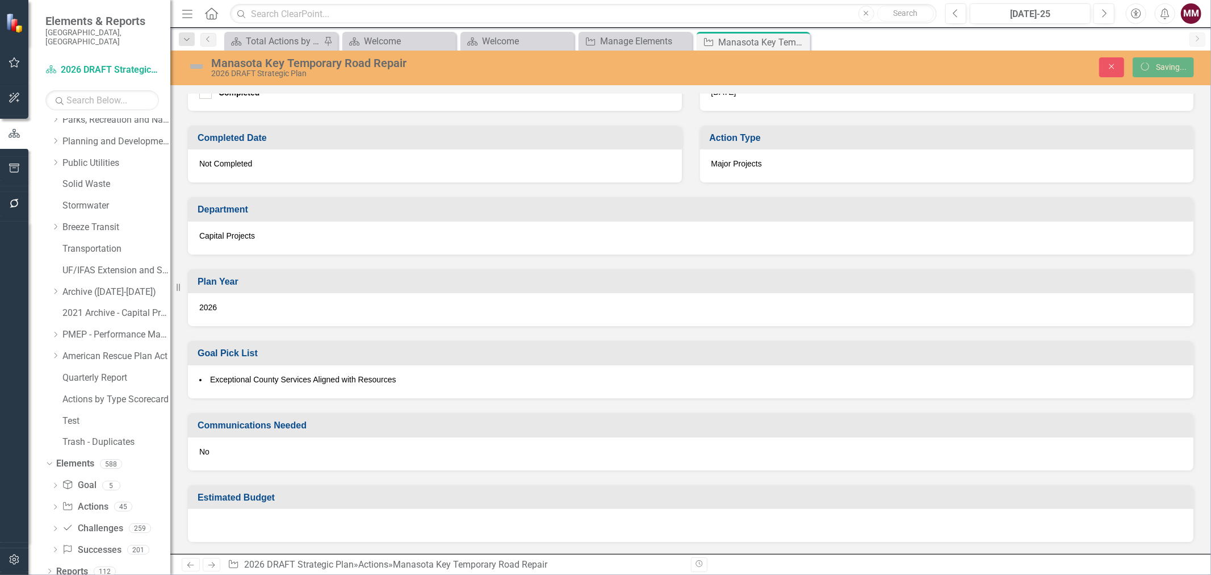
scroll to position [475, 0]
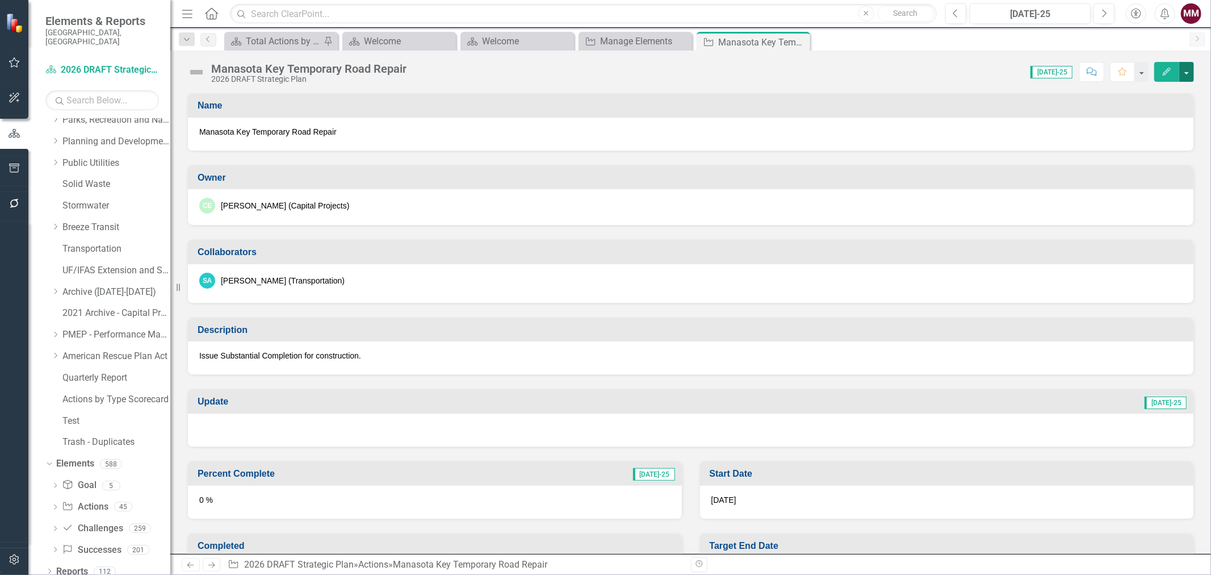
click at [1183, 63] on button "button" at bounding box center [1186, 72] width 15 height 20
click at [1165, 102] on link "Edit Edit Action" at bounding box center [1125, 92] width 138 height 21
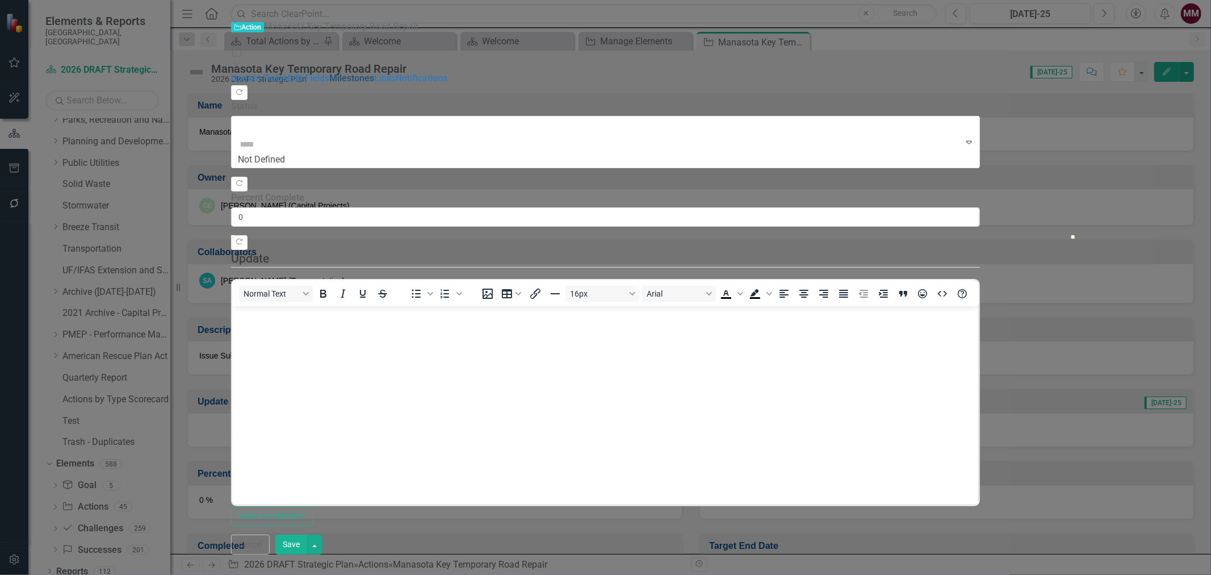
scroll to position [0, 0]
click at [287, 73] on link "Edit Fields" at bounding box center [308, 78] width 42 height 11
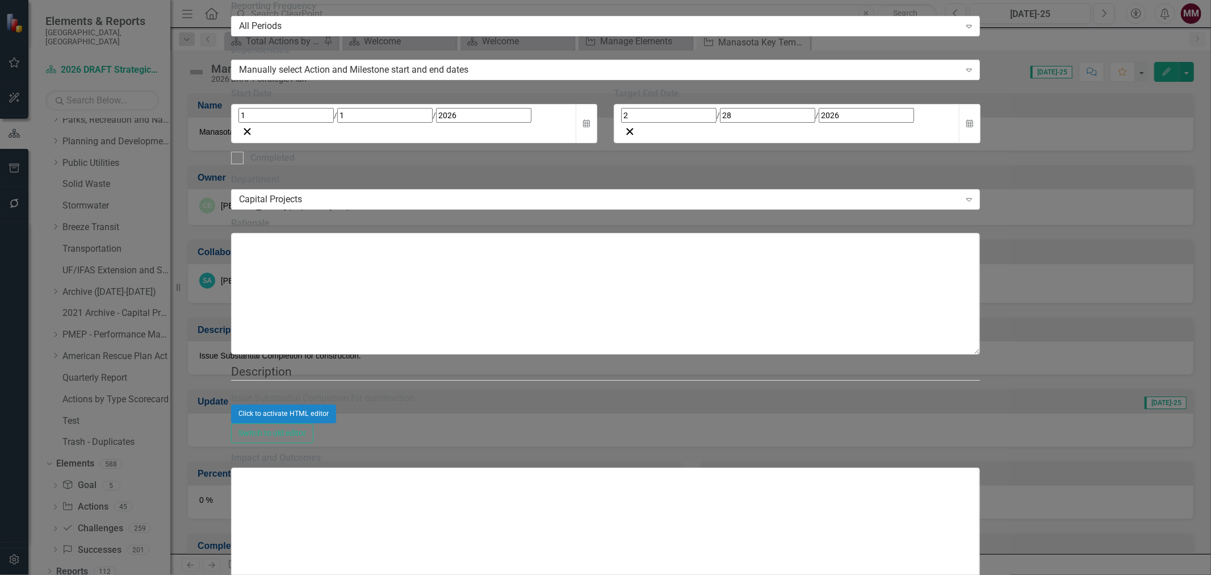
checkbox input "true"
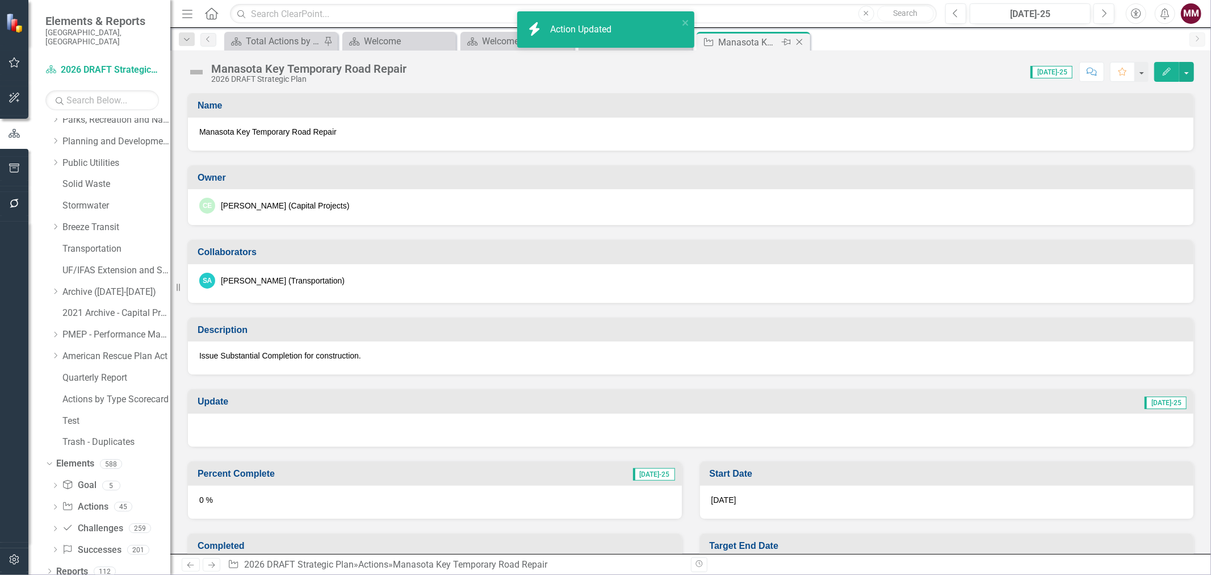
click at [801, 44] on icon "Close" at bounding box center [799, 41] width 11 height 9
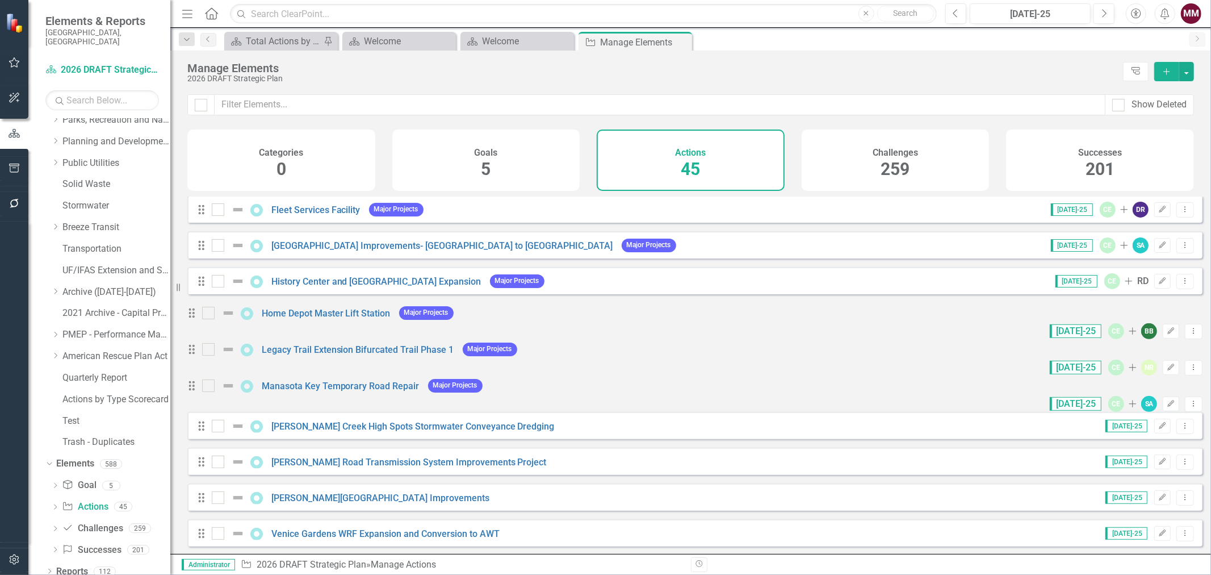
scroll to position [441, 0]
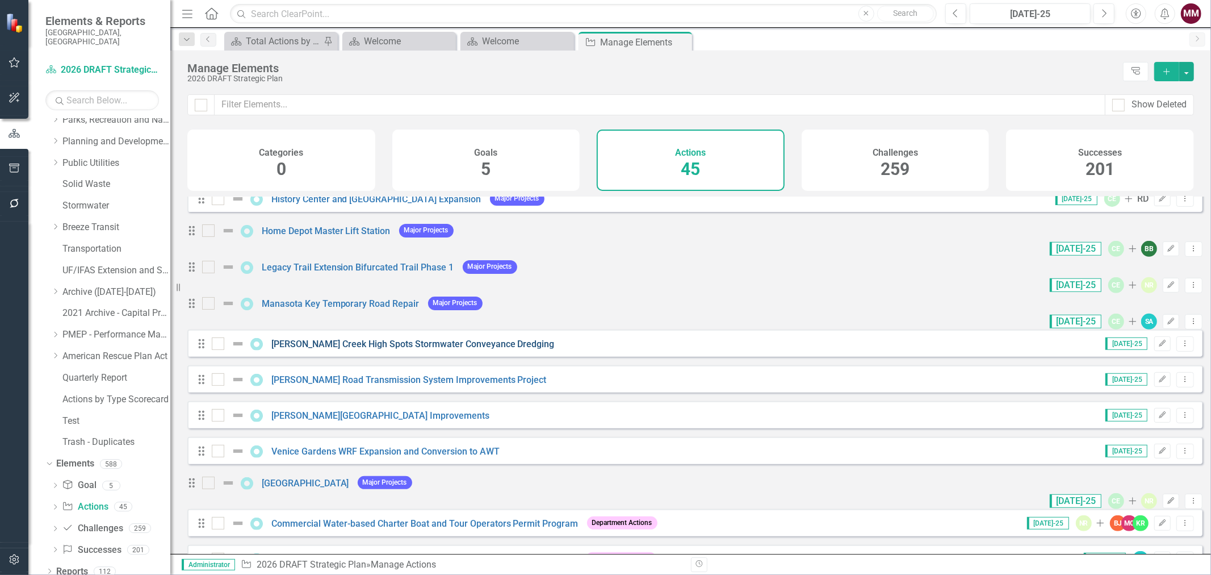
click at [464, 349] on link "[PERSON_NAME] Creek High Spots Stormwater Conveyance Dredging" at bounding box center [412, 343] width 283 height 11
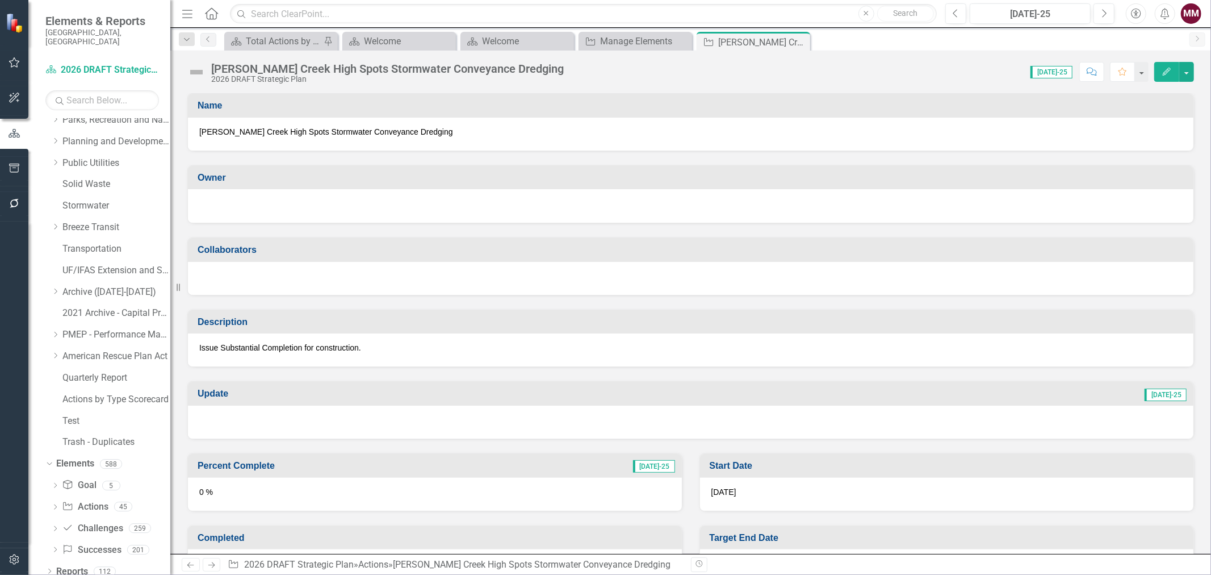
click at [305, 203] on div at bounding box center [690, 205] width 983 height 14
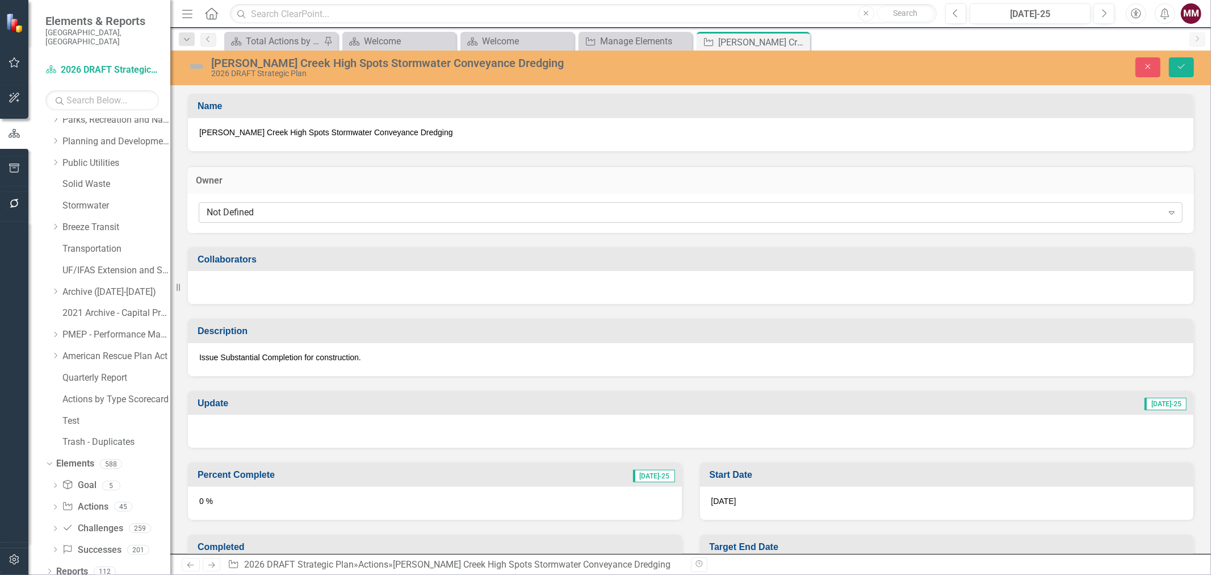
click at [304, 210] on div "Not Defined" at bounding box center [685, 212] width 956 height 13
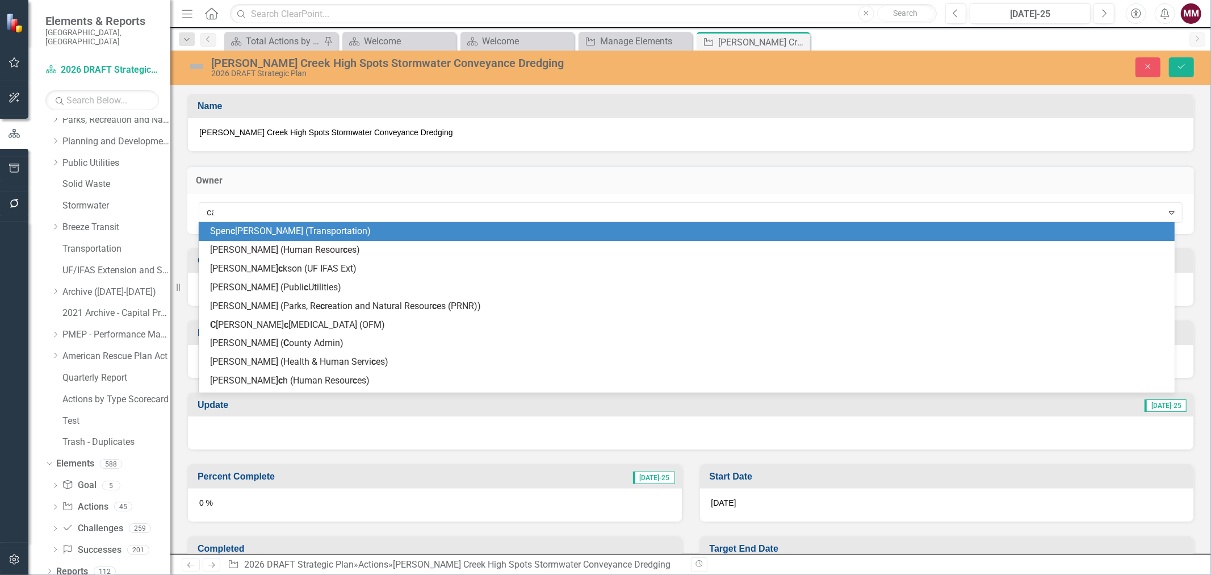
type input "car"
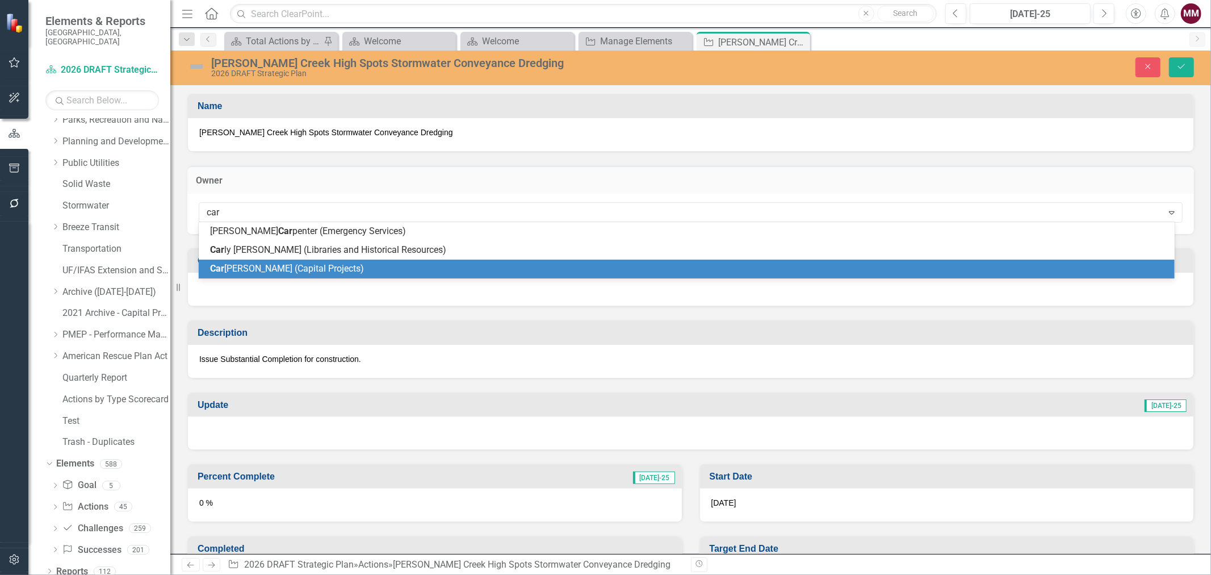
click at [297, 265] on span "Car [PERSON_NAME] (Capital Projects)" at bounding box center [287, 268] width 154 height 11
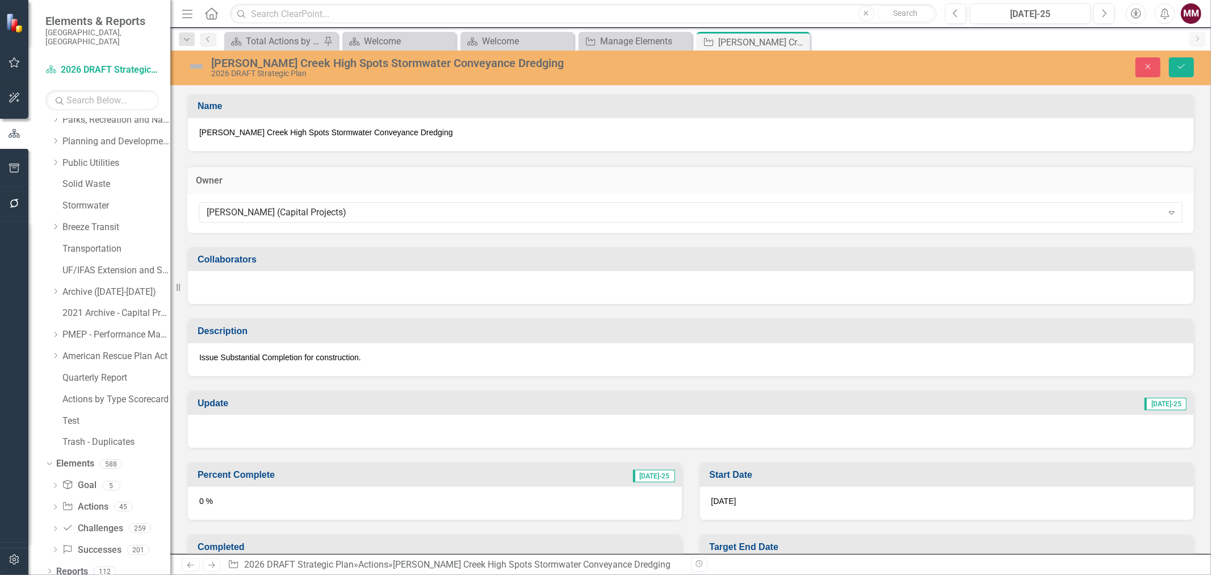
click at [294, 284] on div at bounding box center [691, 287] width 1006 height 33
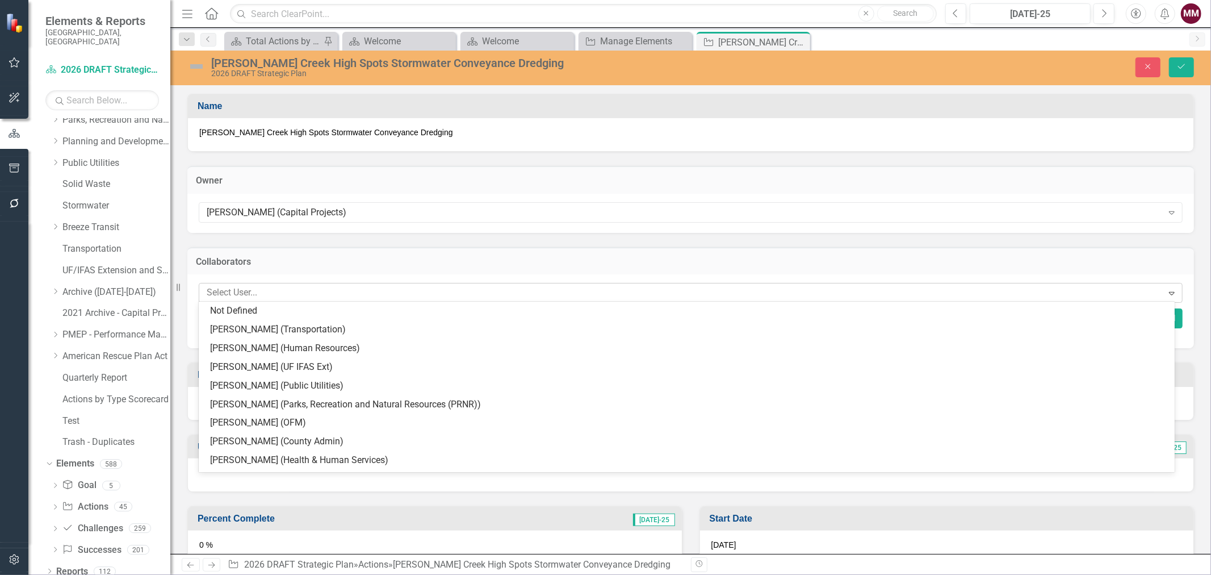
click at [292, 290] on div at bounding box center [682, 292] width 961 height 15
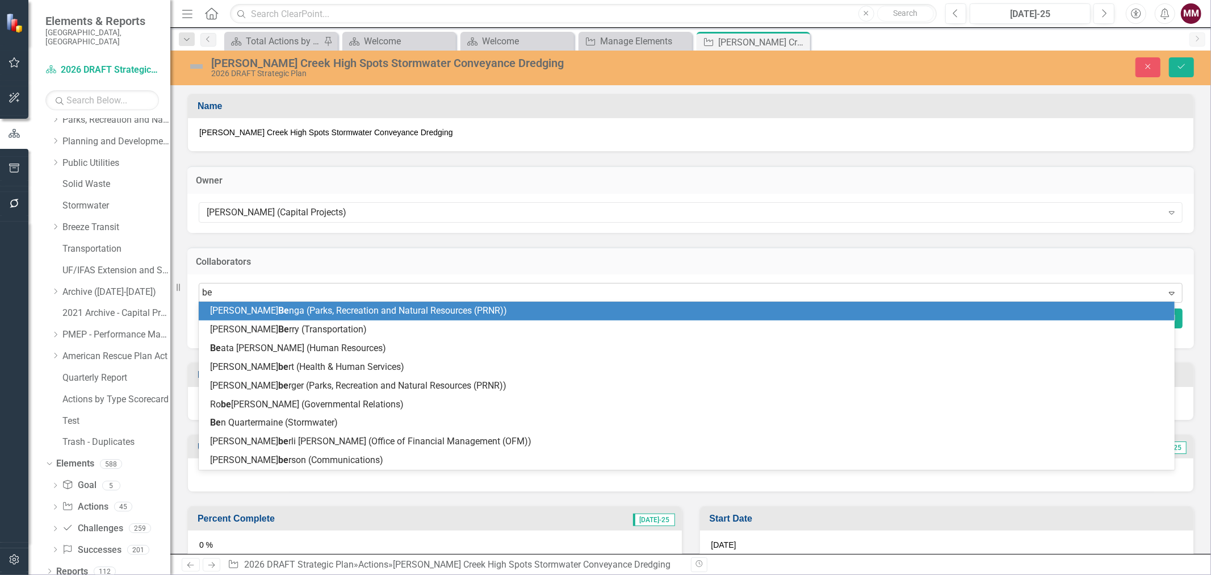
type input "ben"
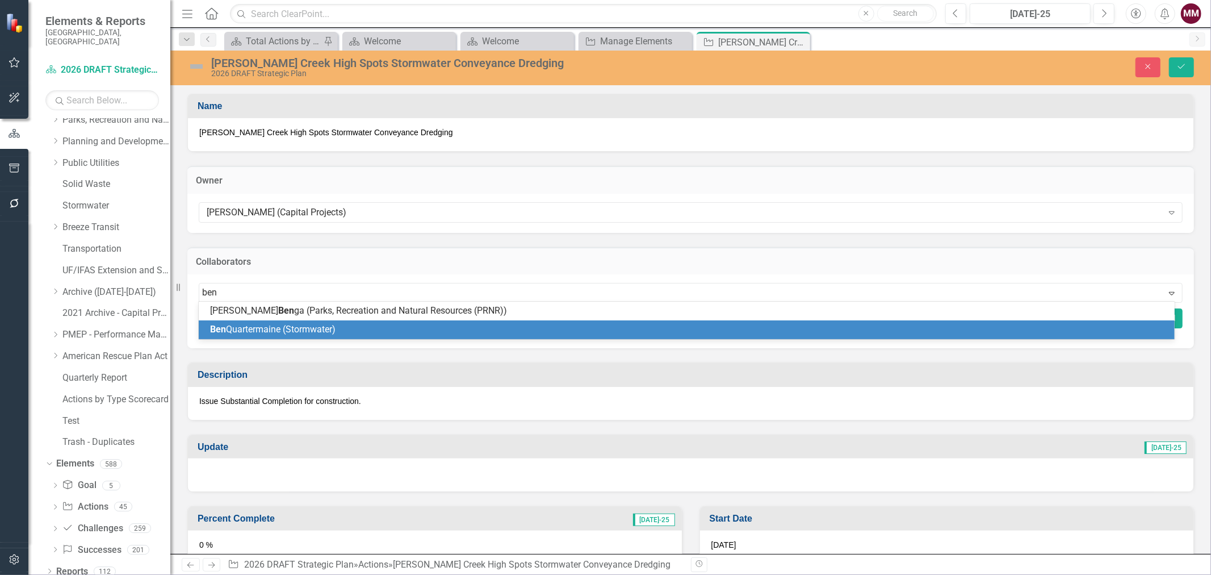
click at [277, 331] on span "[PERSON_NAME] (Stormwater)" at bounding box center [272, 329] width 125 height 11
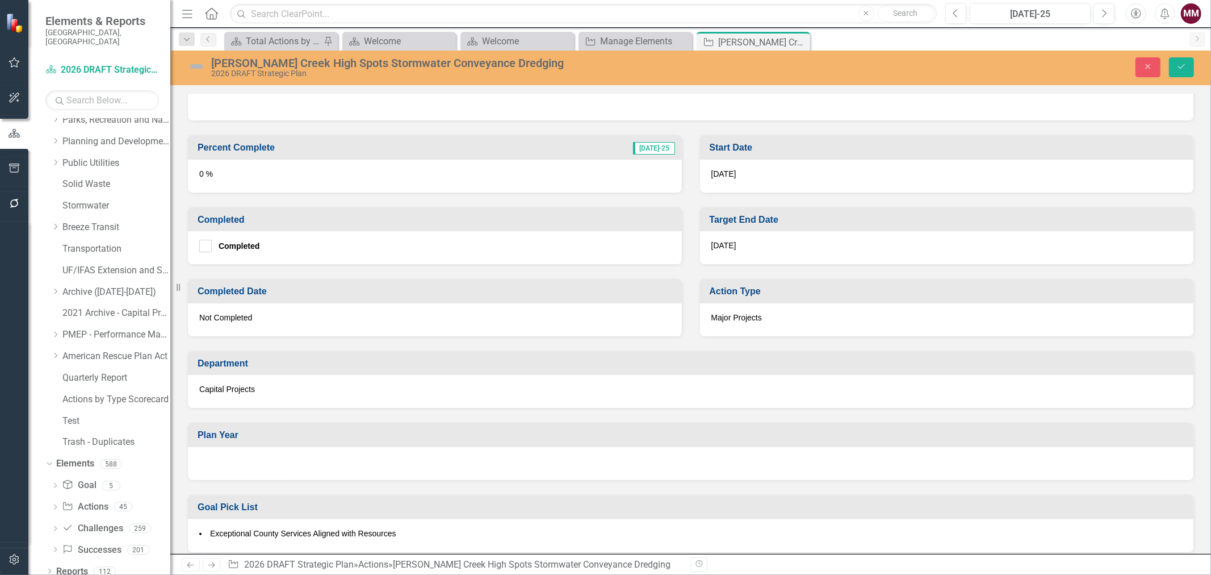
scroll to position [504, 0]
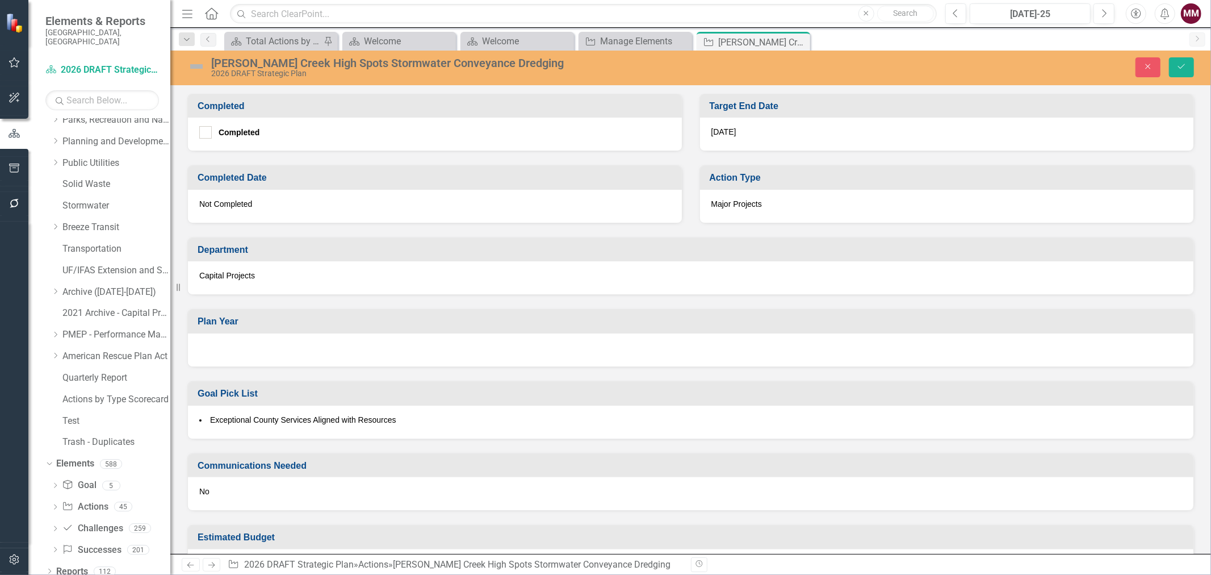
click at [273, 339] on div at bounding box center [691, 349] width 1006 height 33
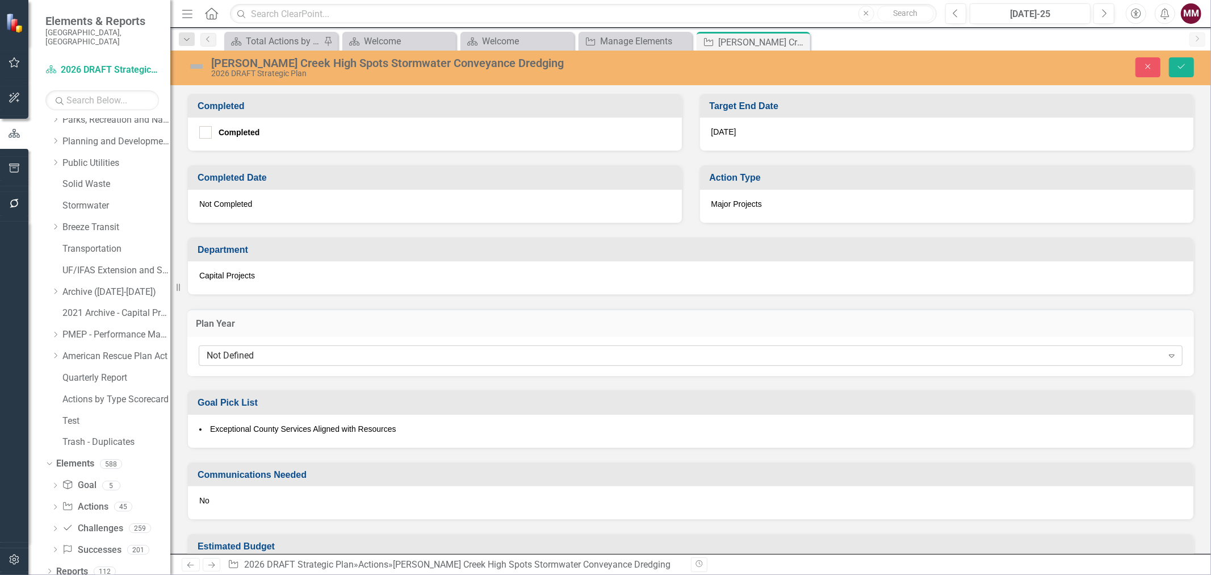
click at [270, 350] on div "Not Defined" at bounding box center [685, 355] width 956 height 13
click at [460, 424] on li "Exceptional County Services Aligned with Resources" at bounding box center [690, 428] width 983 height 11
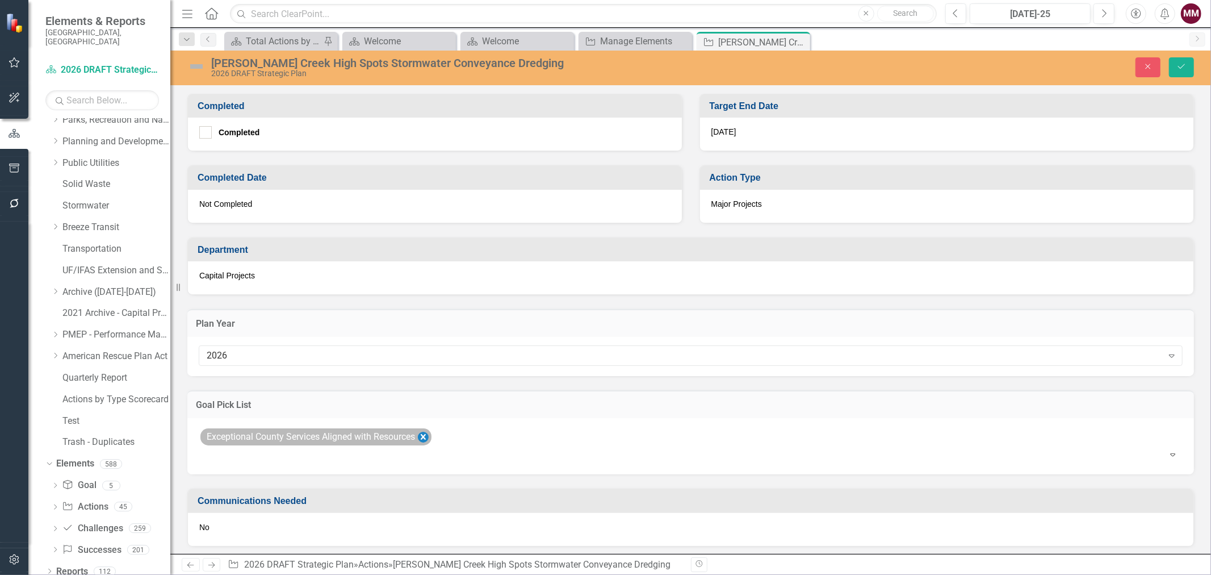
click at [426, 434] on icon "Remove Exceptional County Services Aligned with Resources" at bounding box center [423, 437] width 5 height 6
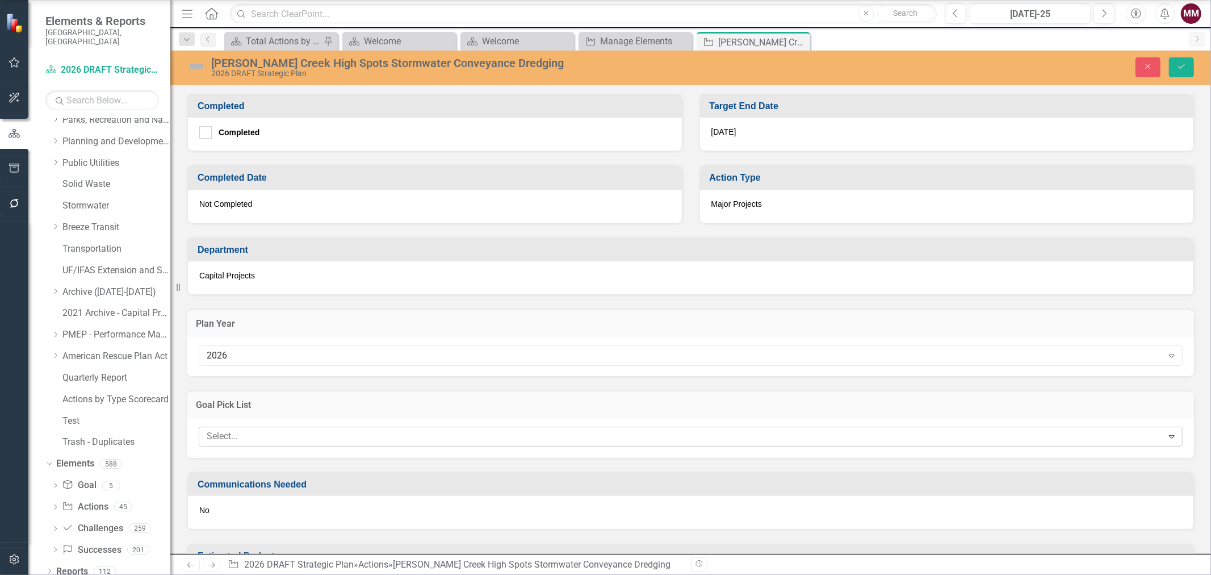
click at [429, 434] on div at bounding box center [682, 436] width 961 height 15
type input "saf"
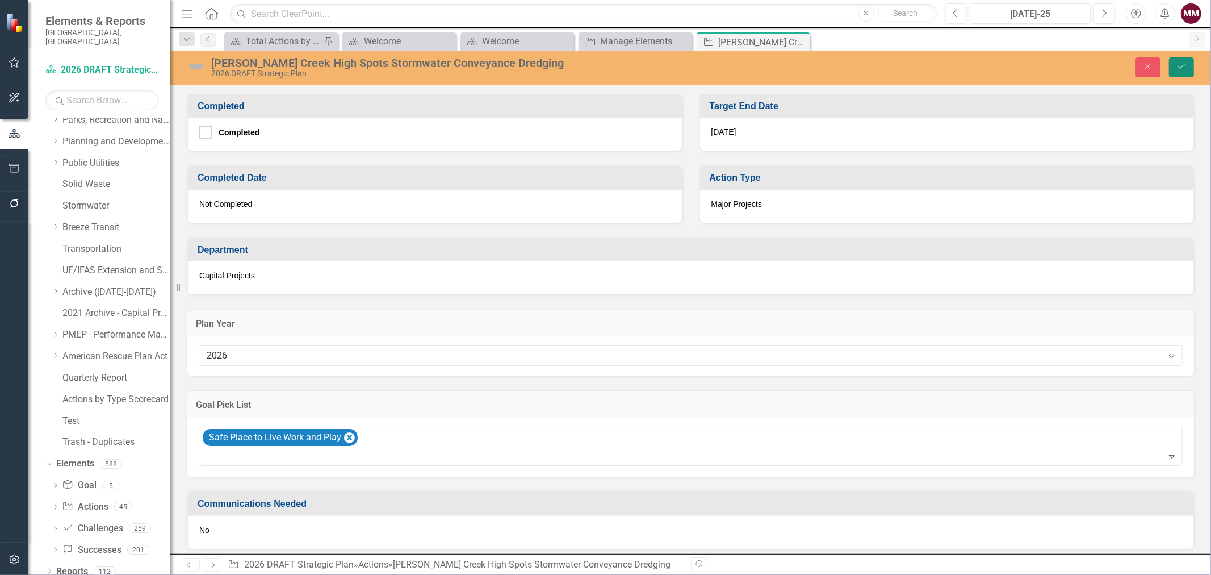
click at [1181, 67] on icon "Save" at bounding box center [1182, 66] width 10 height 8
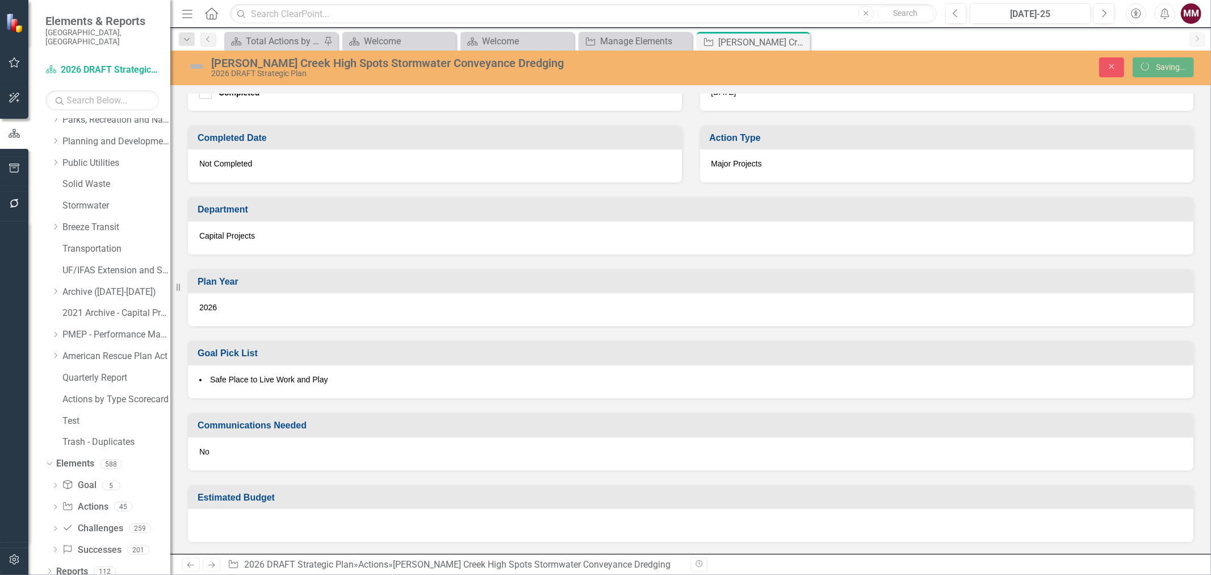
scroll to position [440, 0]
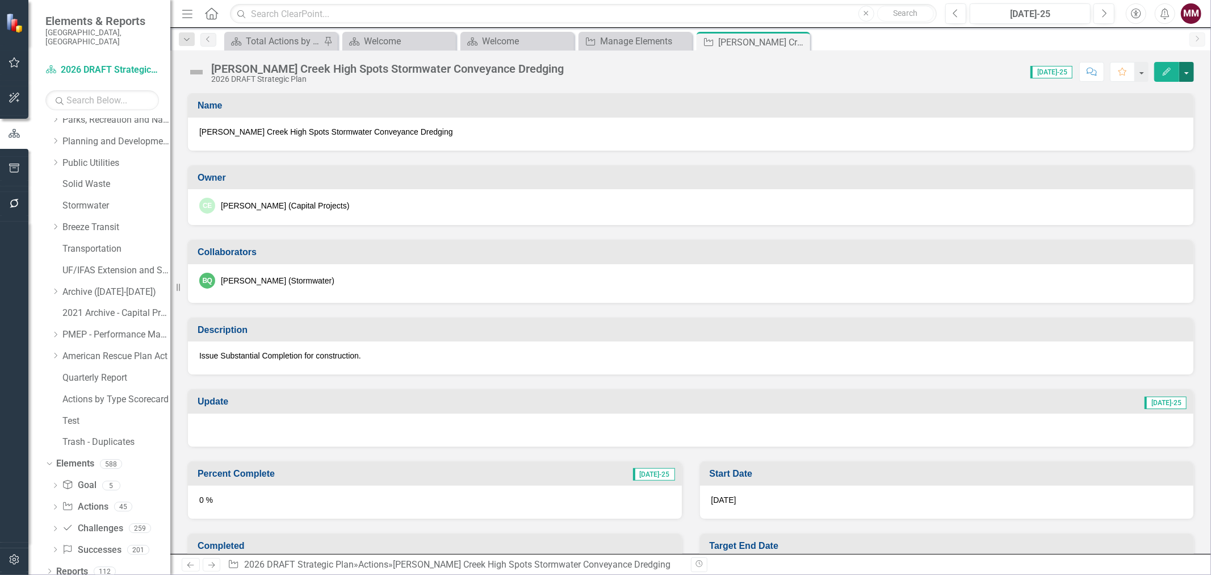
click at [1188, 72] on button "button" at bounding box center [1186, 72] width 15 height 20
click at [1171, 94] on link "Edit Edit Action" at bounding box center [1125, 92] width 138 height 21
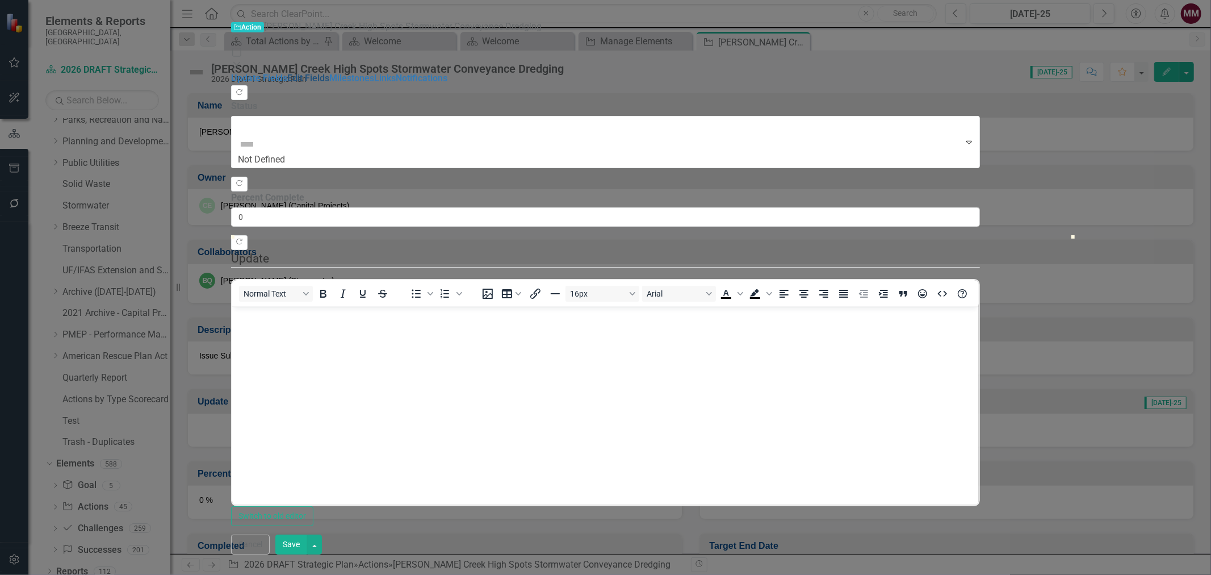
scroll to position [0, 0]
click at [287, 73] on link "Edit Fields" at bounding box center [308, 78] width 42 height 11
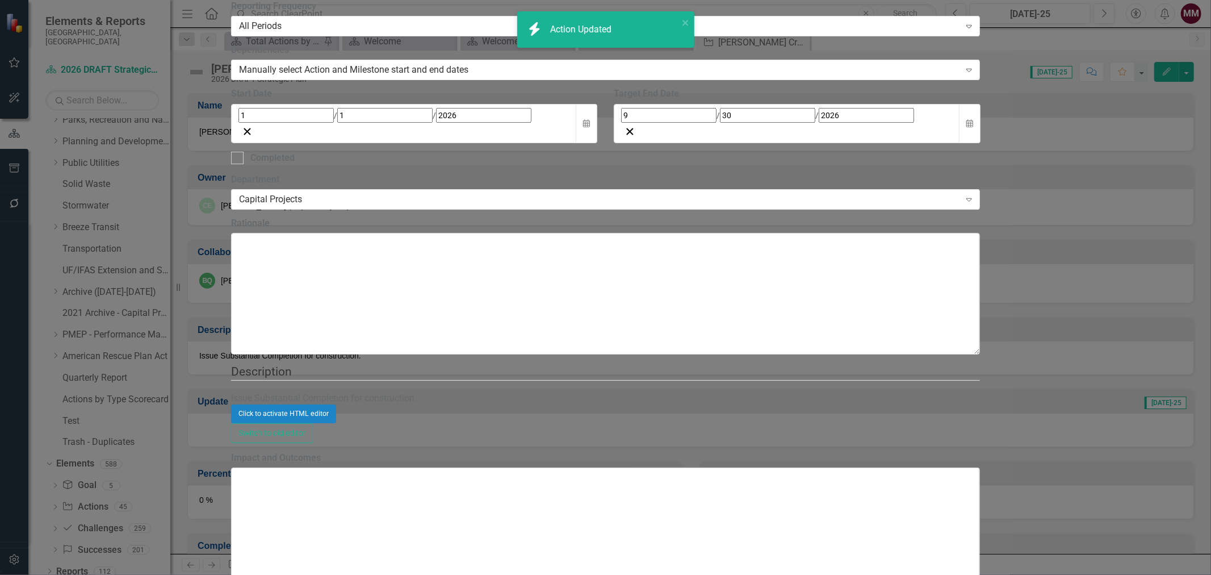
checkbox input "true"
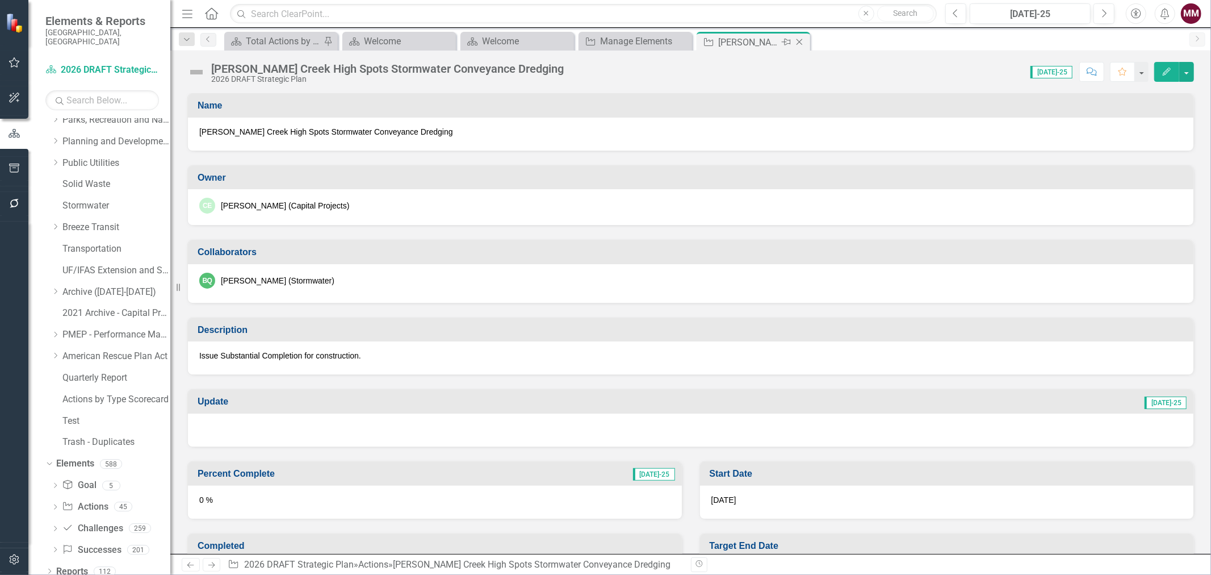
click at [799, 41] on icon at bounding box center [800, 42] width 6 height 6
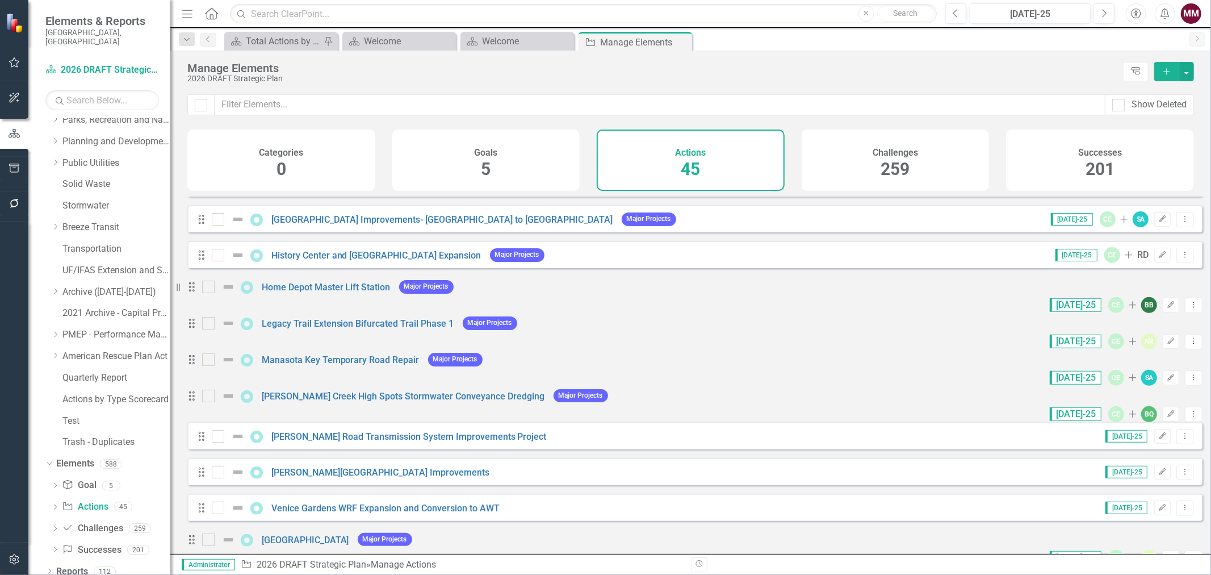
scroll to position [441, 0]
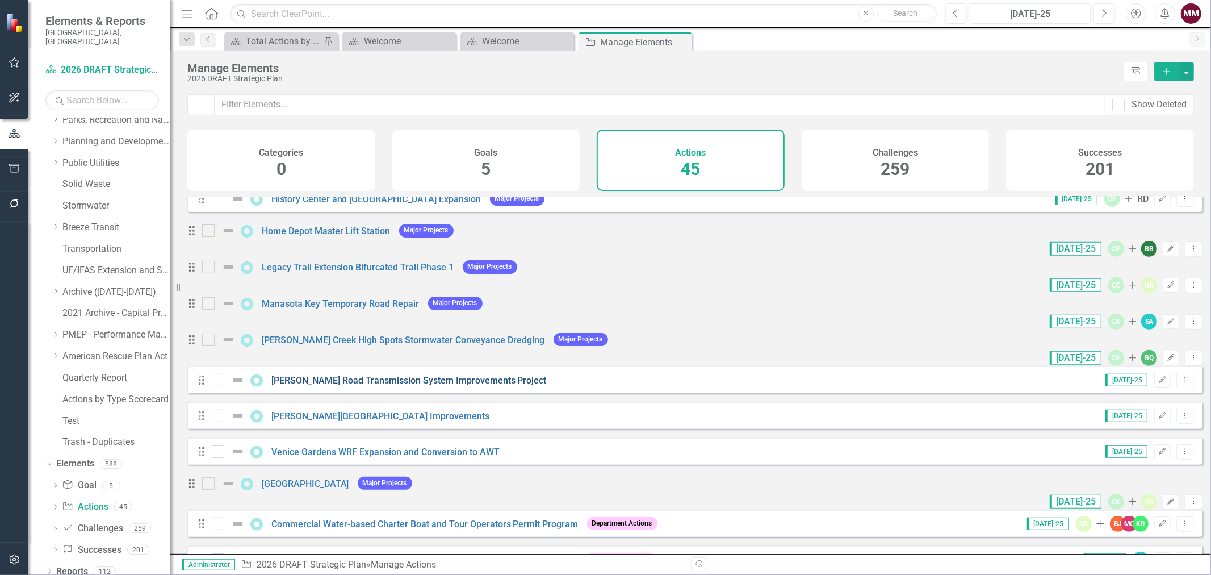
click at [470, 383] on link "[PERSON_NAME] Road Transmission System Improvements Project" at bounding box center [408, 380] width 275 height 11
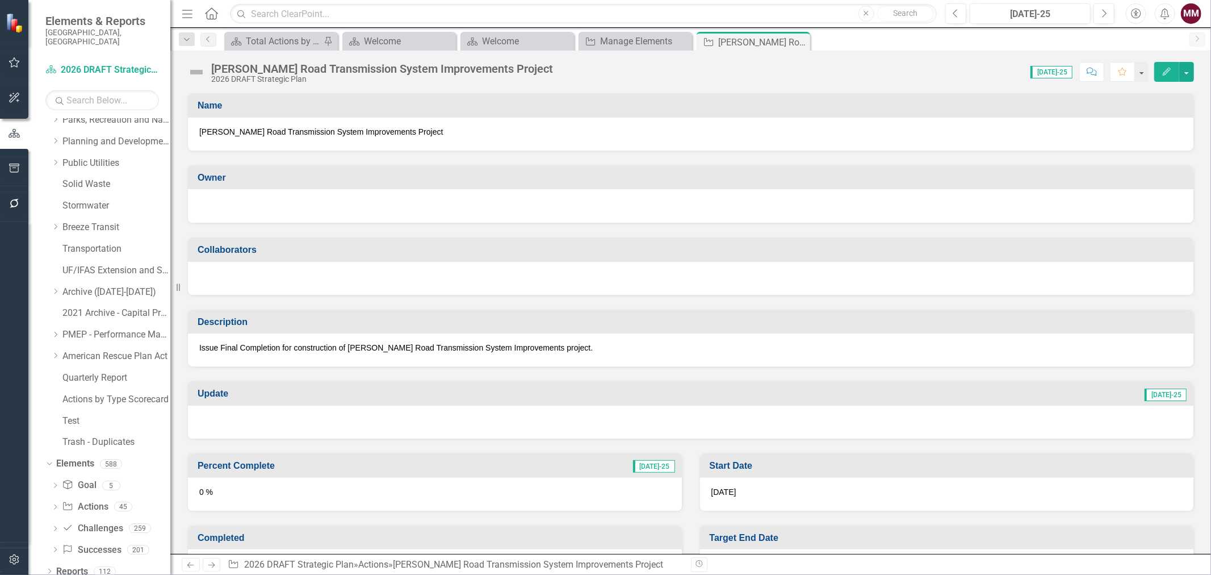
click at [234, 200] on div at bounding box center [690, 205] width 983 height 14
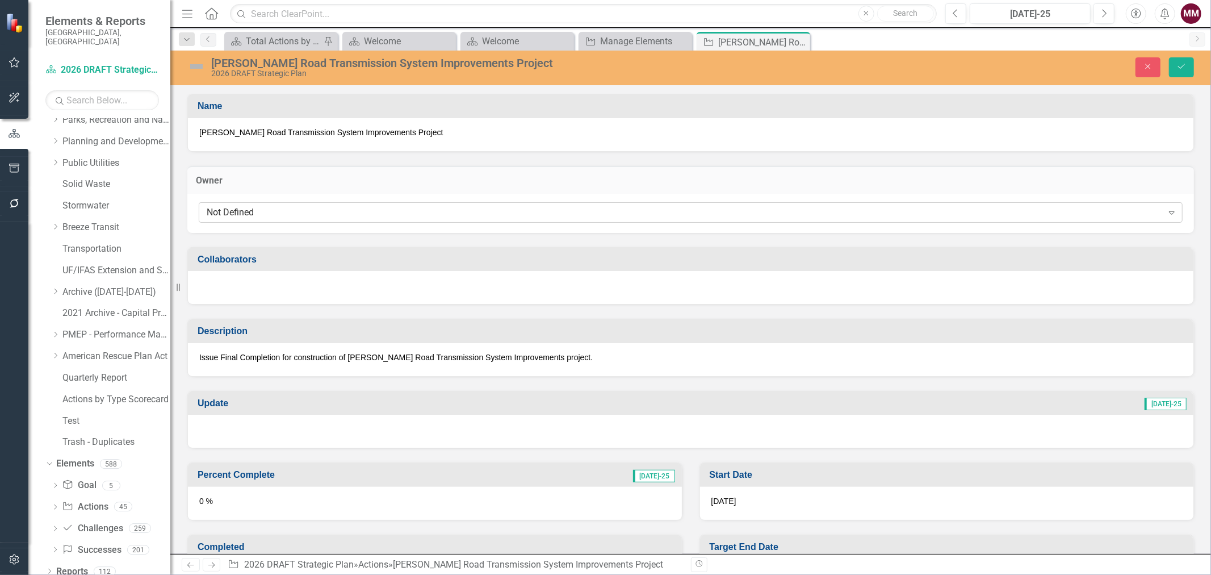
click at [237, 207] on div "Not Defined" at bounding box center [685, 212] width 956 height 13
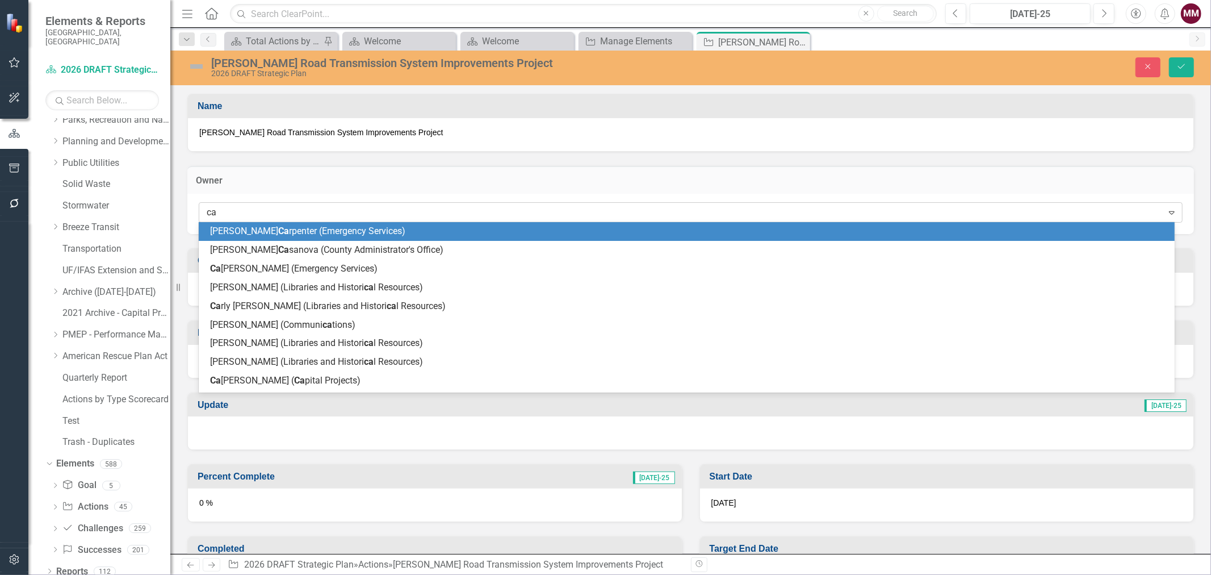
type input "car"
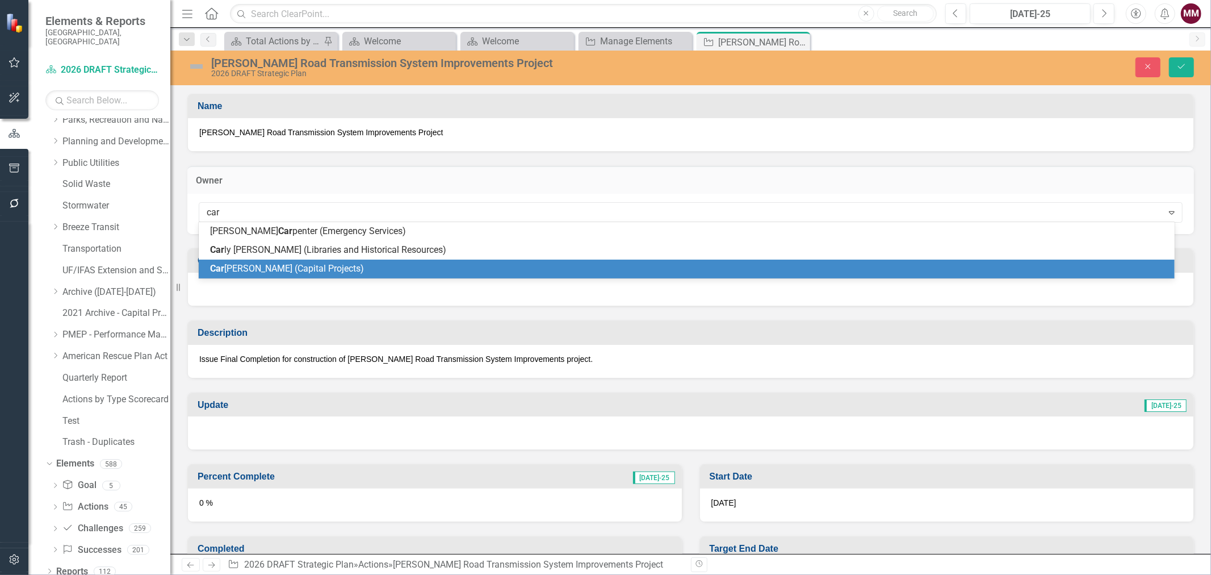
click at [245, 268] on span "Car [PERSON_NAME] (Capital Projects)" at bounding box center [287, 268] width 154 height 11
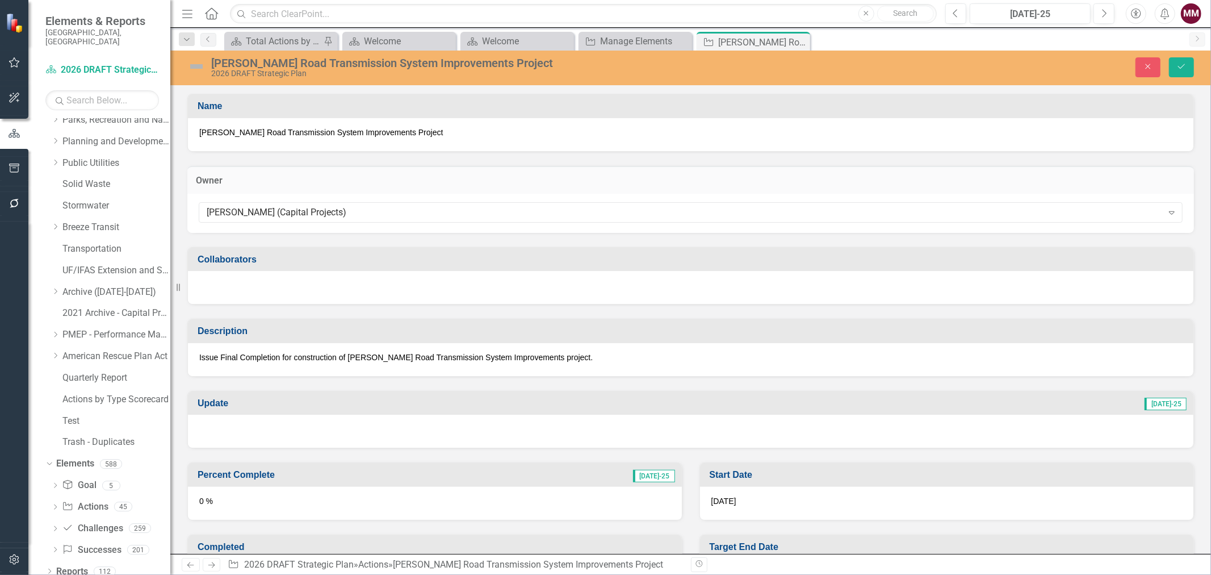
click at [245, 291] on div at bounding box center [691, 287] width 1006 height 33
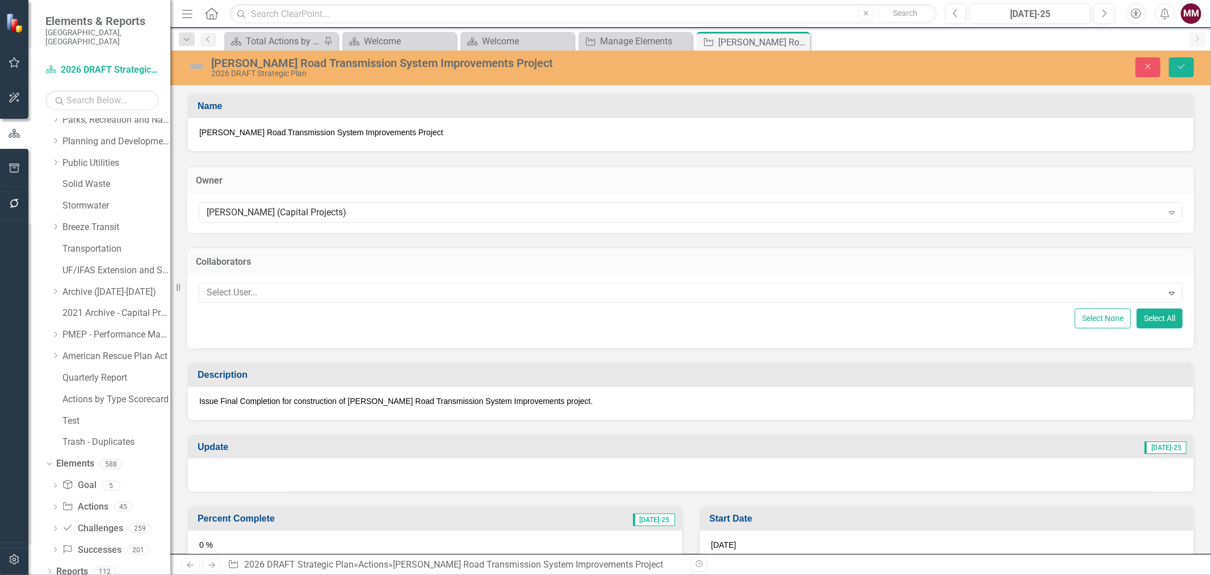
click at [245, 291] on div at bounding box center [682, 292] width 961 height 15
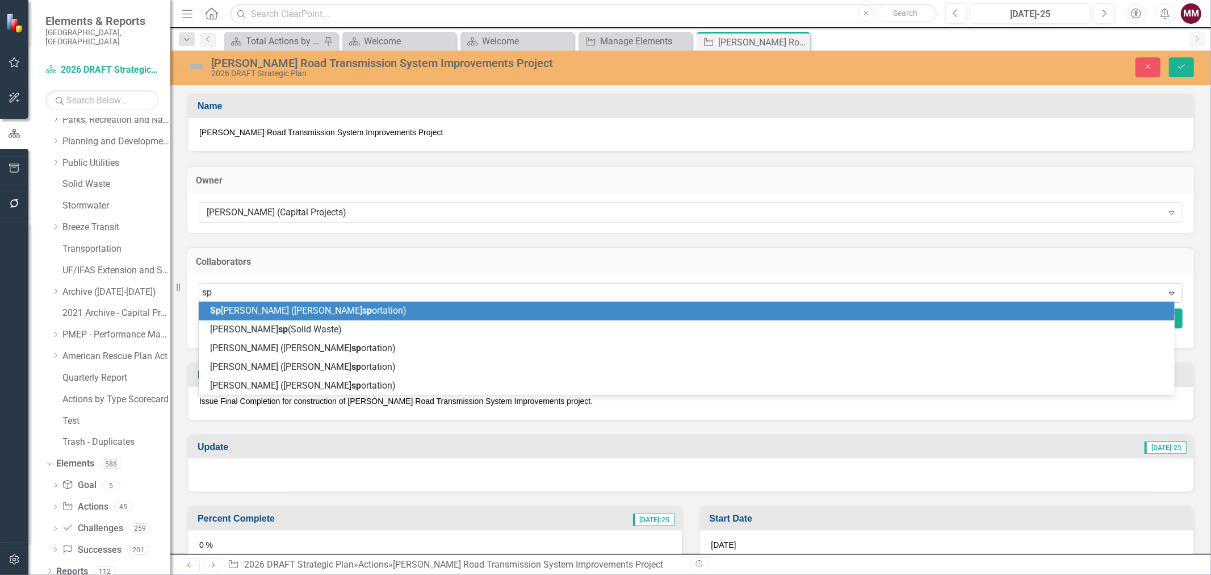
type input "spe"
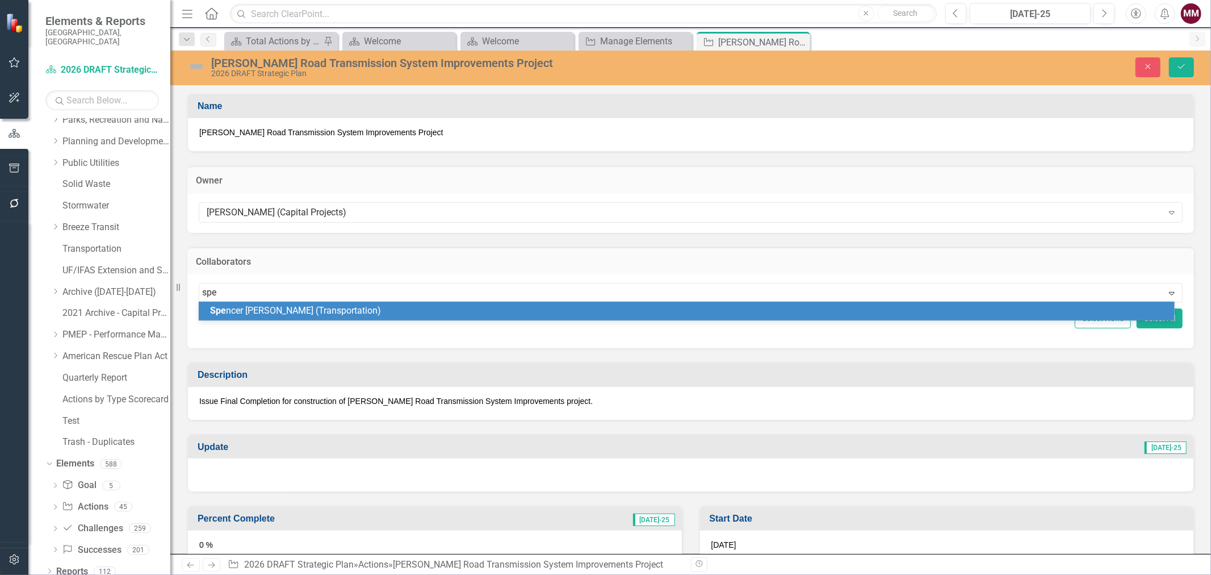
click at [234, 308] on span "Spe ncer [PERSON_NAME] (Transportation)" at bounding box center [295, 310] width 171 height 11
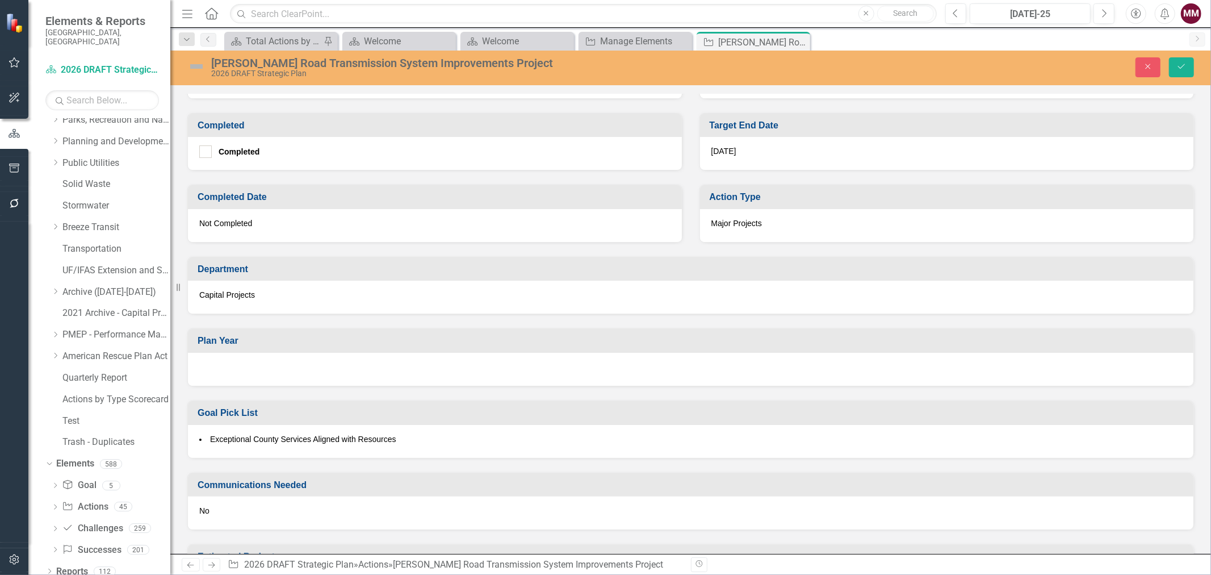
scroll to position [504, 0]
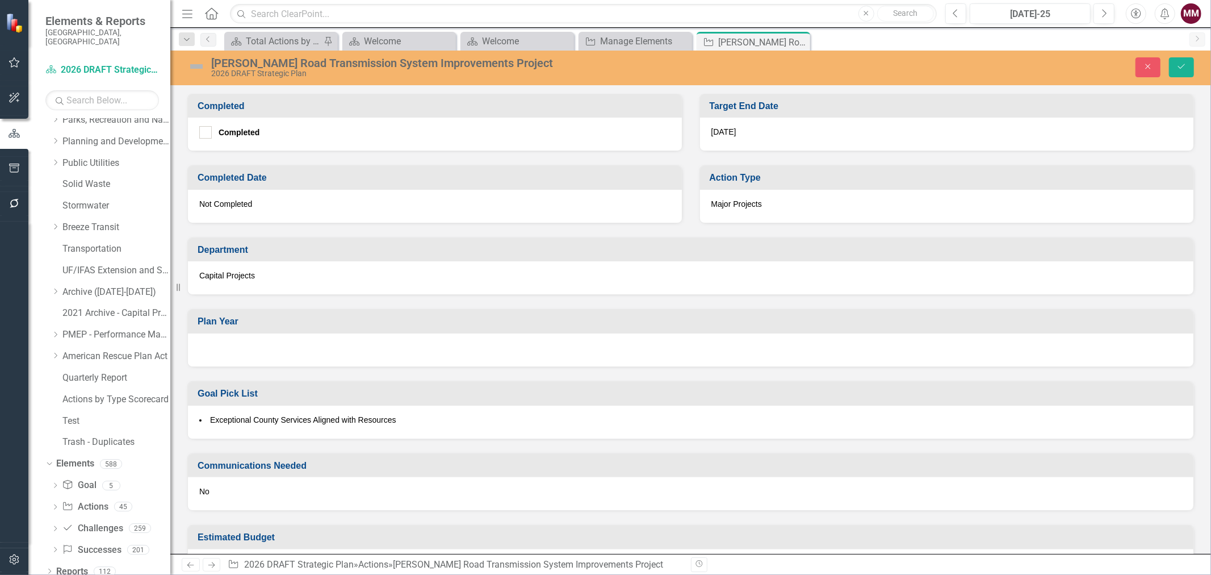
click at [308, 353] on div at bounding box center [691, 349] width 1006 height 33
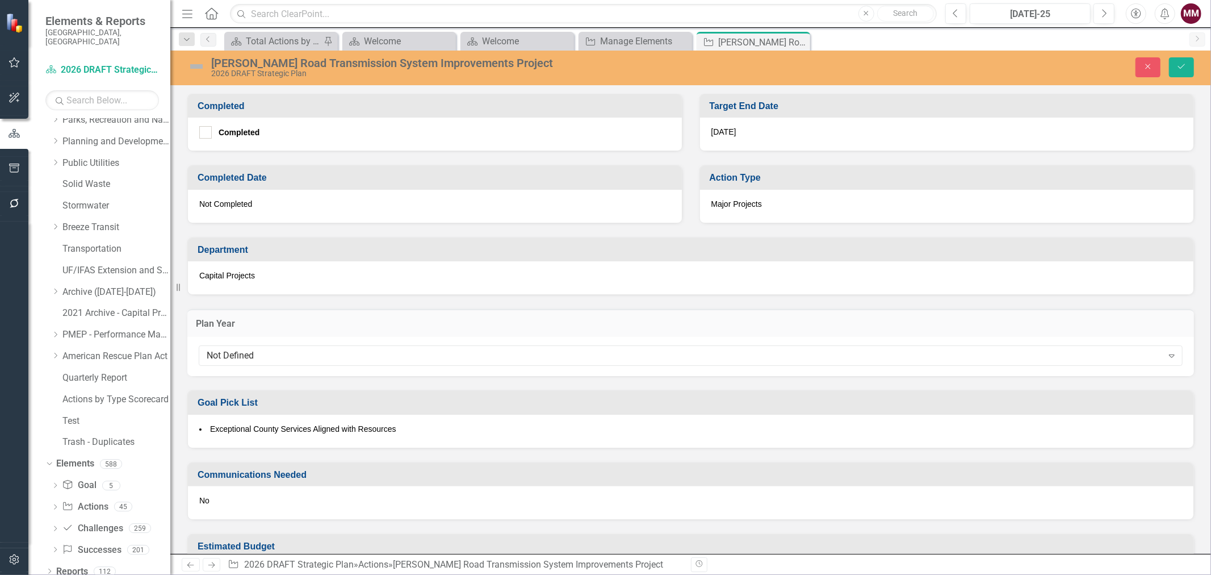
click at [308, 353] on div "Not Defined" at bounding box center [685, 355] width 956 height 13
click at [1179, 60] on button "Save" at bounding box center [1181, 67] width 25 height 20
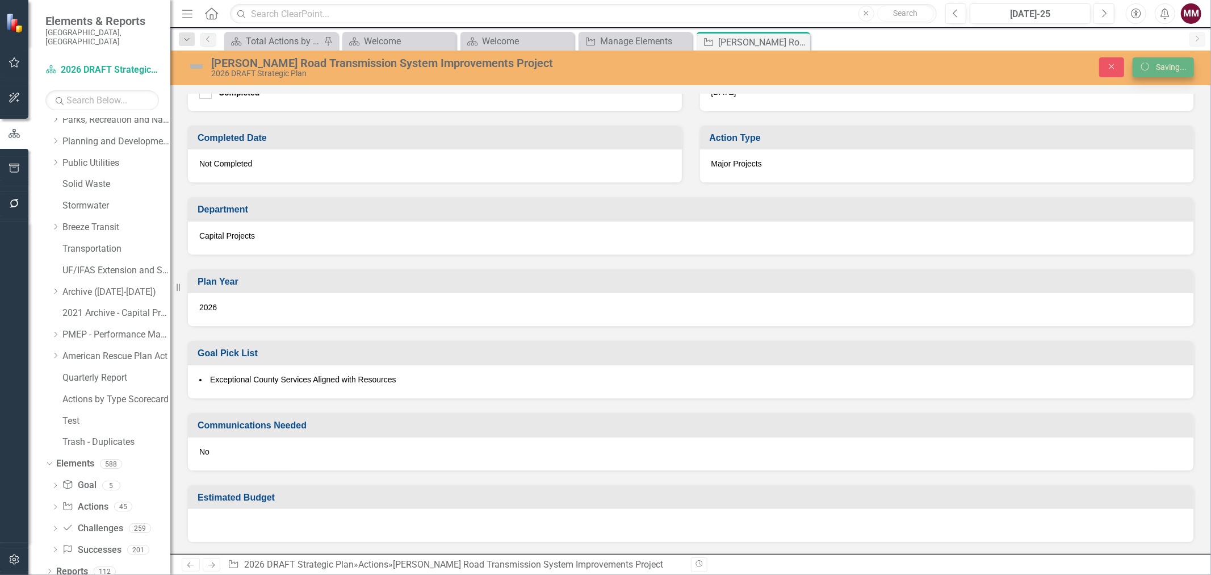
scroll to position [440, 0]
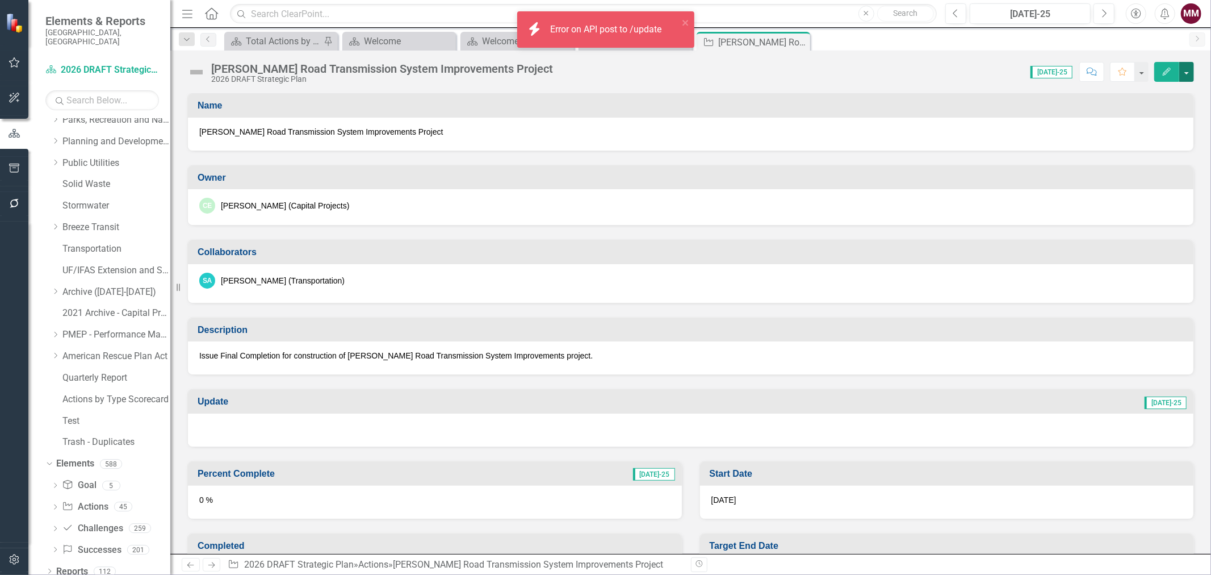
click at [1183, 73] on button "button" at bounding box center [1186, 72] width 15 height 20
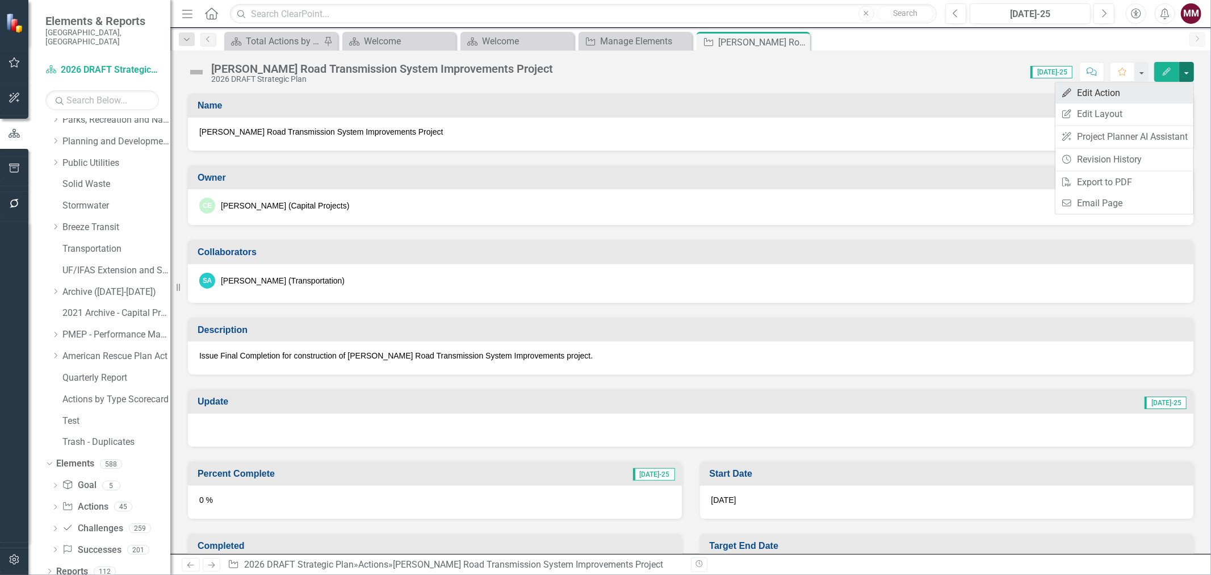
click at [1161, 92] on link "Edit Edit Action" at bounding box center [1125, 92] width 138 height 21
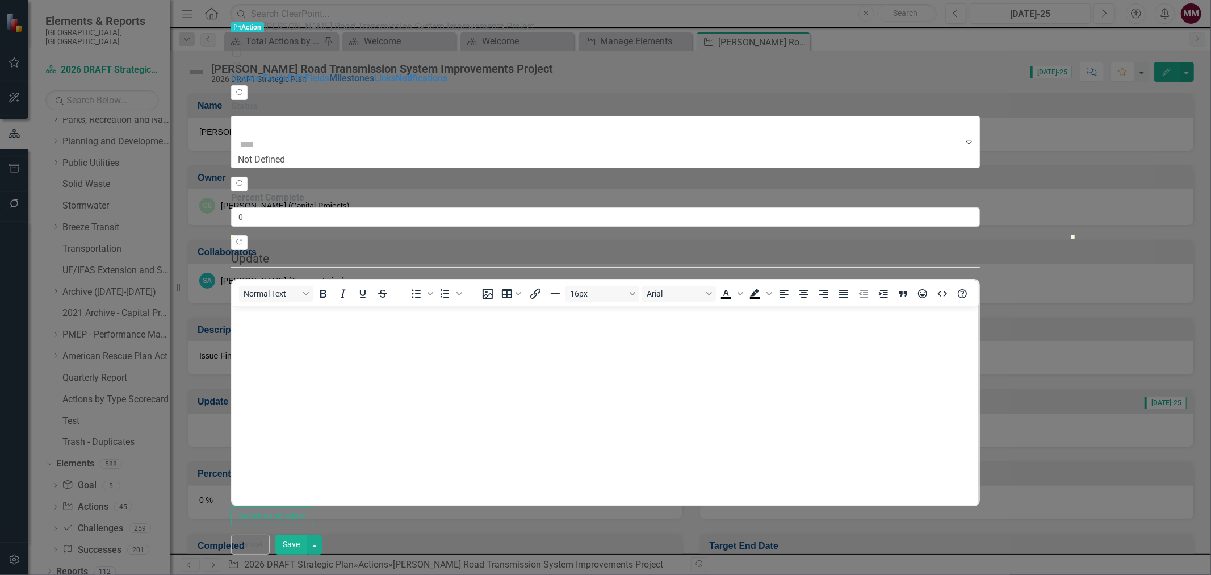
scroll to position [0, 0]
click at [287, 73] on link "Edit Fields" at bounding box center [308, 78] width 42 height 11
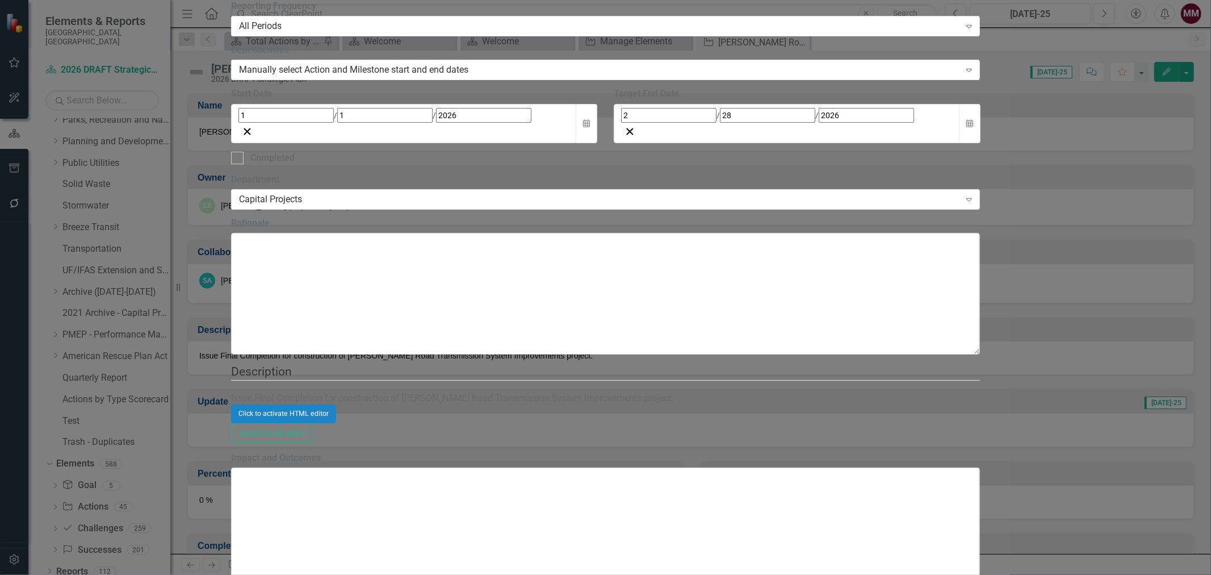
checkbox input "true"
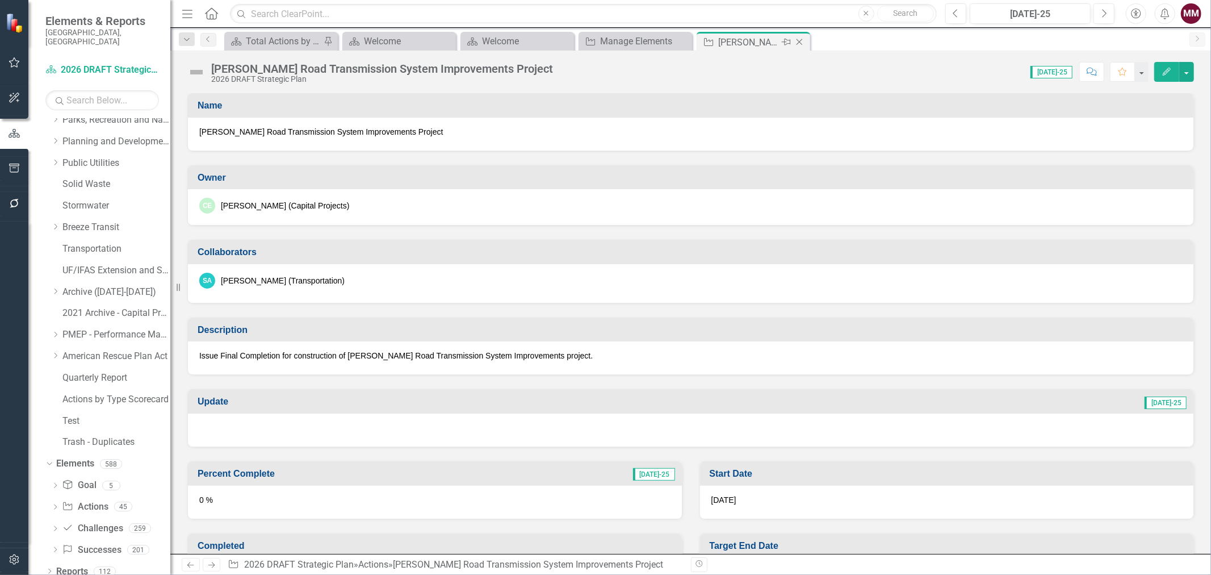
click at [797, 43] on icon "Close" at bounding box center [799, 41] width 11 height 9
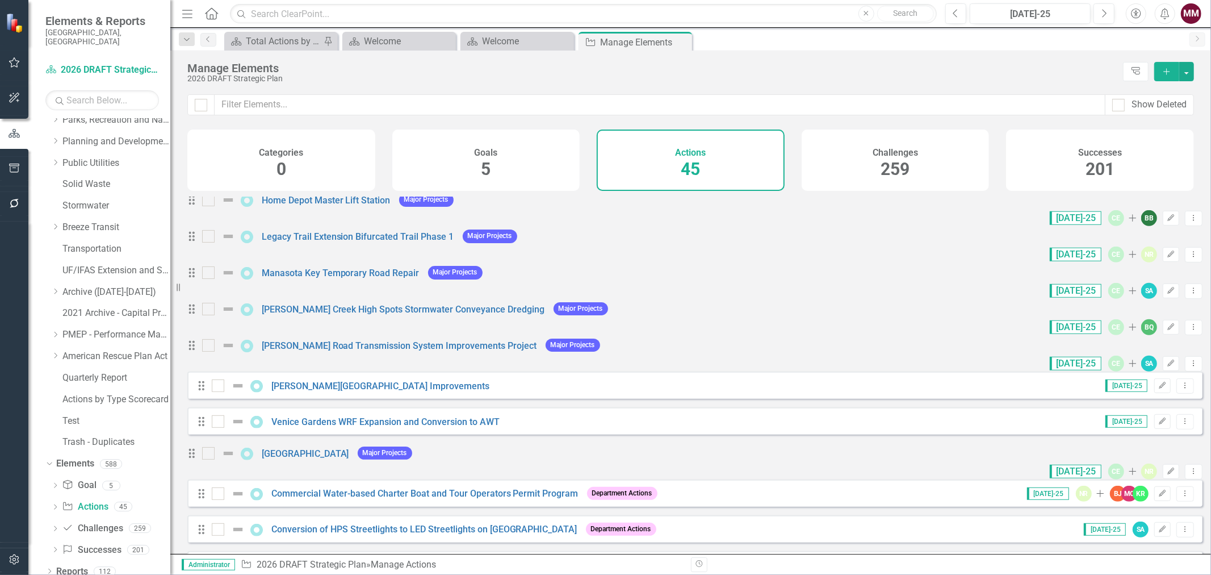
scroll to position [504, 0]
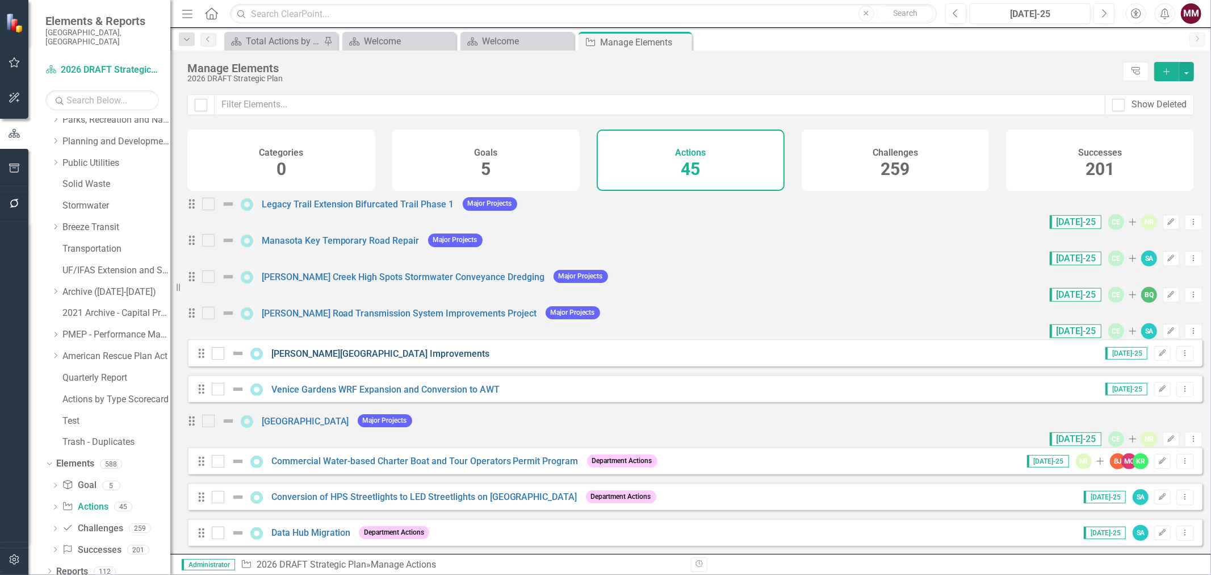
click at [344, 354] on link "[PERSON_NAME][GEOGRAPHIC_DATA] Improvements" at bounding box center [380, 353] width 218 height 11
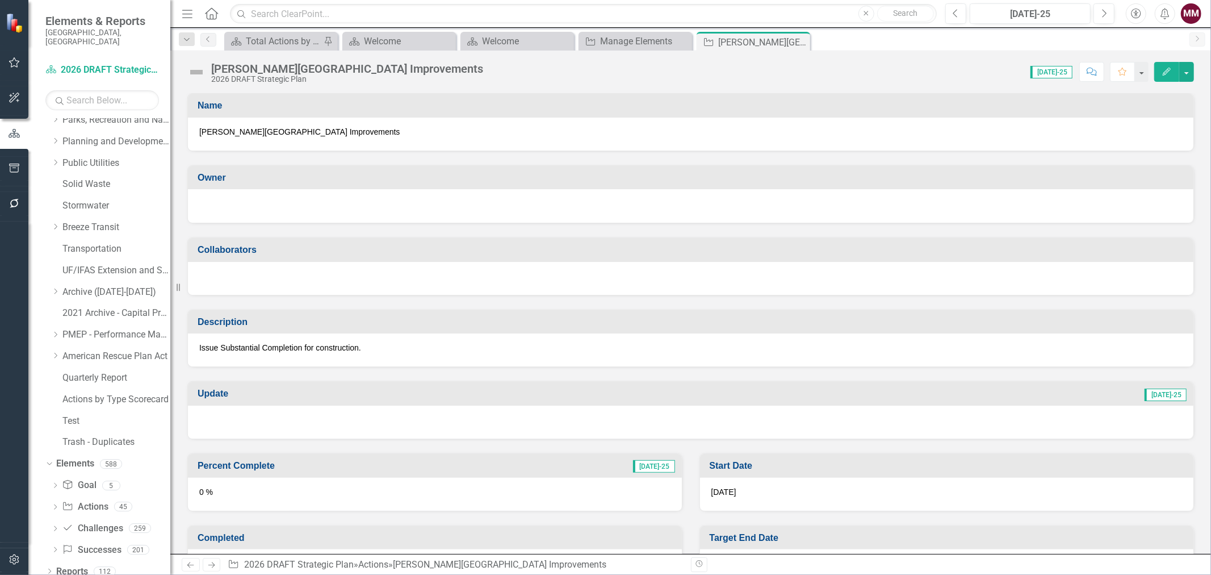
click at [284, 202] on div at bounding box center [690, 205] width 983 height 14
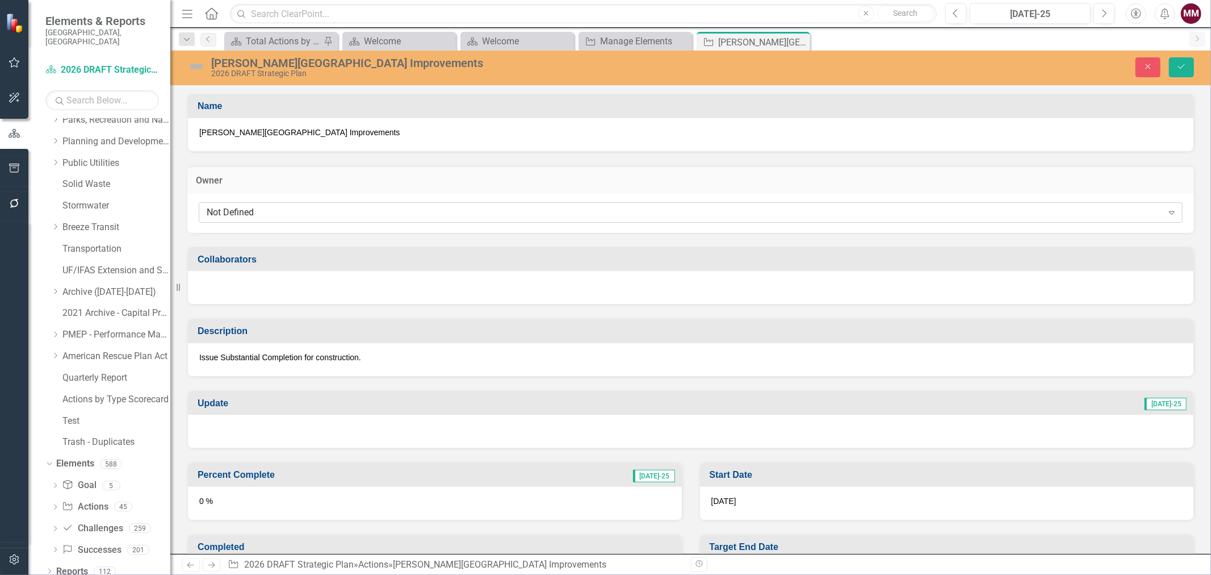
click at [284, 206] on div "Not Defined" at bounding box center [685, 212] width 956 height 13
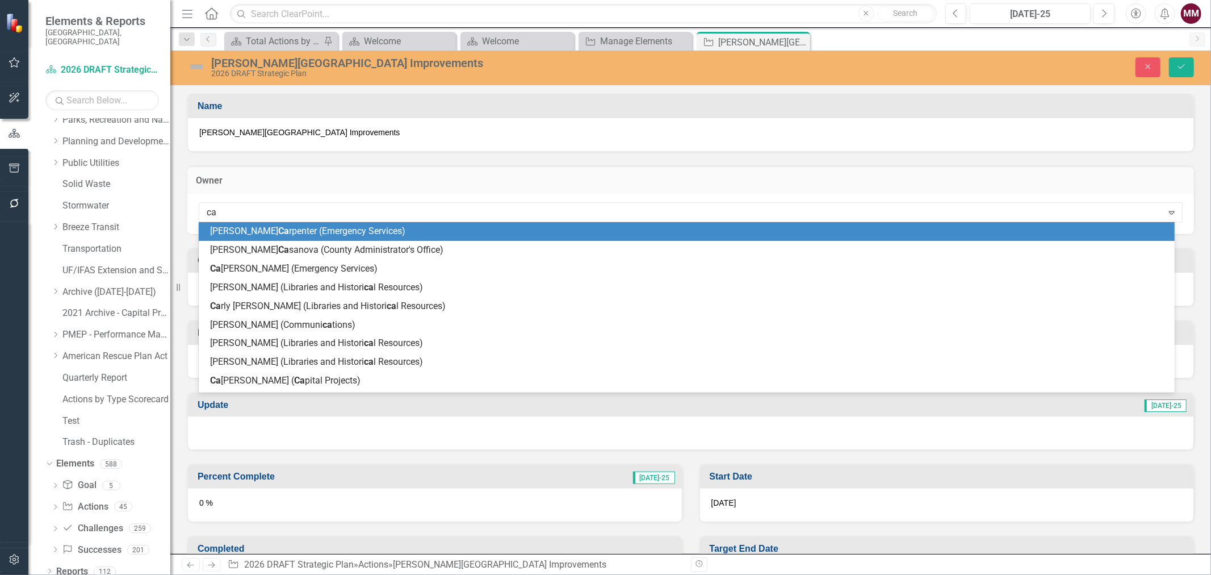
type input "car"
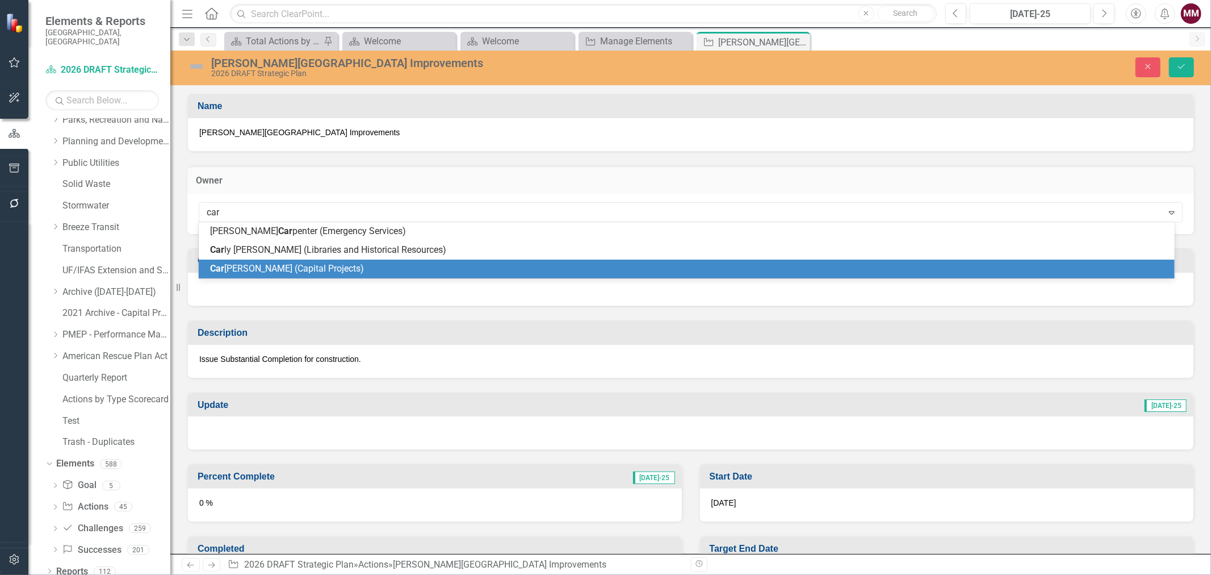
click at [281, 263] on span "Car [PERSON_NAME] (Capital Projects)" at bounding box center [287, 268] width 154 height 11
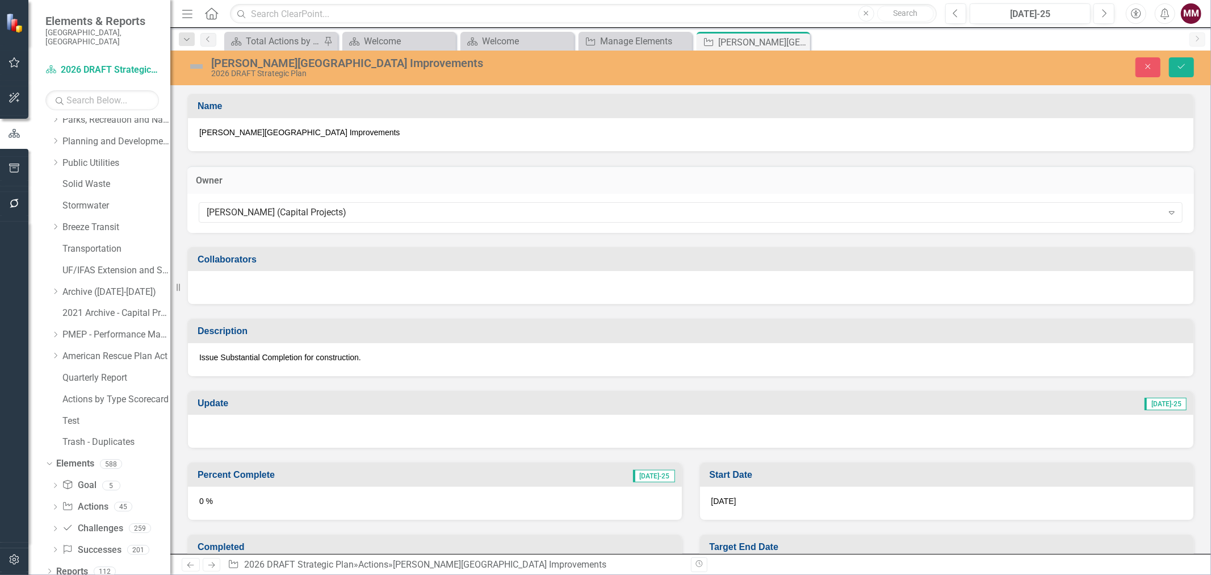
click at [276, 284] on div at bounding box center [691, 287] width 1006 height 33
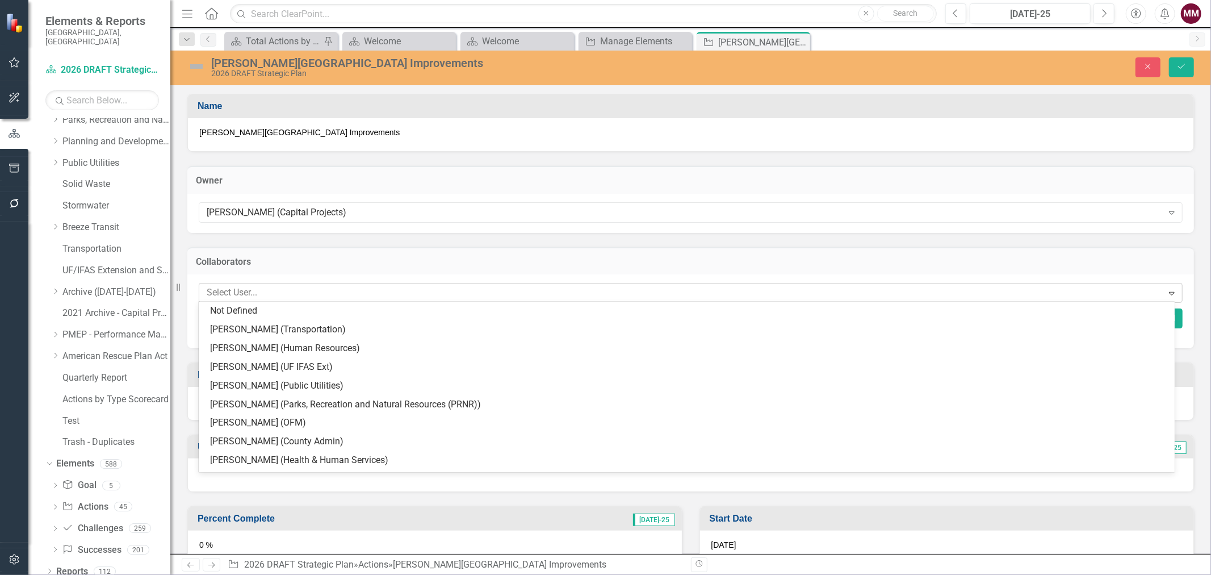
click at [265, 288] on div at bounding box center [682, 292] width 961 height 15
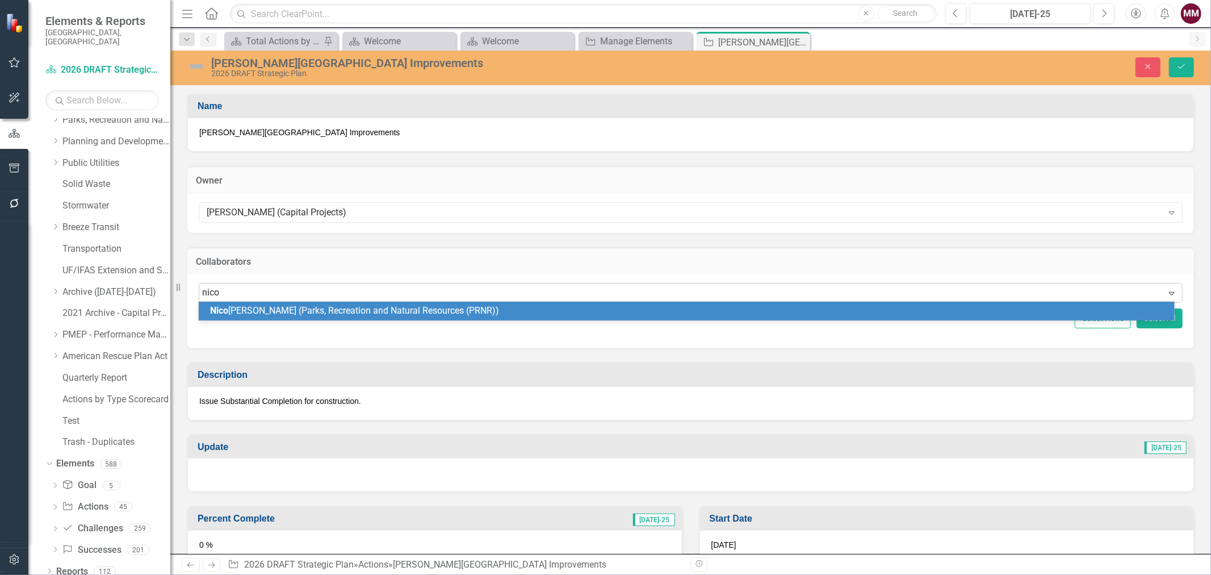
type input "[PERSON_NAME]"
click at [264, 312] on span "[PERSON_NAME] (Parks, Recreation and Natural Resources (PRNR))" at bounding box center [383, 310] width 346 height 11
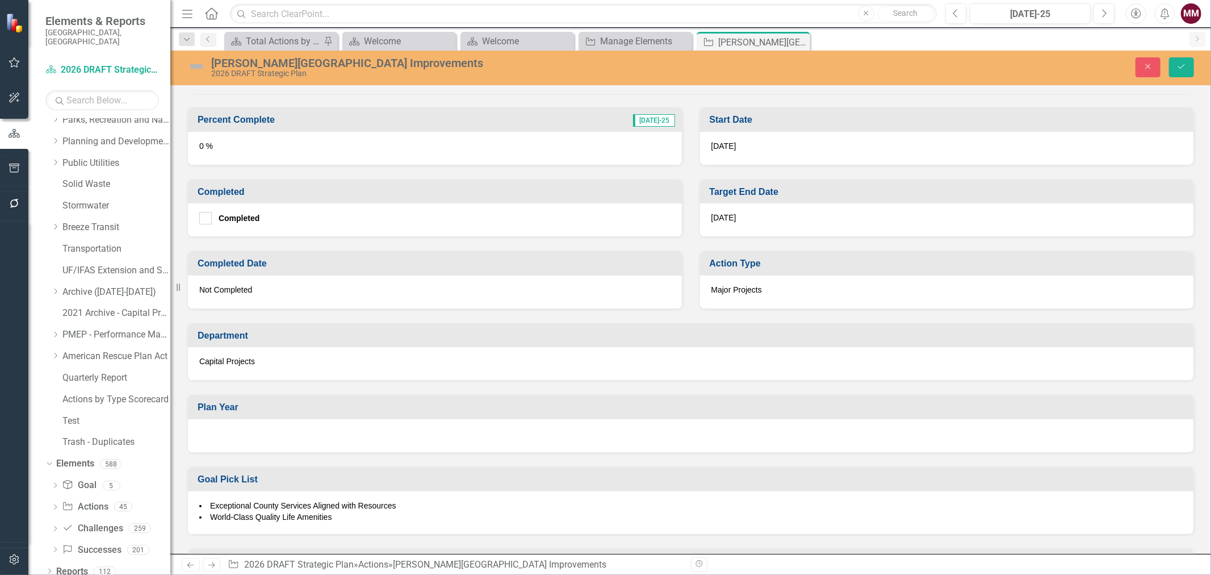
scroll to position [441, 0]
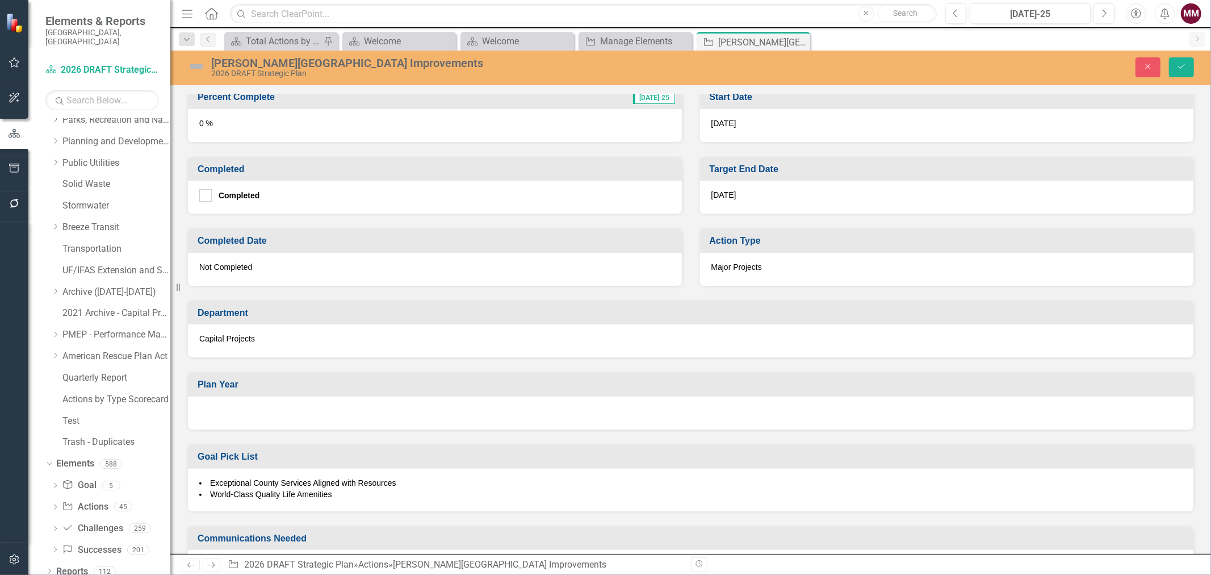
click at [423, 416] on div at bounding box center [691, 412] width 1006 height 33
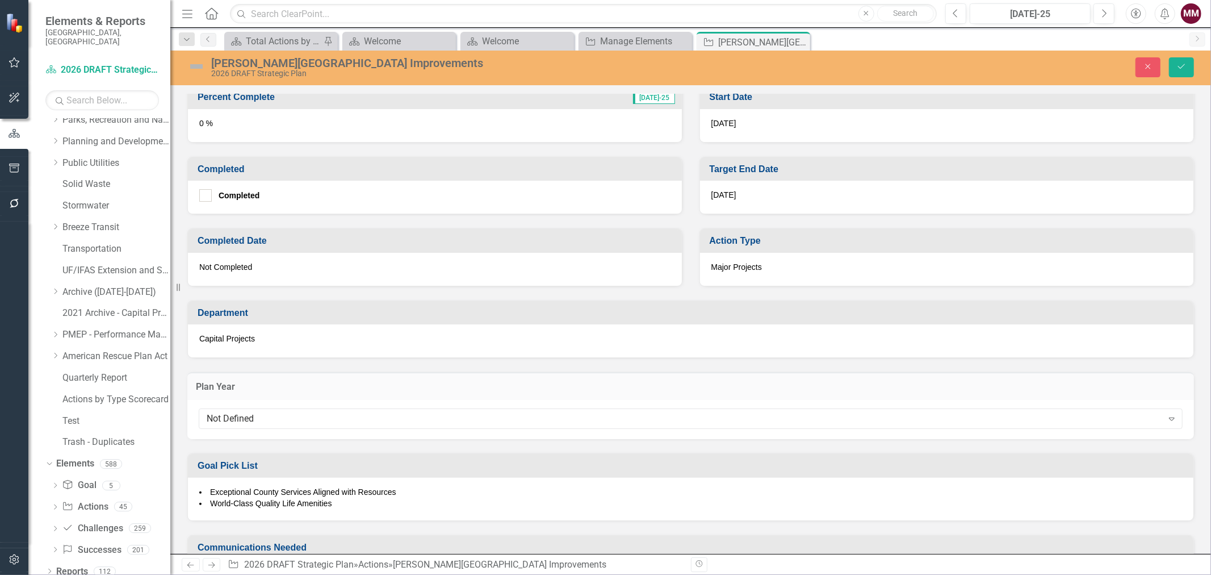
click at [423, 416] on div "Not Defined" at bounding box center [685, 418] width 956 height 13
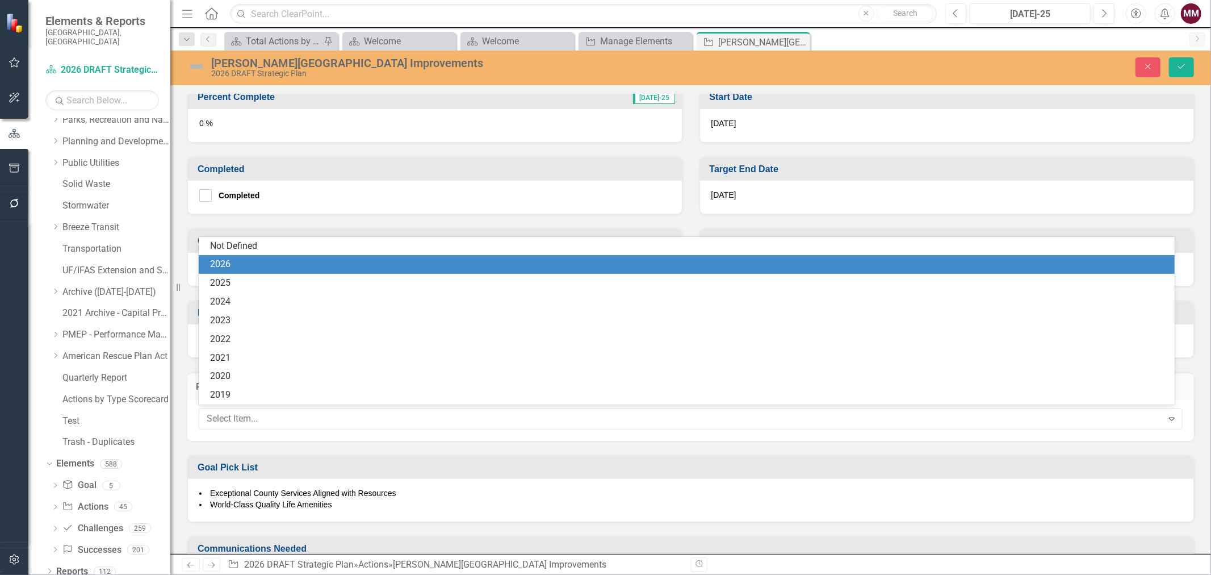
click at [310, 268] on div "2026" at bounding box center [689, 264] width 958 height 13
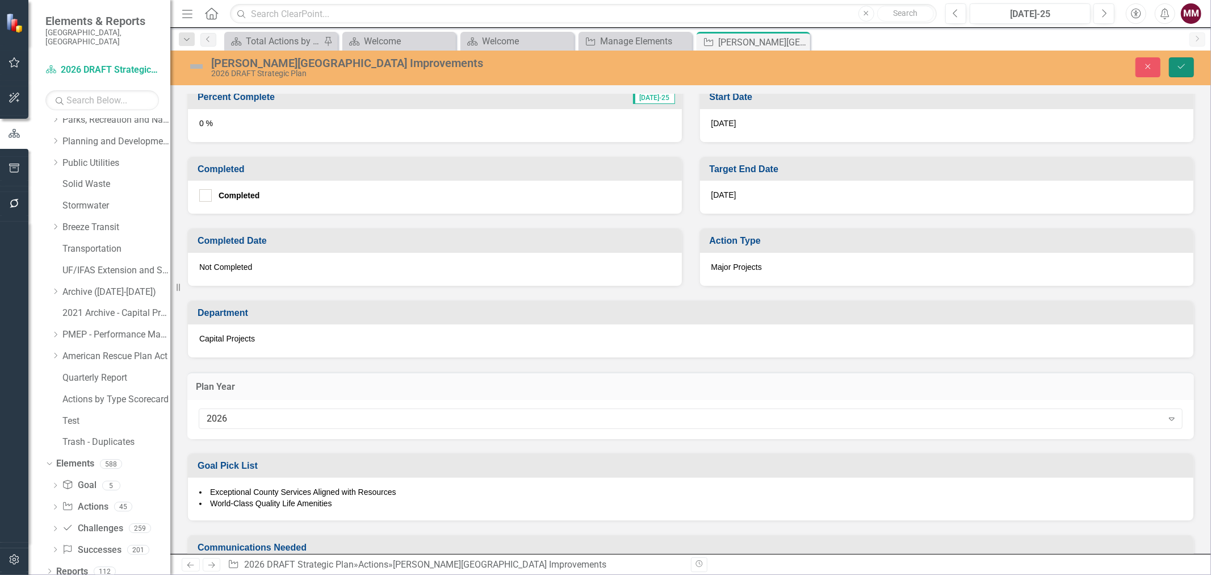
click at [1182, 63] on icon "Save" at bounding box center [1182, 66] width 10 height 8
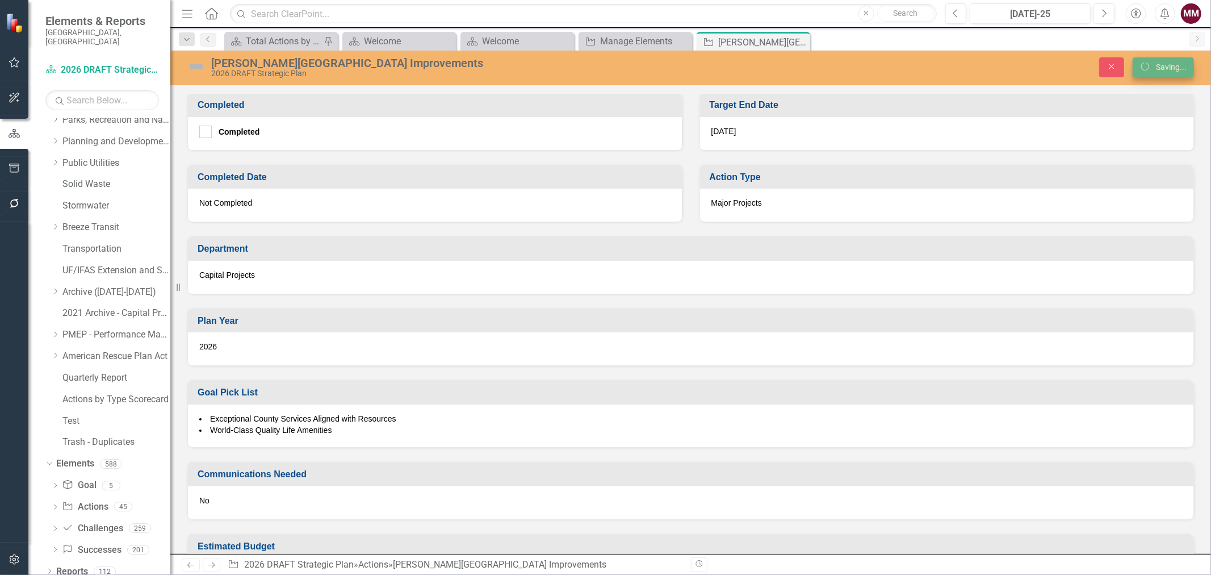
scroll to position [377, 0]
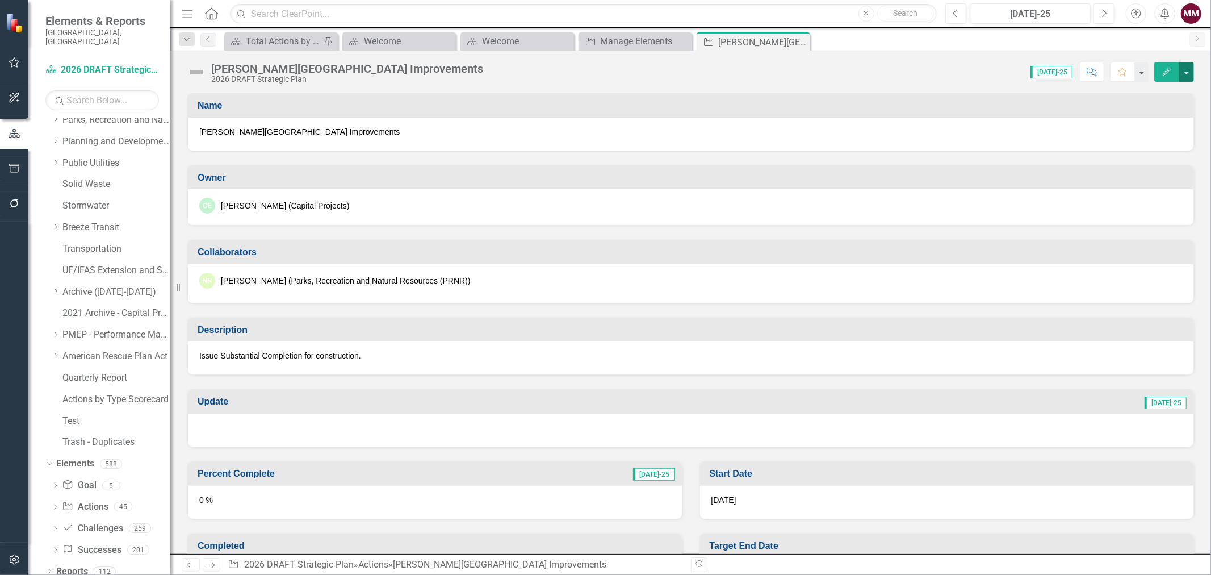
click at [1190, 77] on button "button" at bounding box center [1186, 72] width 15 height 20
click at [1168, 97] on link "Edit Edit Action" at bounding box center [1125, 92] width 138 height 21
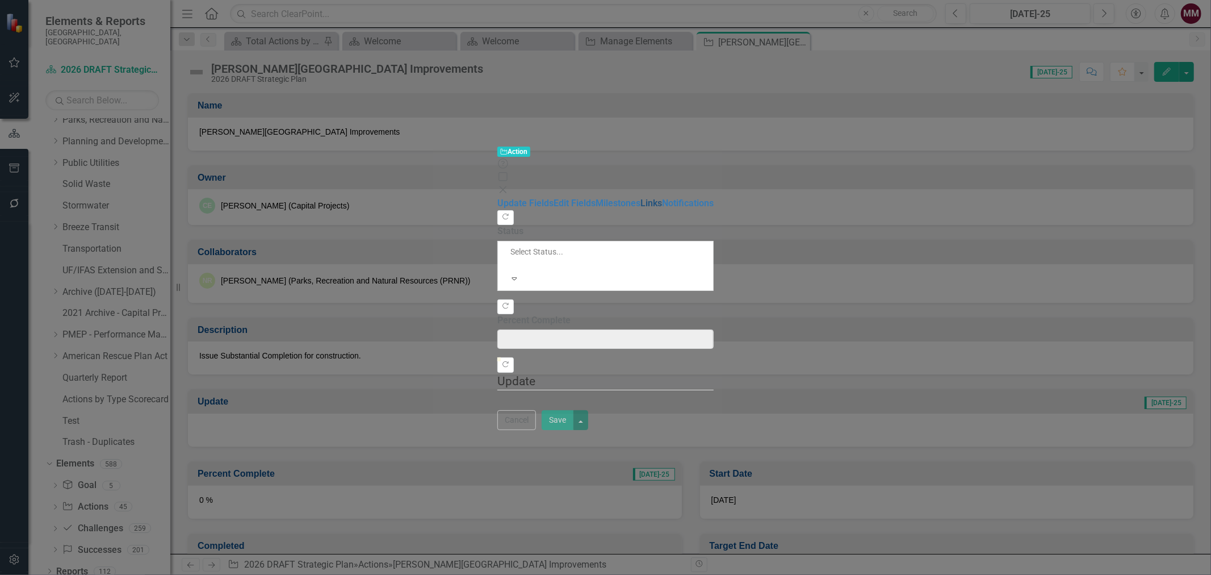
type input "0"
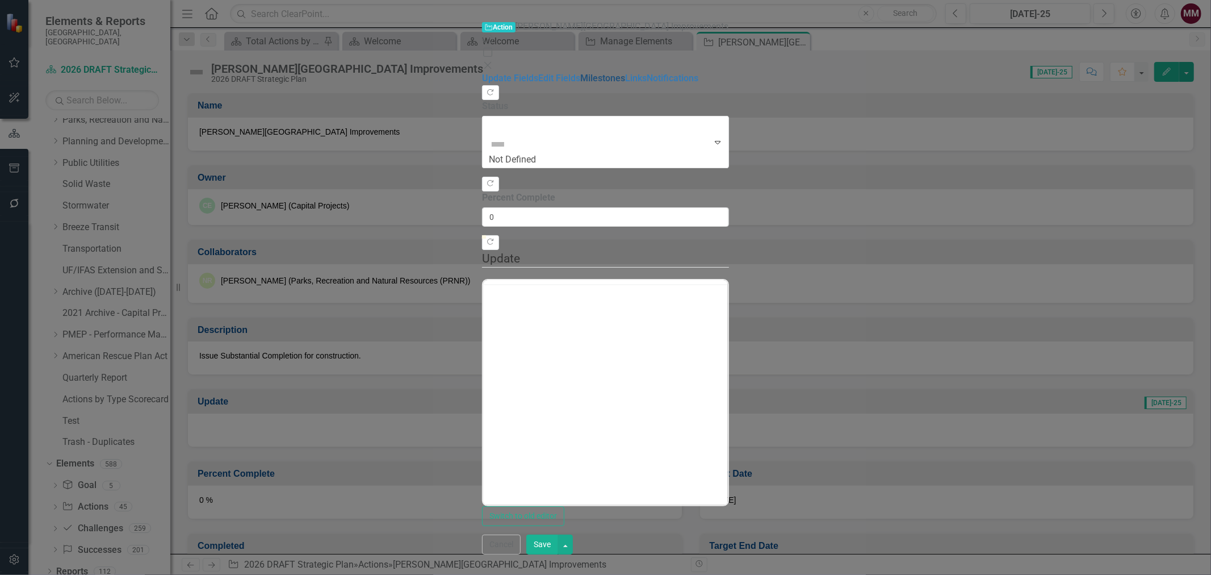
scroll to position [0, 0]
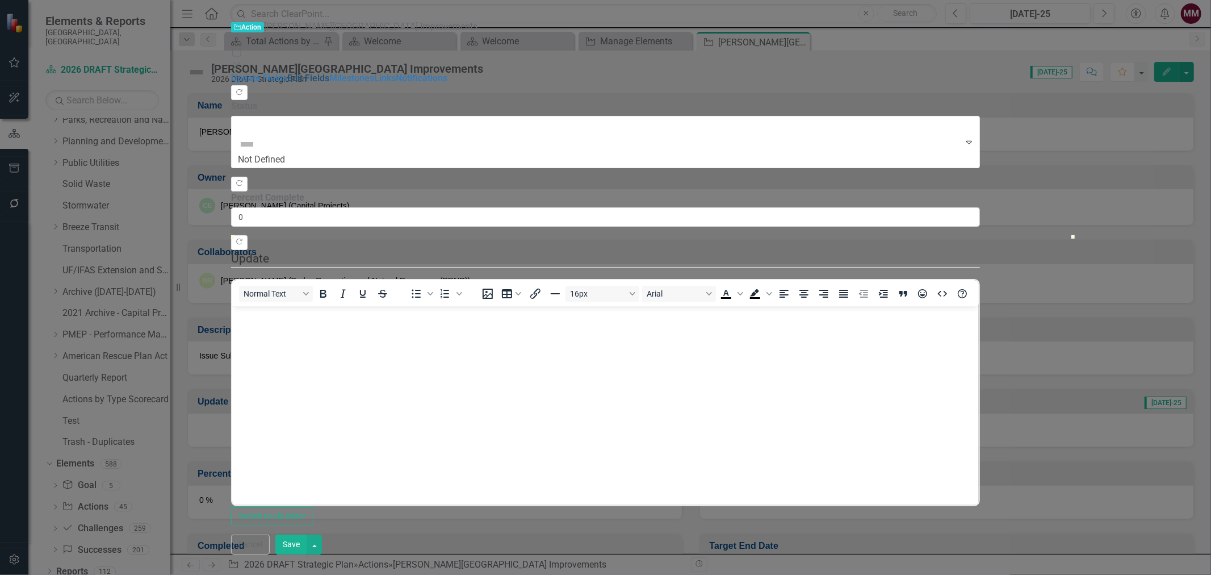
click at [287, 73] on link "Edit Fields" at bounding box center [308, 78] width 42 height 11
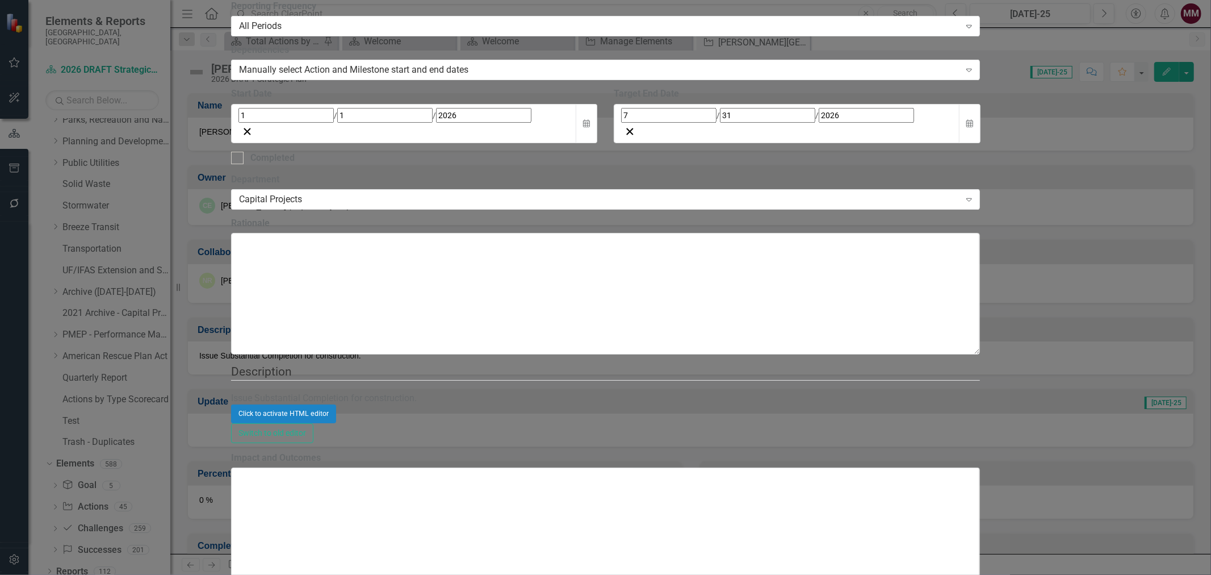
drag, startPoint x: 1168, startPoint y: 556, endPoint x: 1055, endPoint y: 406, distance: 188.2
checkbox input "true"
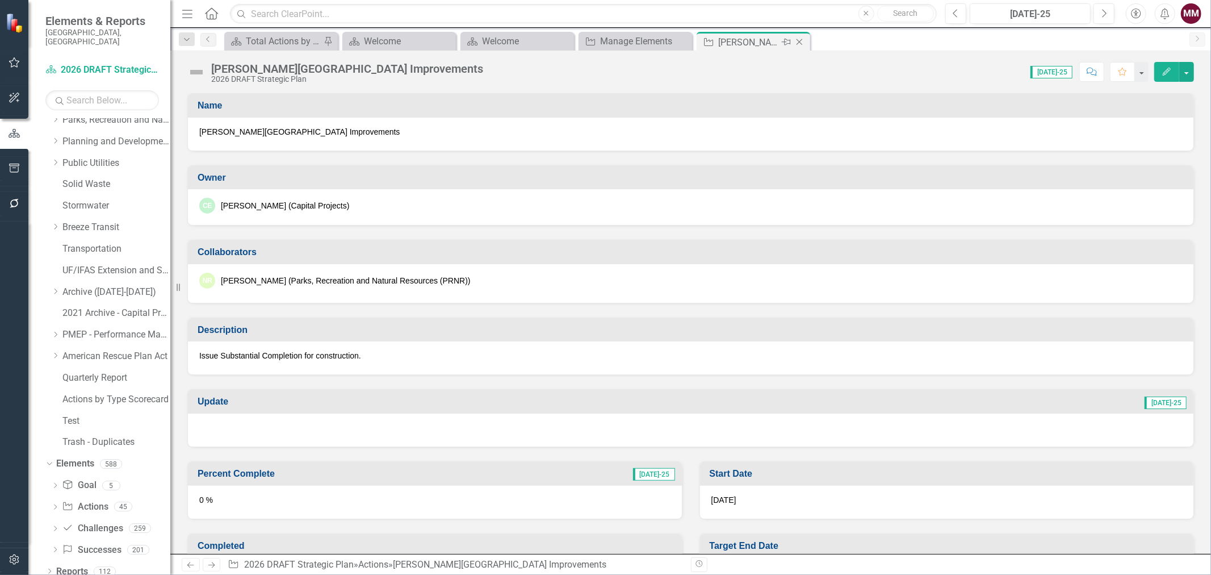
click at [799, 40] on icon "Close" at bounding box center [799, 41] width 11 height 9
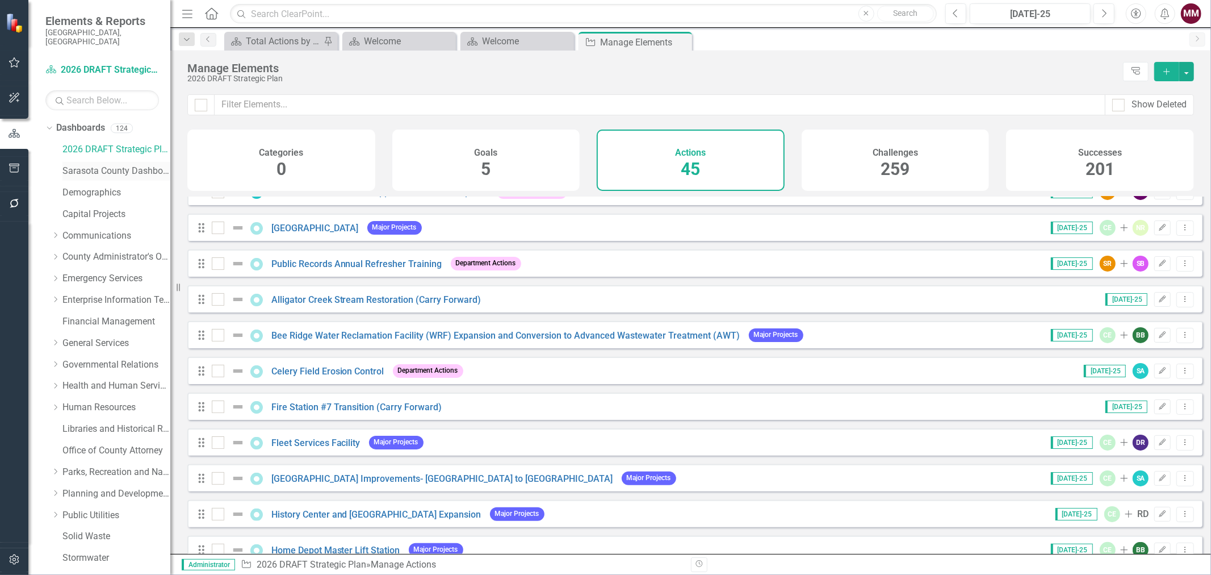
click at [105, 165] on link "Sarasota County Dashboard" at bounding box center [116, 171] width 108 height 13
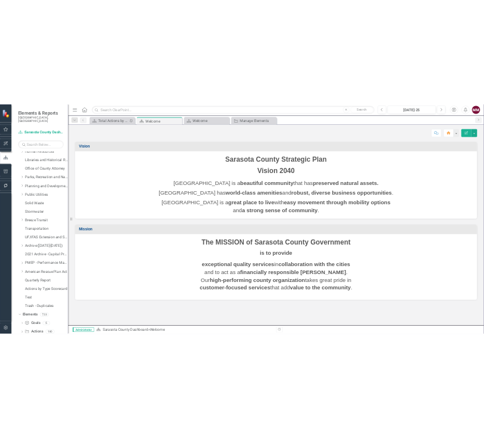
scroll to position [330, 0]
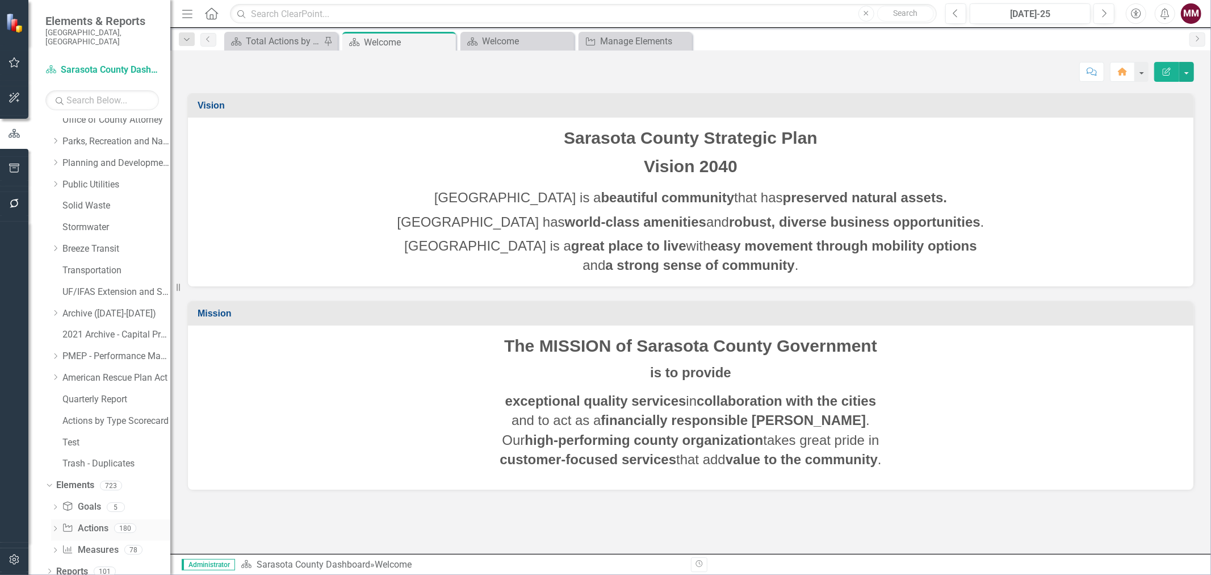
click at [95, 522] on link "Action Actions" at bounding box center [85, 528] width 46 height 13
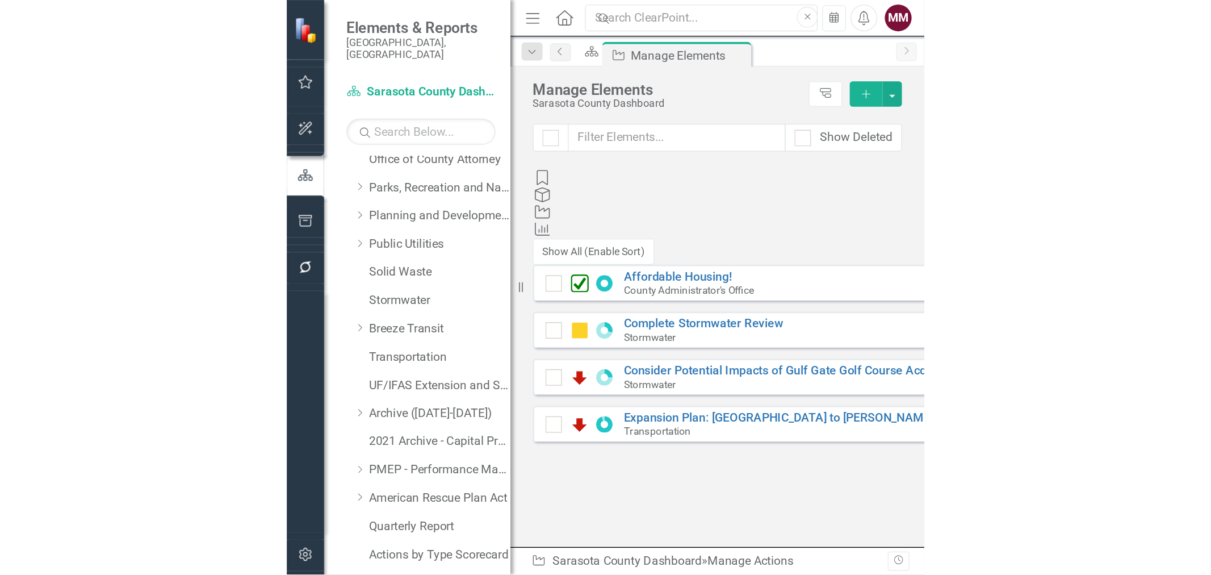
scroll to position [329, 0]
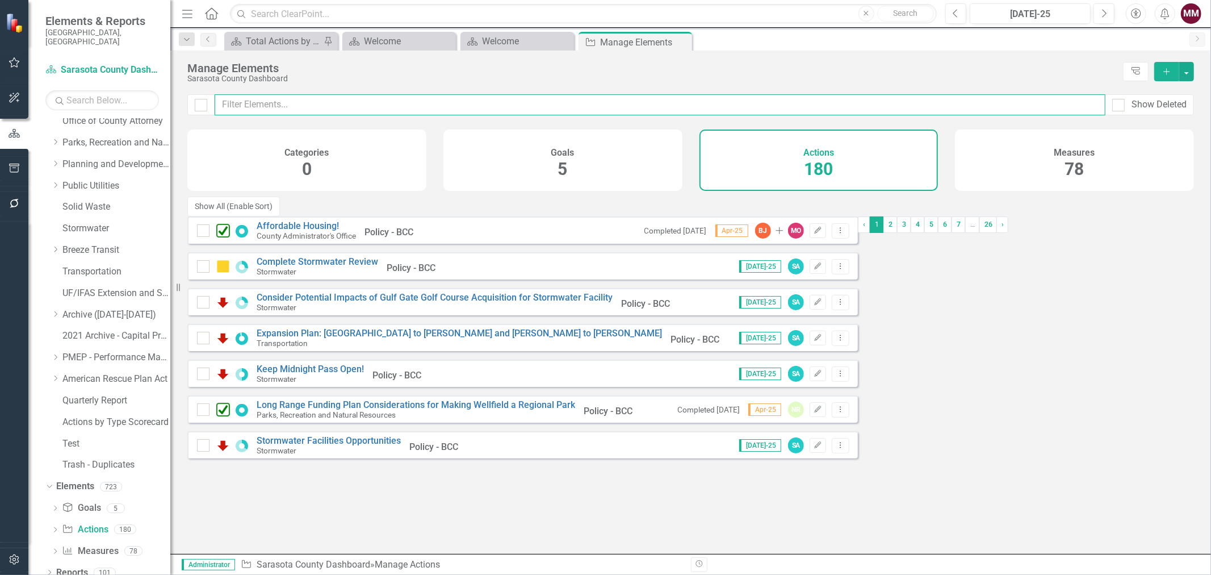
click at [326, 101] on input "text" at bounding box center [660, 104] width 891 height 21
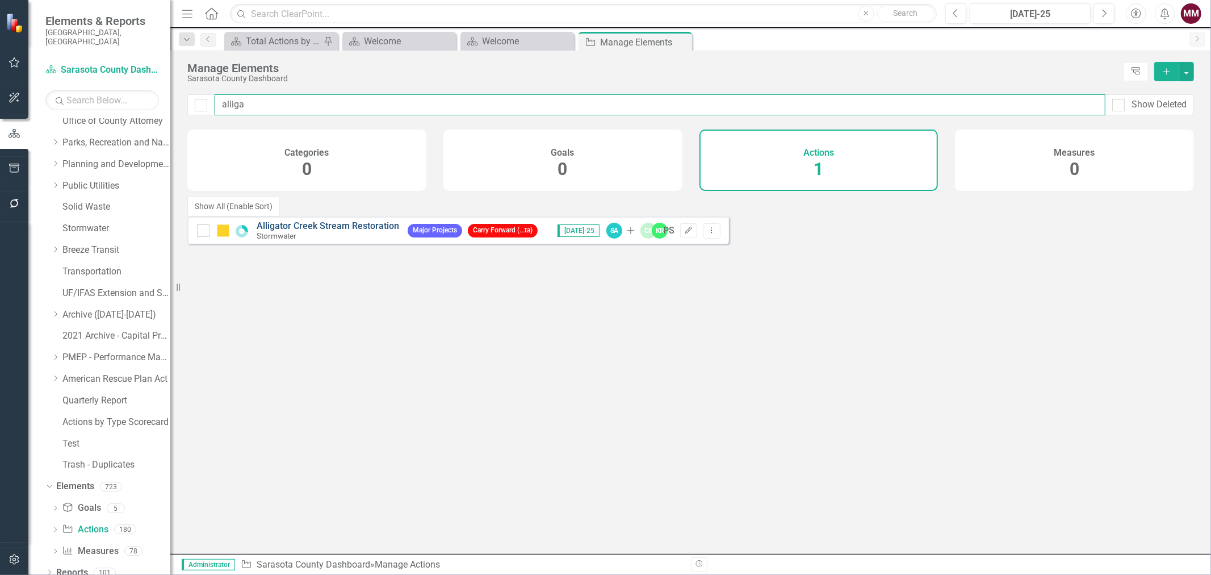
type input "alliga"
click at [338, 220] on link "Alligator Creek Stream Restoration" at bounding box center [328, 225] width 143 height 11
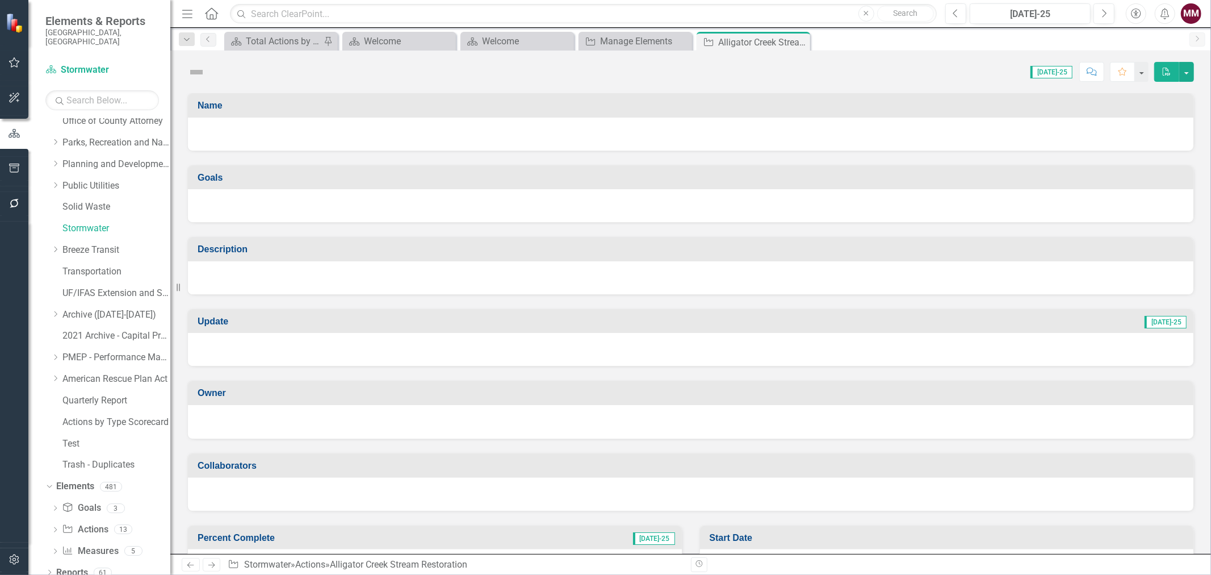
scroll to position [329, 0]
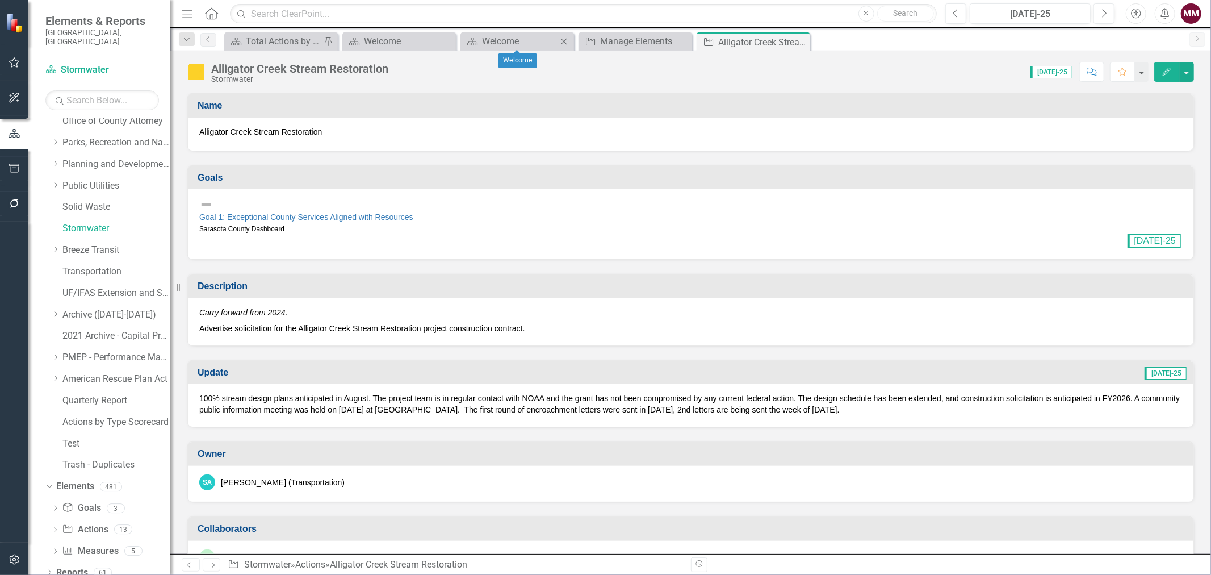
click at [510, 49] on div "Dashboard Welcome Close" at bounding box center [518, 41] width 114 height 19
click at [508, 44] on div "Welcome" at bounding box center [519, 41] width 75 height 14
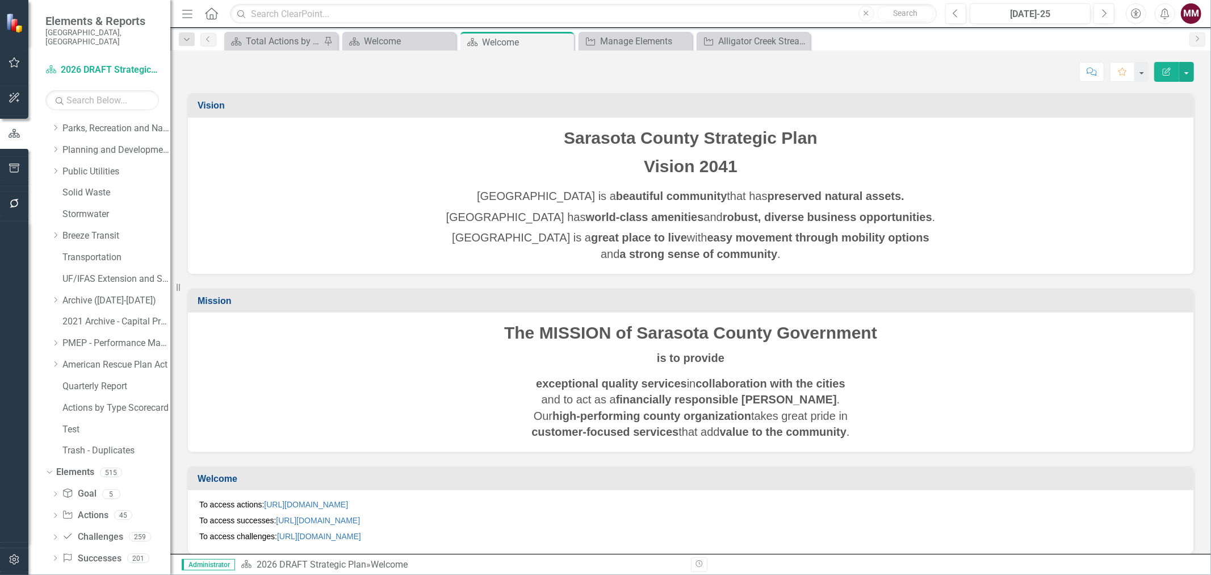
scroll to position [352, 0]
click at [80, 501] on link "Action Actions" at bounding box center [85, 506] width 46 height 13
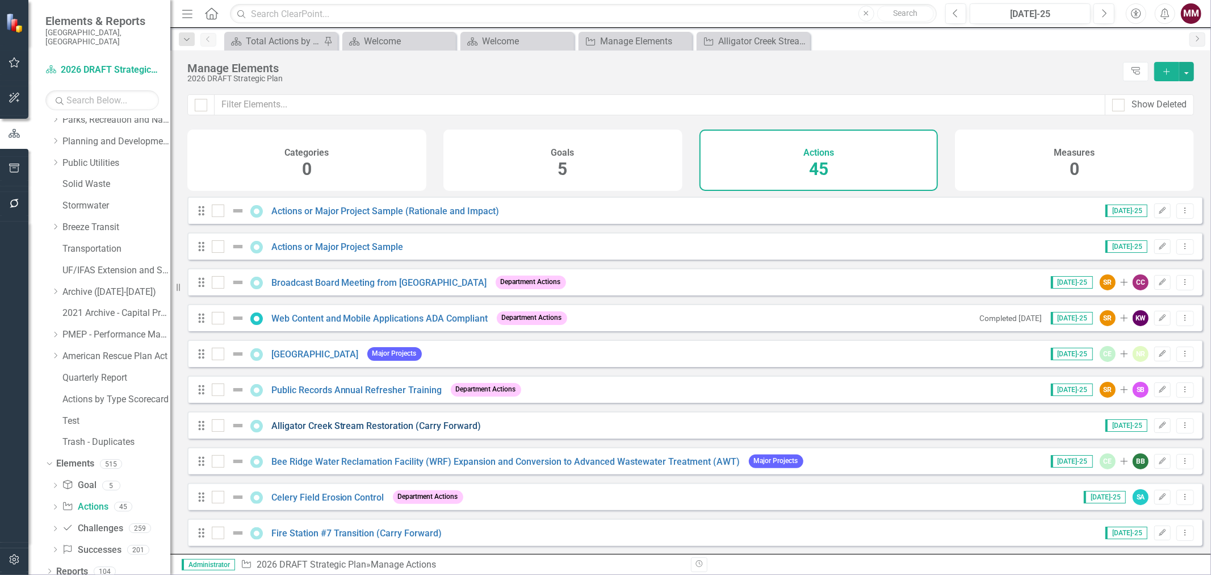
click at [358, 431] on link "Alligator Creek Stream Restoration (Carry Forward)" at bounding box center [376, 425] width 210 height 11
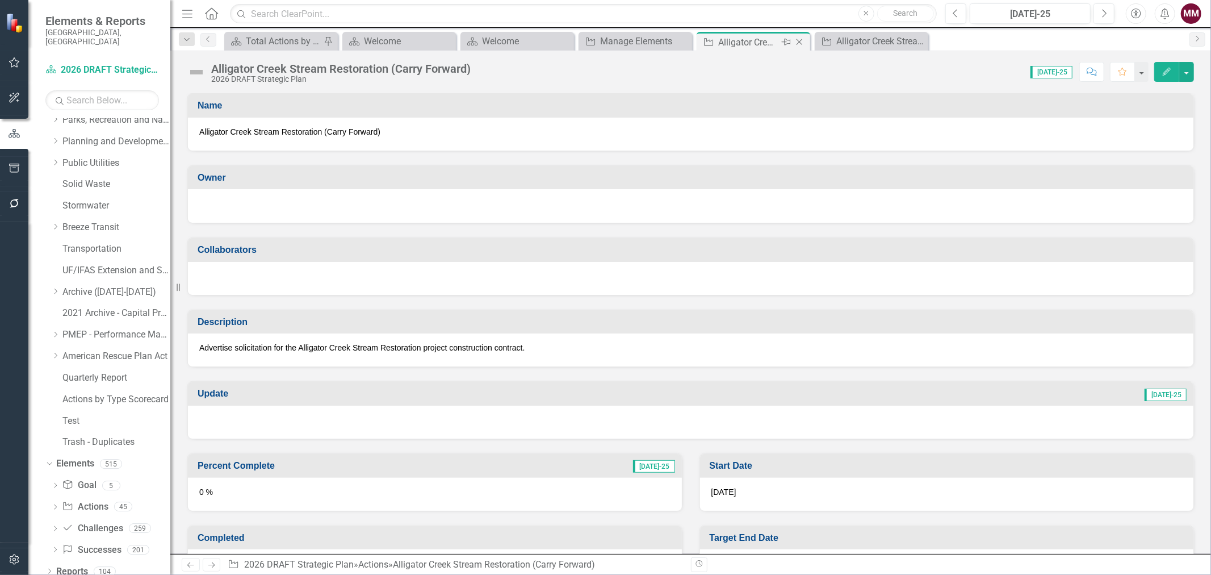
click at [798, 42] on icon at bounding box center [800, 42] width 6 height 6
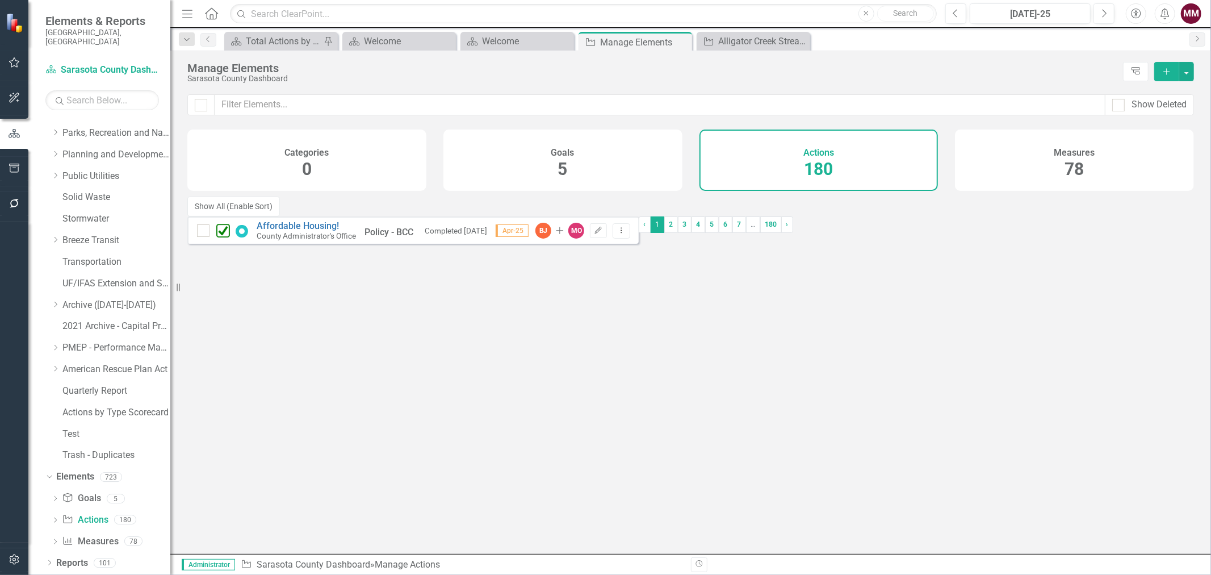
scroll to position [330, 0]
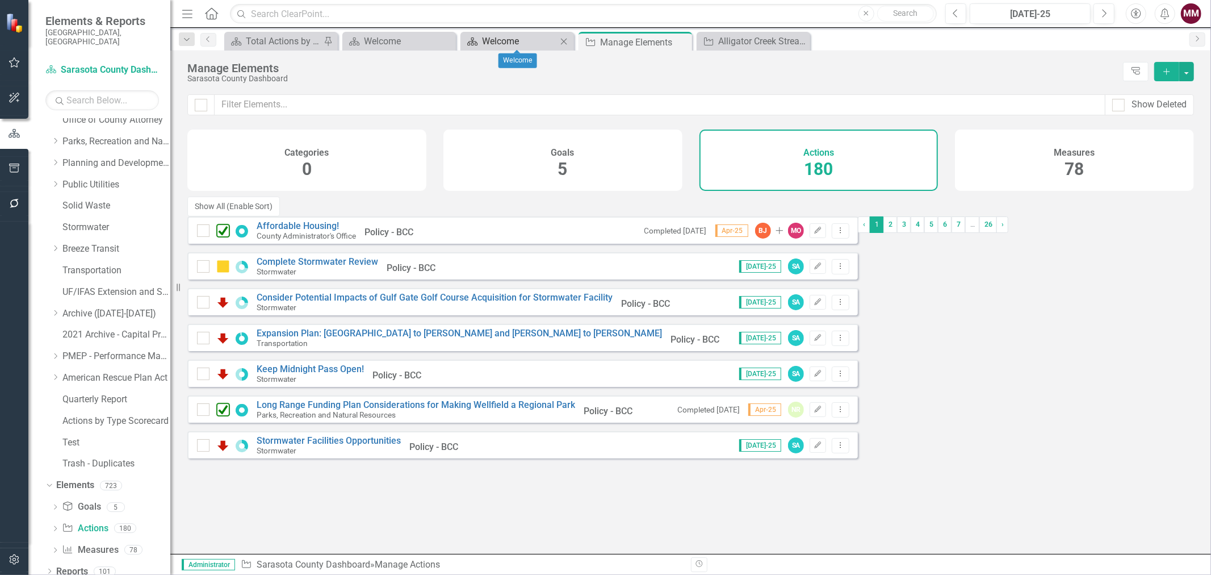
click at [486, 35] on div "Welcome" at bounding box center [519, 41] width 75 height 14
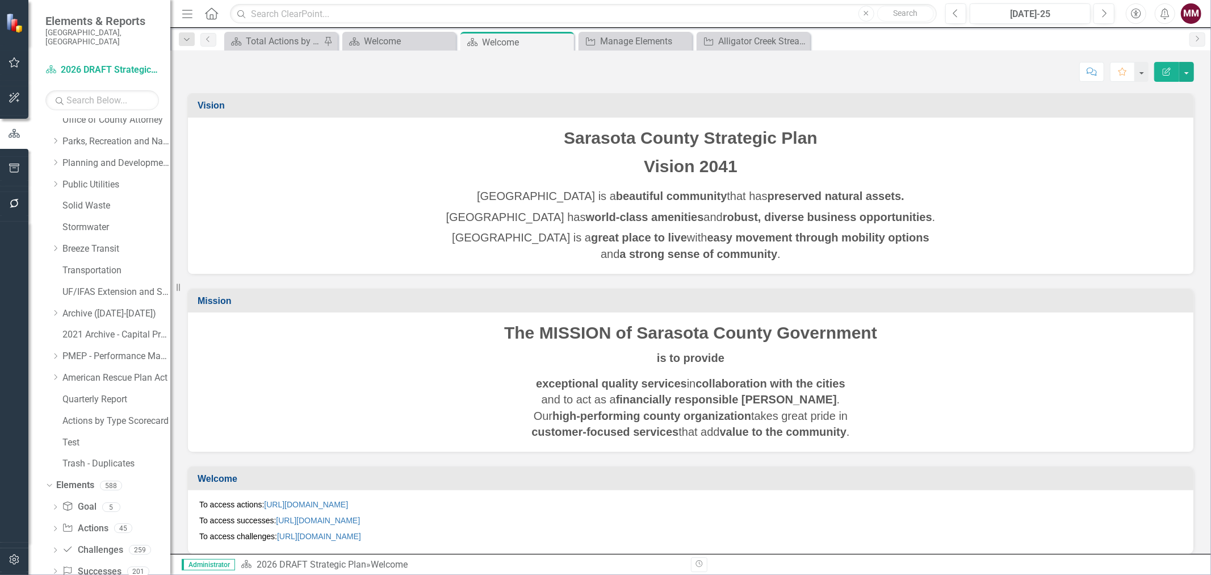
scroll to position [352, 0]
click at [92, 500] on link "Action Actions" at bounding box center [85, 506] width 46 height 13
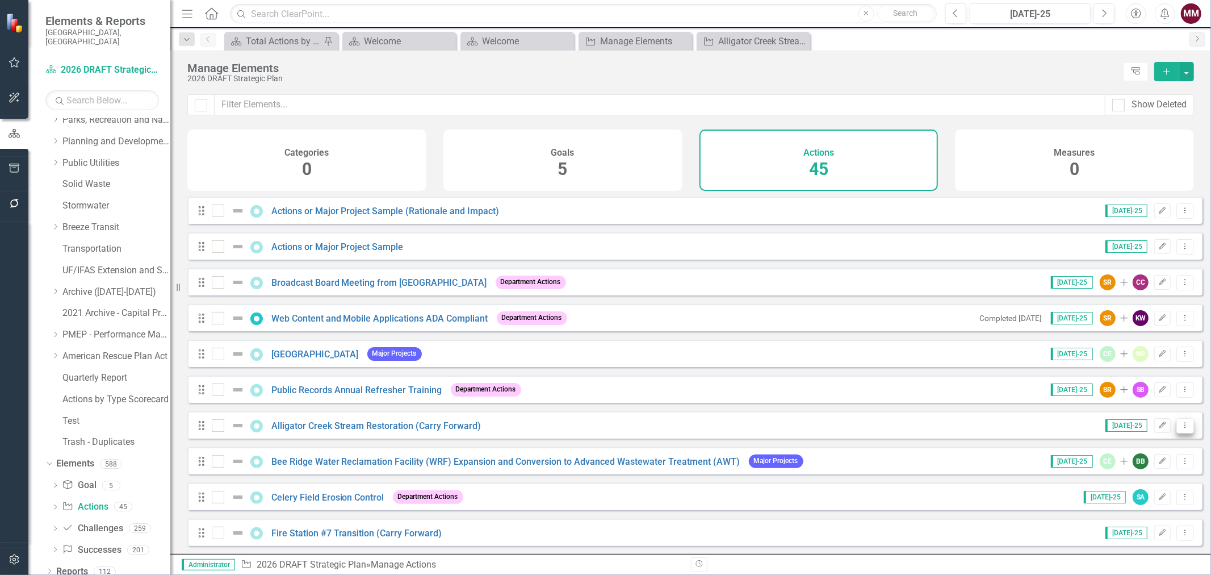
click at [1181, 429] on icon "Dropdown Menu" at bounding box center [1186, 424] width 10 height 7
click at [1121, 508] on link "Trash Delete Action" at bounding box center [1139, 515] width 93 height 21
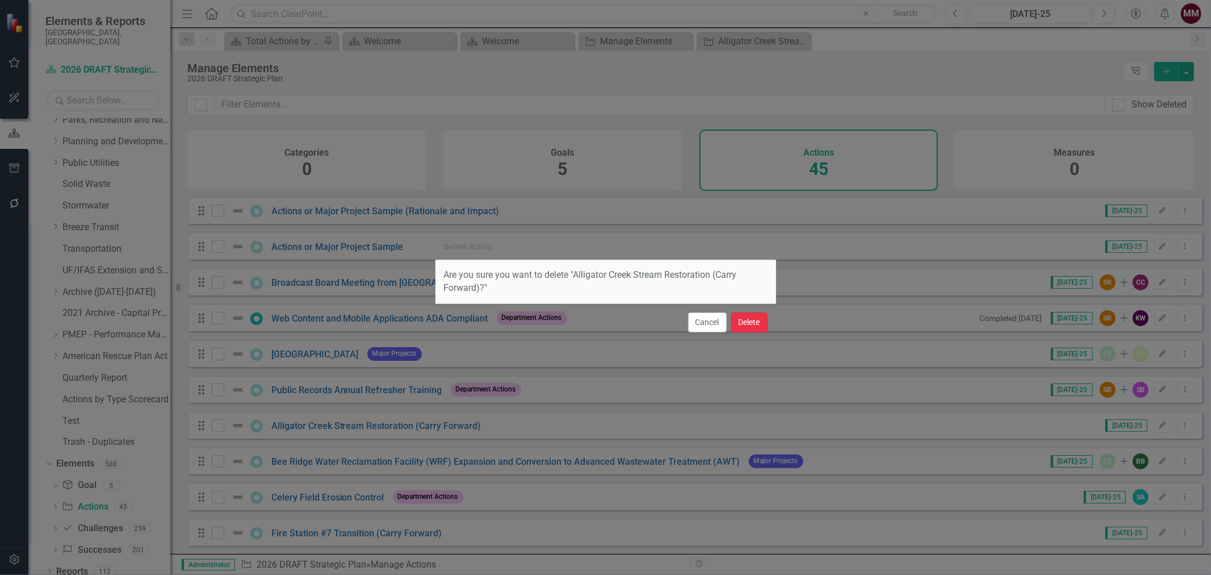
click at [748, 321] on button "Delete" at bounding box center [749, 322] width 36 height 20
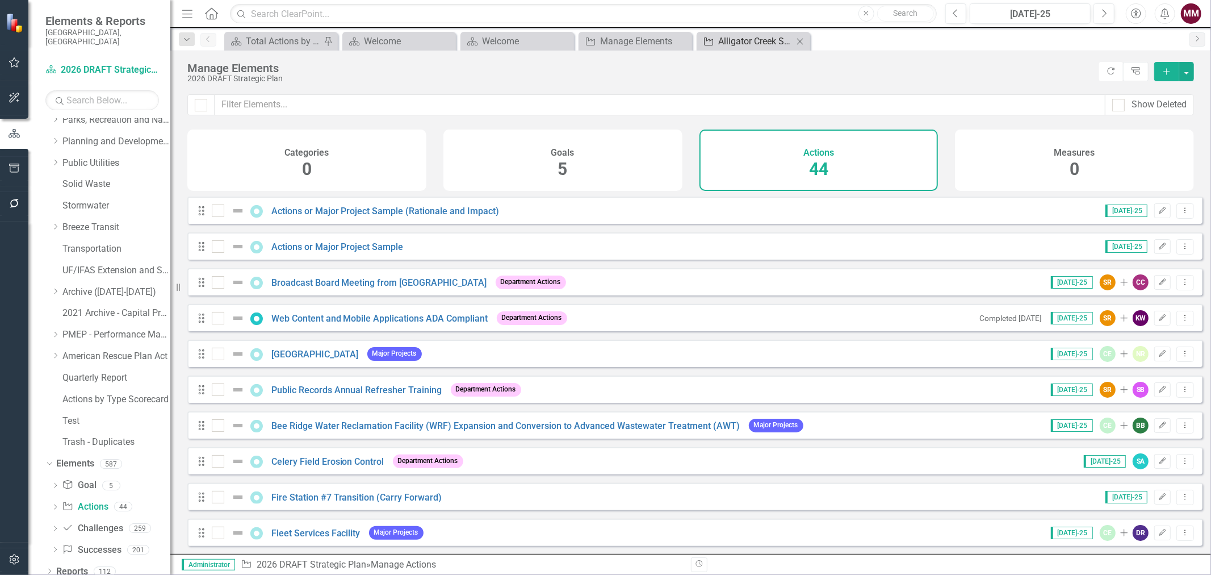
click at [735, 45] on div "Alligator Creek Stream Restoration" at bounding box center [755, 41] width 75 height 14
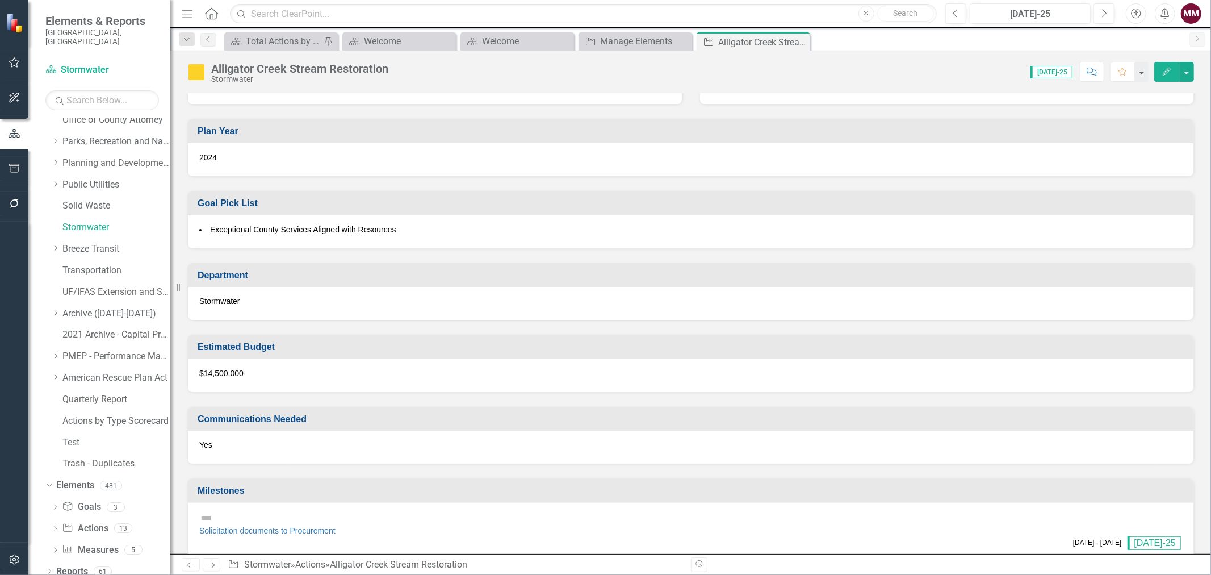
scroll to position [775, 0]
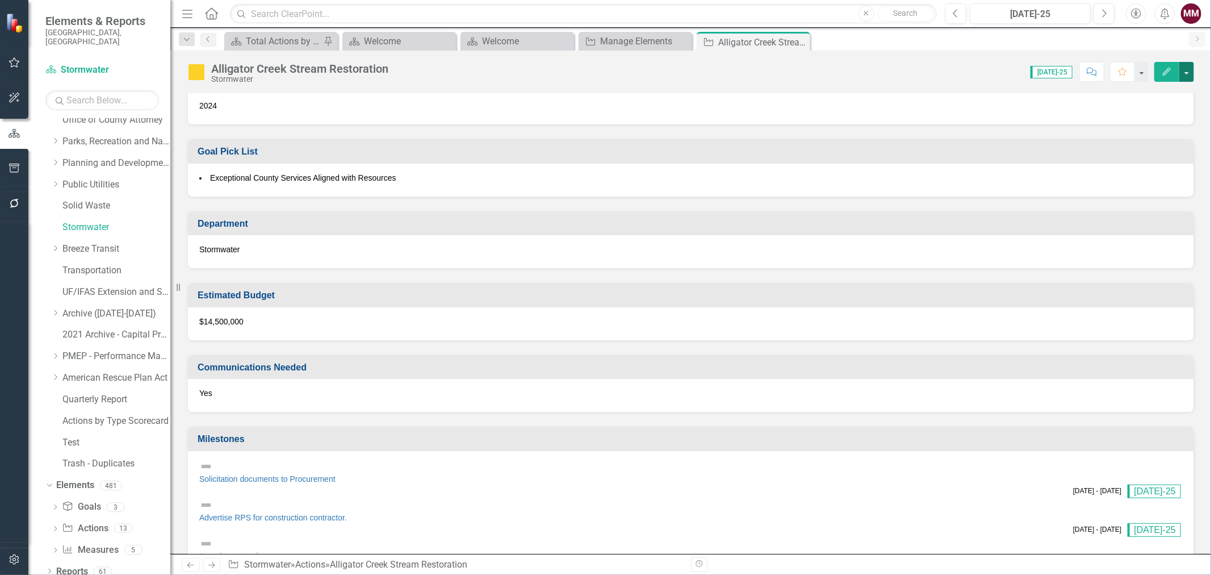
click at [1187, 77] on button "button" at bounding box center [1186, 72] width 15 height 20
click at [1163, 89] on link "Edit Edit Action" at bounding box center [1125, 92] width 138 height 21
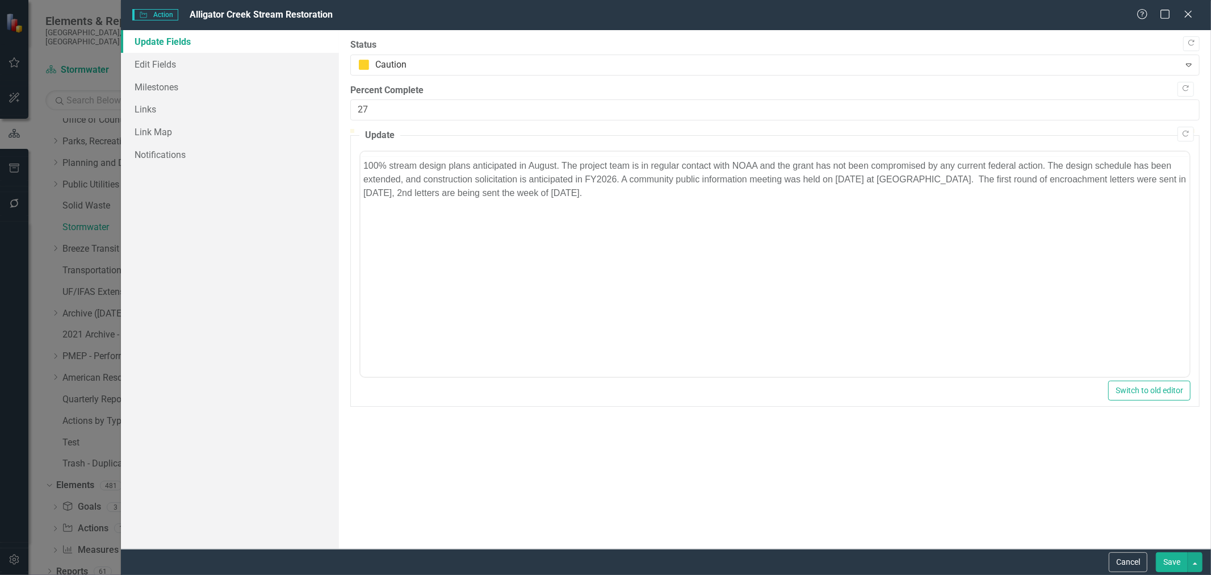
scroll to position [0, 0]
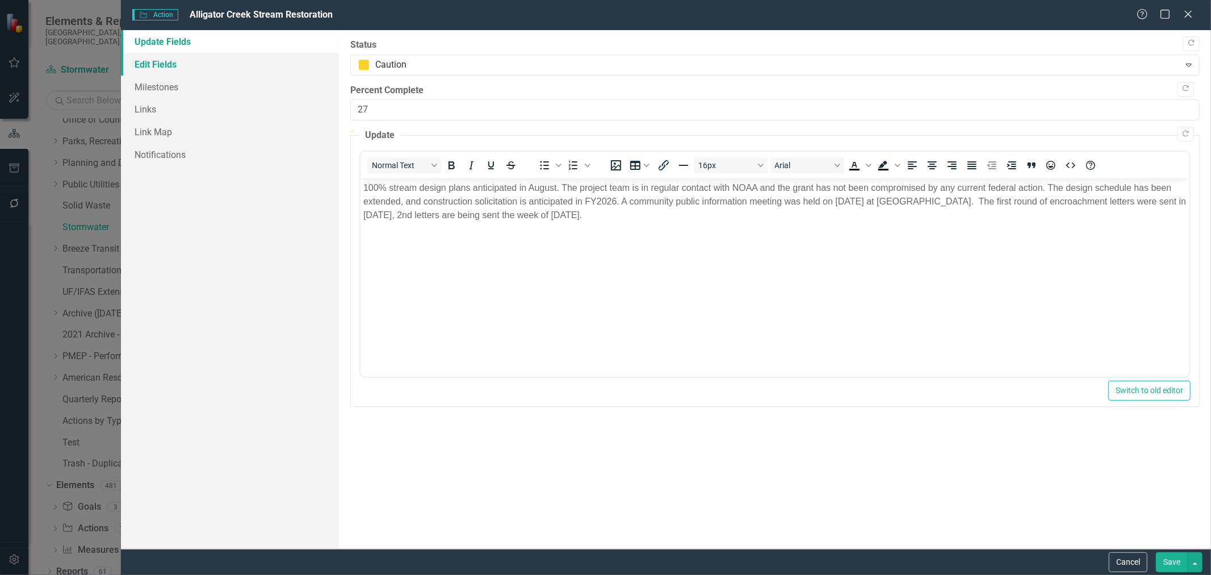
click at [157, 60] on link "Edit Fields" at bounding box center [230, 64] width 218 height 23
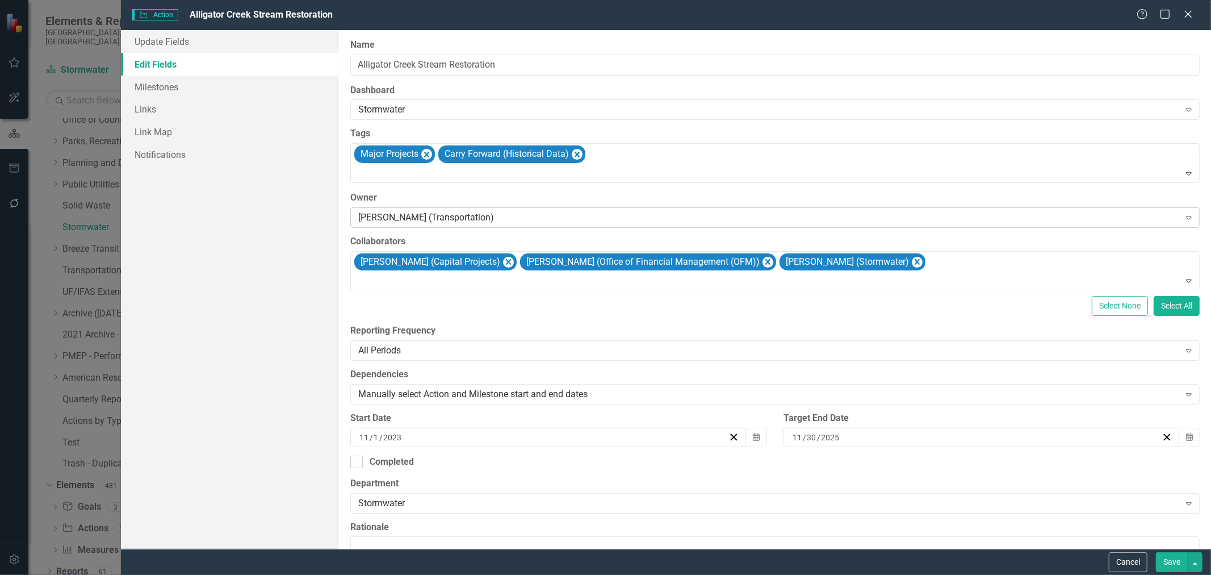
click at [543, 216] on div "[PERSON_NAME] (Transportation)" at bounding box center [768, 217] width 821 height 13
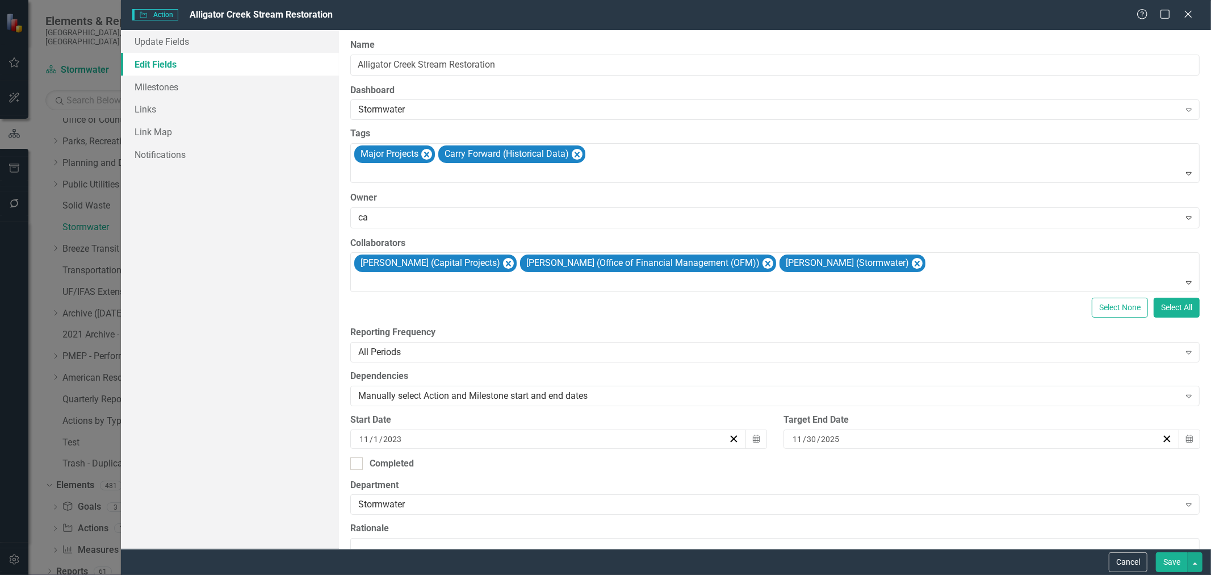
type input "c"
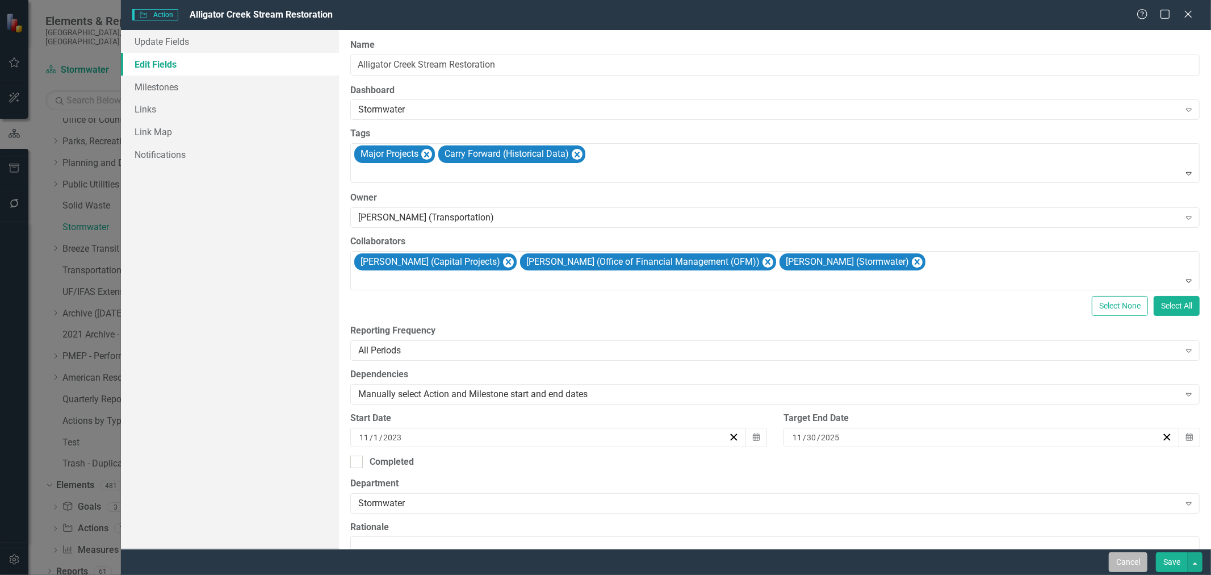
click at [1122, 564] on button "Cancel" at bounding box center [1128, 562] width 39 height 20
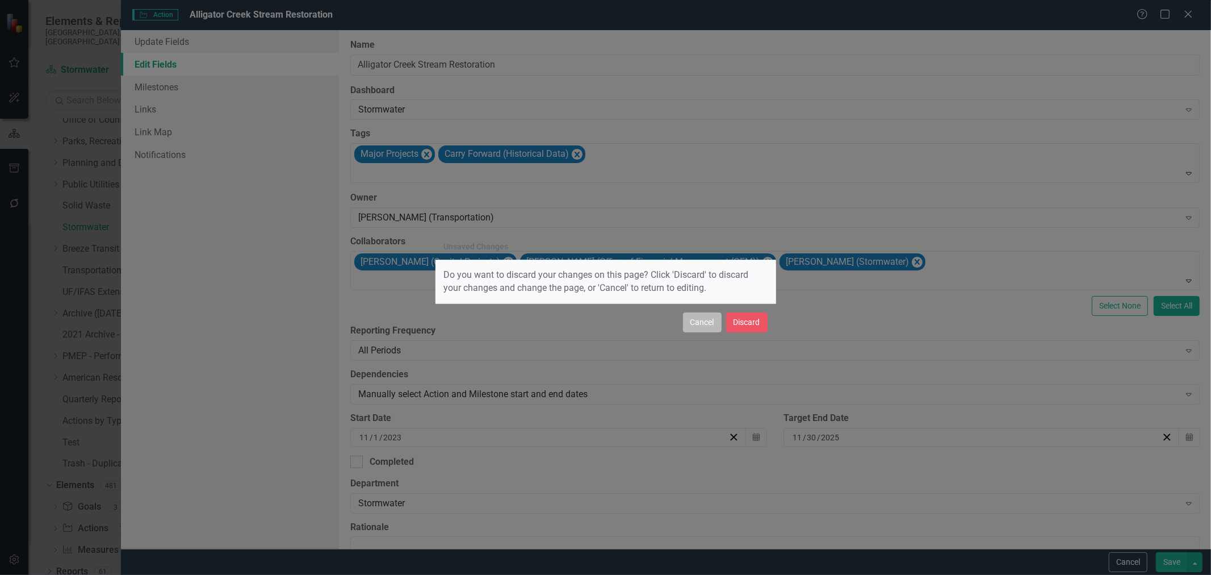
click at [700, 327] on button "Cancel" at bounding box center [702, 322] width 39 height 20
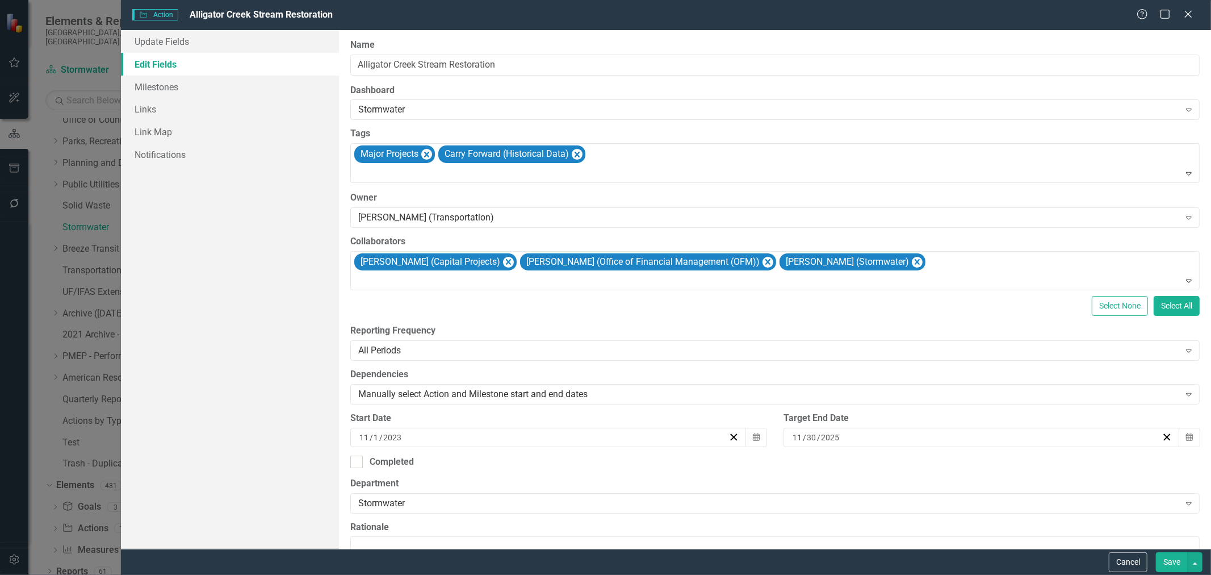
click at [1167, 561] on button "Save" at bounding box center [1172, 562] width 32 height 20
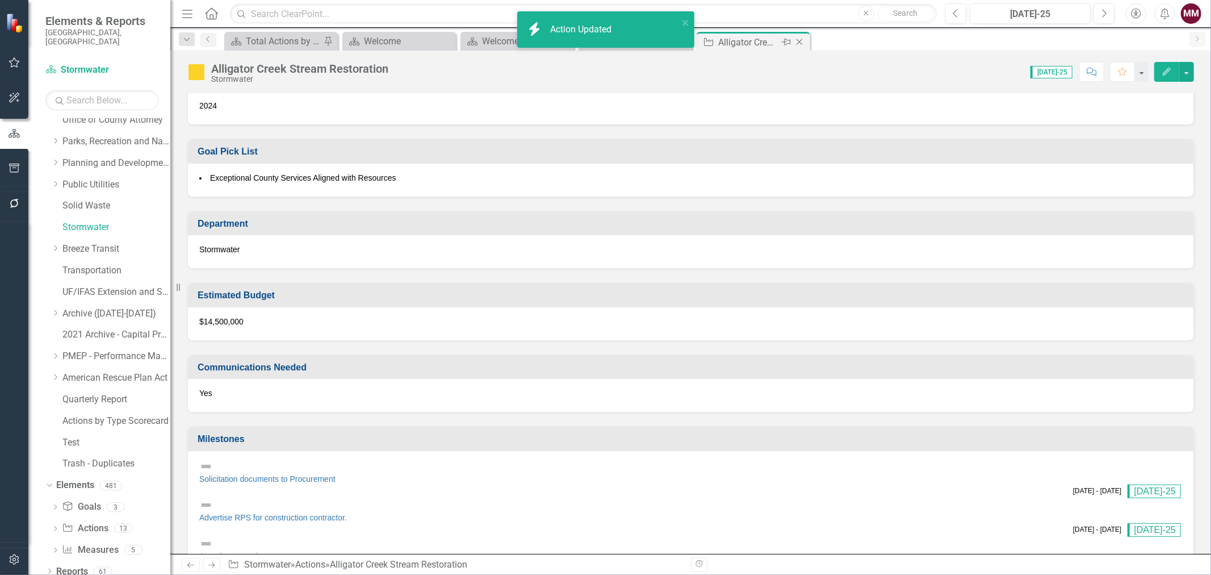
click at [798, 41] on icon "Close" at bounding box center [799, 41] width 11 height 9
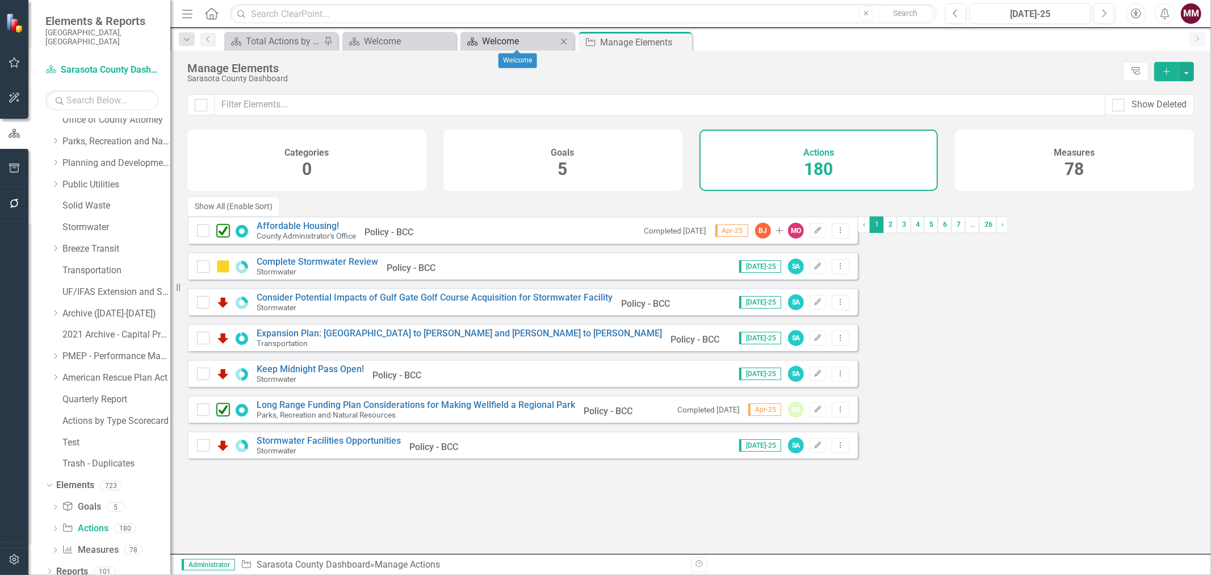
click at [486, 42] on div "Welcome" at bounding box center [519, 41] width 75 height 14
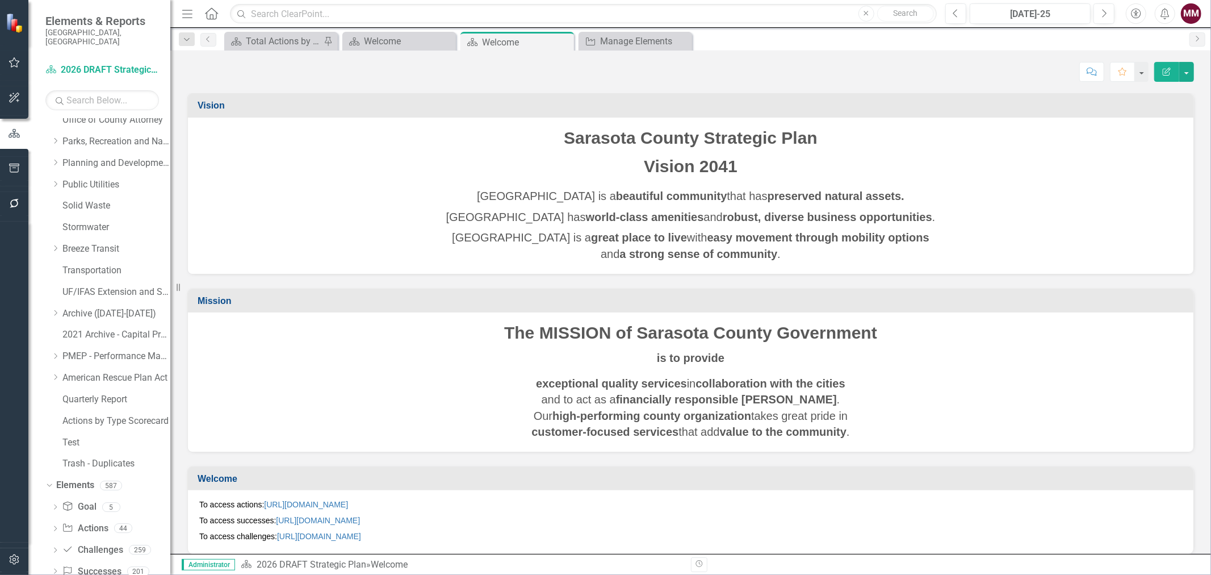
scroll to position [352, 0]
click at [617, 41] on div "Manage Elements" at bounding box center [637, 41] width 75 height 14
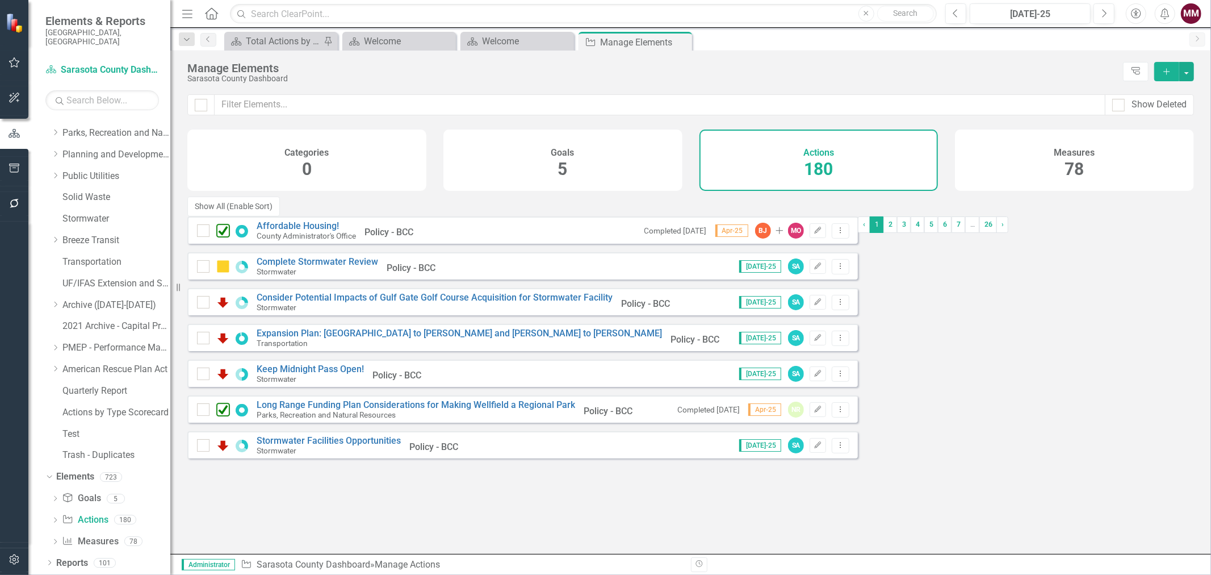
scroll to position [330, 0]
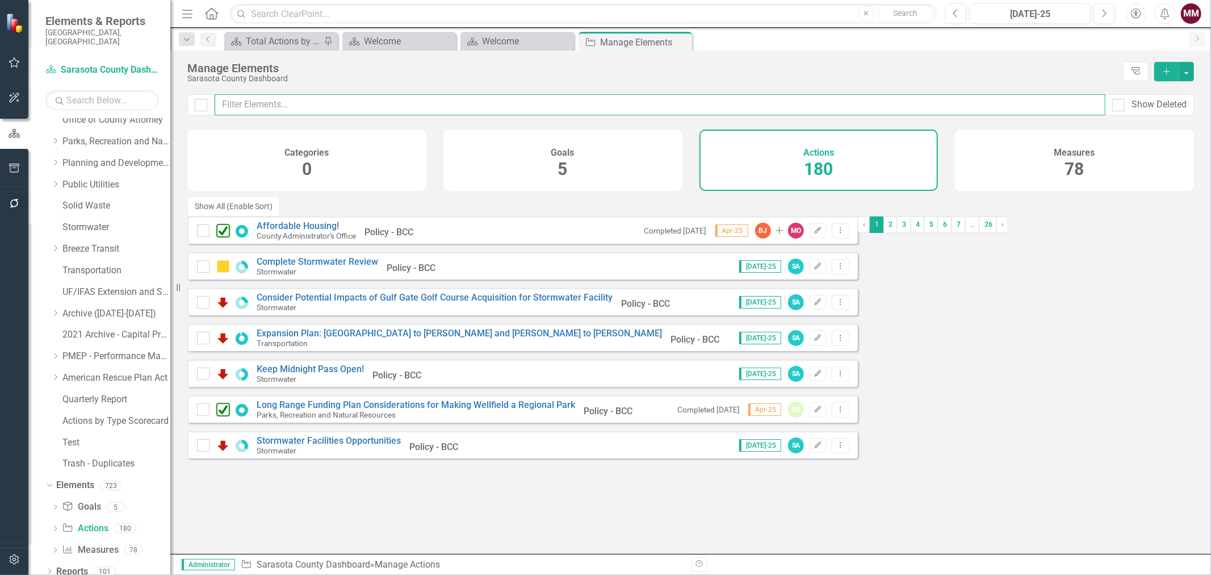
click at [361, 108] on input "text" at bounding box center [660, 104] width 891 height 21
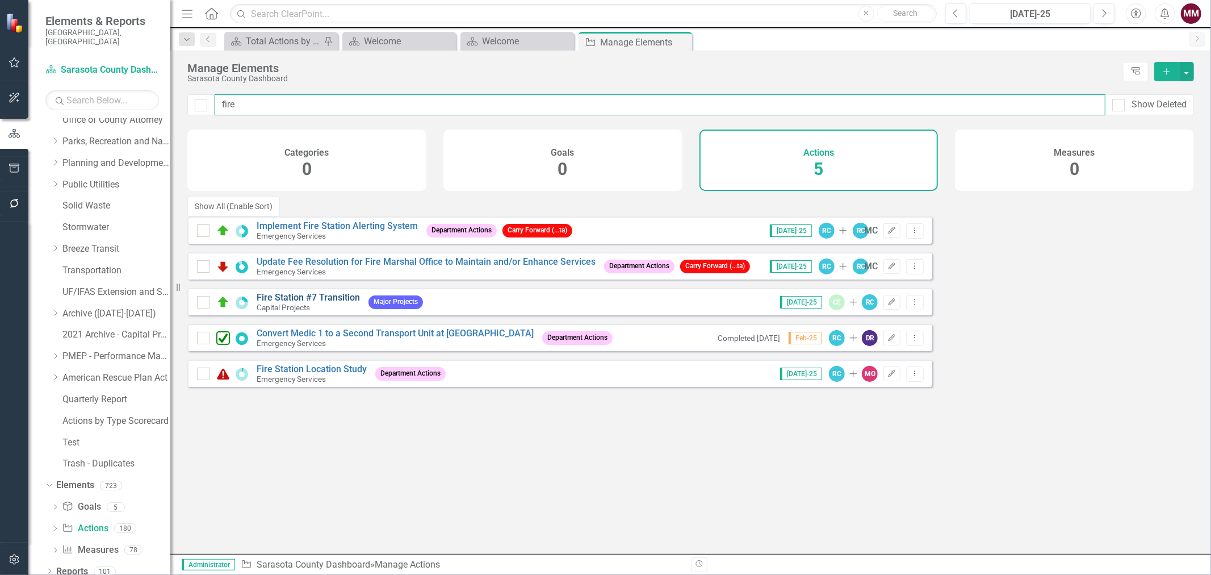
type input "fire"
click at [303, 292] on link "Fire Station #7 Transition" at bounding box center [308, 297] width 103 height 11
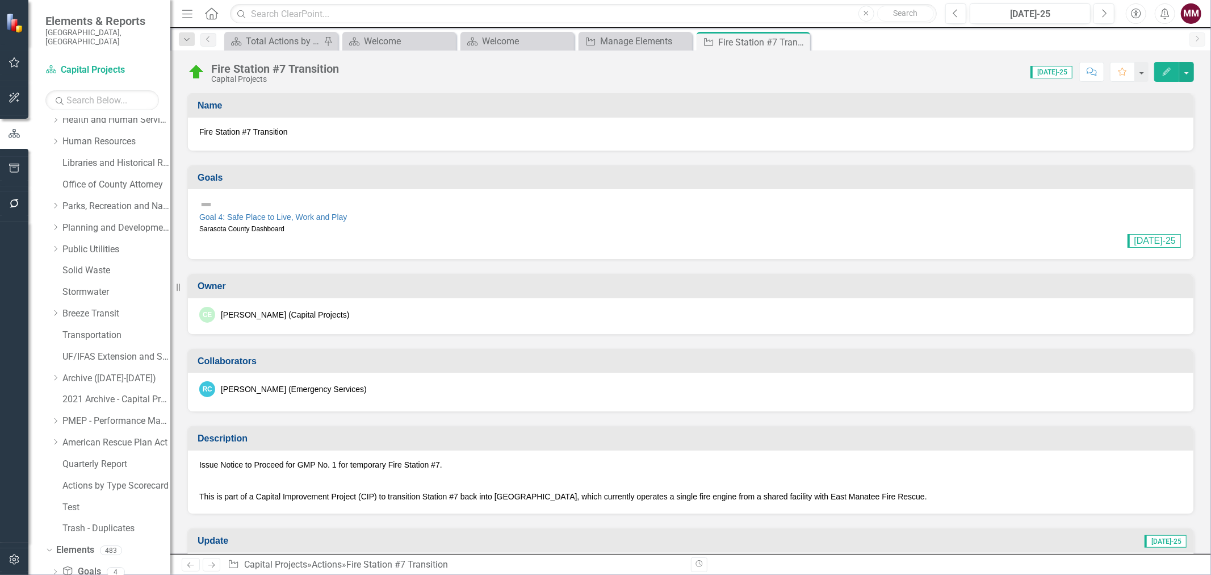
scroll to position [330, 0]
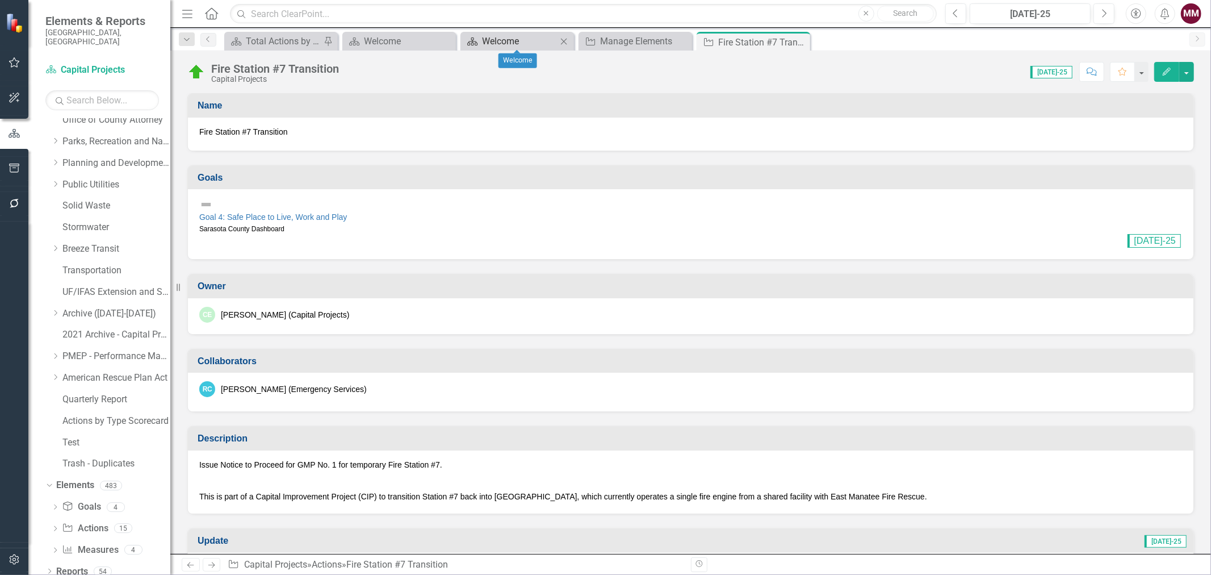
click at [539, 41] on div "Welcome" at bounding box center [519, 41] width 75 height 14
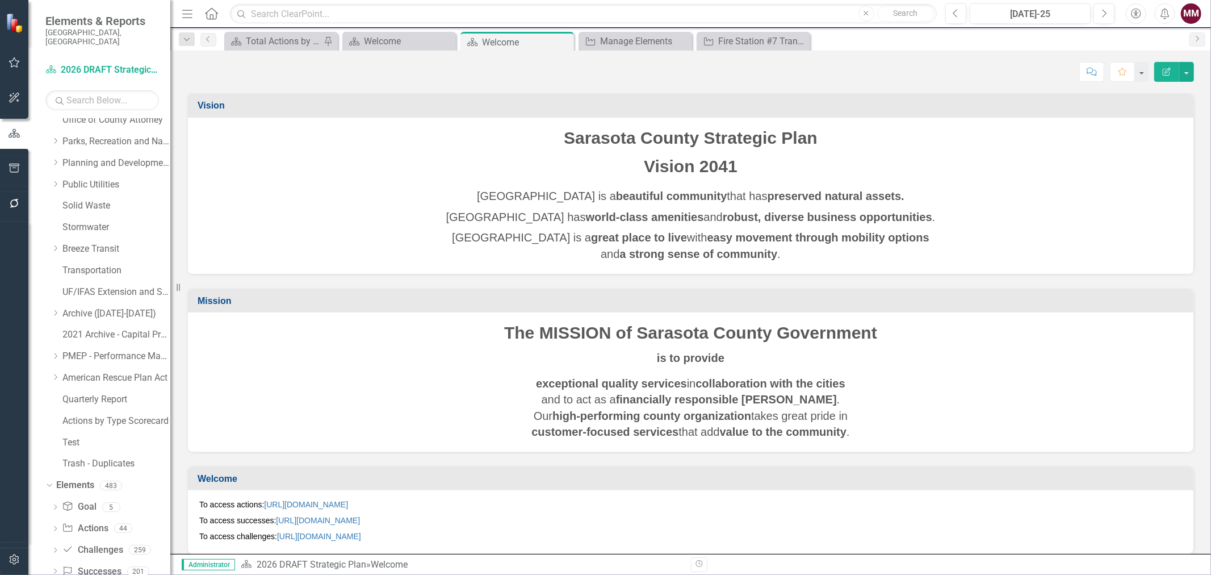
scroll to position [352, 0]
click at [609, 41] on div "Manage Elements" at bounding box center [637, 41] width 75 height 14
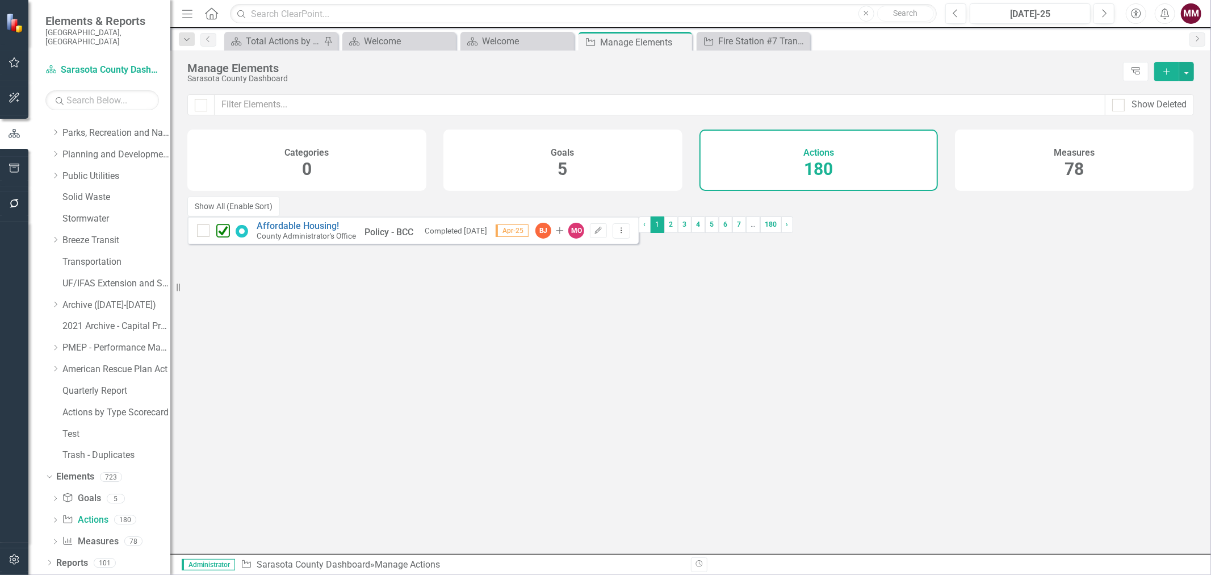
scroll to position [330, 0]
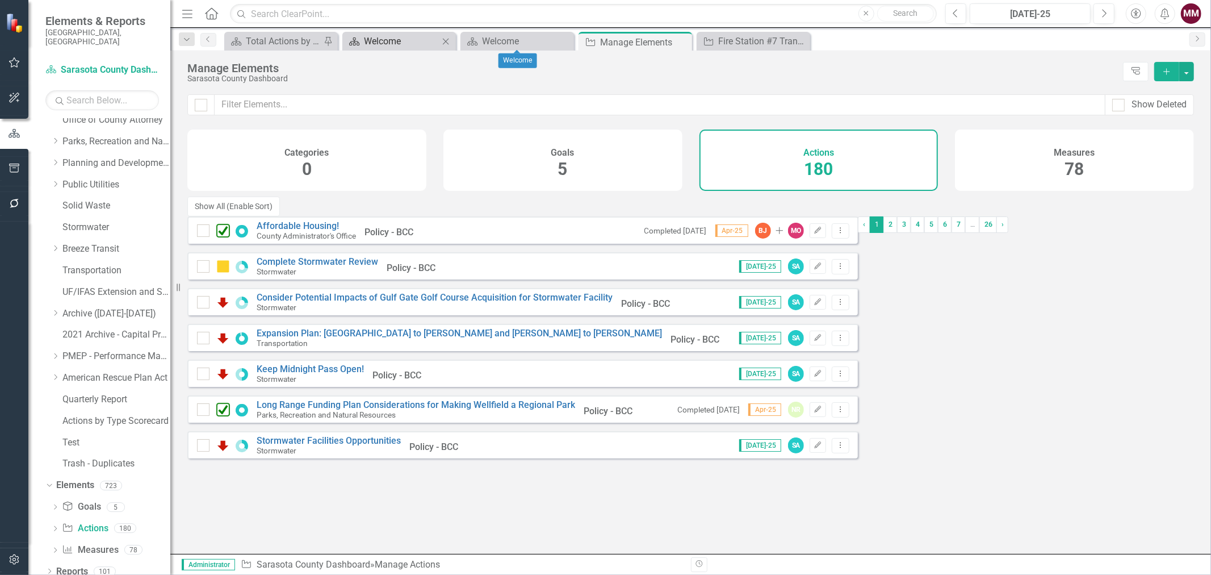
click at [397, 44] on div "Welcome" at bounding box center [401, 41] width 75 height 14
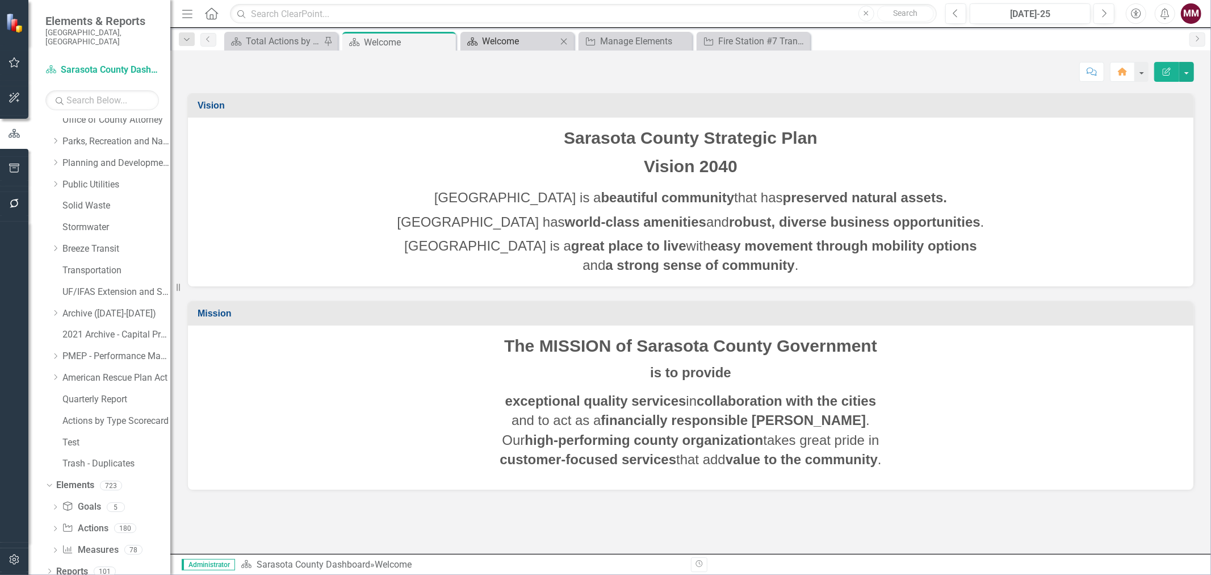
click at [492, 40] on div "Welcome" at bounding box center [519, 41] width 75 height 14
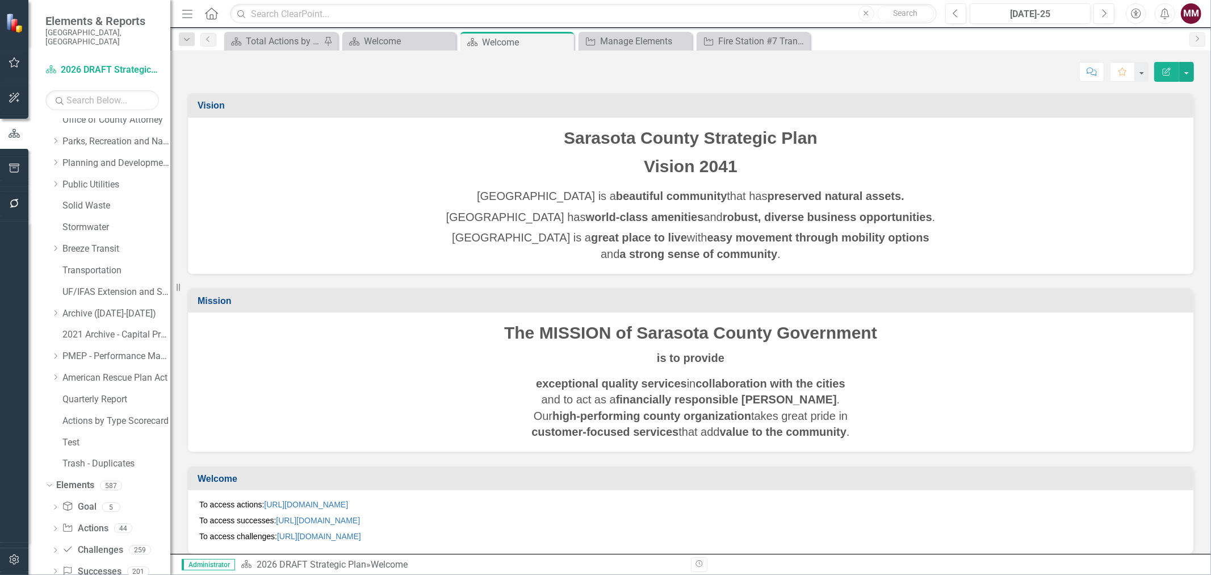
scroll to position [352, 0]
click at [93, 500] on link "Action Actions" at bounding box center [85, 506] width 46 height 13
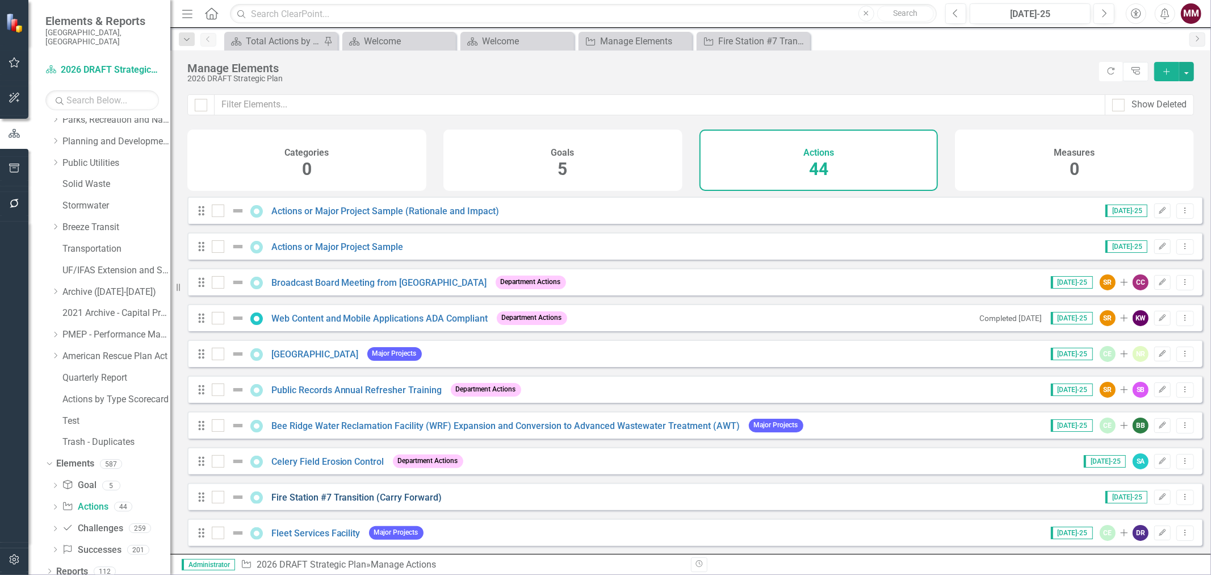
click at [407, 503] on link "Fire Station #7 Transition (Carry Forward)" at bounding box center [356, 497] width 171 height 11
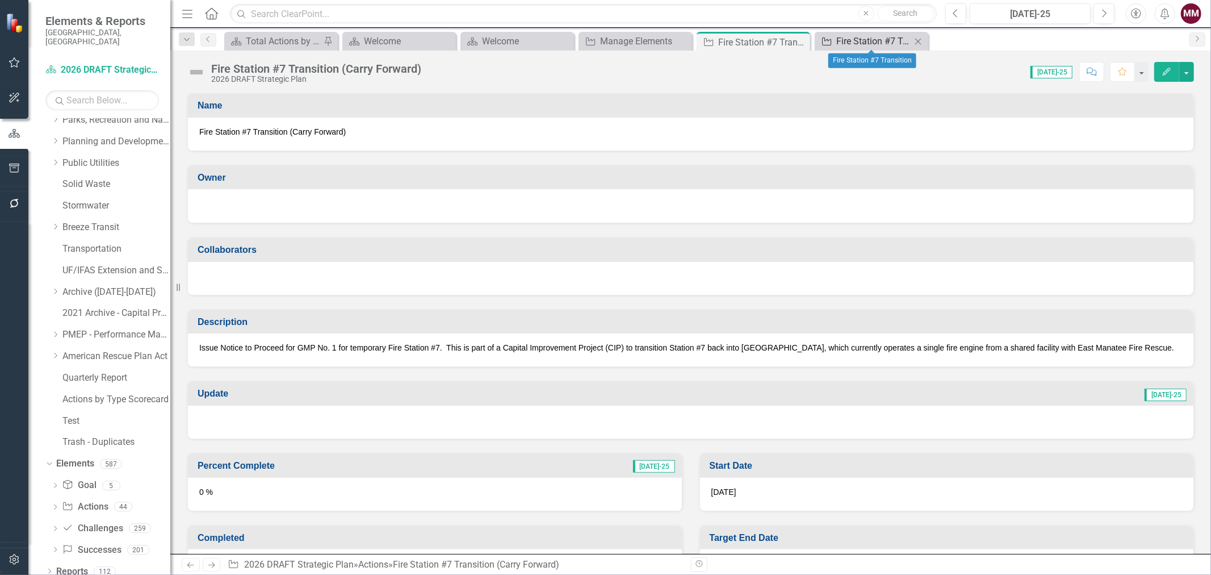
click at [855, 41] on div "Fire Station #7 Transition" at bounding box center [873, 41] width 75 height 14
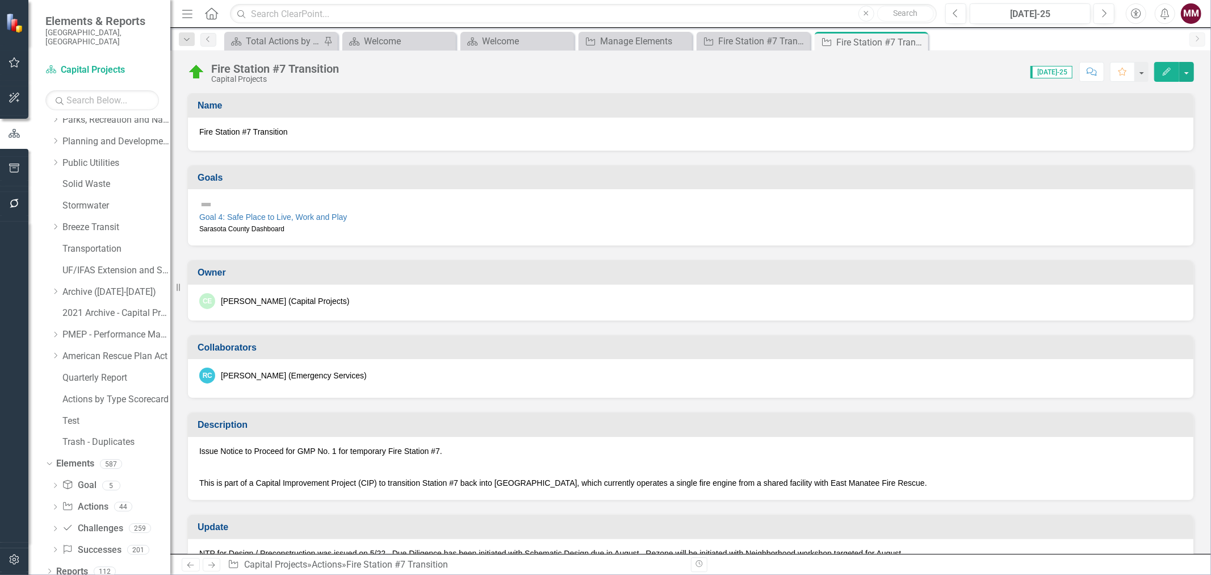
scroll to position [330, 0]
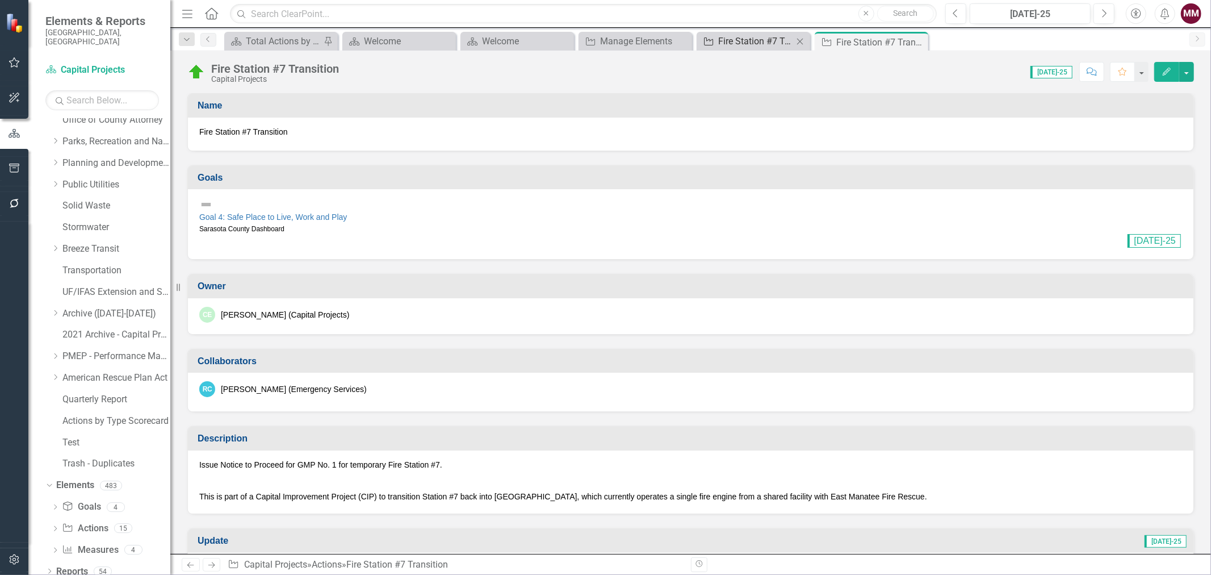
click at [754, 43] on div "Fire Station #7 Transition (Carry Forward)" at bounding box center [755, 41] width 75 height 14
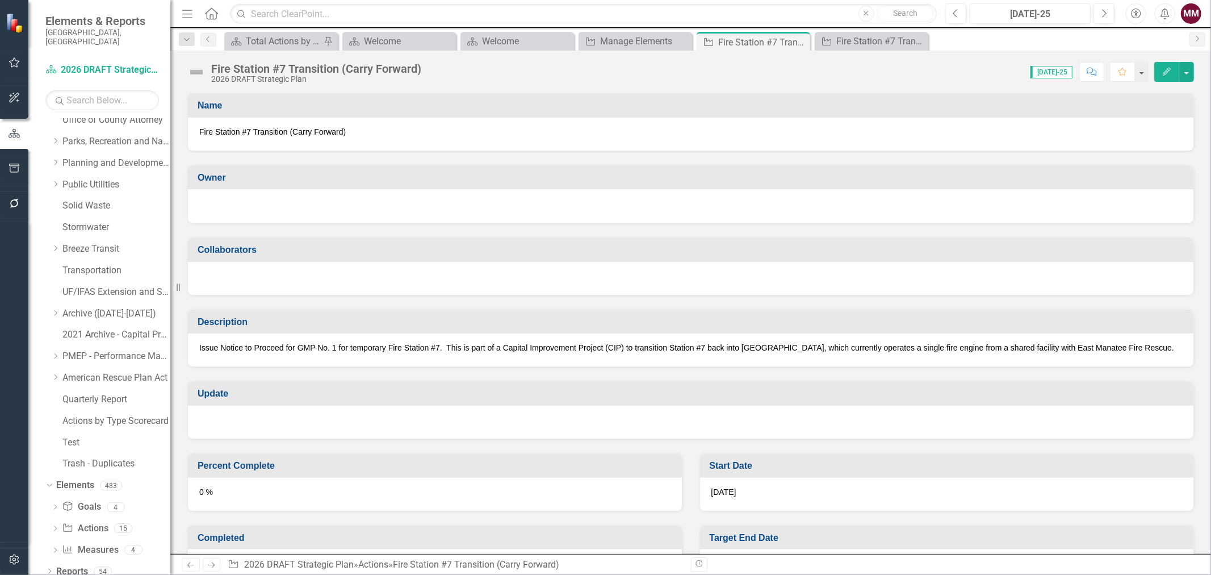
scroll to position [352, 0]
click at [801, 42] on icon "Close" at bounding box center [799, 41] width 11 height 9
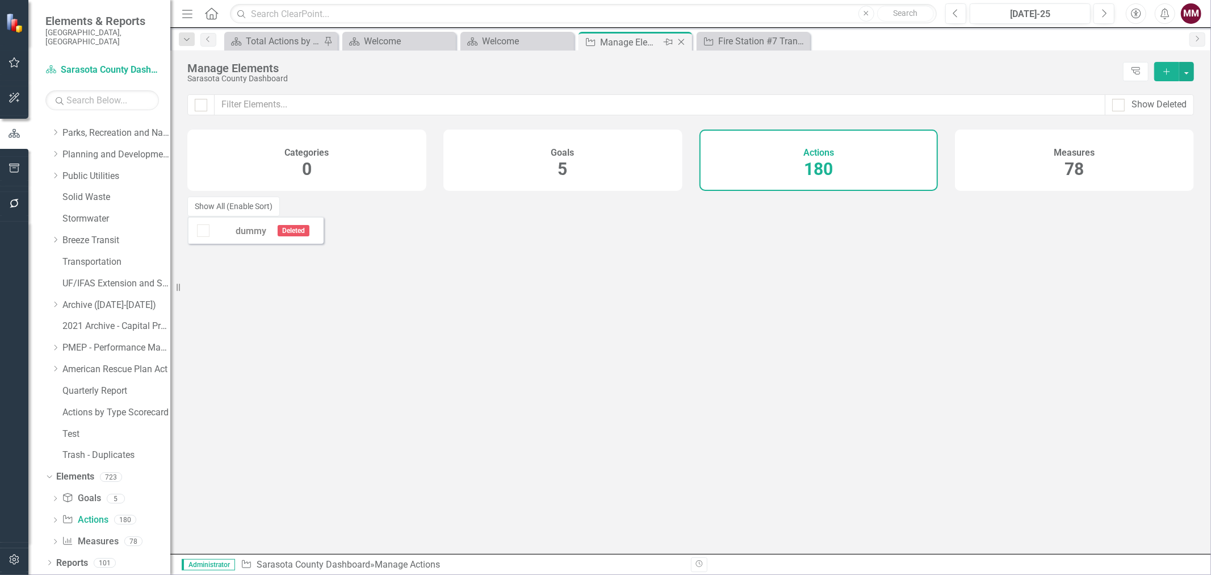
scroll to position [330, 0]
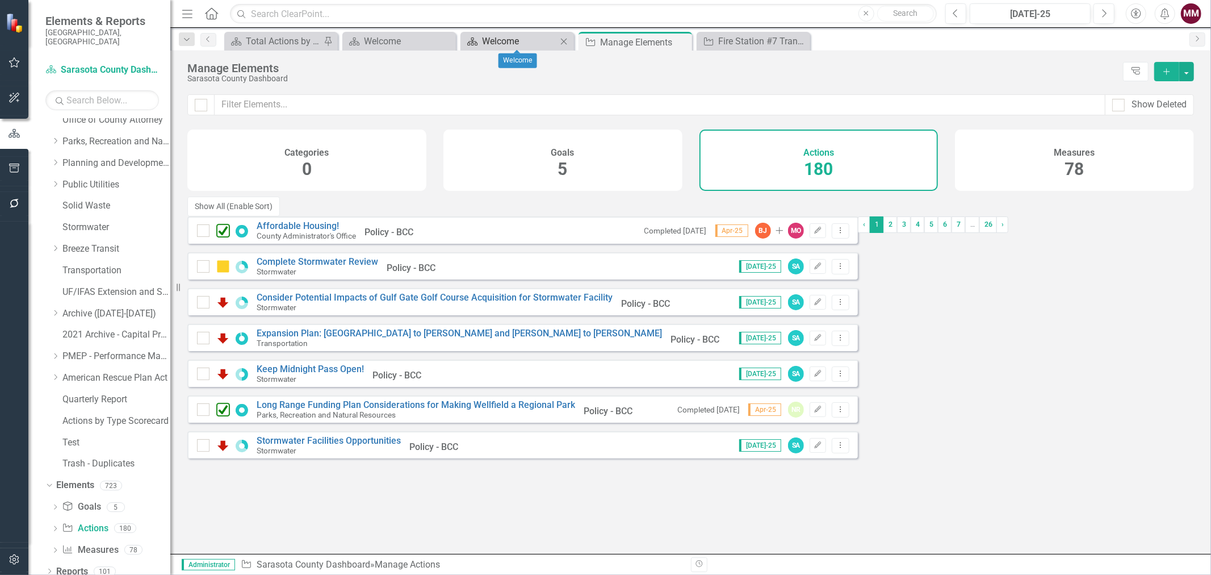
click at [520, 35] on div "Welcome" at bounding box center [519, 41] width 75 height 14
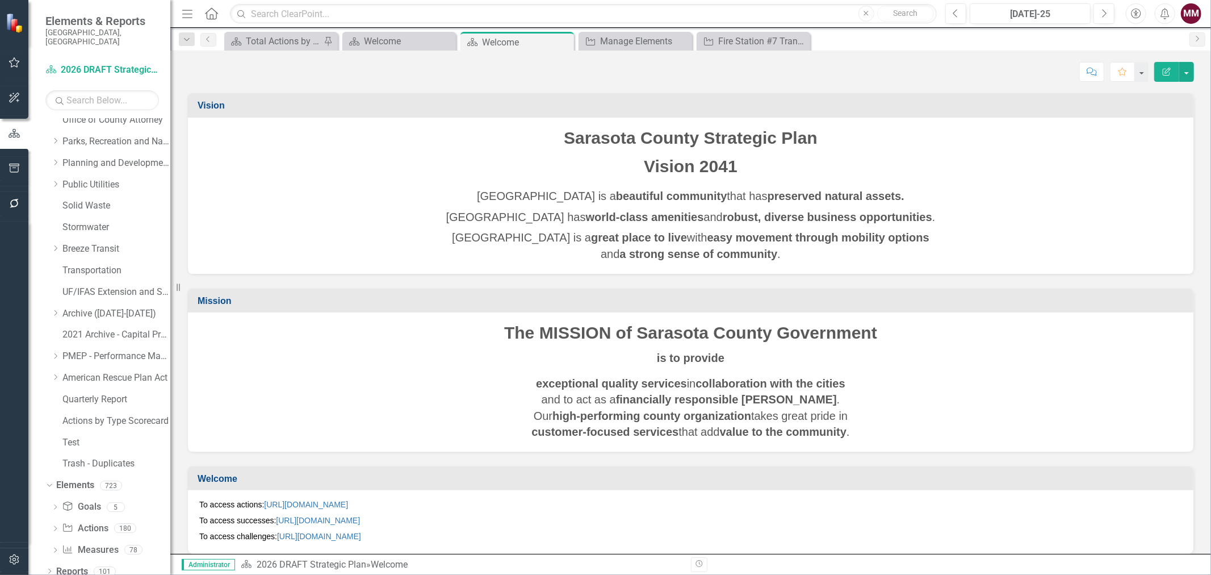
scroll to position [352, 0]
click at [93, 500] on link "Action Actions" at bounding box center [85, 506] width 46 height 13
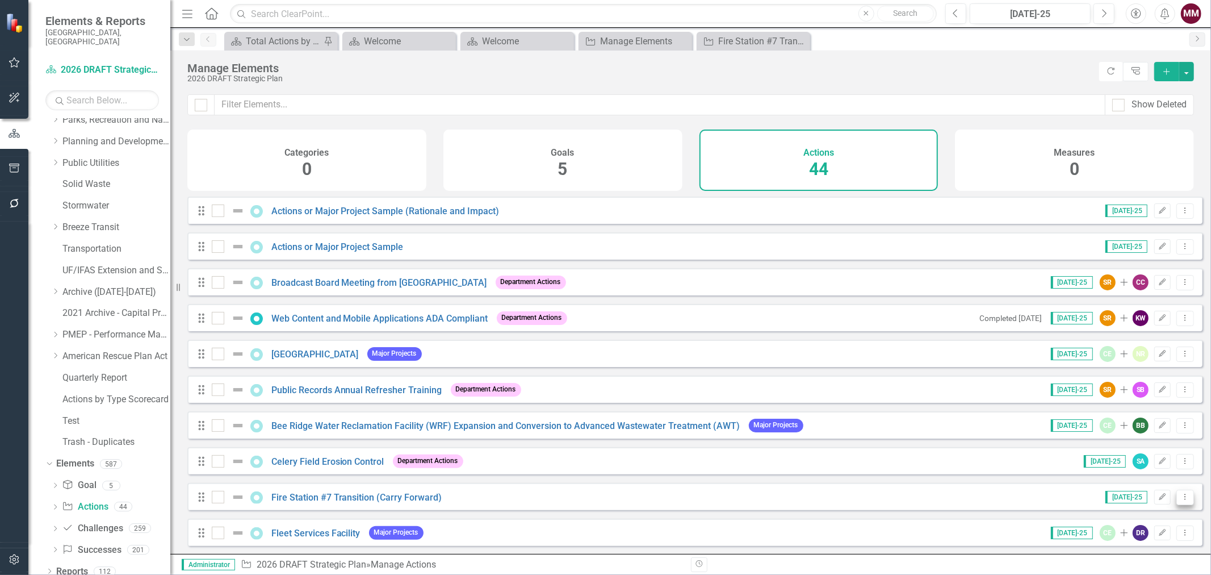
click at [1181, 500] on icon "Dropdown Menu" at bounding box center [1186, 496] width 10 height 7
click at [1135, 486] on link "Trash Delete Action" at bounding box center [1139, 486] width 93 height 21
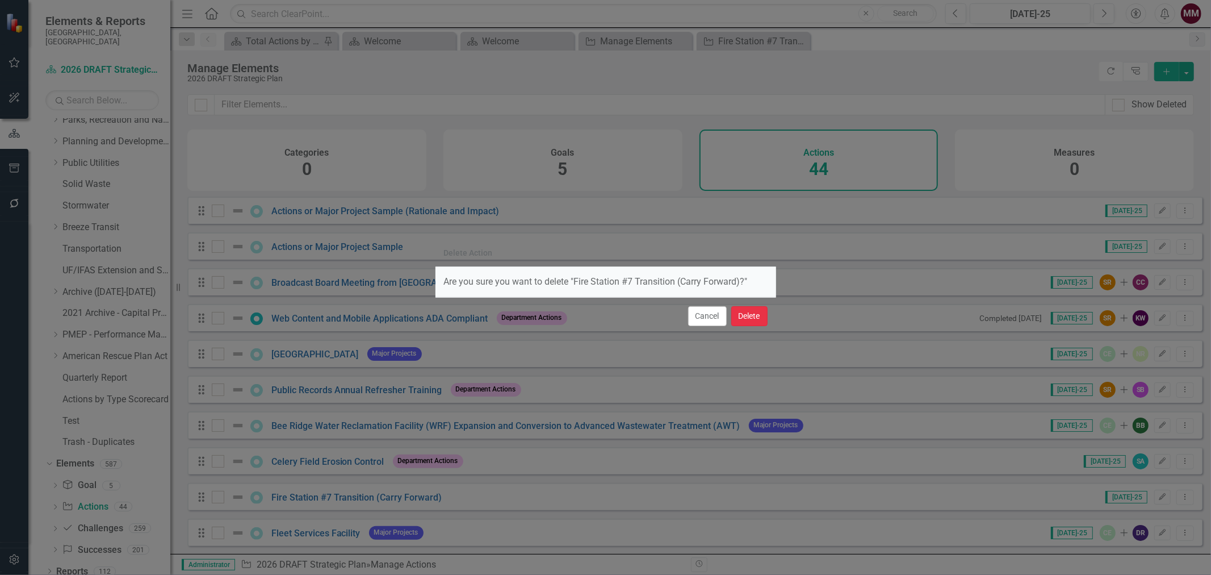
click at [740, 315] on button "Delete" at bounding box center [749, 316] width 36 height 20
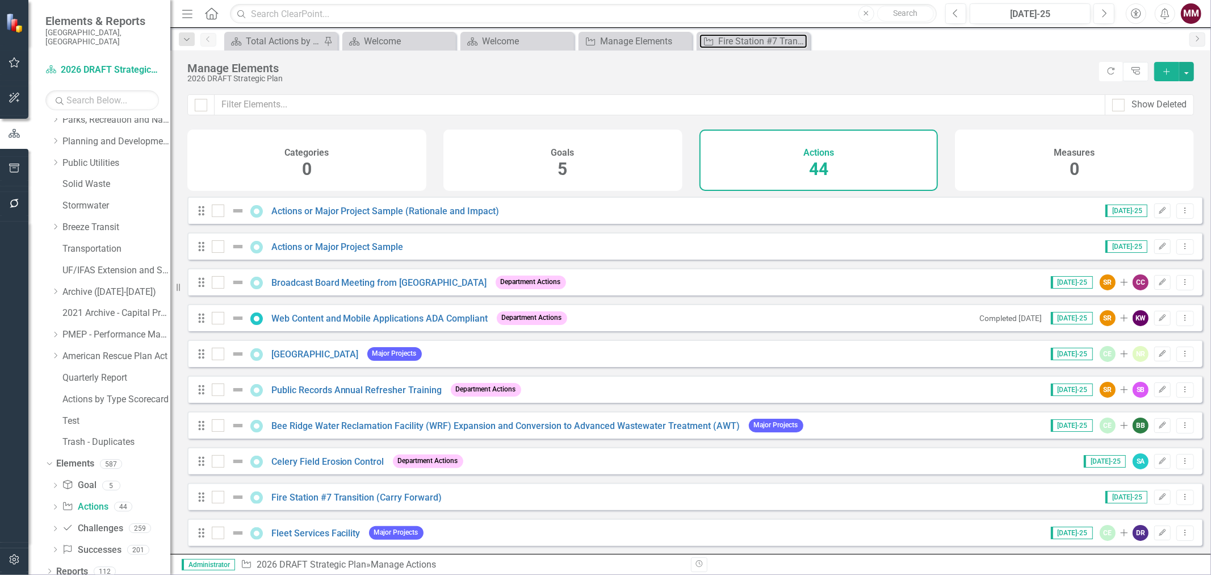
click at [743, 36] on div "Fire Station #7 Transition" at bounding box center [762, 41] width 89 height 14
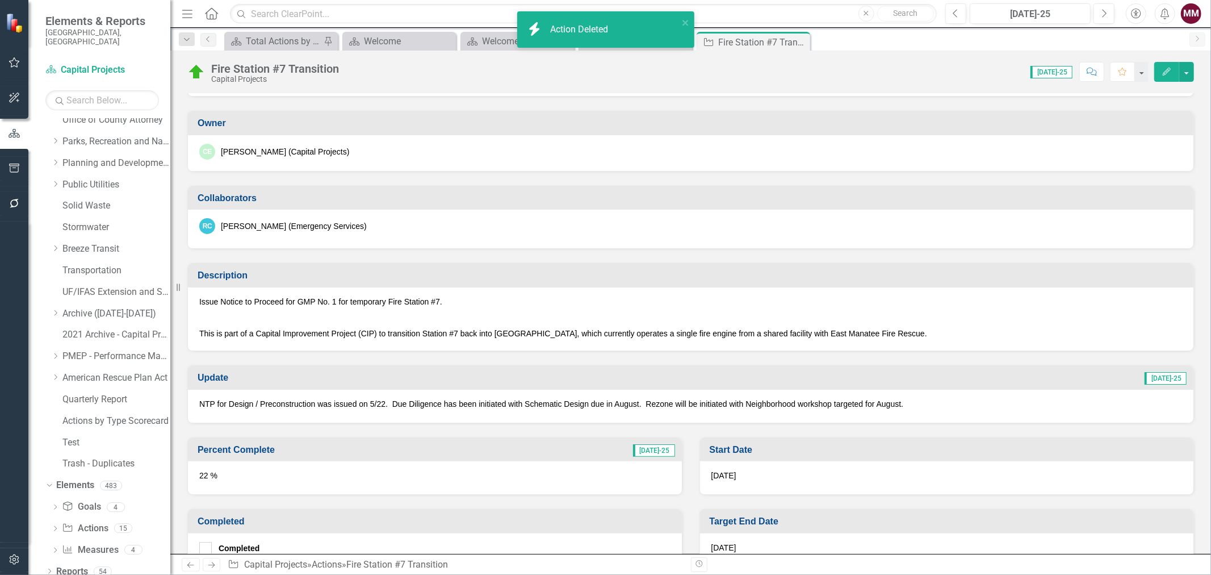
scroll to position [252, 0]
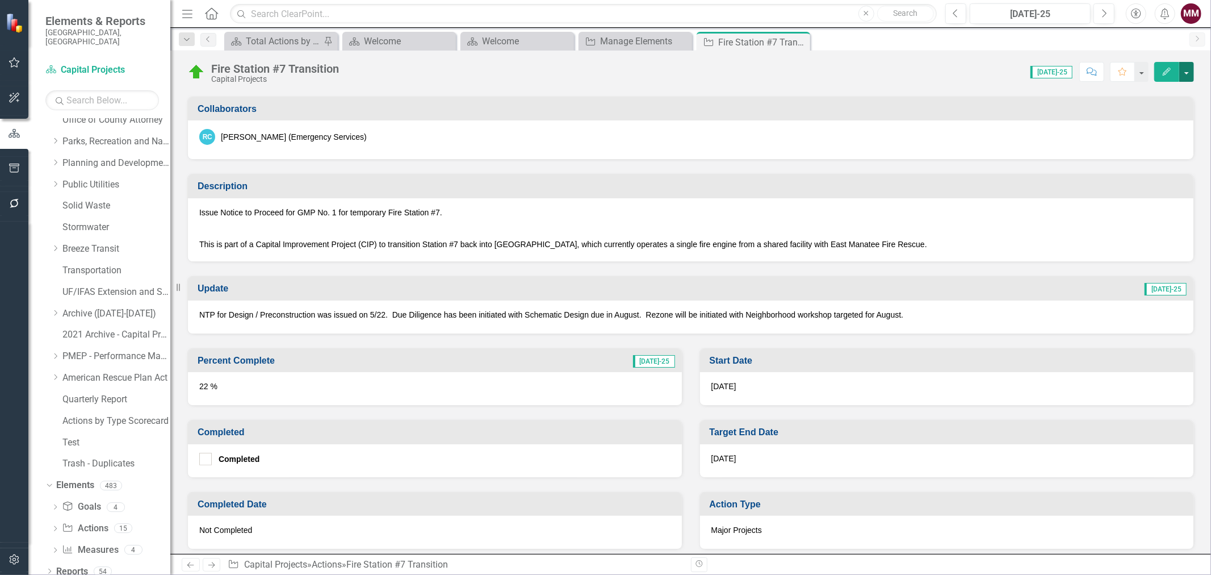
click at [1190, 76] on button "button" at bounding box center [1186, 72] width 15 height 20
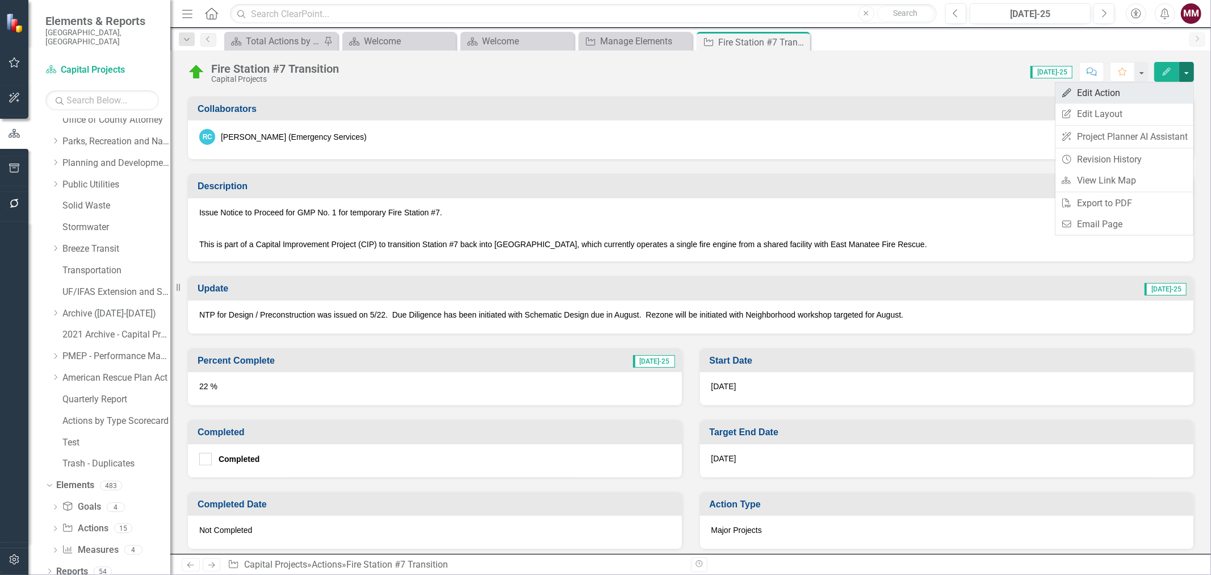
click at [1170, 89] on link "Edit Edit Action" at bounding box center [1125, 92] width 138 height 21
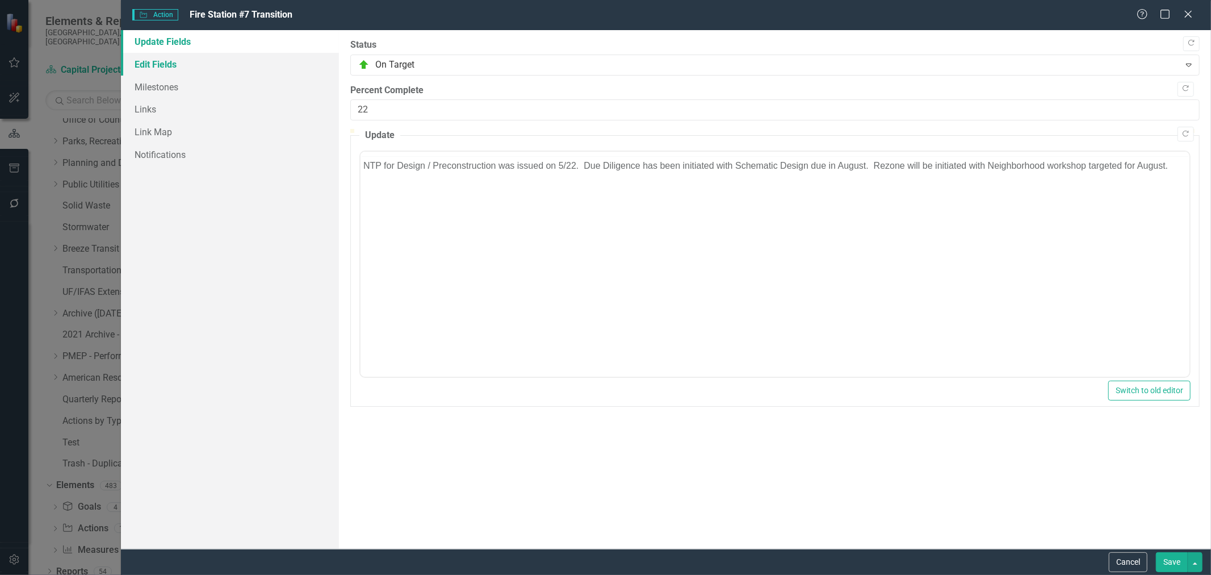
scroll to position [0, 0]
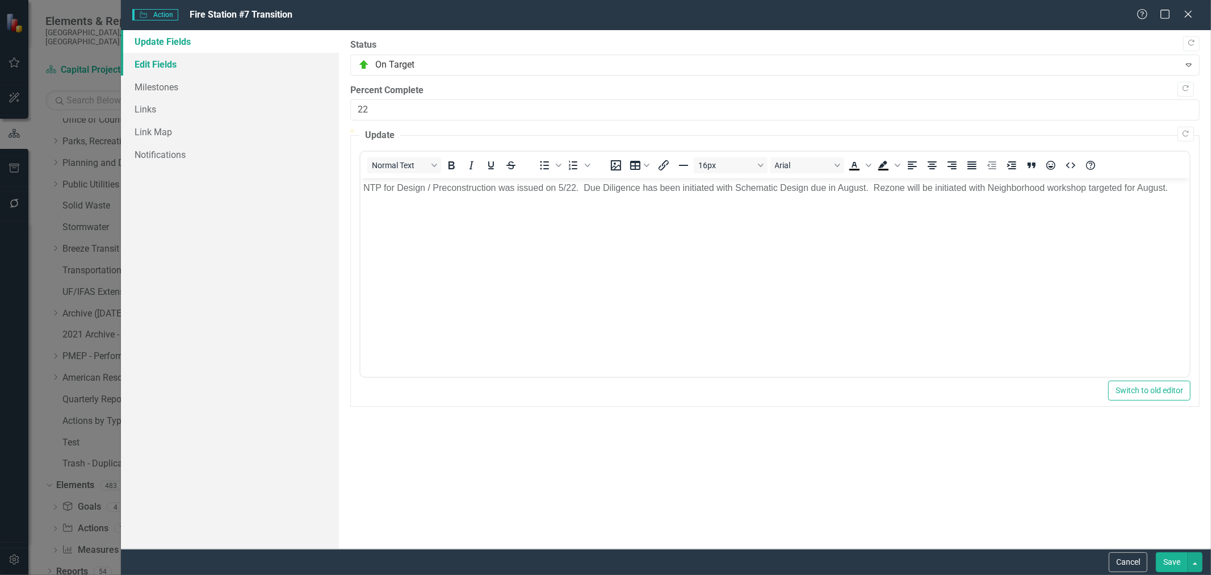
click at [161, 66] on link "Edit Fields" at bounding box center [230, 64] width 218 height 23
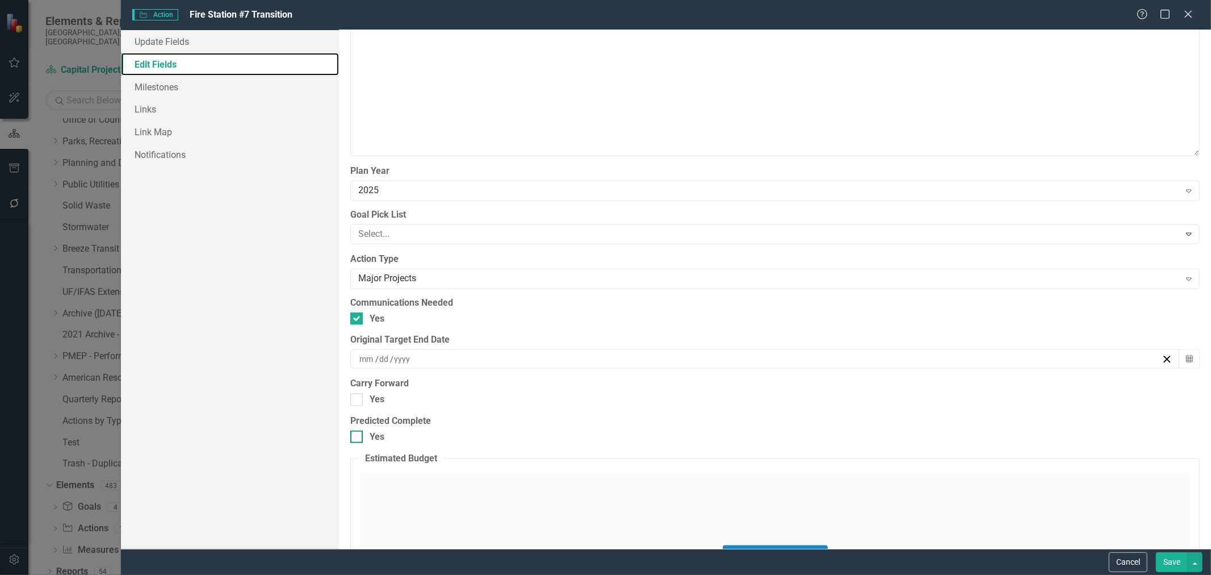
scroll to position [1072, 0]
click at [354, 399] on input "Yes" at bounding box center [353, 395] width 7 height 7
checkbox input "true"
click at [1168, 557] on button "Save" at bounding box center [1172, 562] width 32 height 20
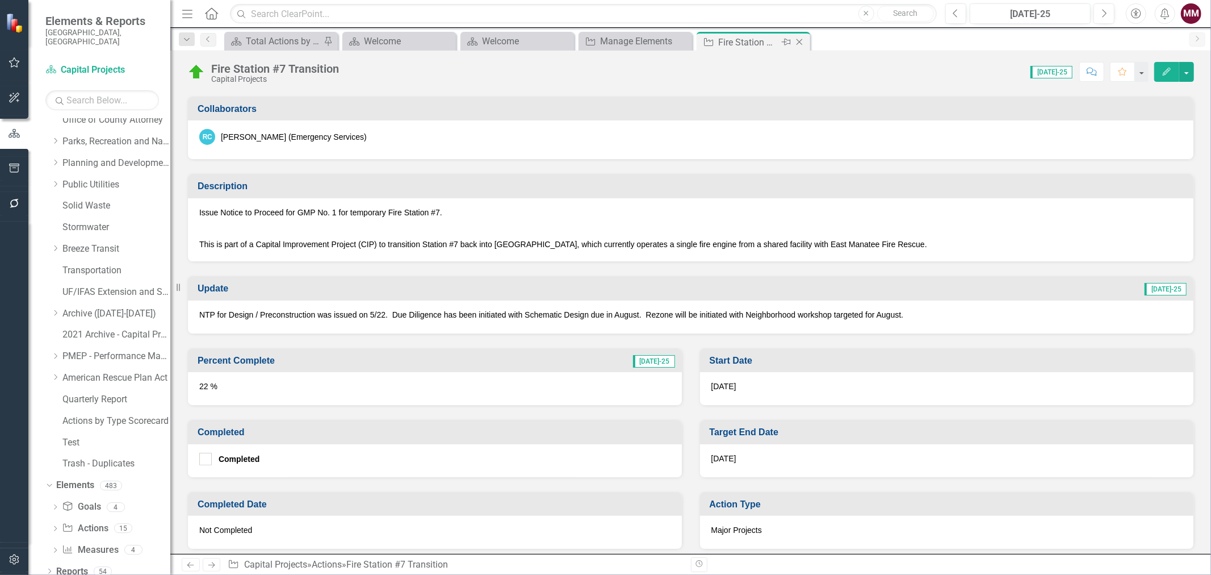
click at [801, 41] on icon "Close" at bounding box center [799, 41] width 11 height 9
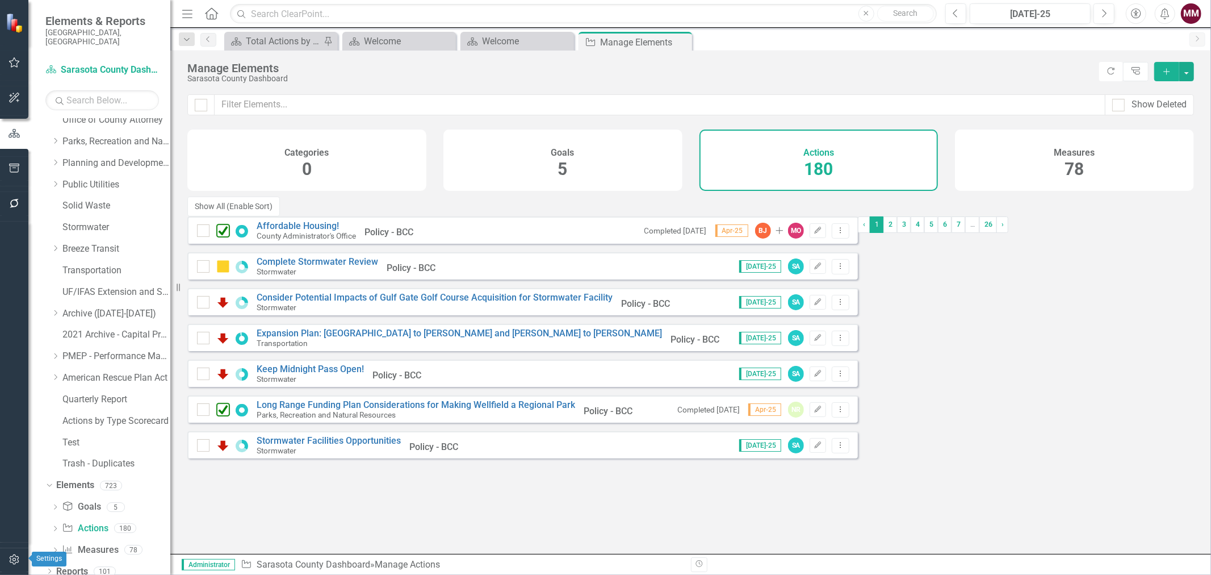
click at [9, 563] on icon "button" at bounding box center [15, 559] width 12 height 9
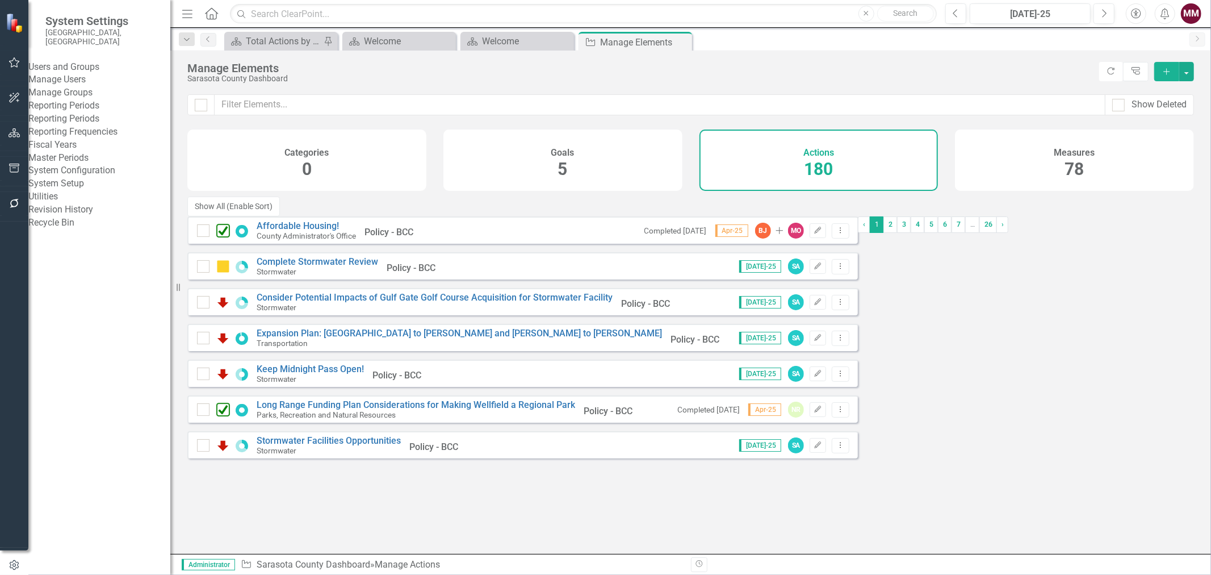
click at [87, 78] on link "Manage Users" at bounding box center [99, 79] width 142 height 13
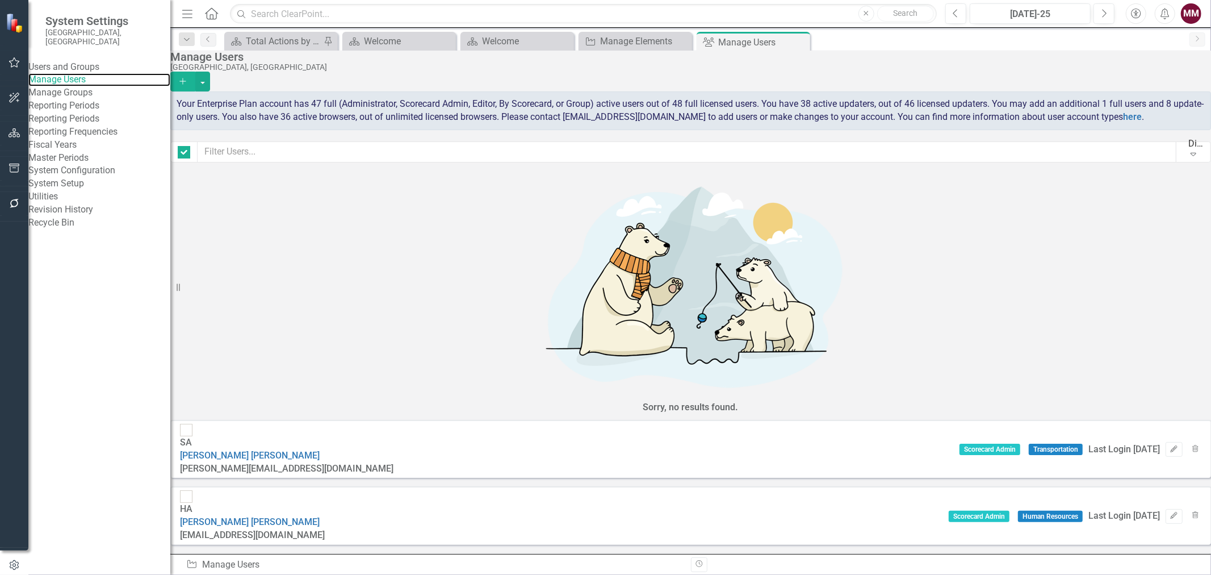
checkbox input "false"
click at [299, 162] on input "text" at bounding box center [687, 151] width 979 height 21
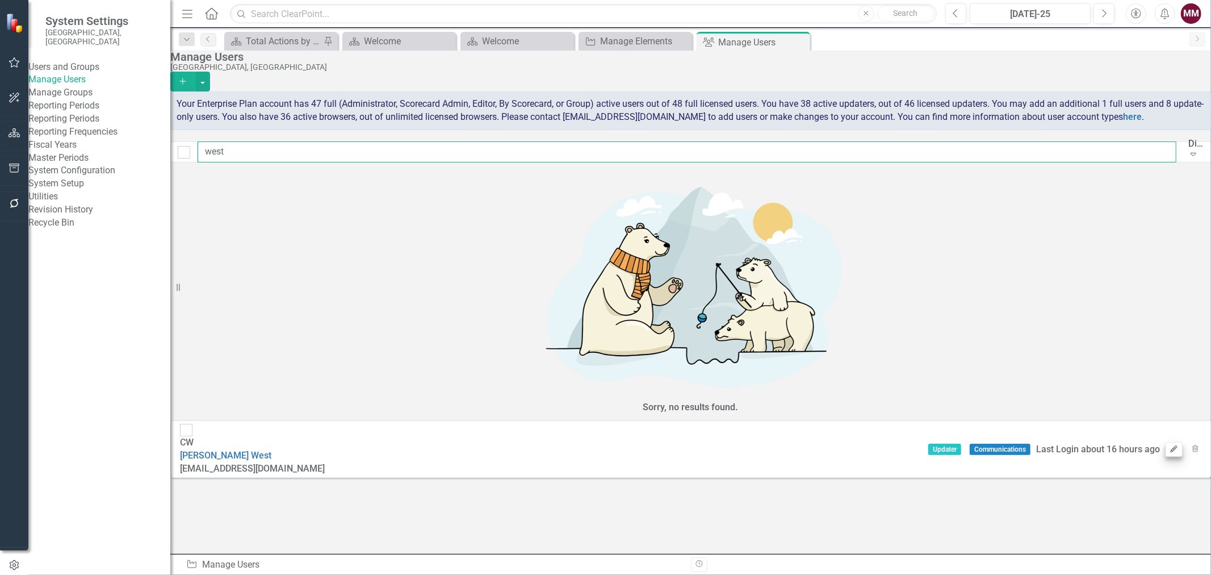
type input "west"
click at [1171, 445] on icon "button" at bounding box center [1174, 448] width 7 height 7
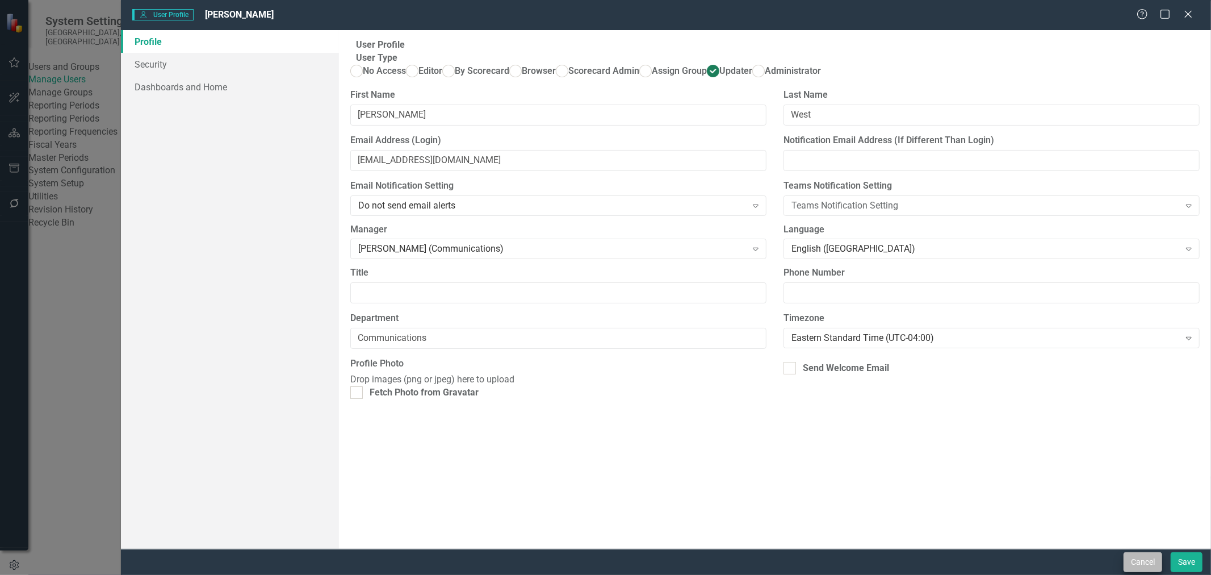
click at [1123, 563] on div "Cancel Save" at bounding box center [1162, 562] width 82 height 20
click at [1131, 563] on button "Cancel" at bounding box center [1143, 562] width 39 height 20
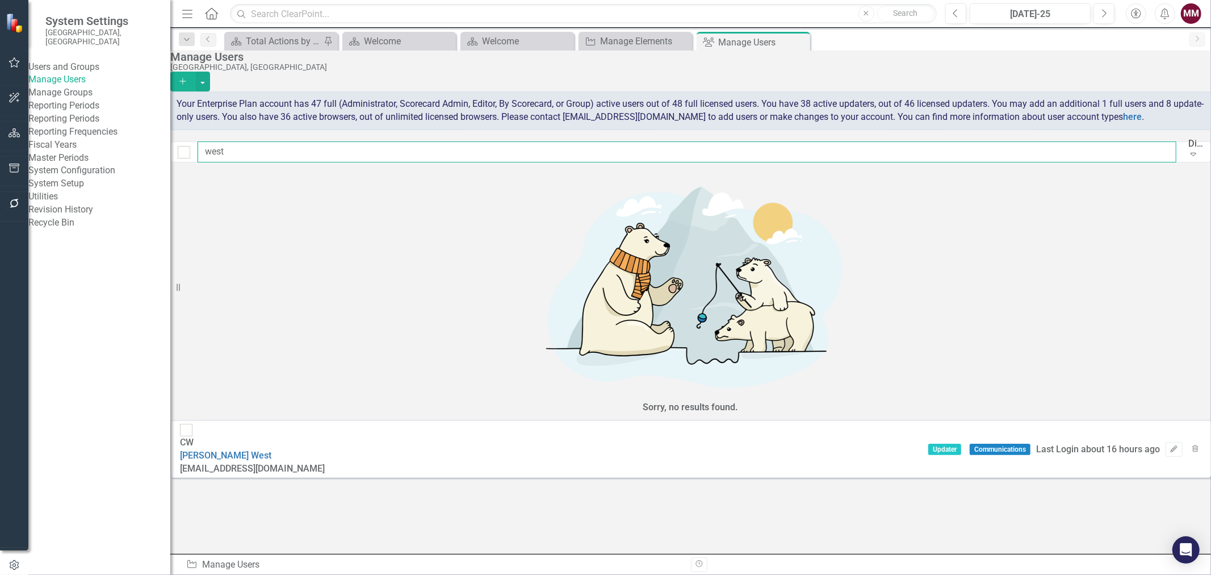
drag, startPoint x: 252, startPoint y: 167, endPoint x: 126, endPoint y: 162, distance: 125.6
click at [126, 162] on div "System Settings Sarasota County, FL Users and Groups Manage Users Manage Groups…" at bounding box center [605, 287] width 1211 height 575
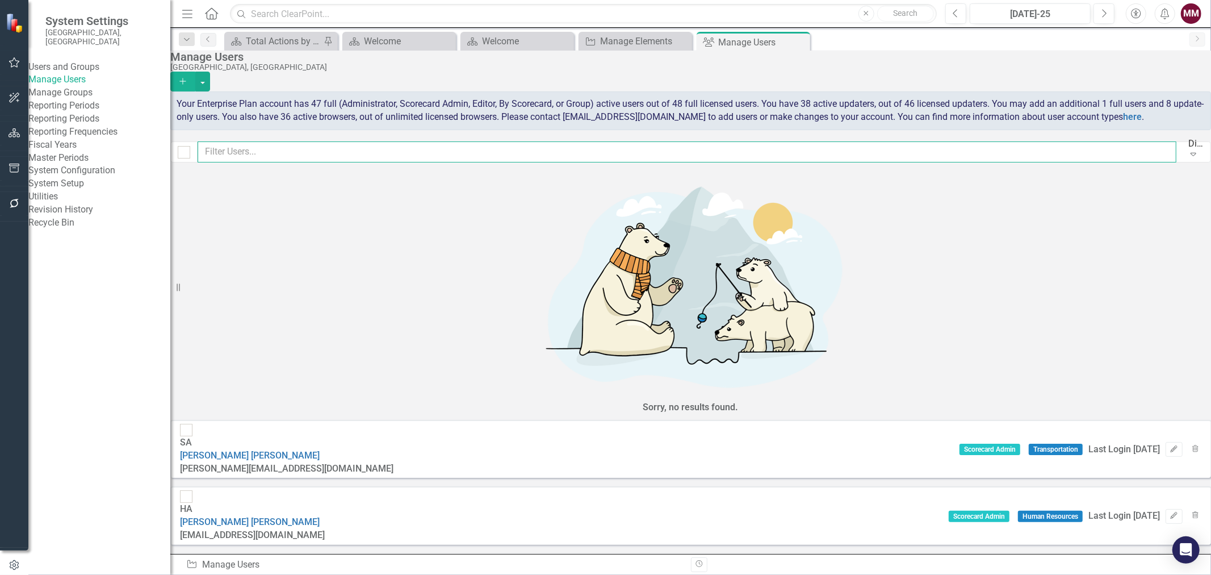
scroll to position [189, 0]
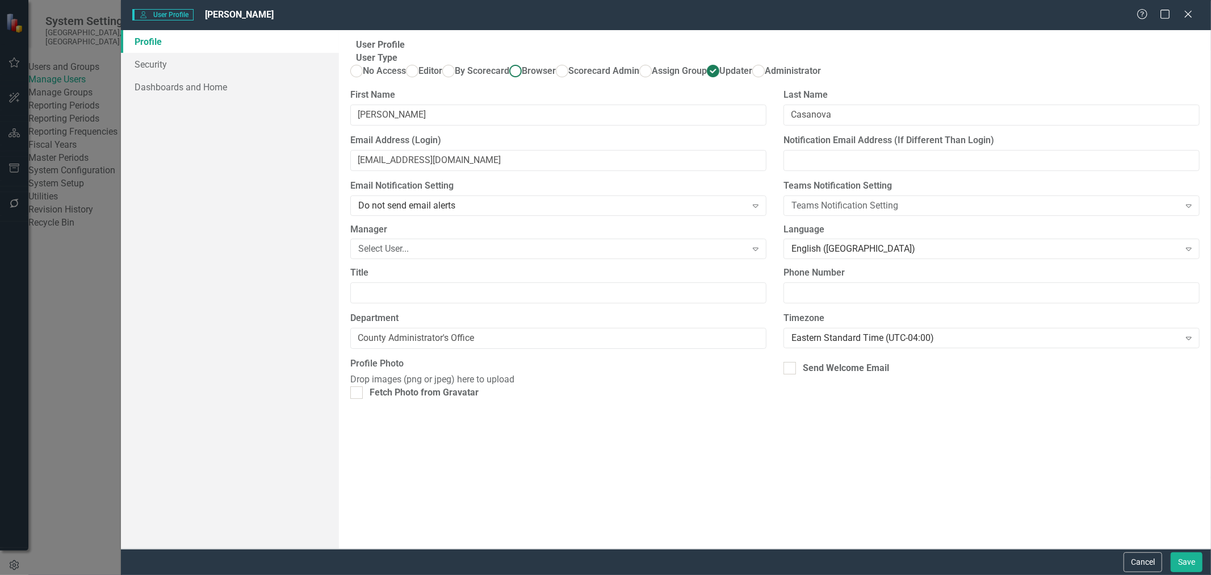
click at [522, 76] on span "Browser" at bounding box center [539, 70] width 34 height 11
click at [507, 80] on input "Browser" at bounding box center [516, 71] width 18 height 18
radio input "true"
click at [1195, 564] on button "Save" at bounding box center [1187, 562] width 32 height 20
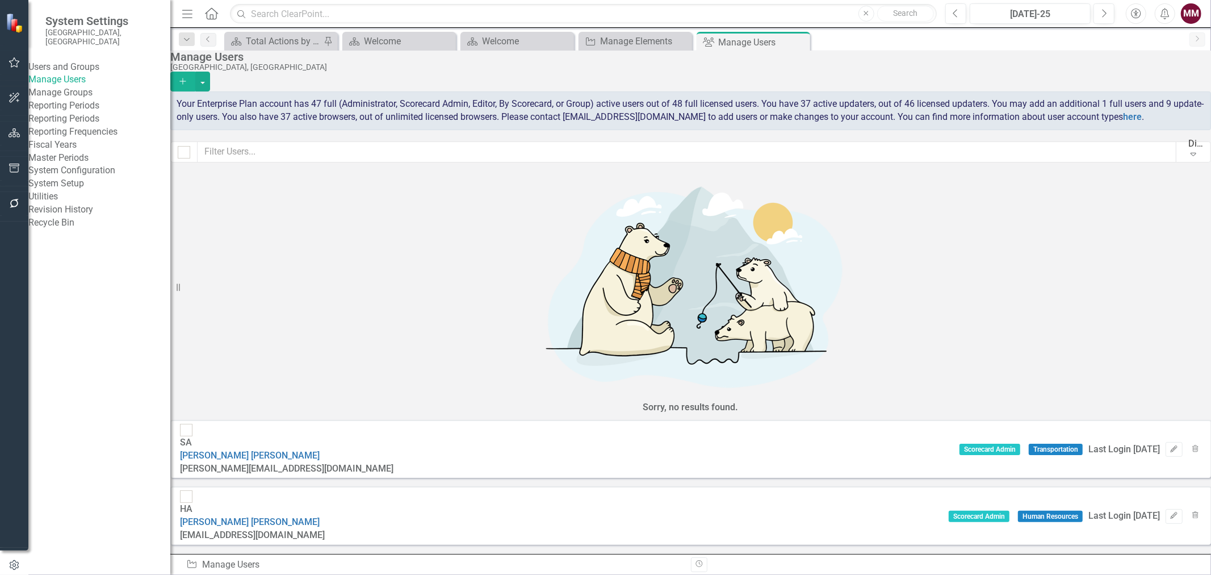
scroll to position [315, 0]
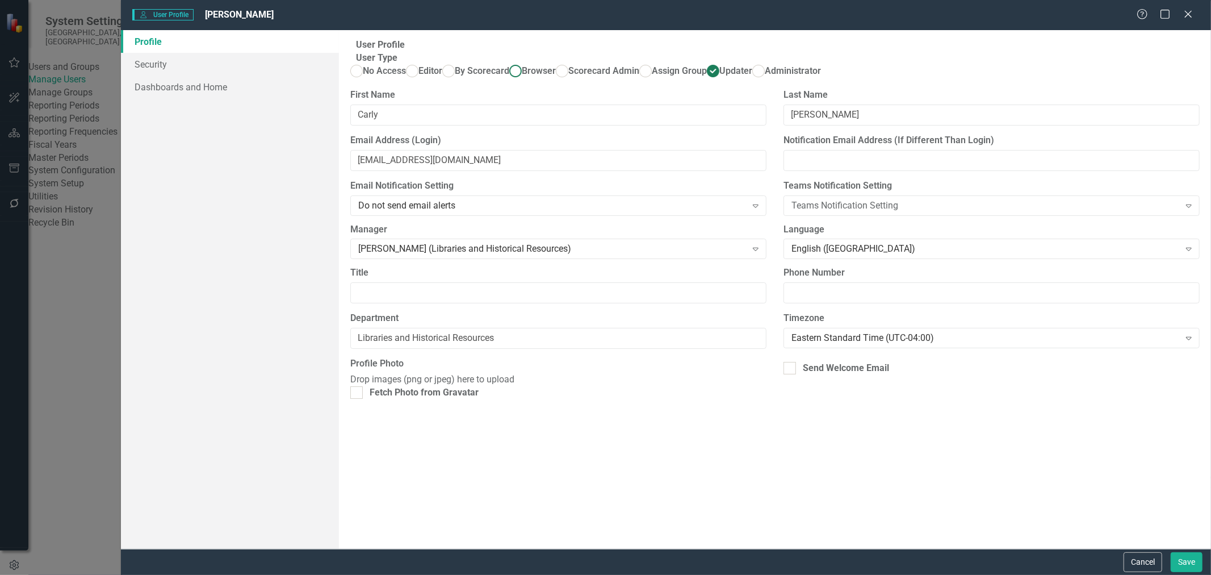
click at [522, 76] on span "Browser" at bounding box center [539, 70] width 34 height 11
click at [507, 80] on input "Browser" at bounding box center [516, 71] width 18 height 18
radio input "true"
click at [1191, 566] on button "Save" at bounding box center [1187, 562] width 32 height 20
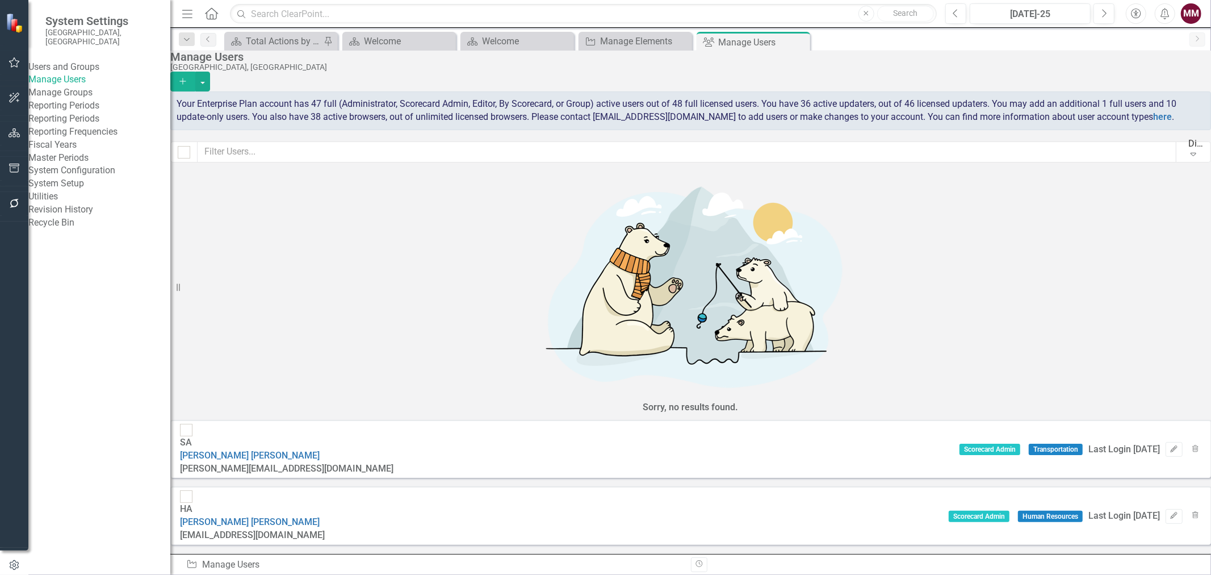
scroll to position [504, 0]
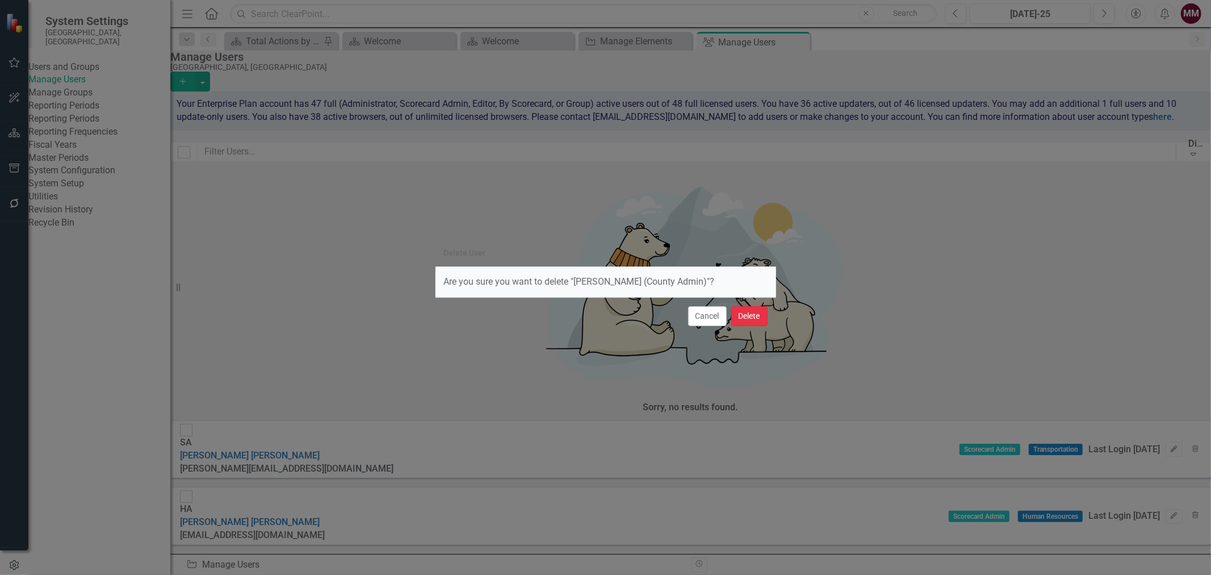
click at [751, 320] on button "Delete" at bounding box center [749, 316] width 36 height 20
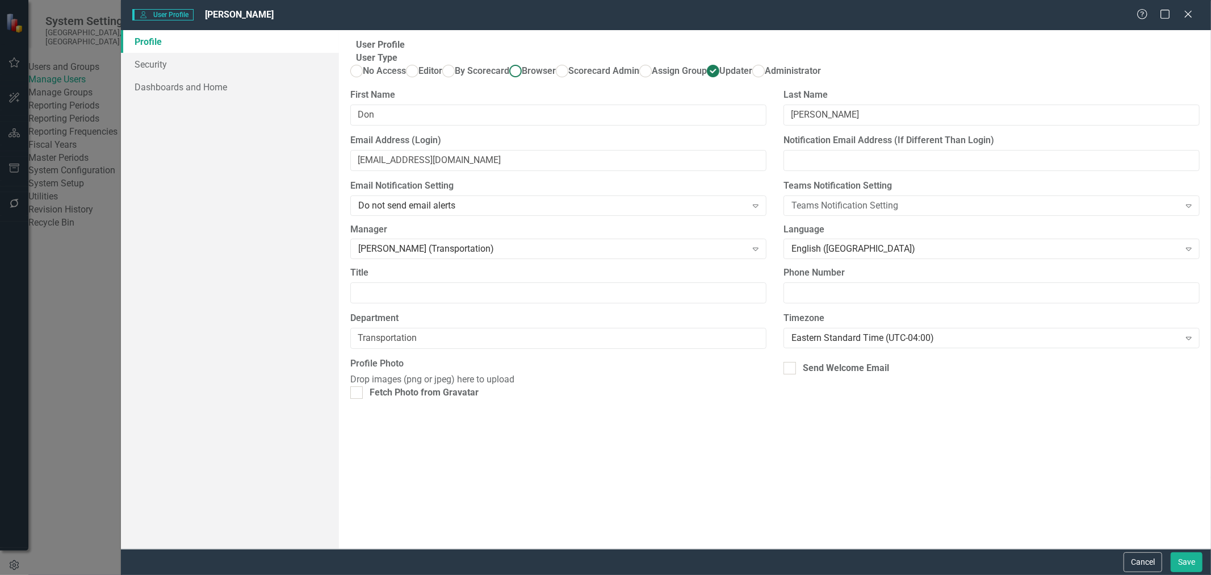
click at [522, 76] on span "Browser" at bounding box center [539, 70] width 34 height 11
click at [507, 80] on input "Browser" at bounding box center [516, 71] width 18 height 18
radio input "true"
click at [1194, 564] on button "Save" at bounding box center [1187, 562] width 32 height 20
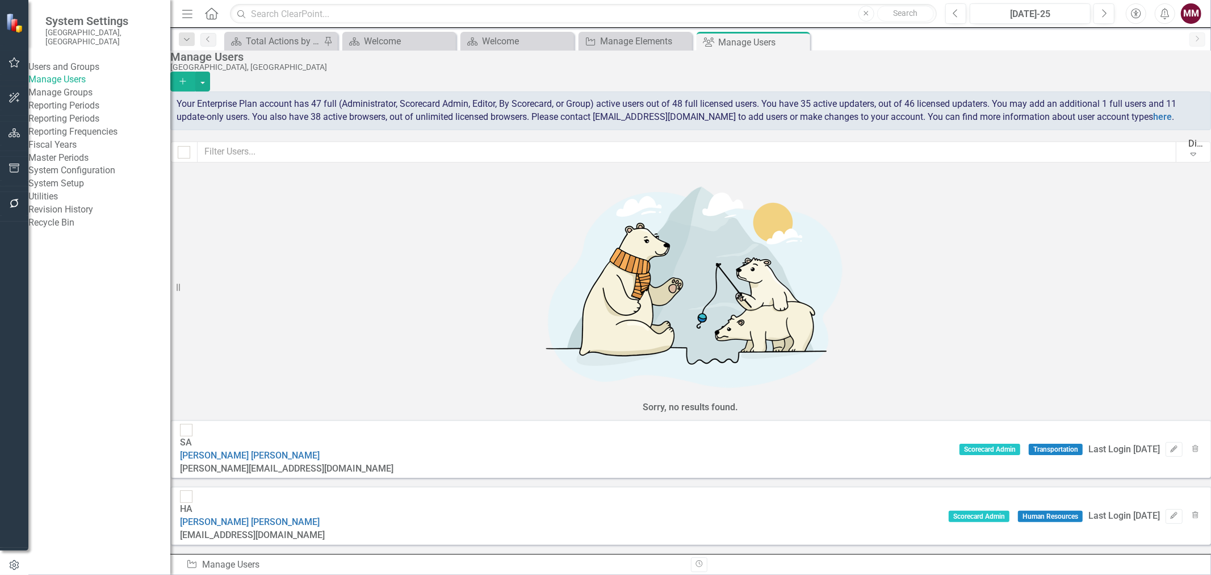
scroll to position [1136, 0]
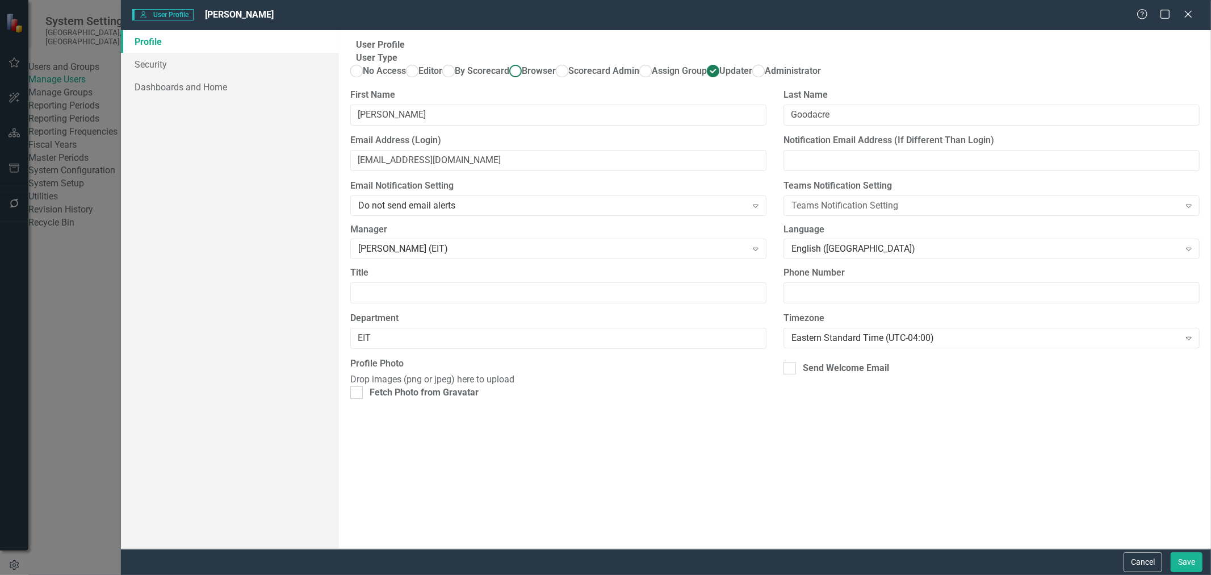
click at [507, 80] on ins at bounding box center [516, 71] width 18 height 18
click at [507, 80] on input "Browser" at bounding box center [516, 71] width 18 height 18
radio input "true"
click at [1183, 559] on button "Save" at bounding box center [1187, 562] width 32 height 20
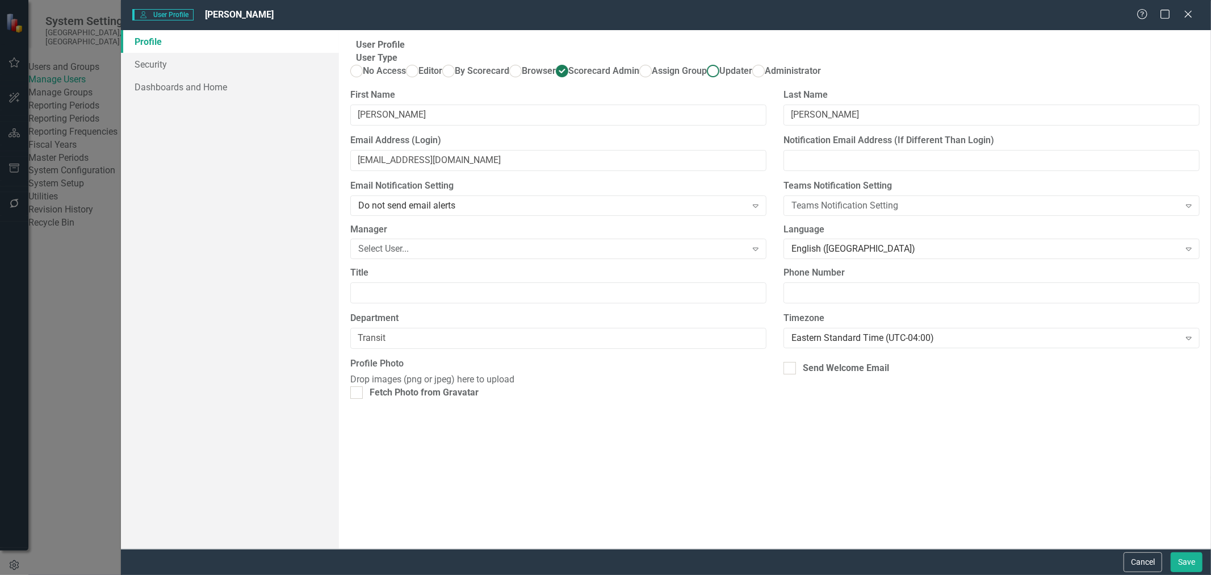
click at [719, 76] on span "Updater" at bounding box center [735, 70] width 33 height 11
click at [705, 80] on input "Updater" at bounding box center [714, 71] width 18 height 18
radio input "true"
click at [1191, 555] on button "Save" at bounding box center [1187, 562] width 32 height 20
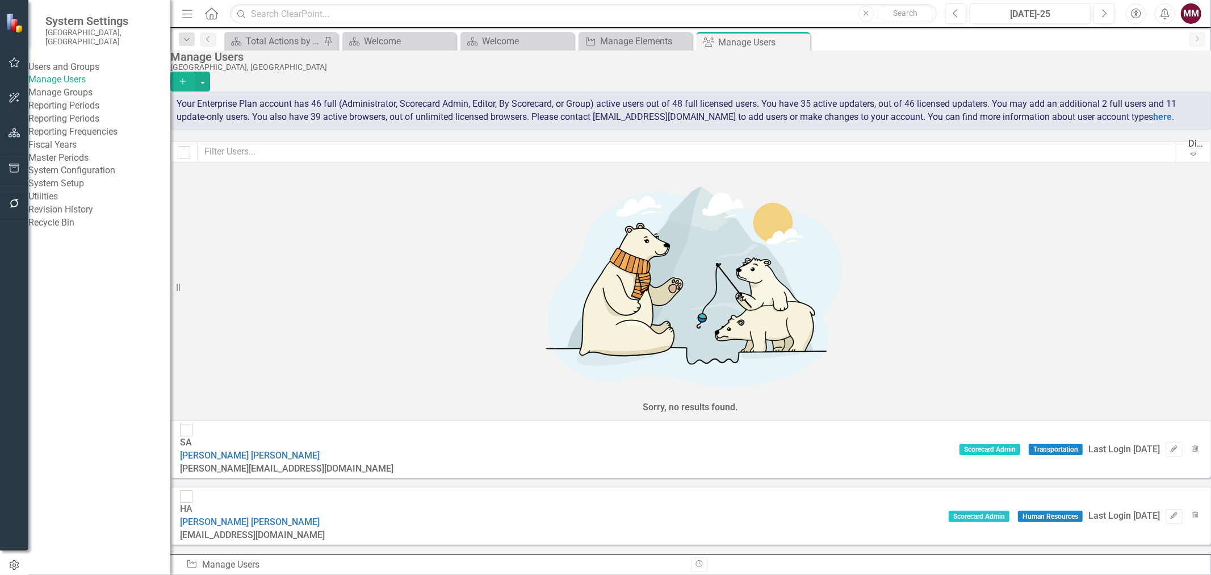
scroll to position [1514, 0]
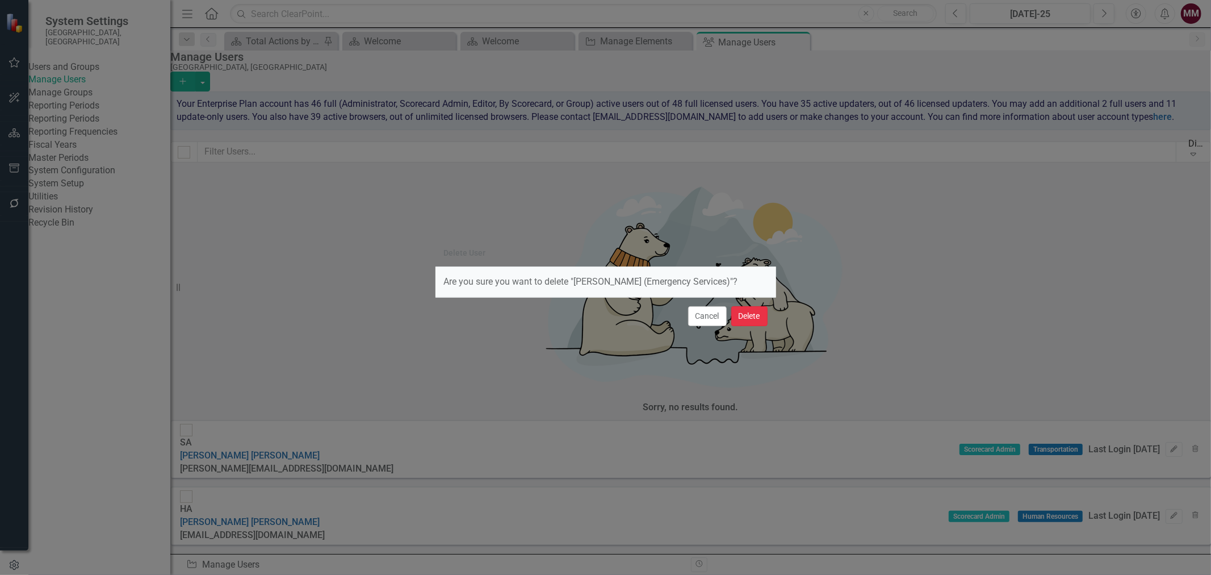
click at [738, 315] on button "Delete" at bounding box center [749, 316] width 36 height 20
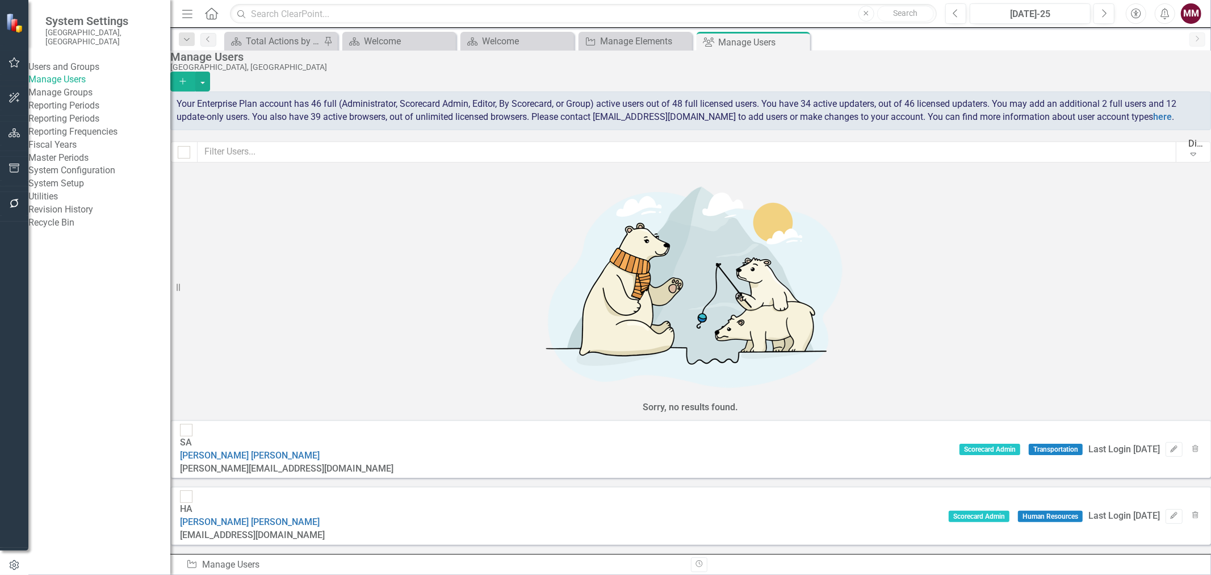
scroll to position [2334, 0]
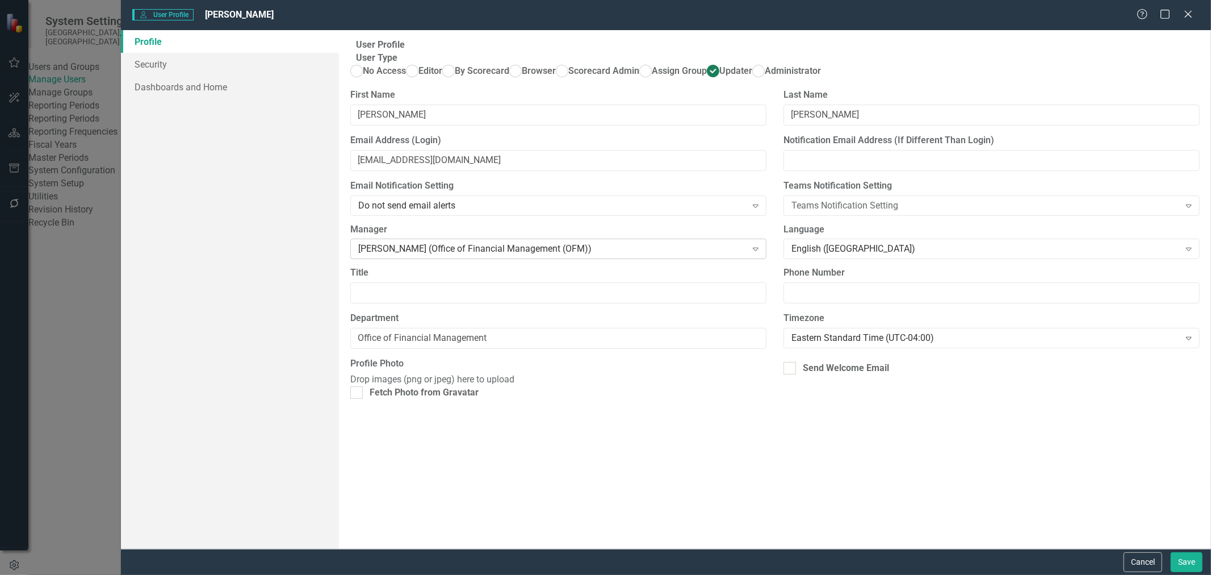
click at [621, 256] on div "[PERSON_NAME] (Office of Financial Management (OFM))" at bounding box center [552, 248] width 388 height 13
type input "f"
type input "da"
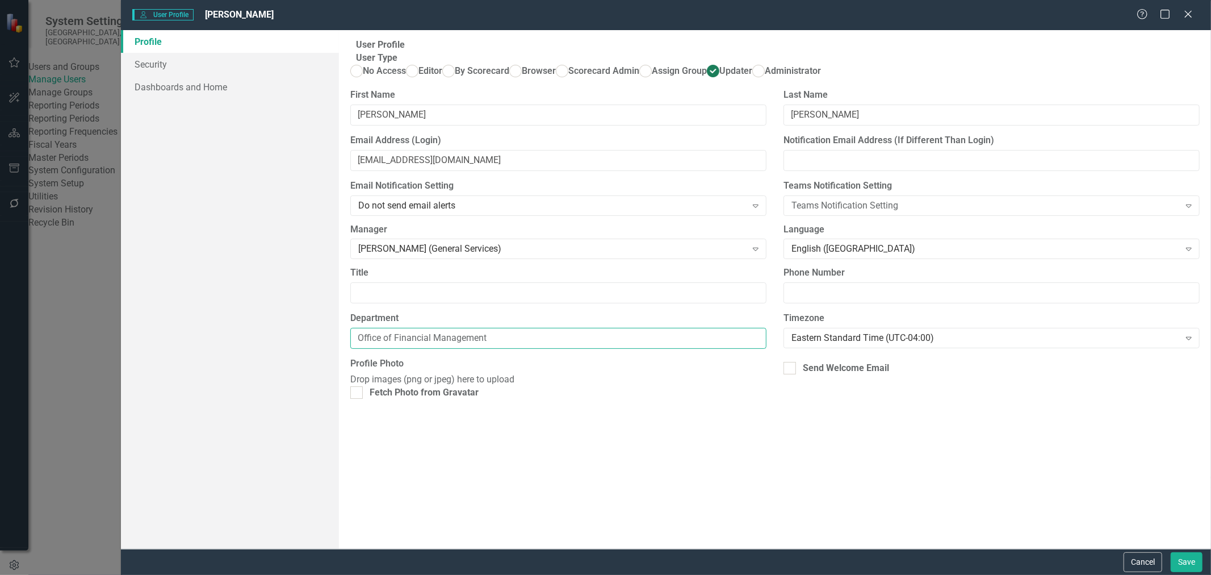
drag, startPoint x: 503, startPoint y: 390, endPoint x: 28, endPoint y: 382, distance: 474.2
click at [28, 382] on div "User User Profile Chris Meadows Help Maximize Close Profile Security Dashboards…" at bounding box center [605, 287] width 1211 height 575
type input "General Services"
click at [1193, 560] on button "Save" at bounding box center [1187, 562] width 32 height 20
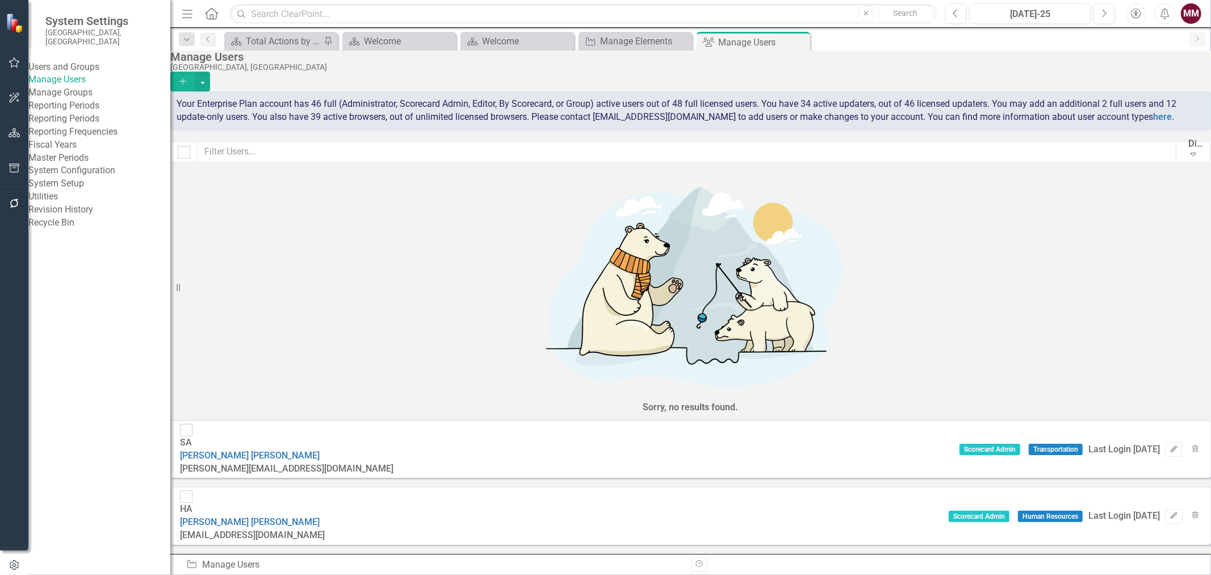
scroll to position [3028, 0]
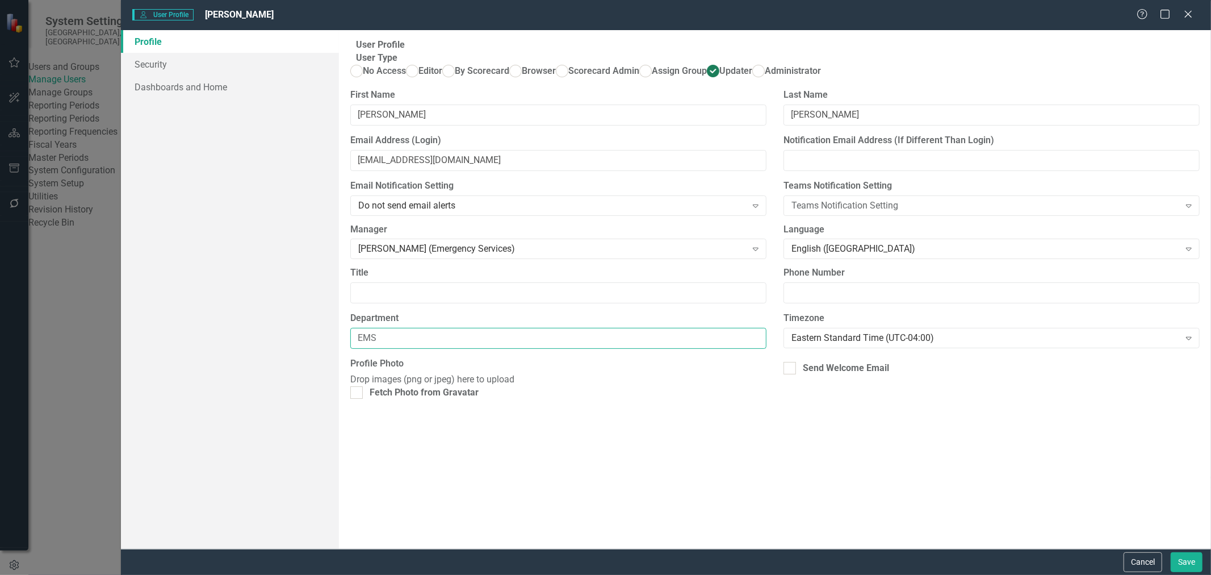
drag, startPoint x: 513, startPoint y: 383, endPoint x: 20, endPoint y: 388, distance: 493.5
click at [69, 389] on div "User User Profile David Rathbun Help Maximize Close Profile Security Dashboards…" at bounding box center [605, 287] width 1211 height 575
type input "Fire"
click at [507, 80] on ins at bounding box center [516, 71] width 18 height 18
click at [507, 80] on input "Browser" at bounding box center [516, 71] width 18 height 18
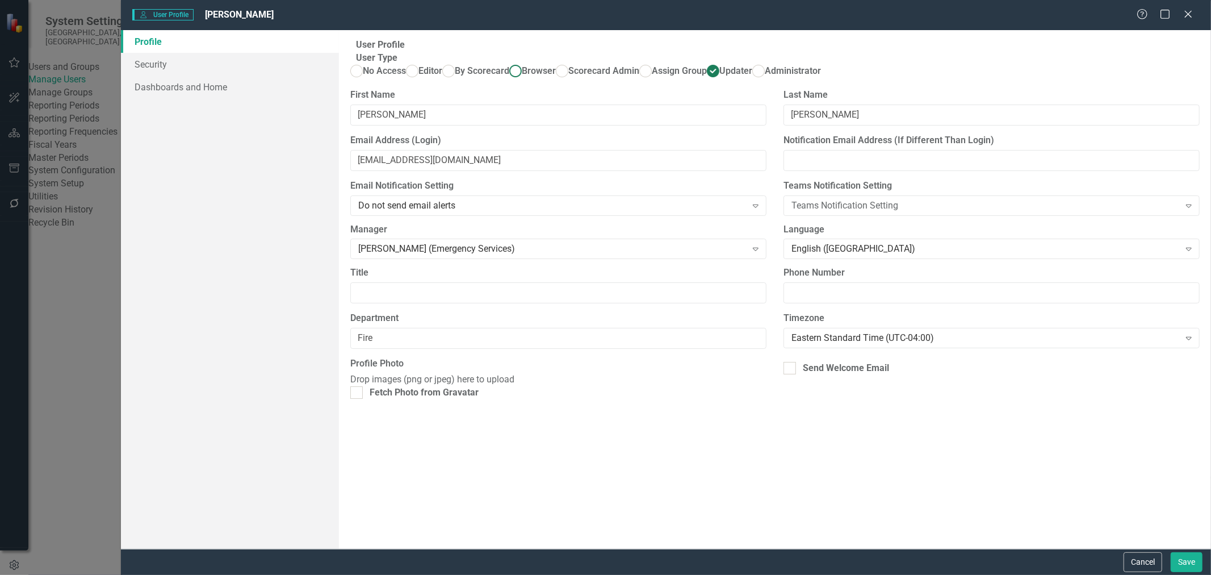
radio input "true"
click at [1187, 560] on button "Save" at bounding box center [1187, 562] width 32 height 20
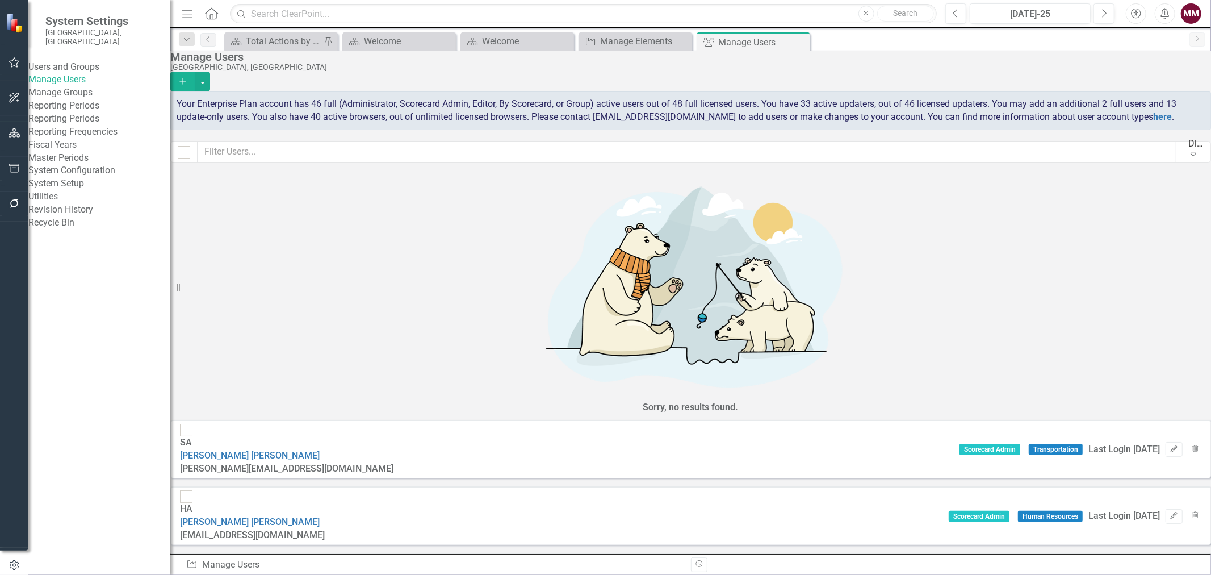
scroll to position [3344, 0]
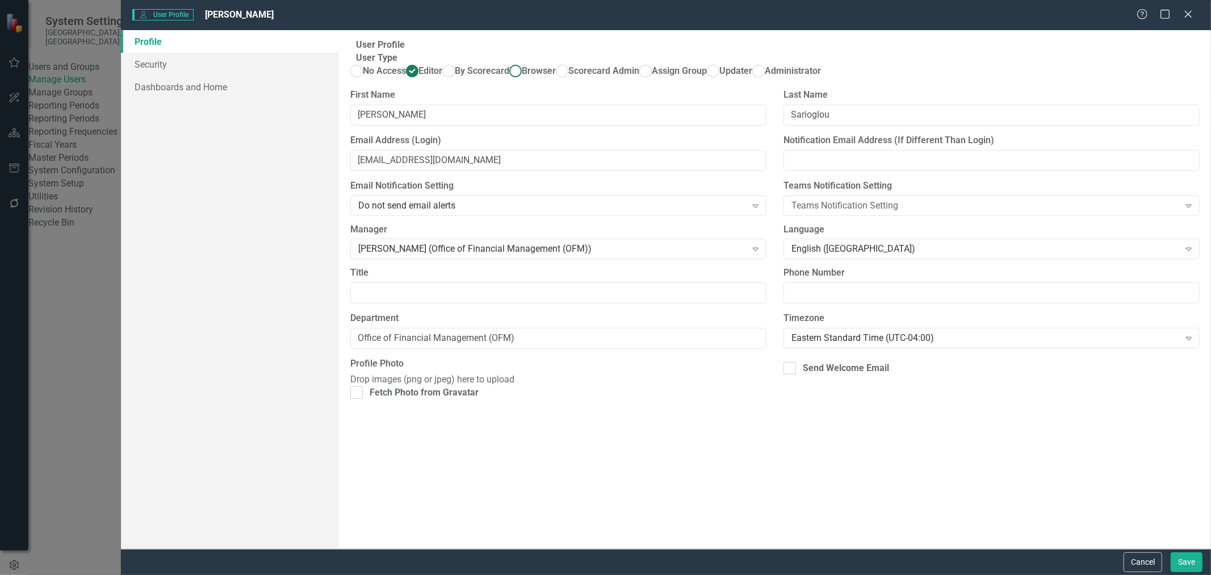
click at [522, 76] on span "Browser" at bounding box center [539, 70] width 34 height 11
click at [507, 80] on input "Browser" at bounding box center [516, 71] width 18 height 18
radio input "true"
click at [1190, 567] on button "Save" at bounding box center [1187, 562] width 32 height 20
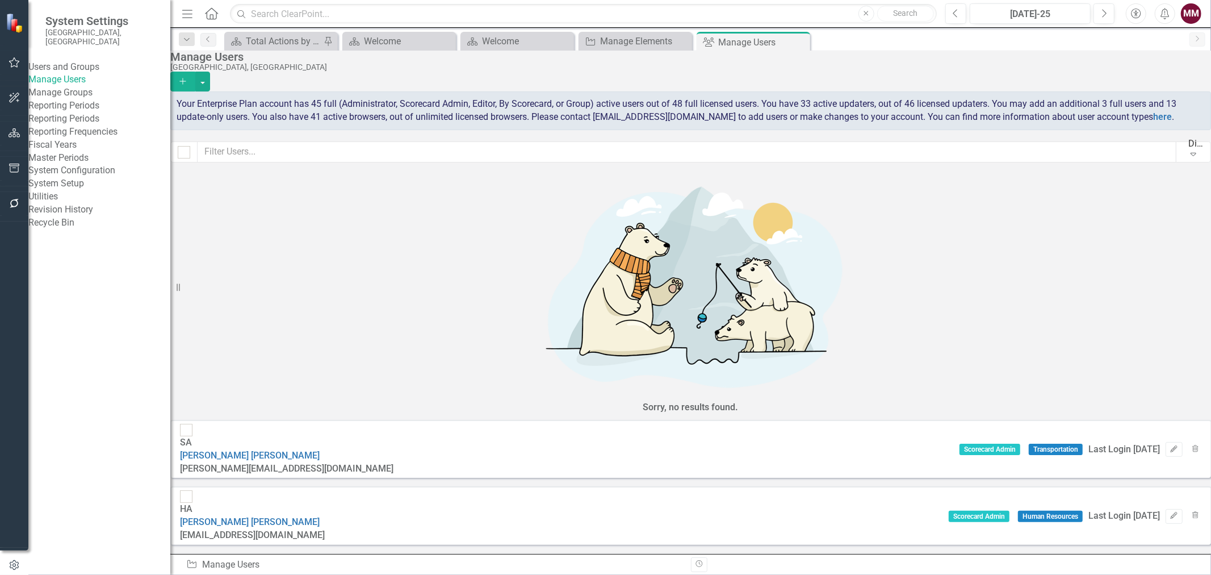
scroll to position [3470, 0]
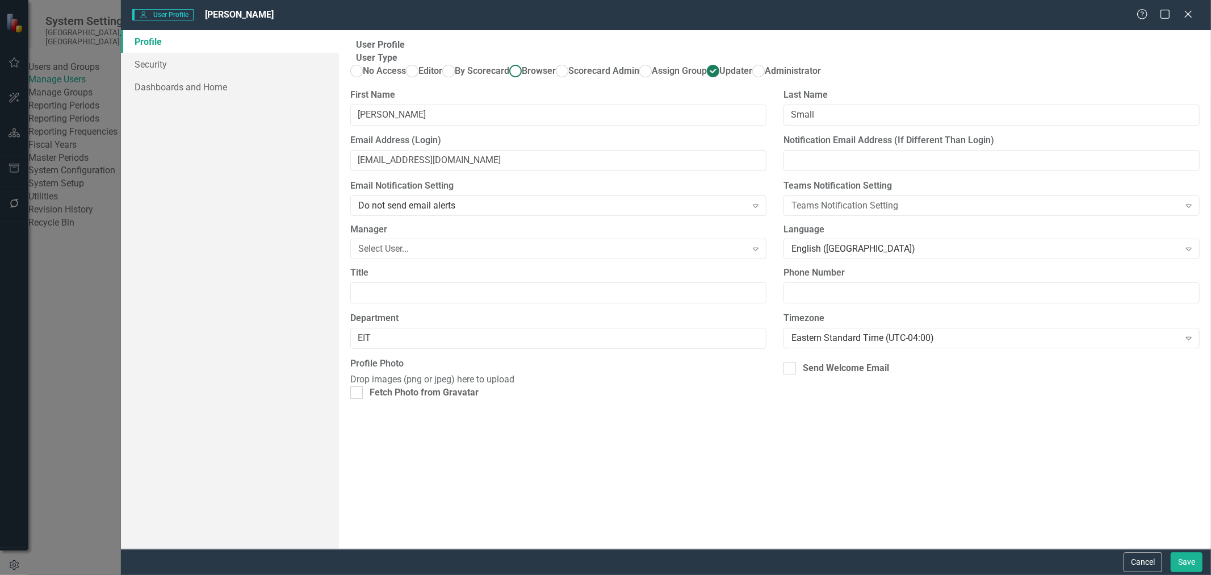
click at [522, 76] on span "Browser" at bounding box center [539, 70] width 34 height 11
click at [507, 80] on input "Browser" at bounding box center [516, 71] width 18 height 18
radio input "true"
click at [1185, 558] on button "Save" at bounding box center [1187, 562] width 32 height 20
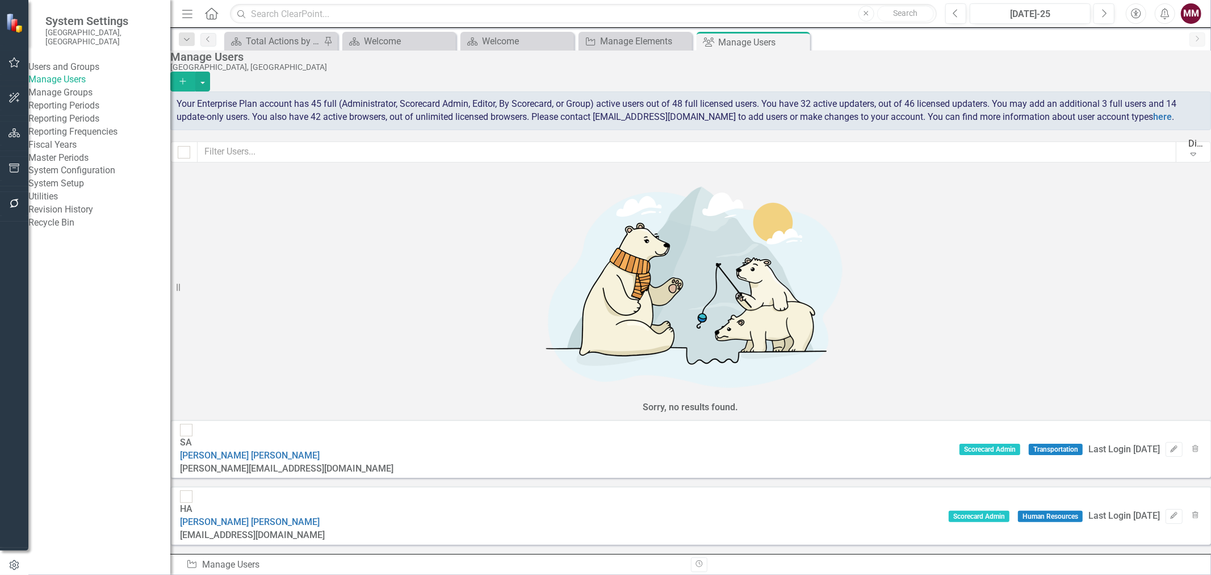
scroll to position [3911, 0]
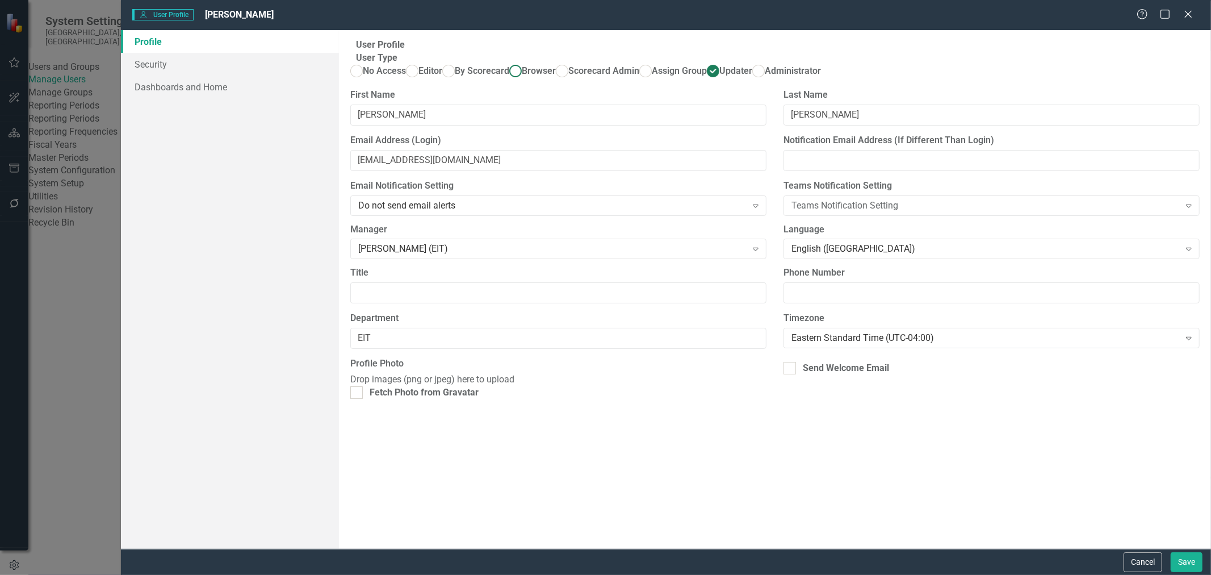
click at [522, 76] on span "Browser" at bounding box center [539, 70] width 34 height 11
click at [507, 80] on input "Browser" at bounding box center [516, 71] width 18 height 18
radio input "true"
click at [1194, 562] on button "Save" at bounding box center [1187, 562] width 32 height 20
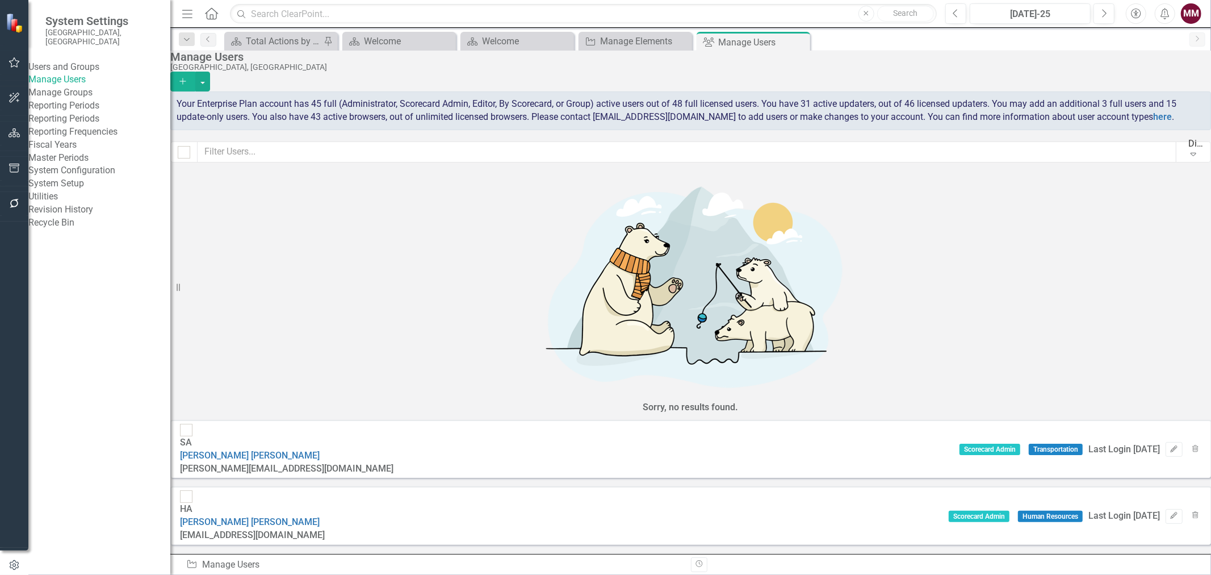
scroll to position [3198, 0]
